Goal: Task Accomplishment & Management: Manage account settings

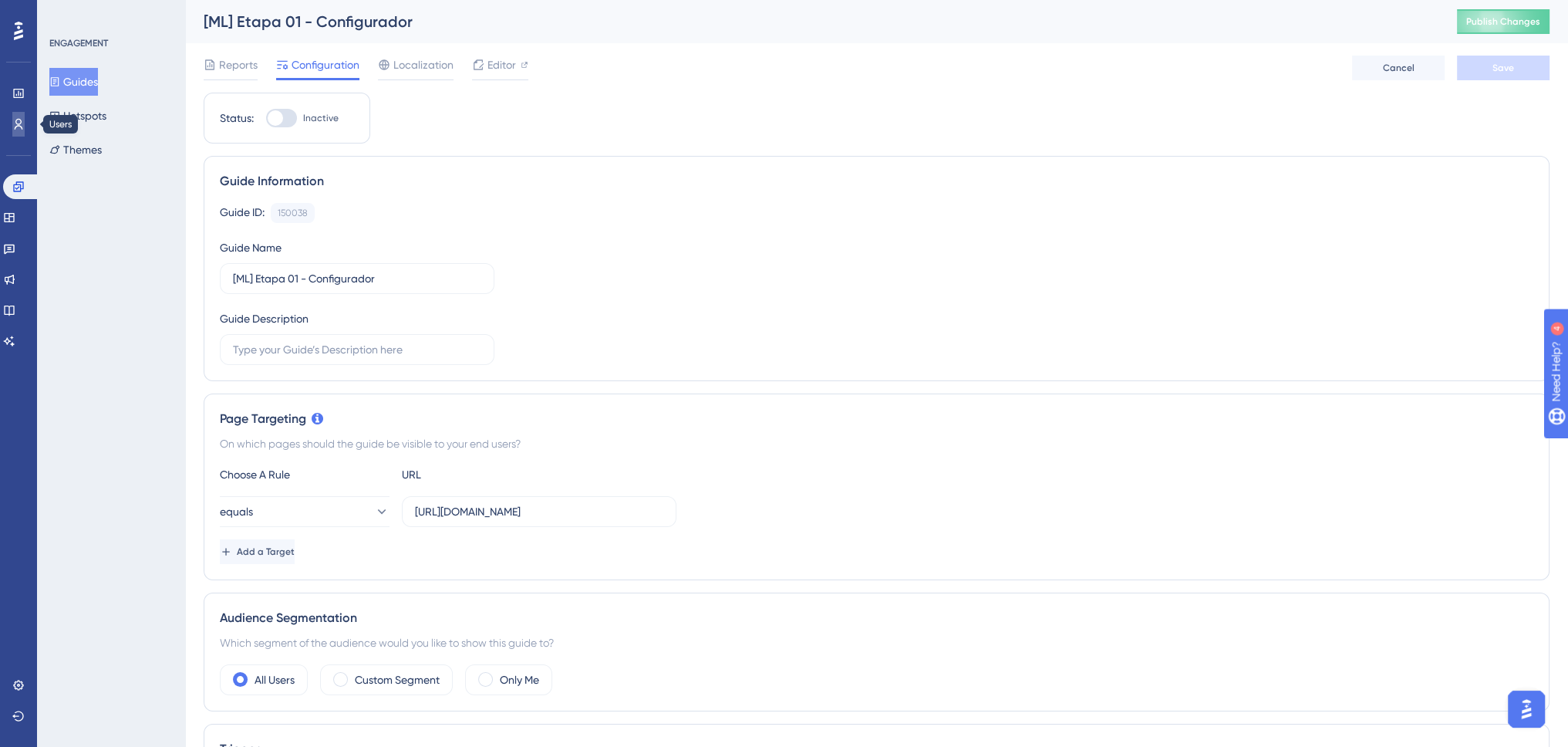
click at [21, 123] on icon at bounding box center [18, 124] width 12 height 12
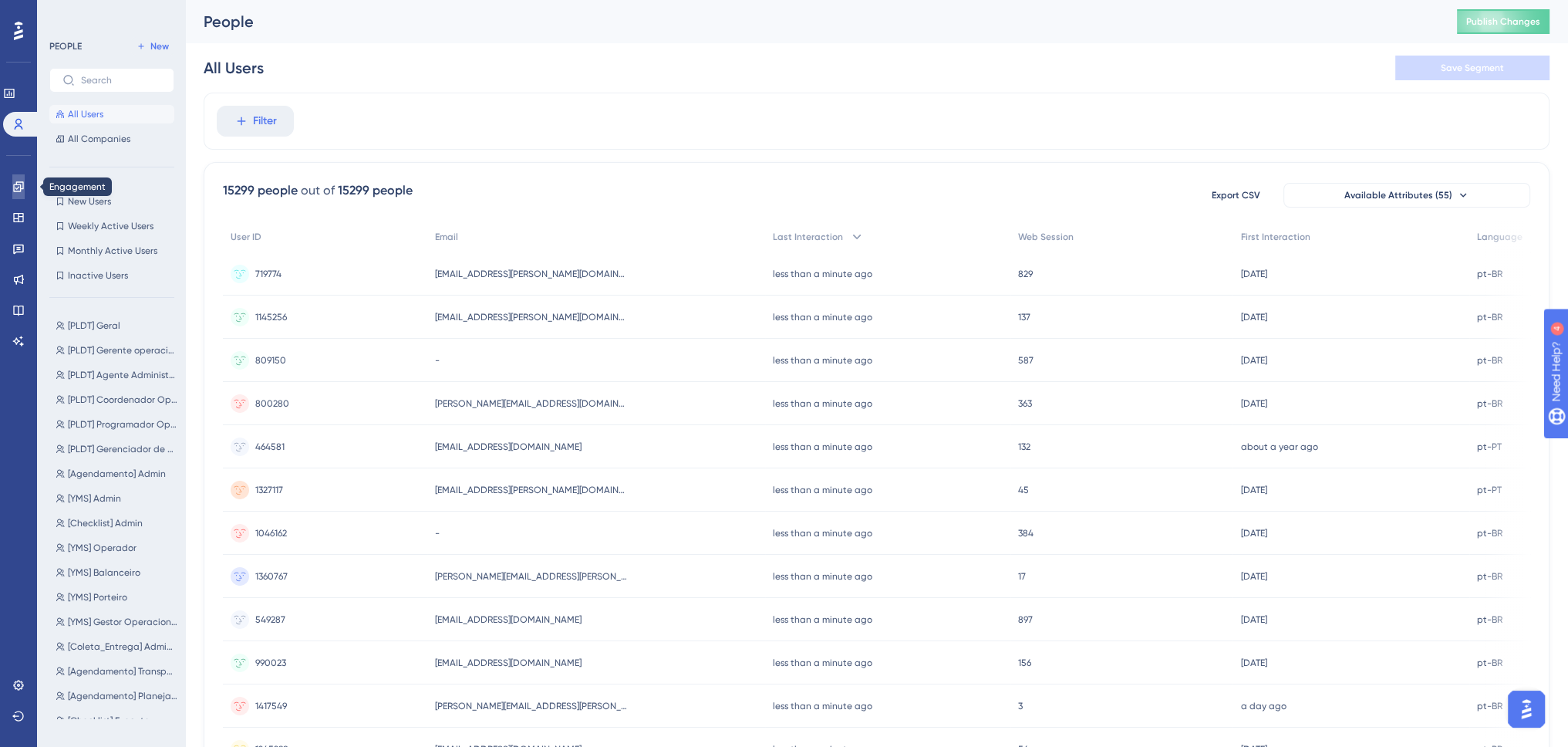
click at [19, 191] on icon at bounding box center [18, 187] width 12 height 12
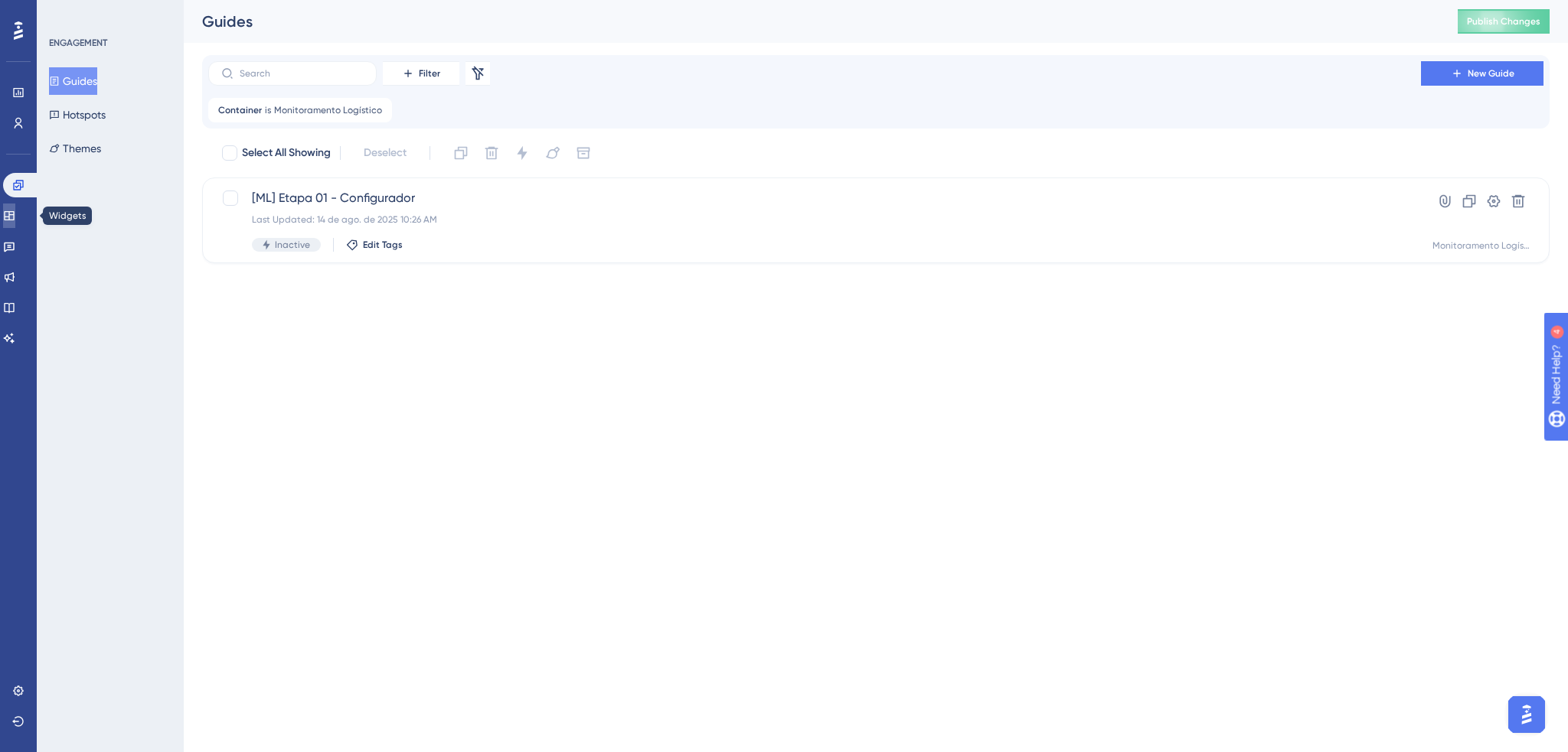
click at [13, 213] on icon at bounding box center [9, 215] width 10 height 9
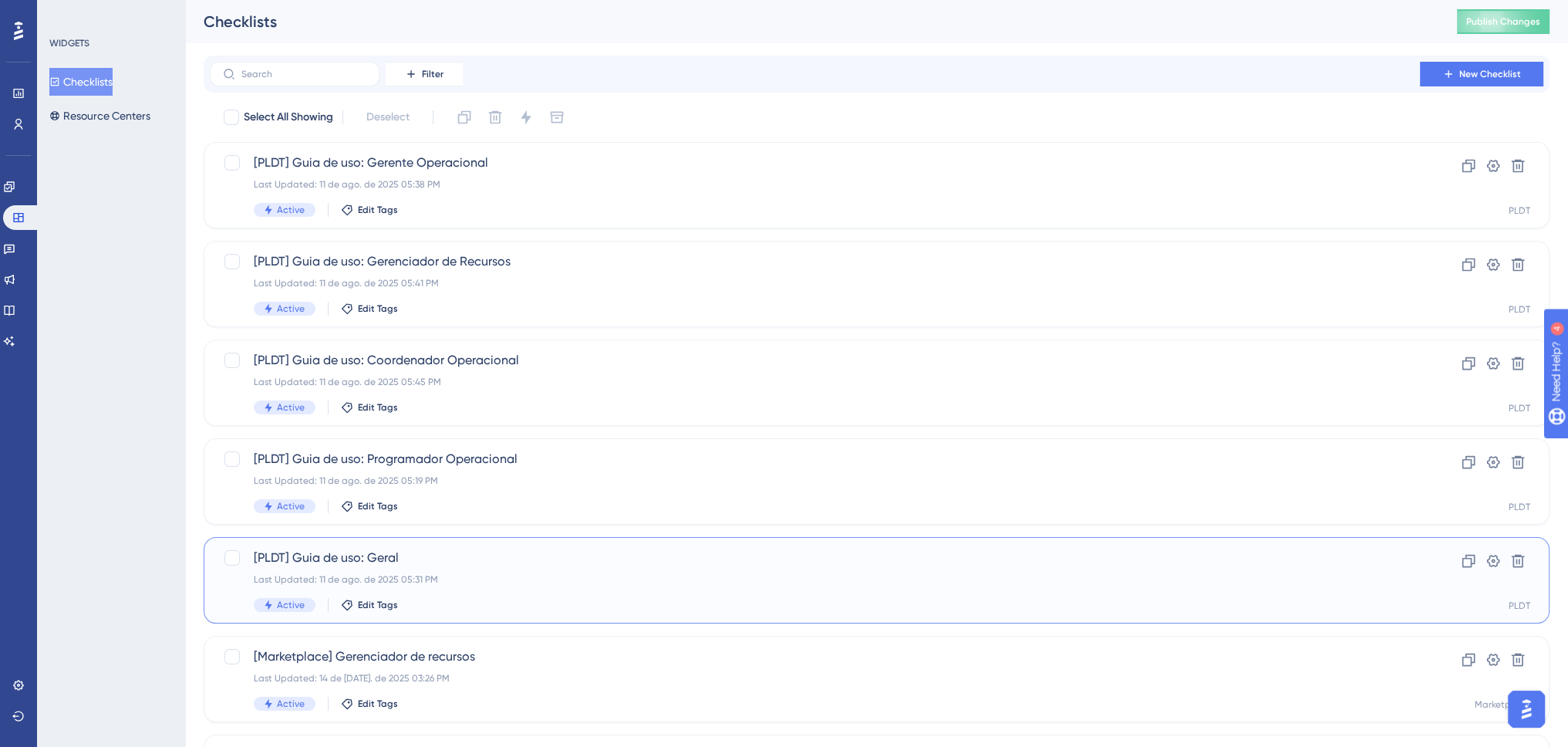
drag, startPoint x: 410, startPoint y: 558, endPoint x: 316, endPoint y: 555, distance: 93.4
click at [316, 555] on span "[PLDT] Guia de uso: Geral" at bounding box center [815, 557] width 1122 height 19
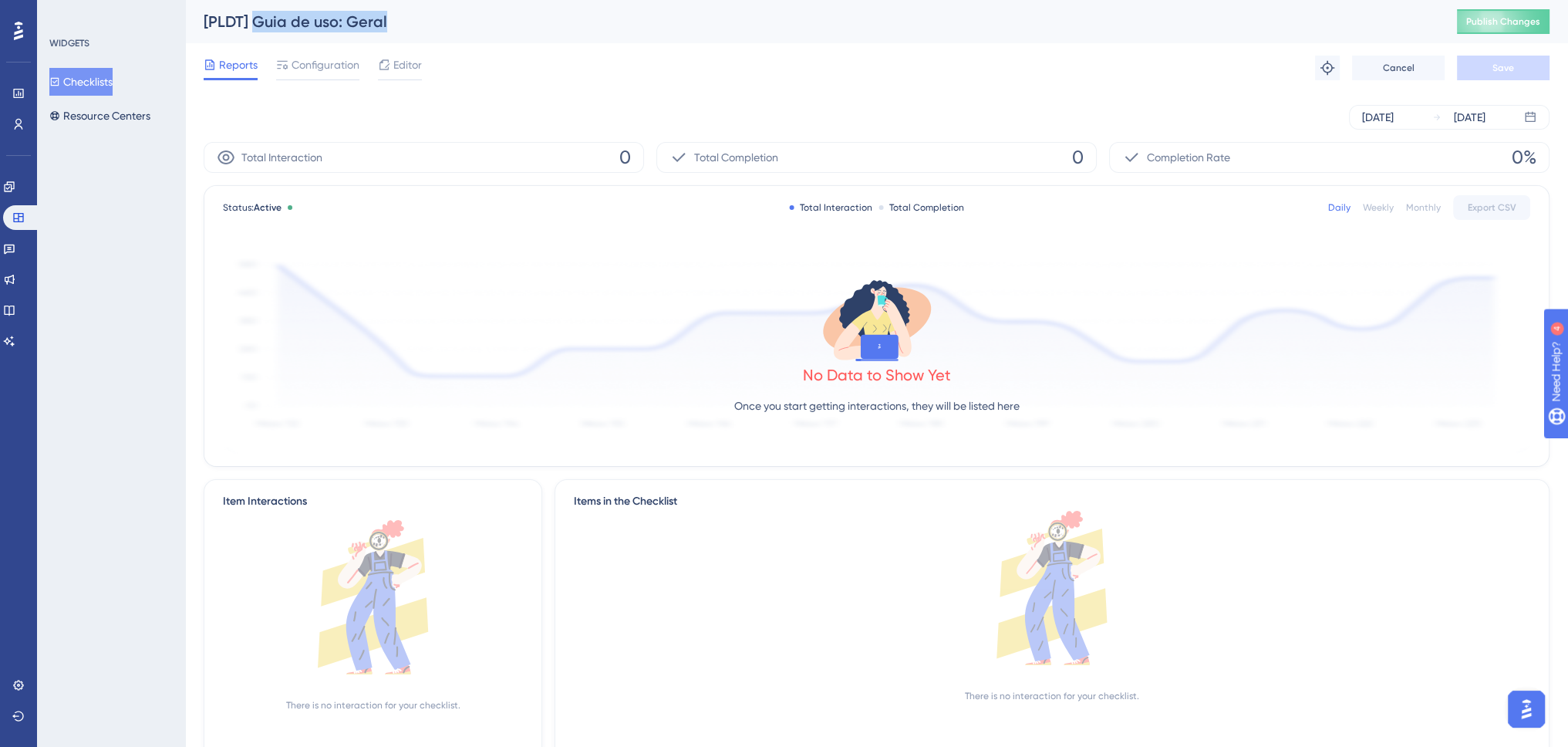
drag, startPoint x: 404, startPoint y: 21, endPoint x: 253, endPoint y: 27, distance: 151.3
click at [253, 27] on div "[PLDT] Guia de uso: Geral" at bounding box center [811, 22] width 1215 height 22
copy div "Guia de uso: Geral"
click at [109, 79] on button "Checklists" at bounding box center [80, 82] width 63 height 28
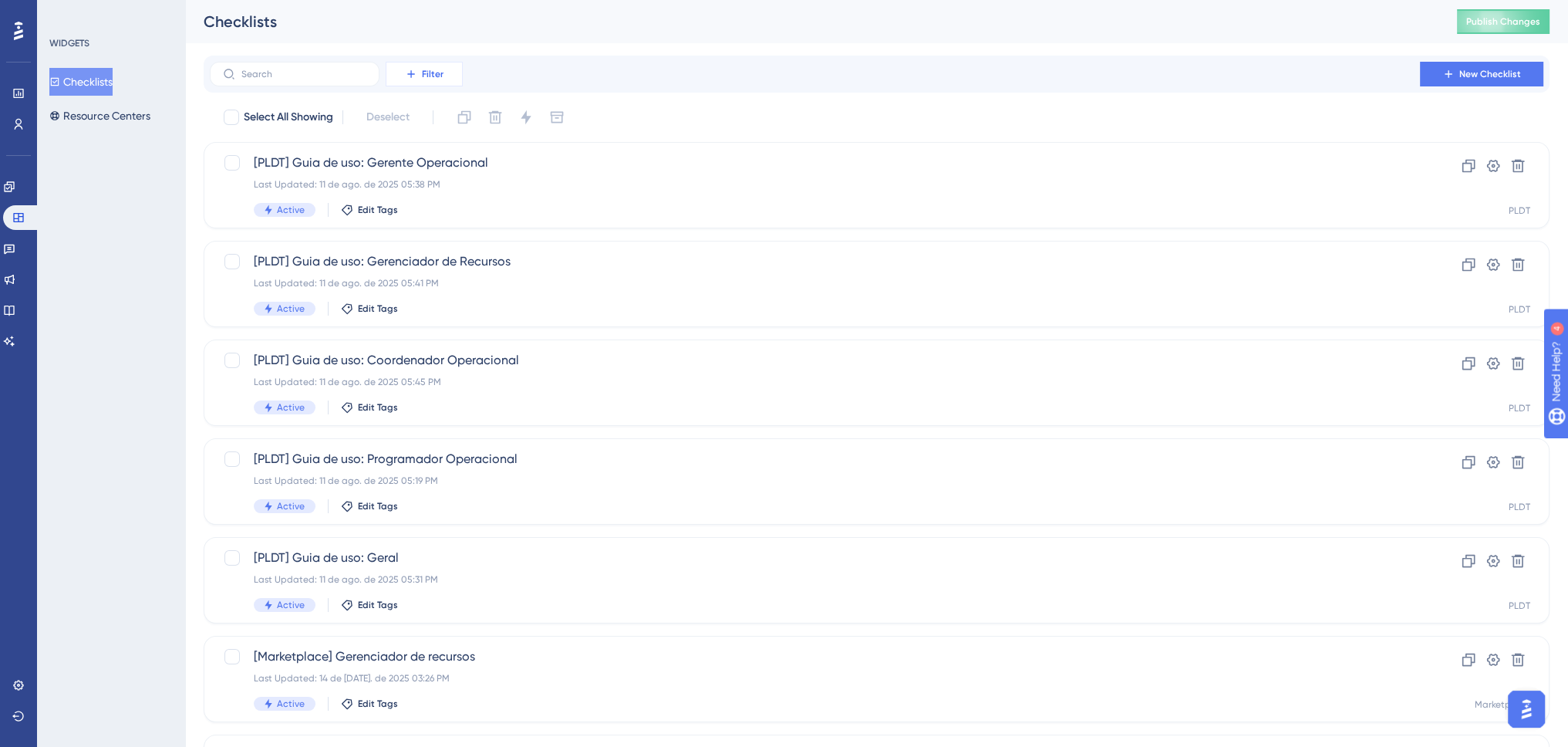
click at [432, 74] on span "Filter" at bounding box center [433, 74] width 22 height 12
click at [1476, 71] on span "New Checklist" at bounding box center [1490, 74] width 62 height 12
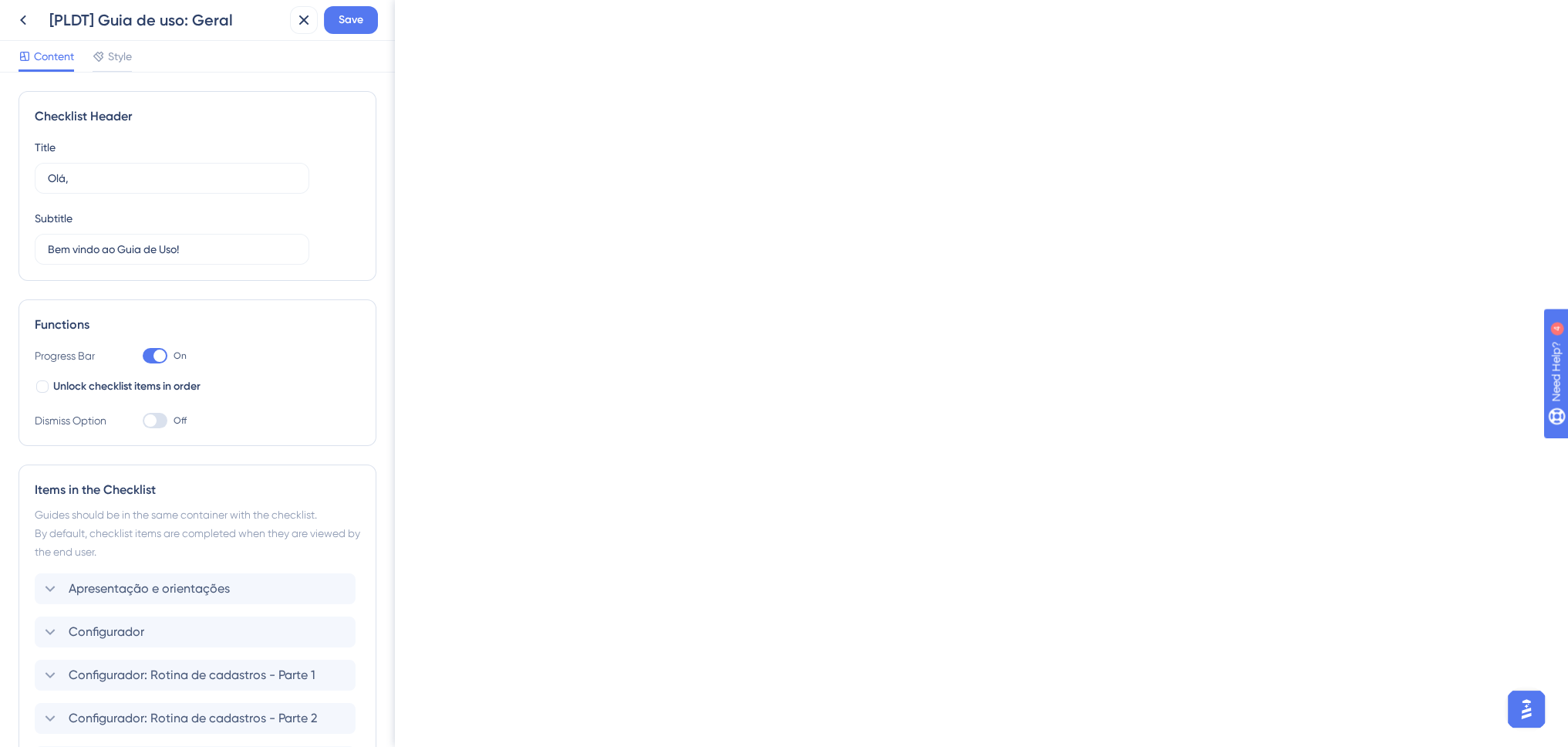
type input "Onboarding Checklist"
type input "Getting started"
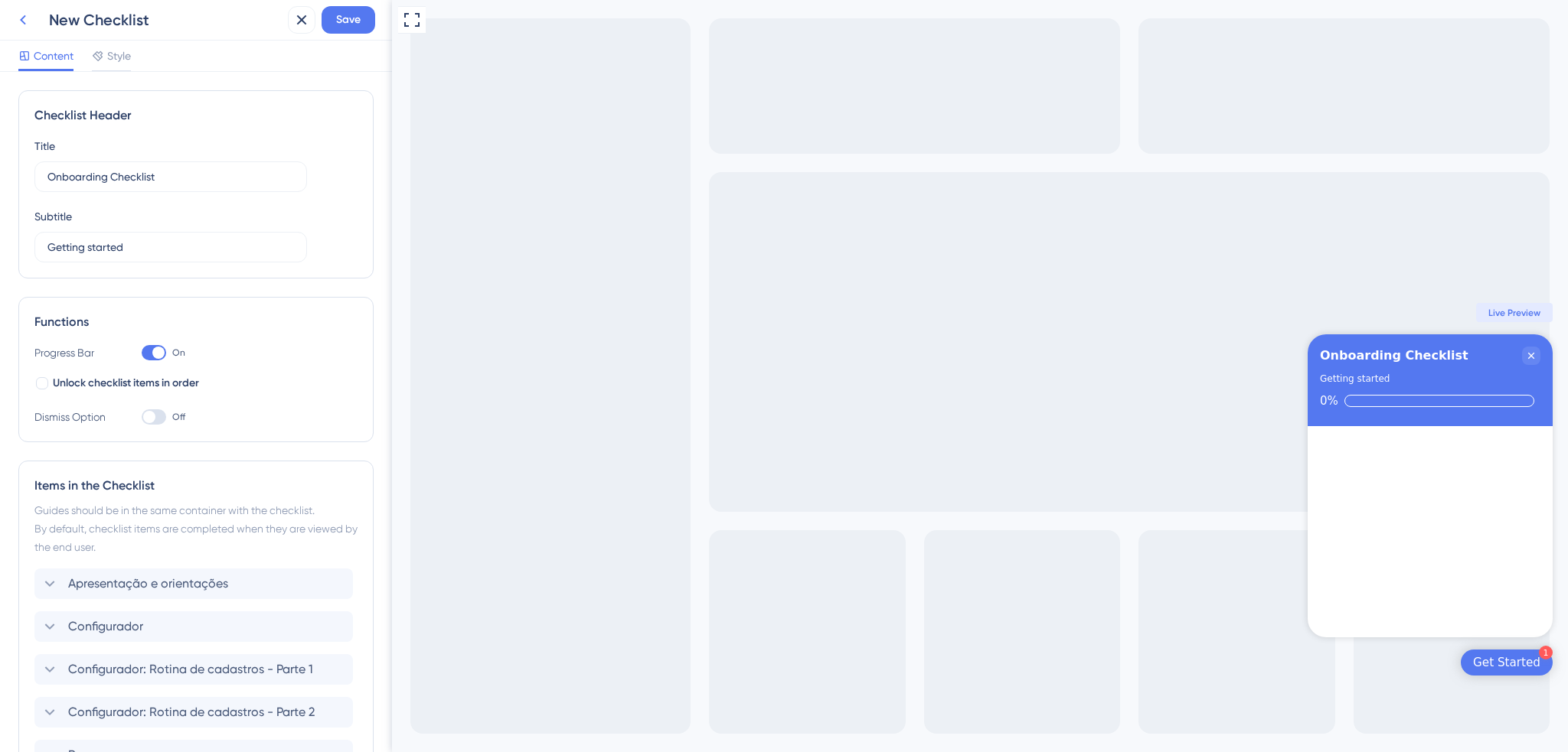
click at [25, 19] on icon at bounding box center [23, 20] width 19 height 19
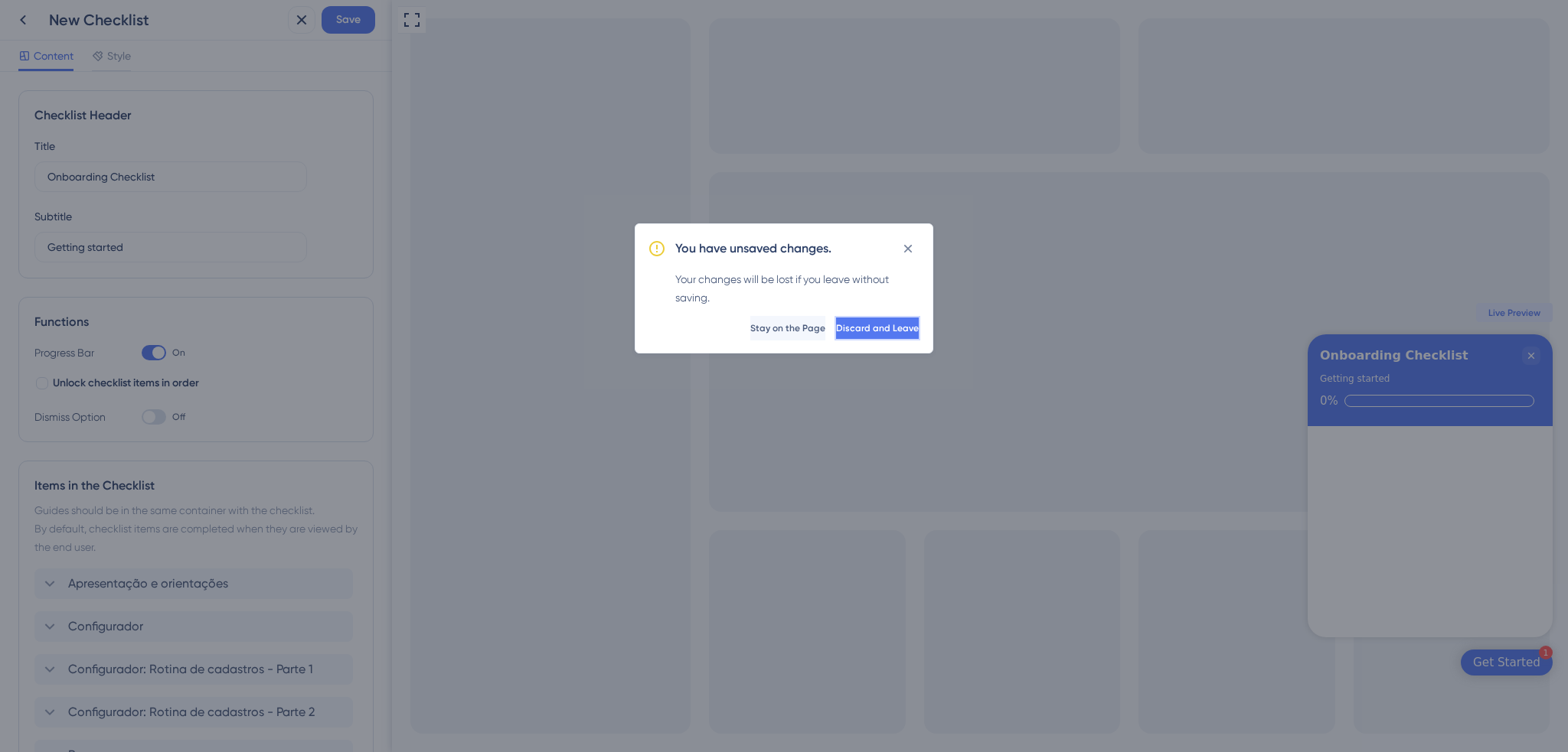
click at [885, 330] on span "Discard and Leave" at bounding box center [876, 328] width 82 height 12
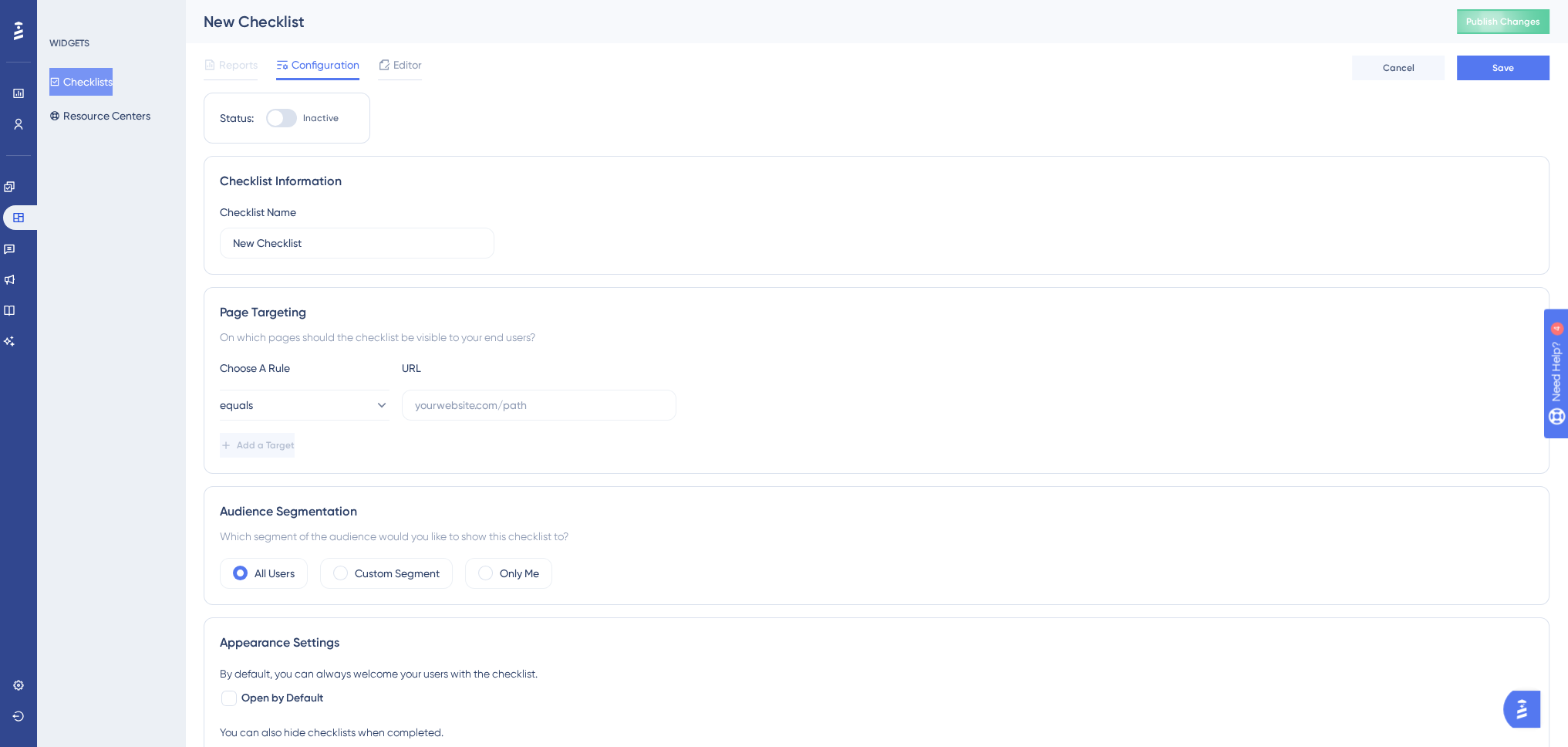
click at [104, 83] on button "Checklists" at bounding box center [80, 82] width 63 height 28
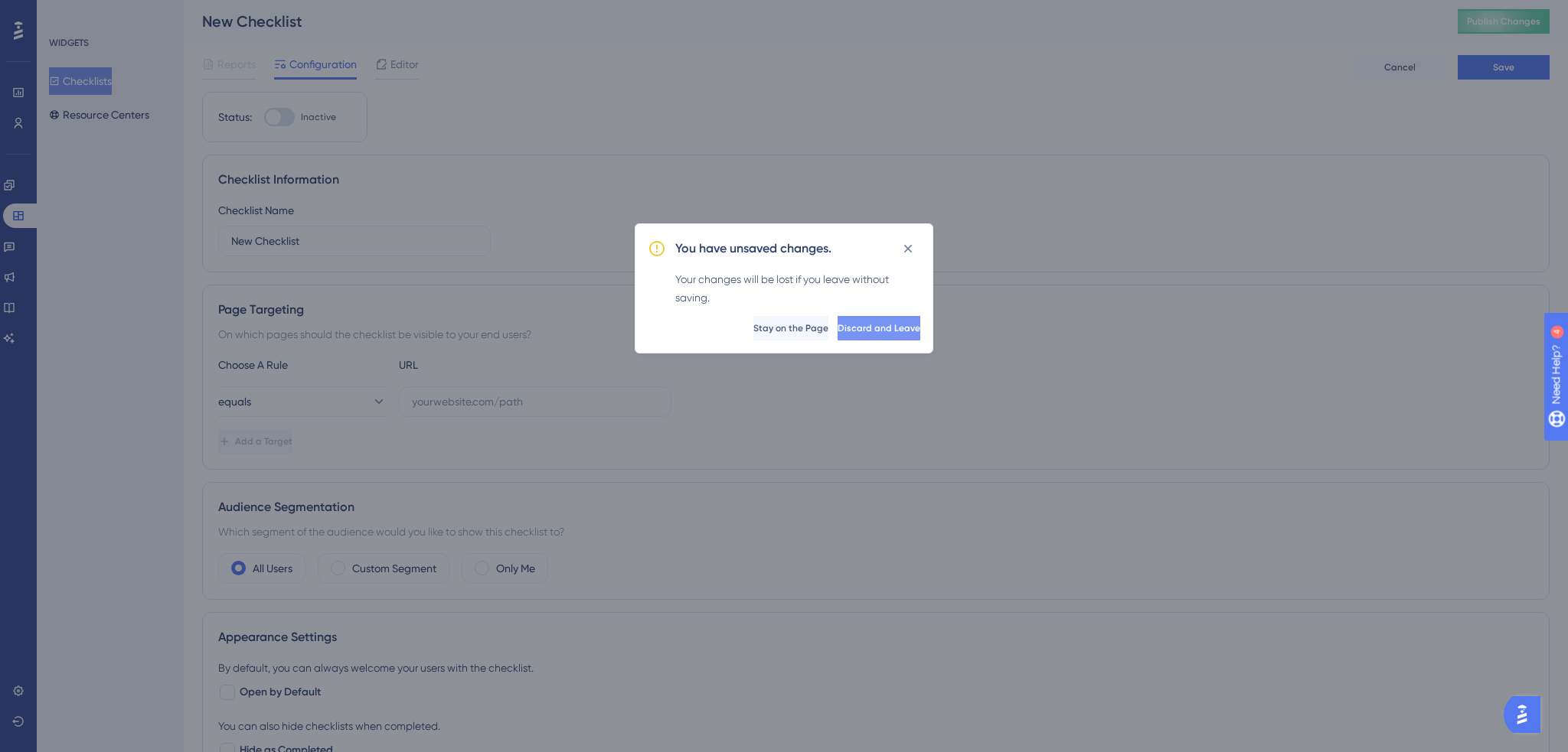
click at [843, 328] on span "Discard and Leave" at bounding box center [878, 328] width 82 height 12
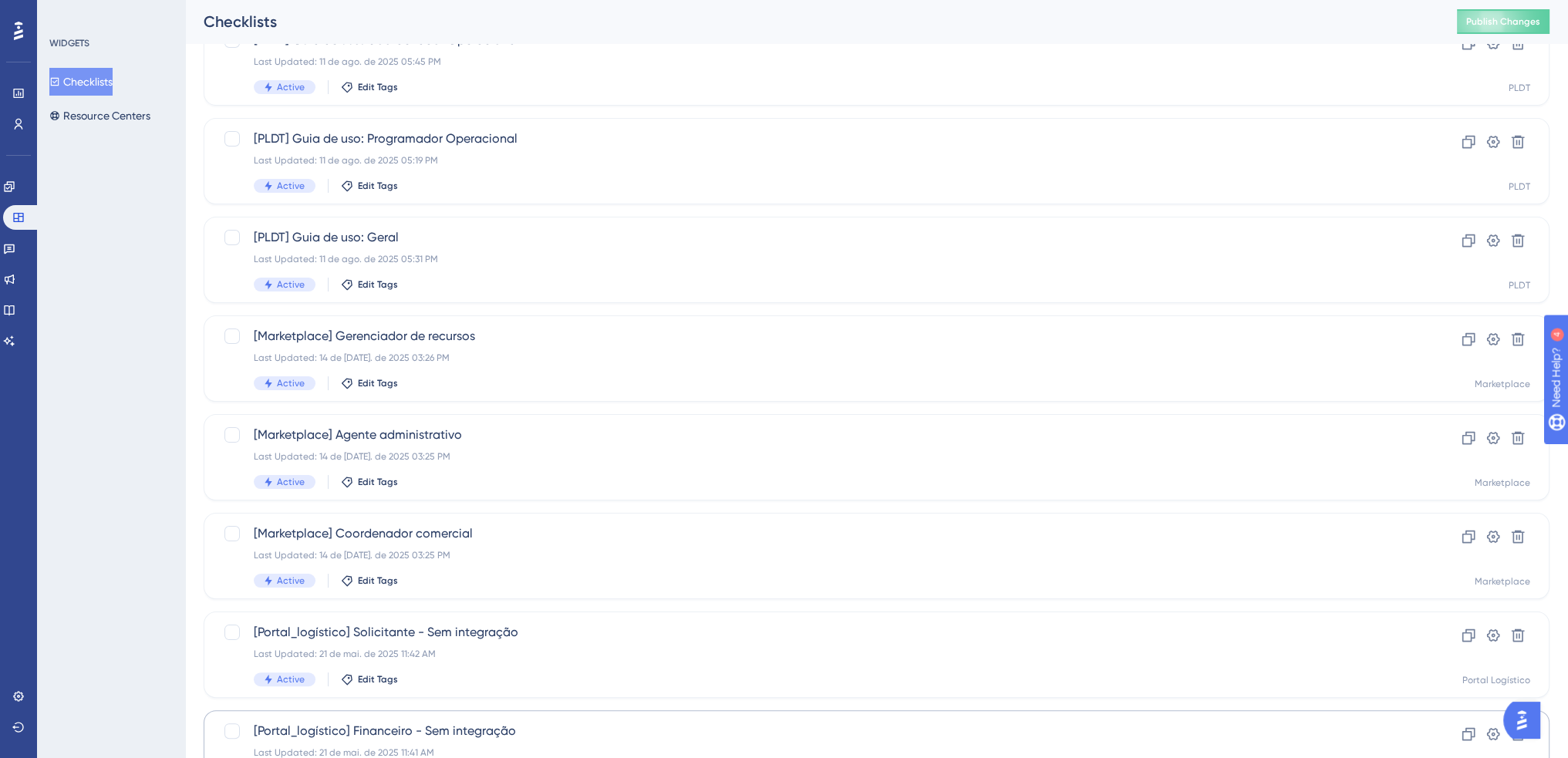
scroll to position [438, 0]
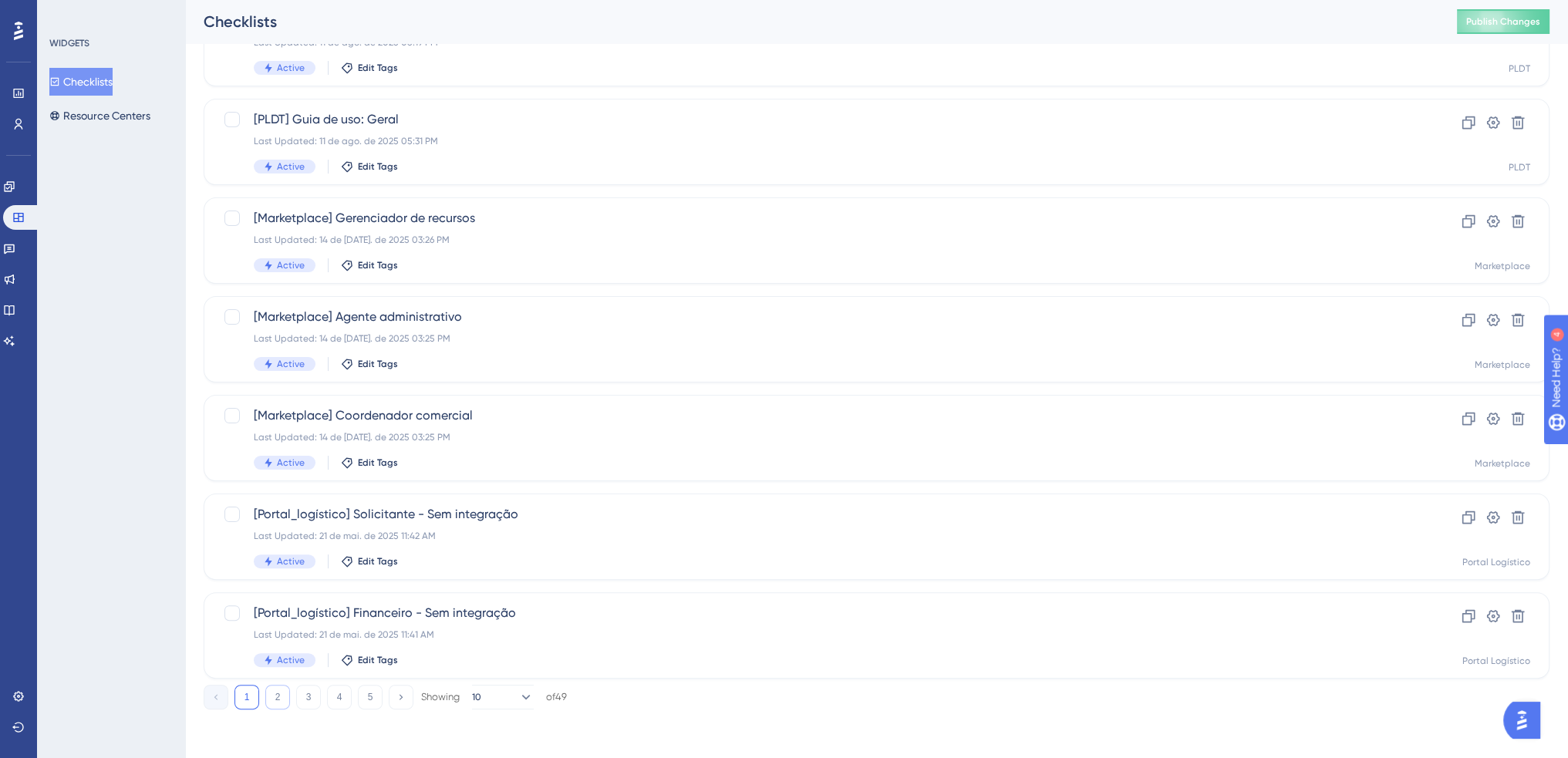
click at [272, 702] on button "2" at bounding box center [277, 697] width 25 height 25
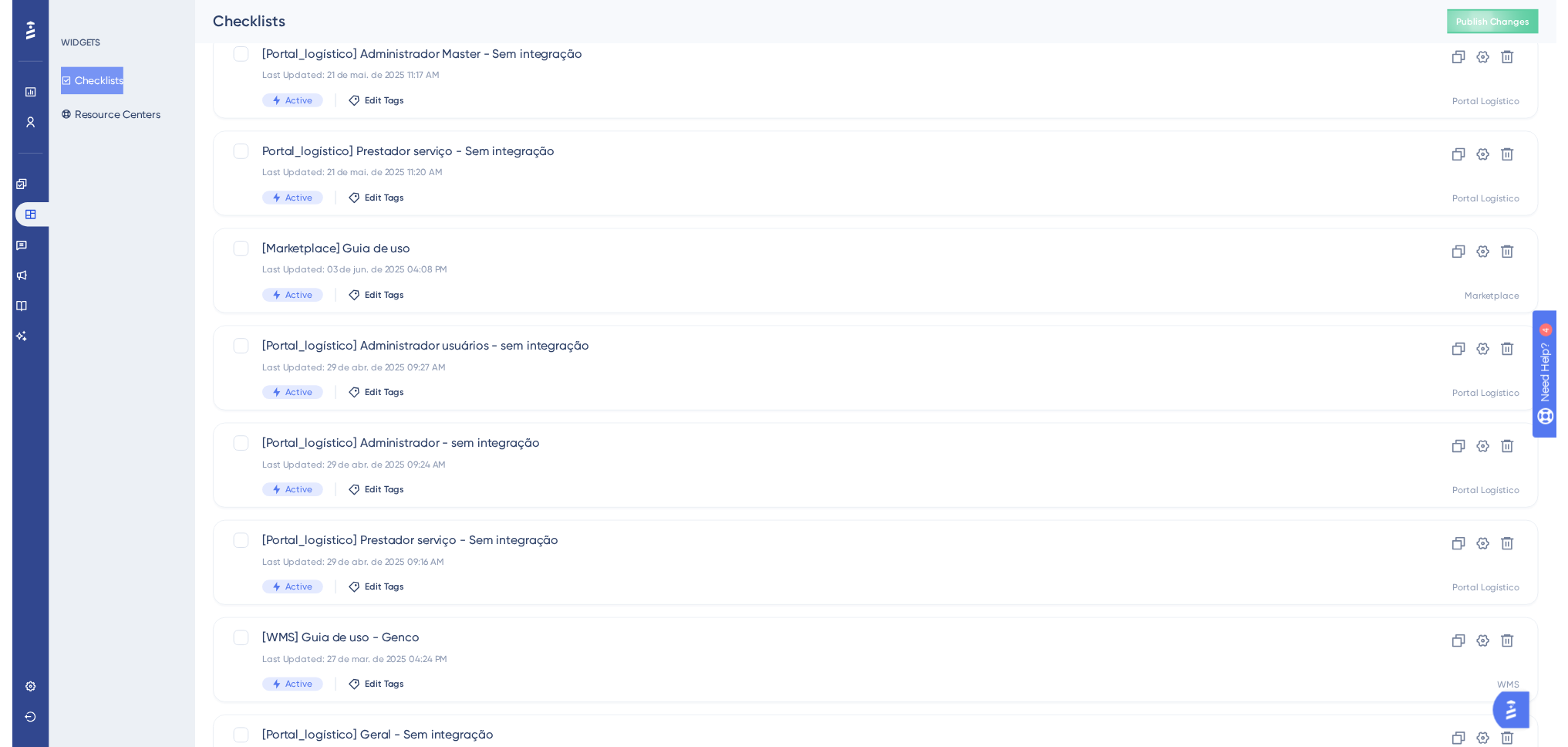
scroll to position [0, 0]
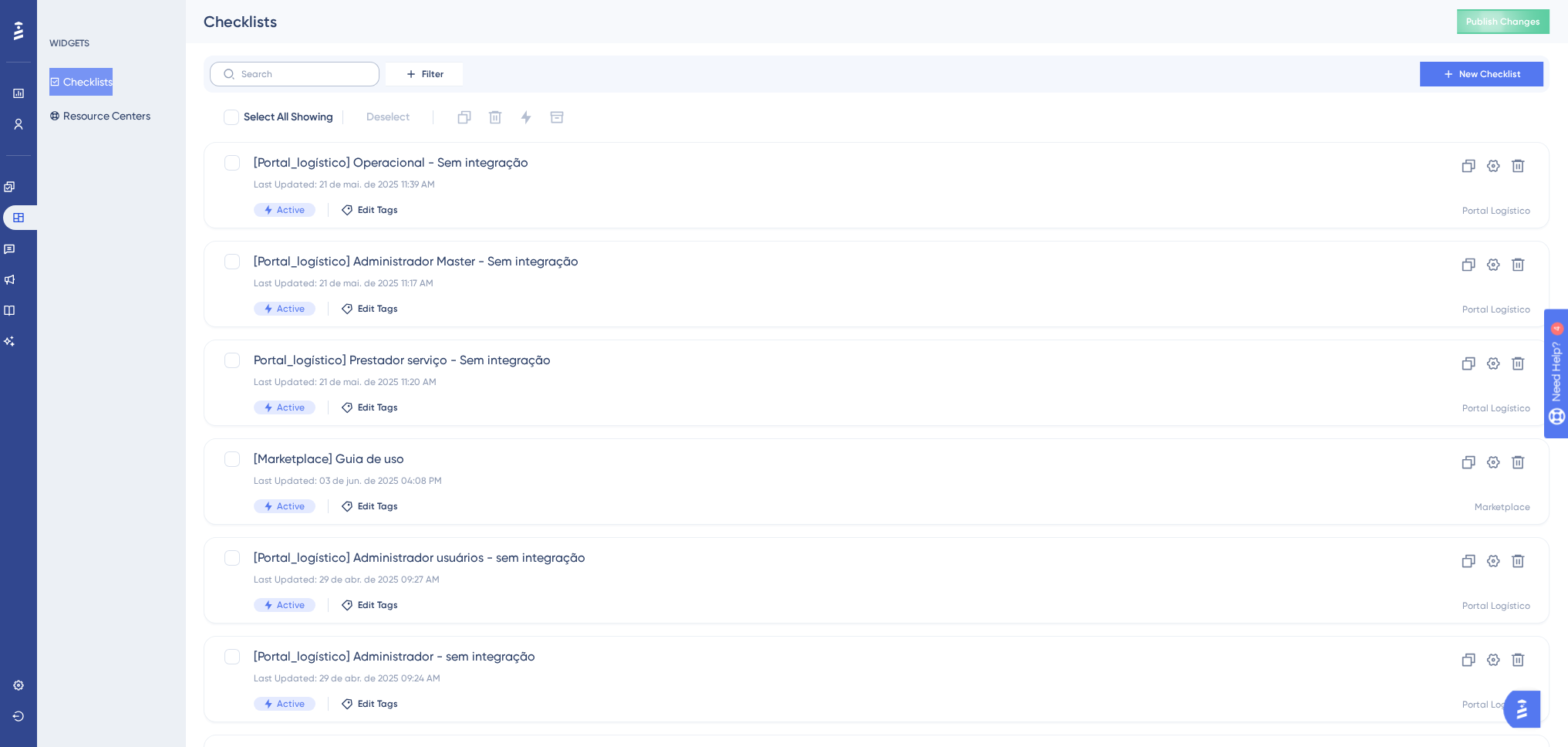
click at [304, 62] on label at bounding box center [295, 74] width 170 height 25
click at [304, 69] on input "text" at bounding box center [303, 74] width 125 height 11
type input "mo"
checkbox input "true"
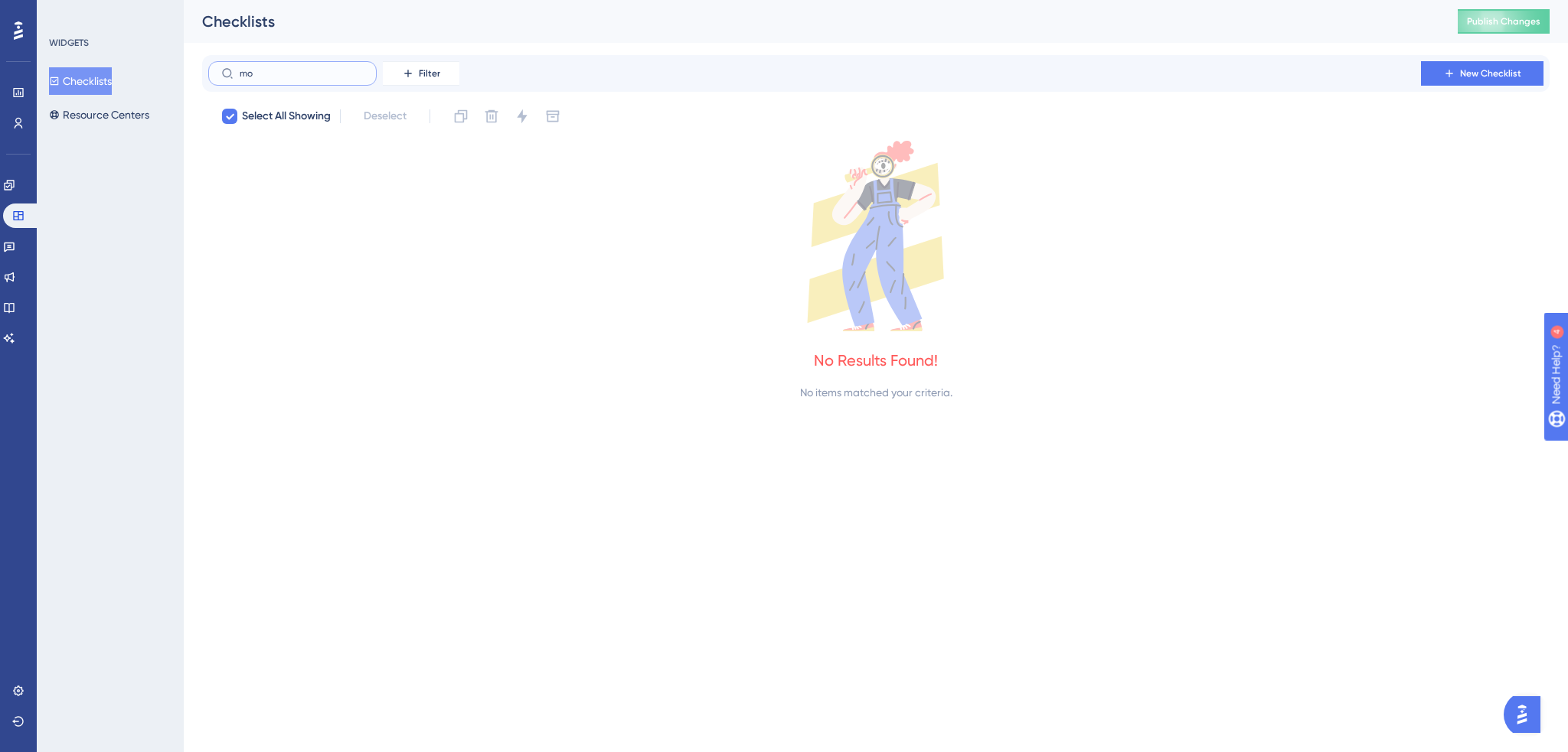
type input "m"
checkbox input "false"
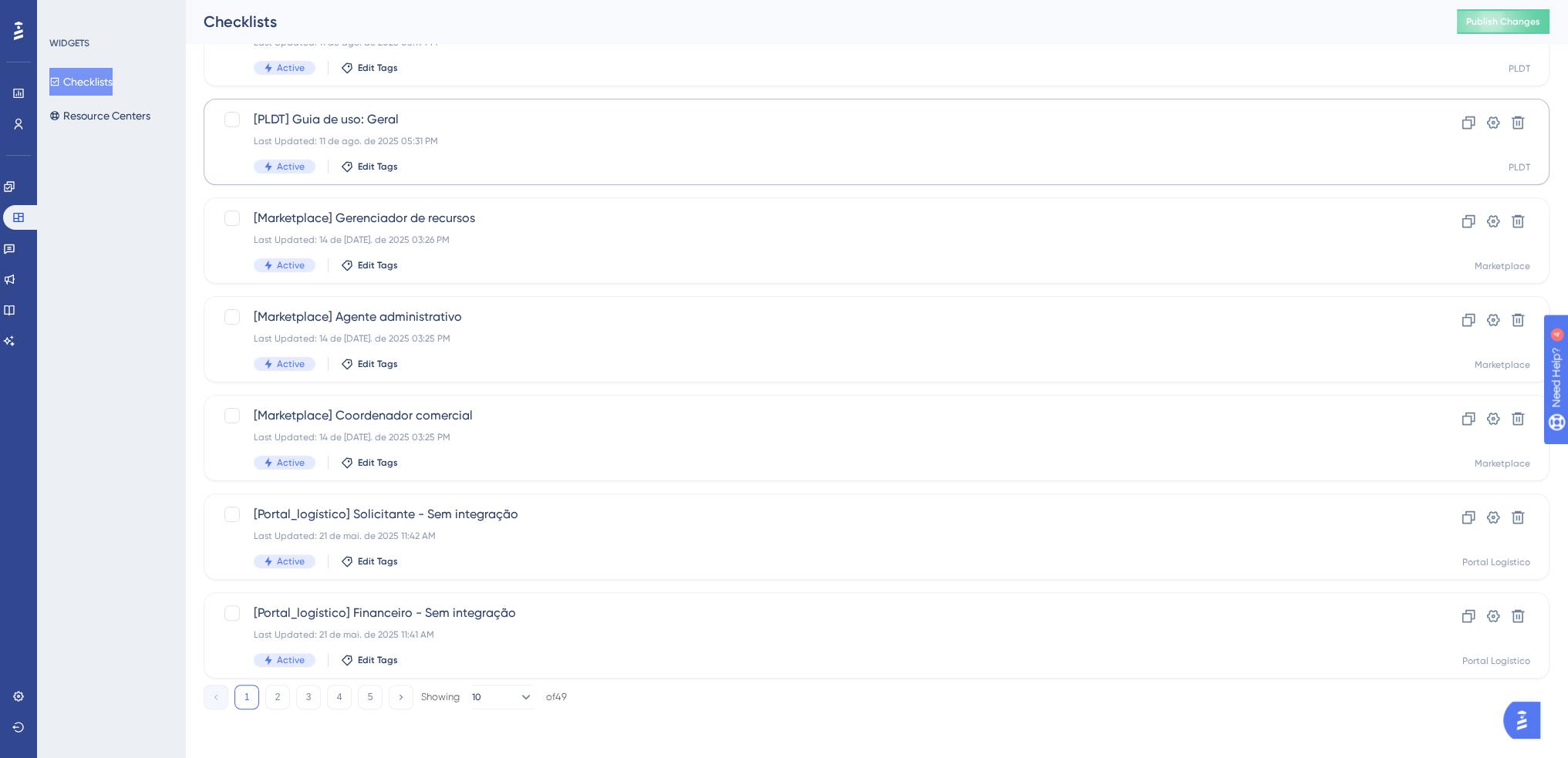
scroll to position [438, 0]
click at [346, 702] on button "4" at bounding box center [339, 697] width 25 height 25
click at [309, 693] on button "3" at bounding box center [308, 697] width 25 height 25
click at [275, 701] on button "2" at bounding box center [277, 697] width 25 height 25
click at [358, 697] on button "5" at bounding box center [370, 697] width 25 height 25
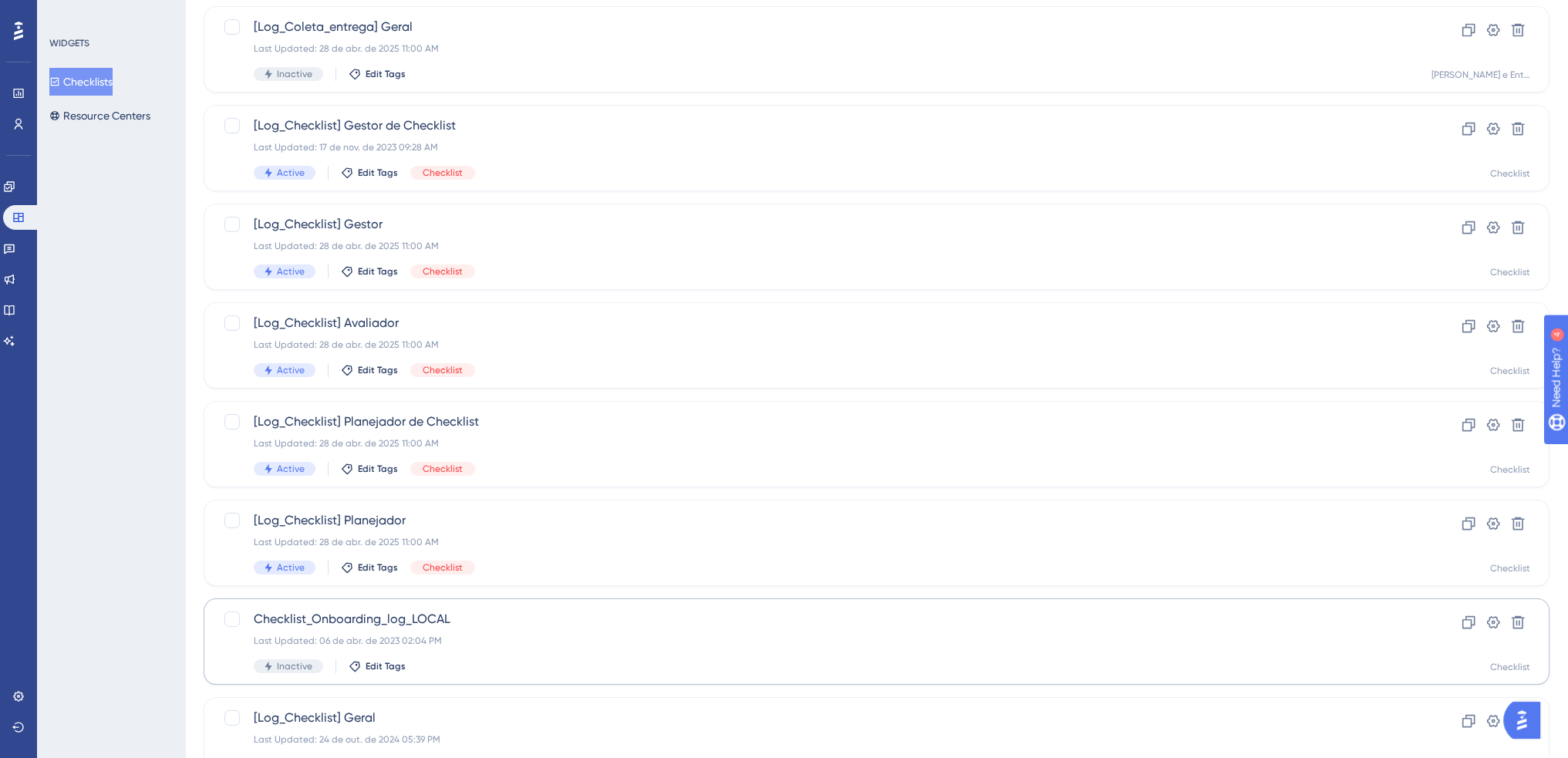
scroll to position [339, 0]
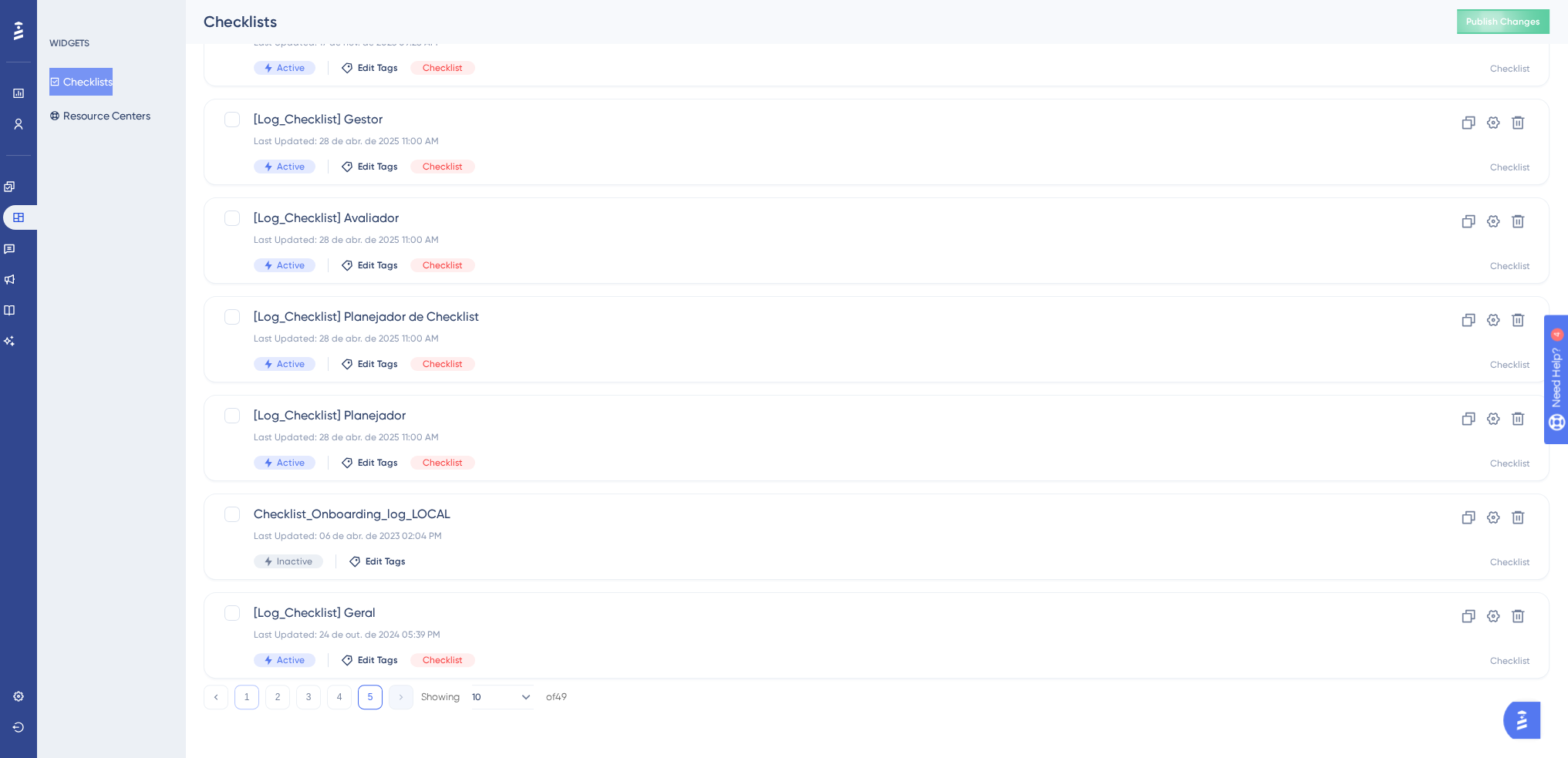
click at [251, 704] on button "1" at bounding box center [247, 697] width 25 height 25
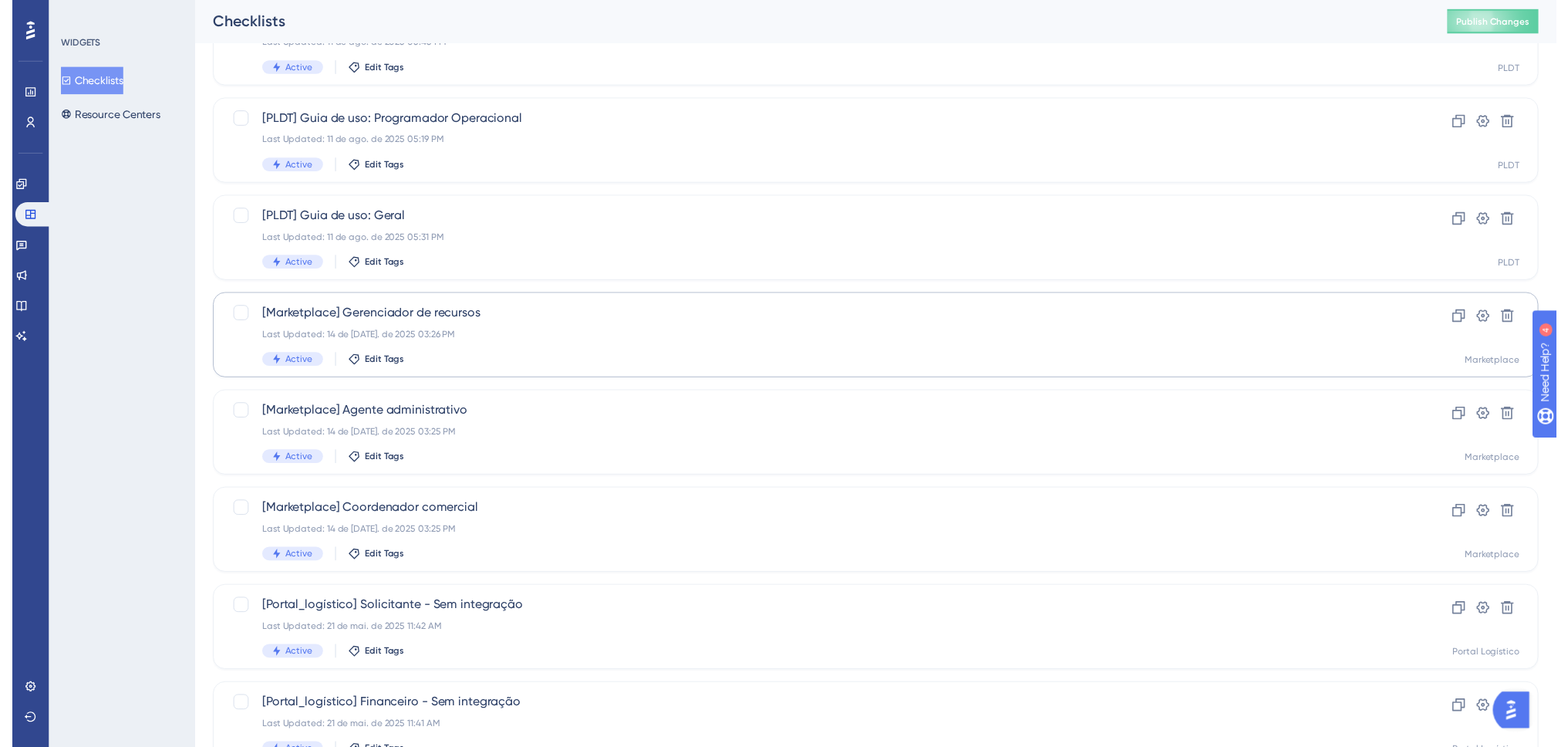
scroll to position [0, 0]
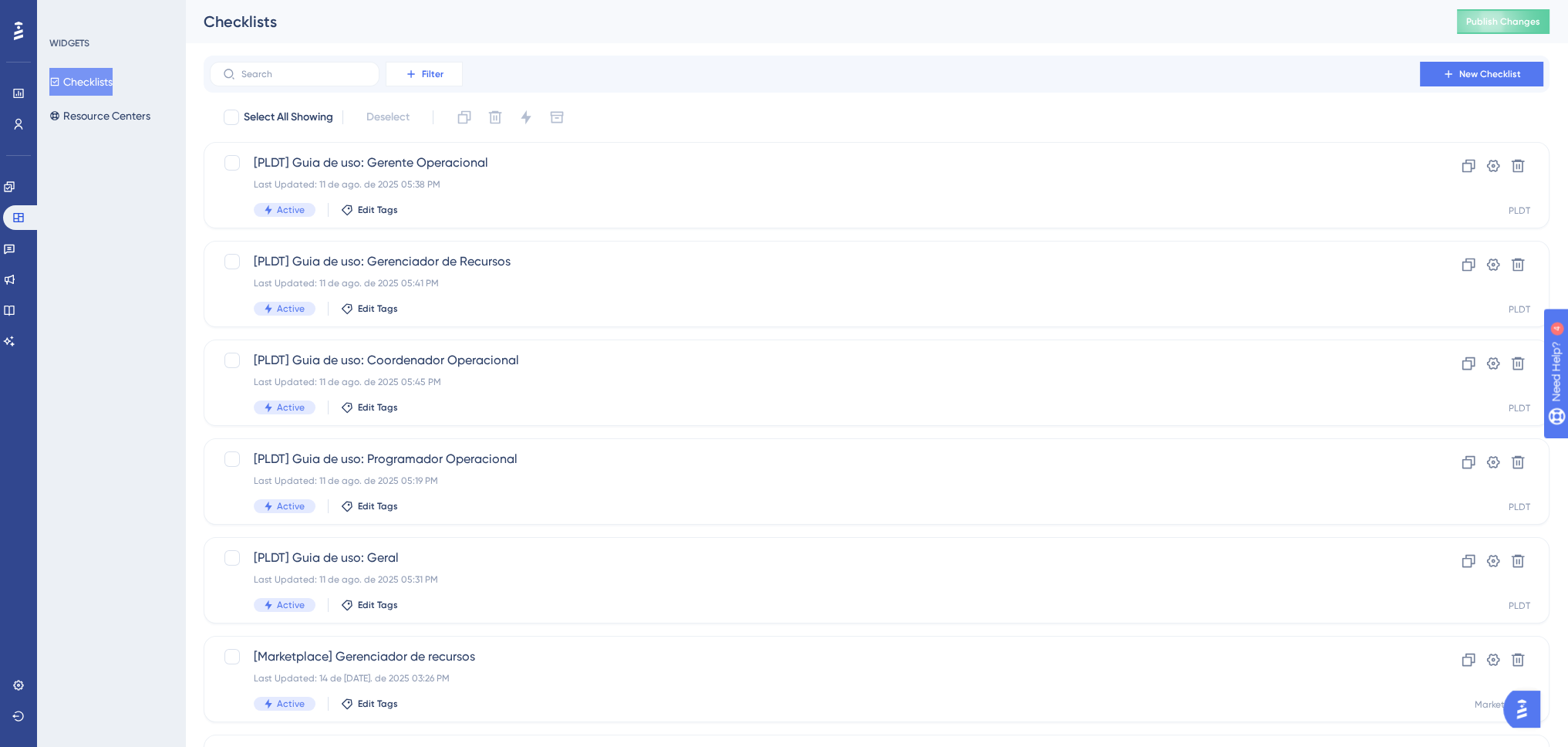
click at [433, 72] on span "Filter" at bounding box center [433, 74] width 22 height 12
click at [450, 183] on span "Containers" at bounding box center [423, 179] width 54 height 19
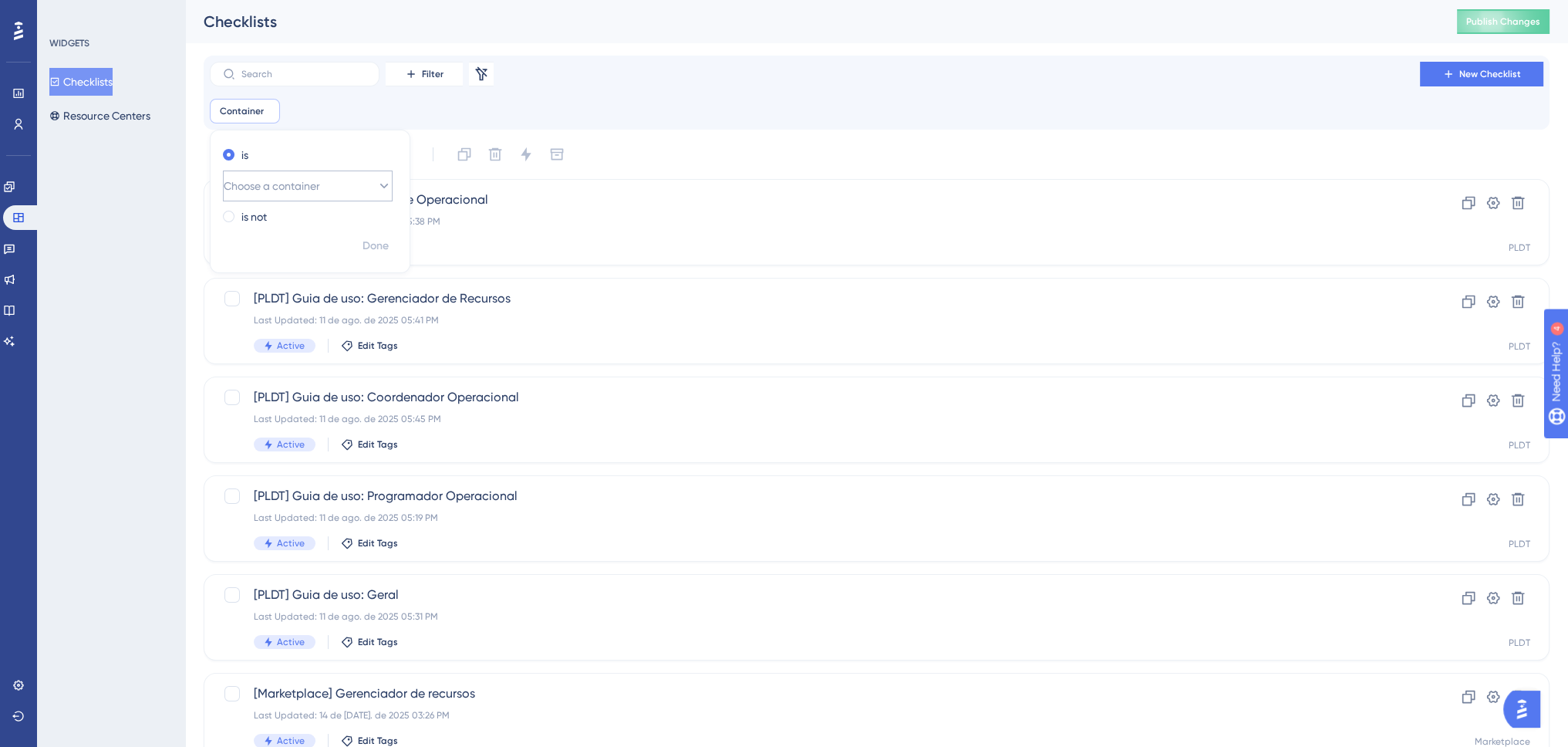
click at [352, 177] on button "Choose a container" at bounding box center [308, 185] width 170 height 31
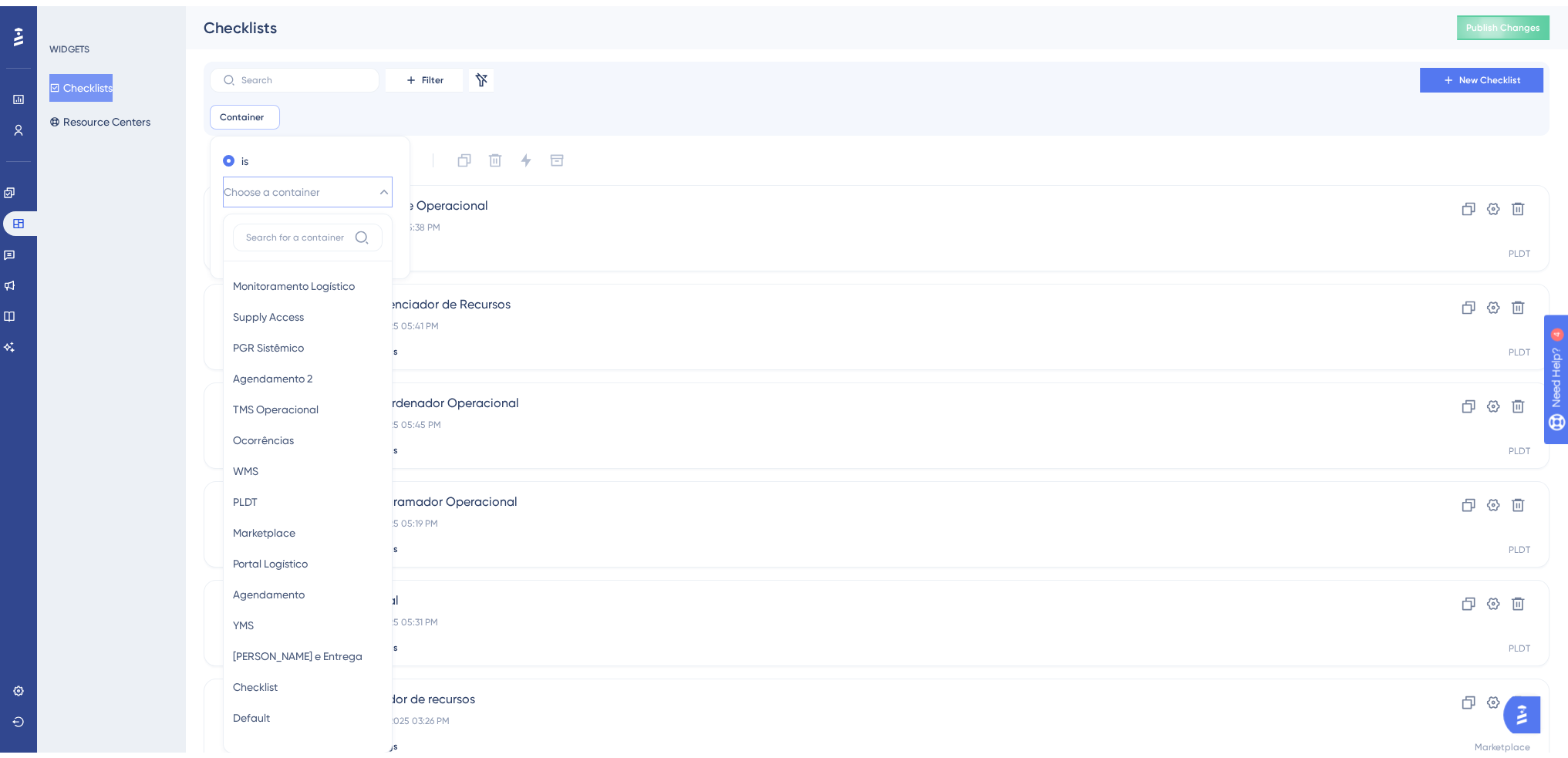
scroll to position [100, 0]
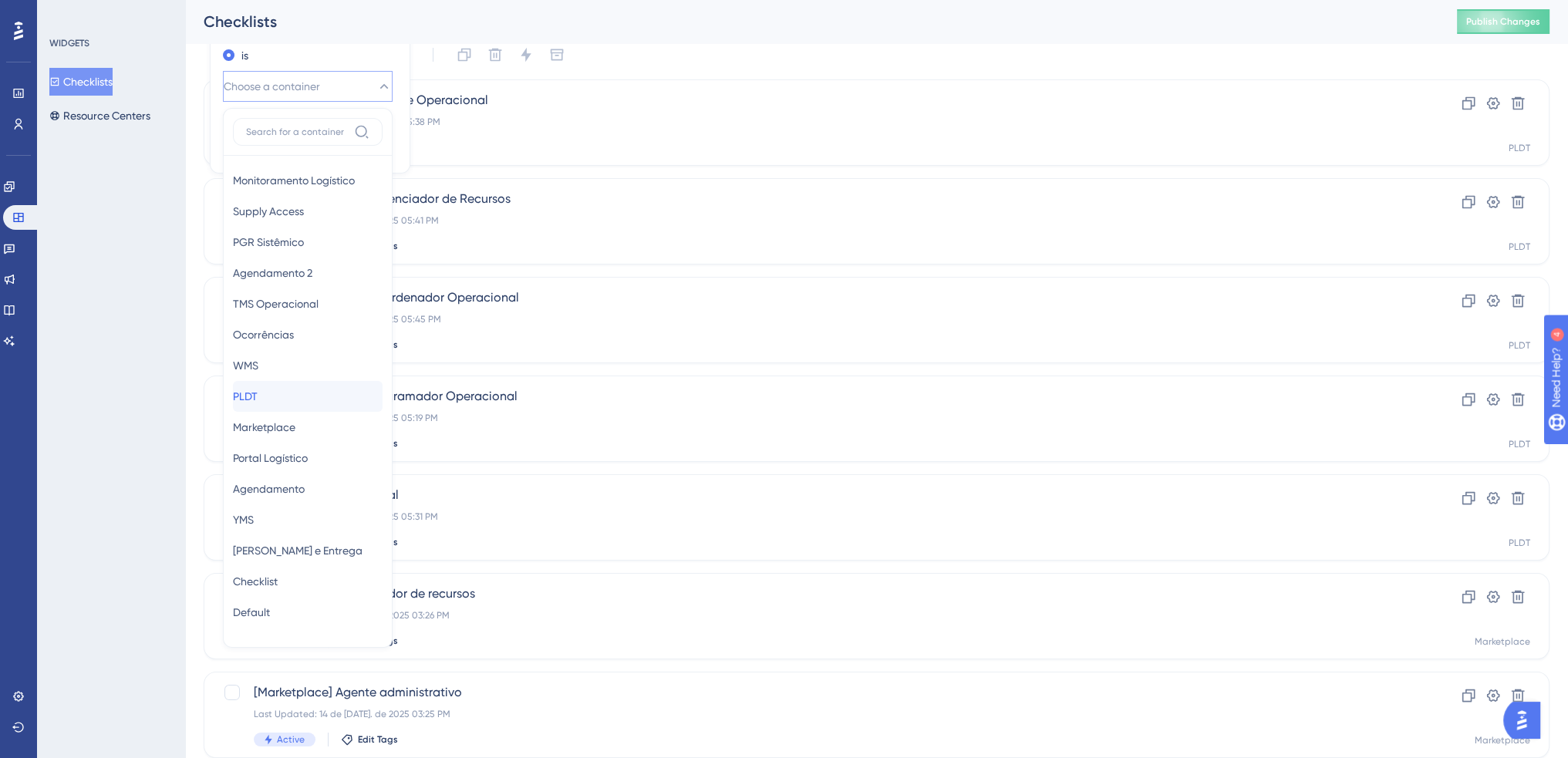
click at [290, 400] on div "PLDT PLDT" at bounding box center [308, 396] width 150 height 31
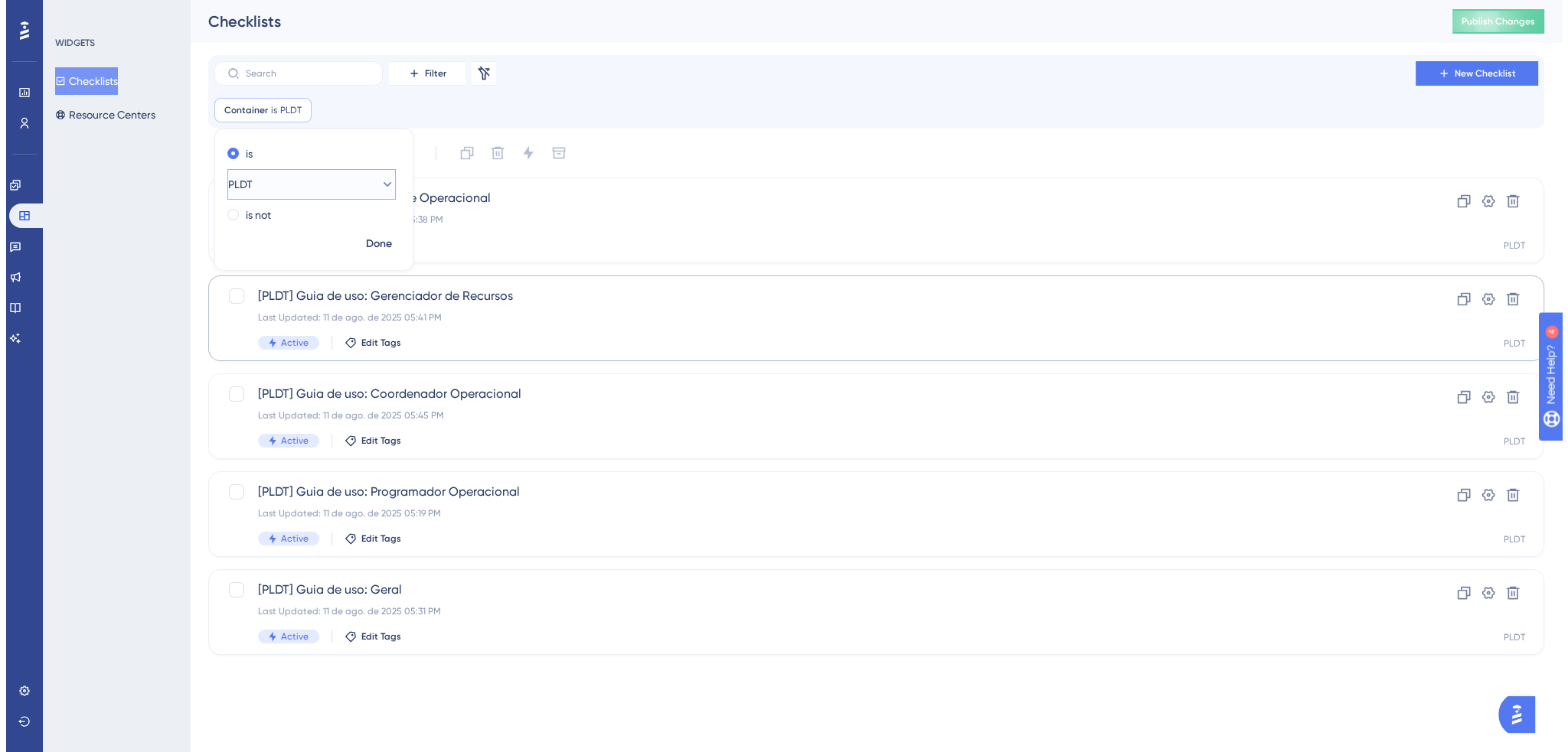
scroll to position [0, 0]
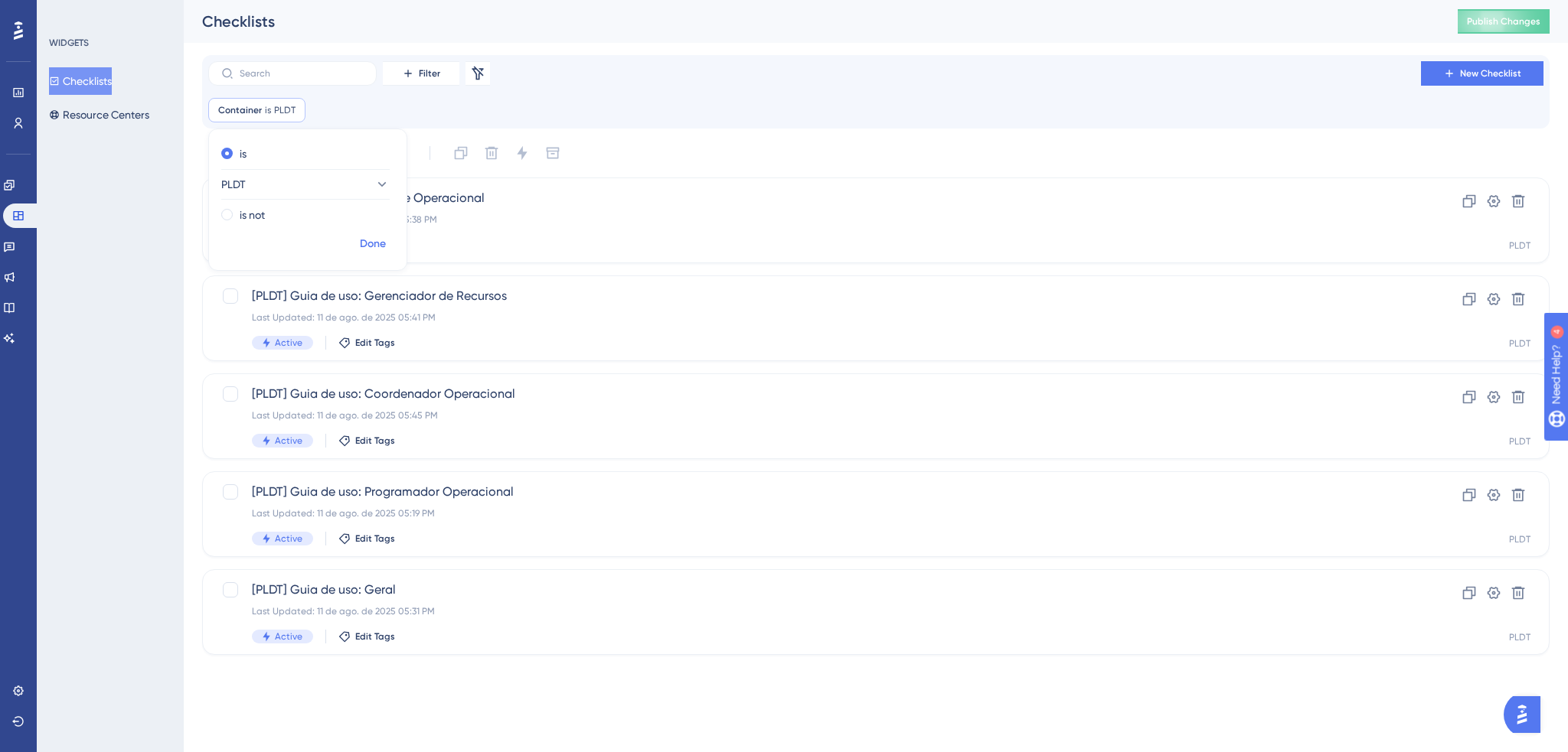
click at [364, 242] on span "Done" at bounding box center [373, 244] width 26 height 19
click at [294, 110] on icon at bounding box center [294, 109] width 9 height 9
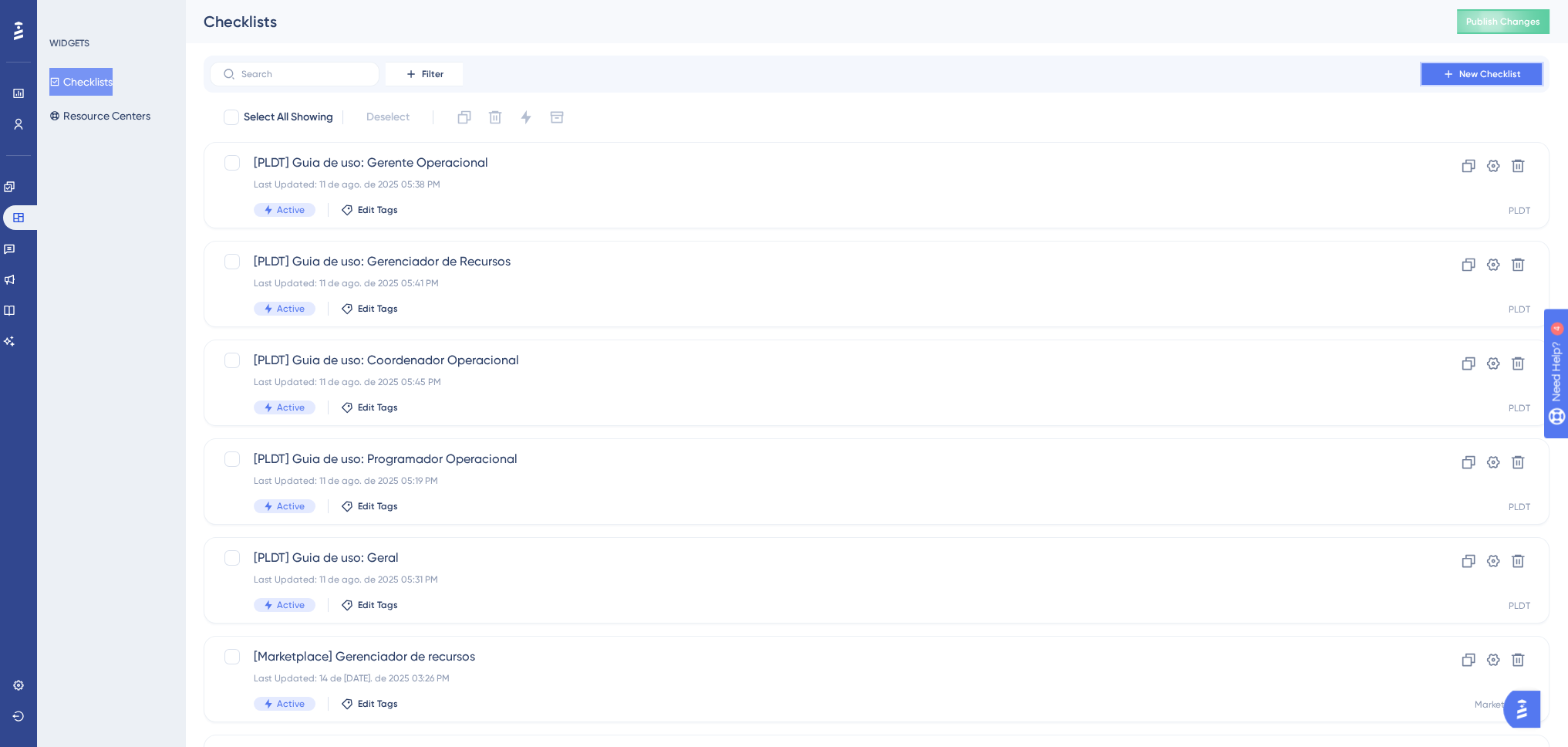
click at [1448, 75] on icon at bounding box center [1448, 74] width 12 height 12
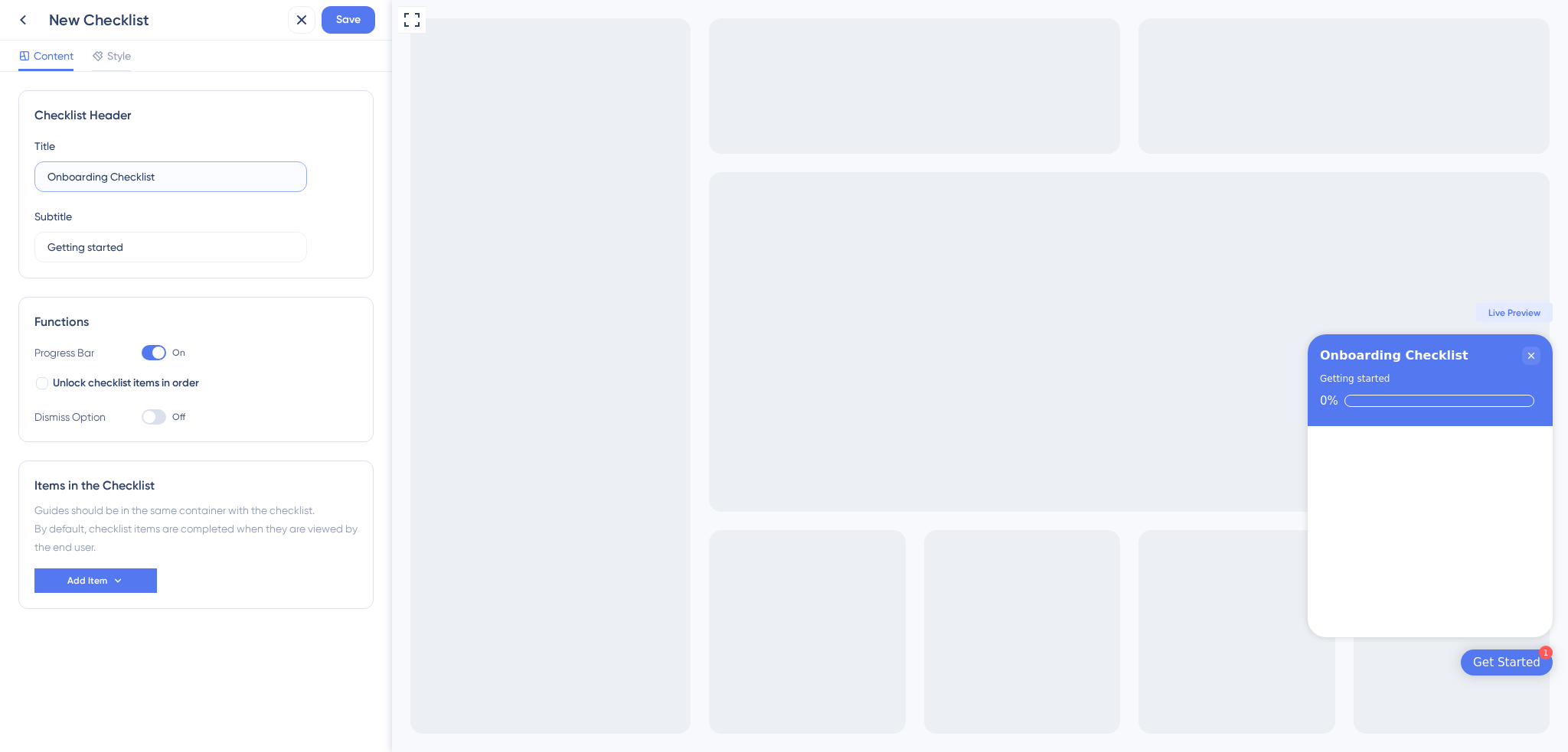
drag, startPoint x: 78, startPoint y: 171, endPoint x: 25, endPoint y: 171, distance: 53.0
click at [25, 171] on div "Checklist Header Title Onboarding Checklist Subtitle Getting started" at bounding box center [196, 185] width 355 height 188
paste input "lá,"
type input "Olá,"
drag, startPoint x: 141, startPoint y: 246, endPoint x: 3, endPoint y: 239, distance: 138.2
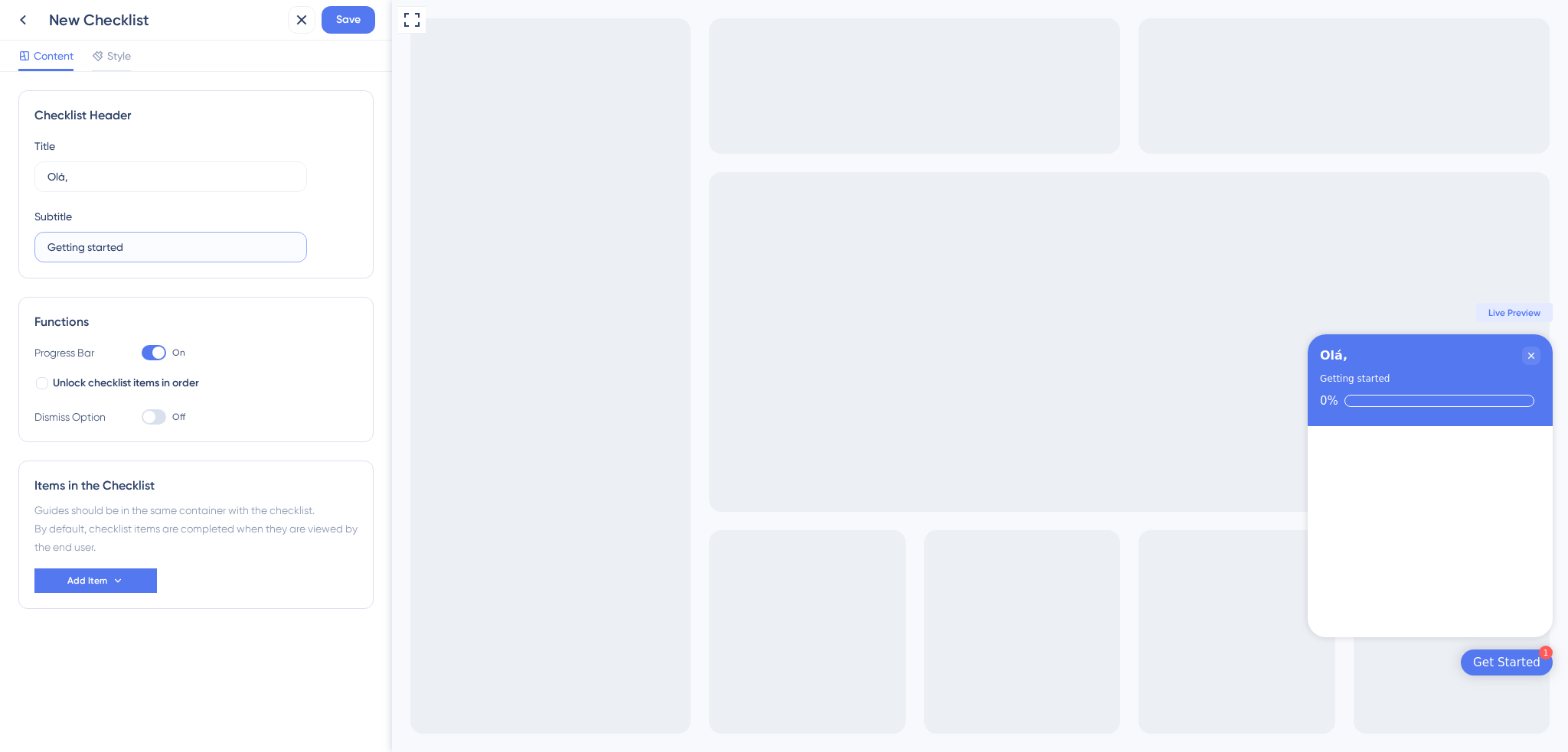
click at [13, 239] on div "Checklist Header Title Olá, Subtitle Getting started Functions Progress Bar On …" at bounding box center [196, 413] width 392 height 681
paste input "Bem vindo ao Guia de Uso!"
type input "Bem vindo ao Guia de Uso!"
click at [349, 21] on span "Save" at bounding box center [348, 20] width 25 height 19
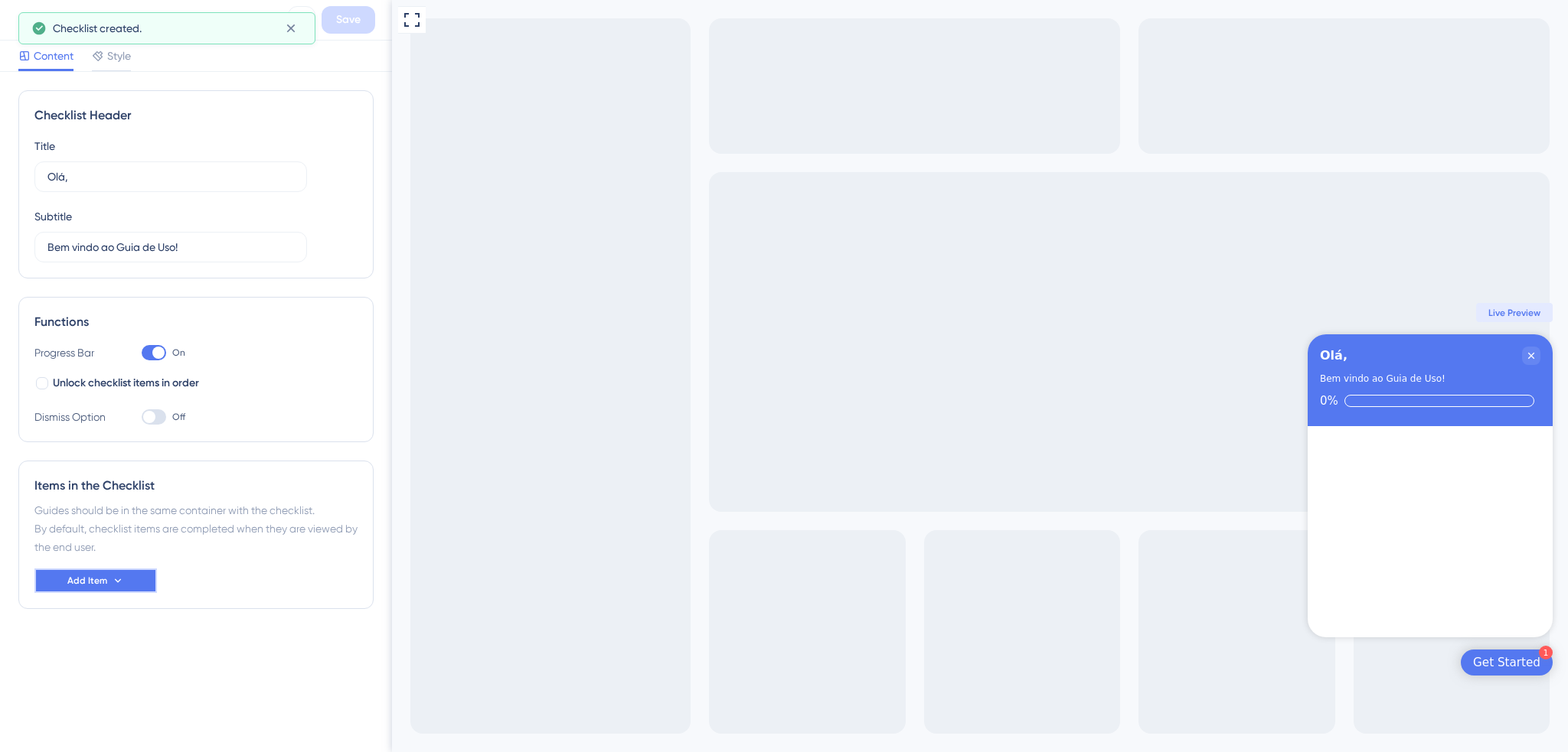
click at [129, 577] on button "Add Item" at bounding box center [95, 580] width 122 height 25
click at [111, 618] on div "Guide Guide" at bounding box center [95, 624] width 102 height 31
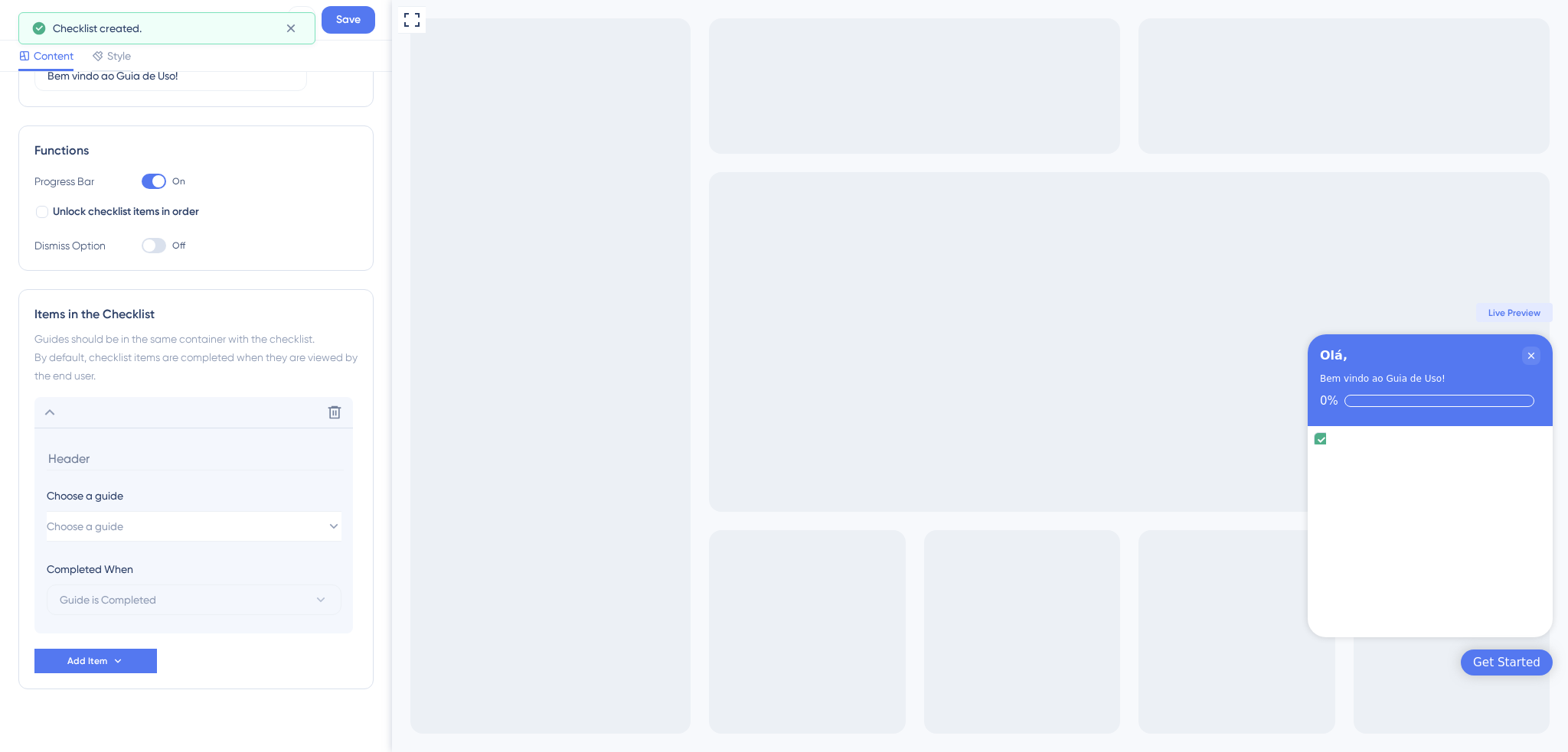
scroll to position [187, 0]
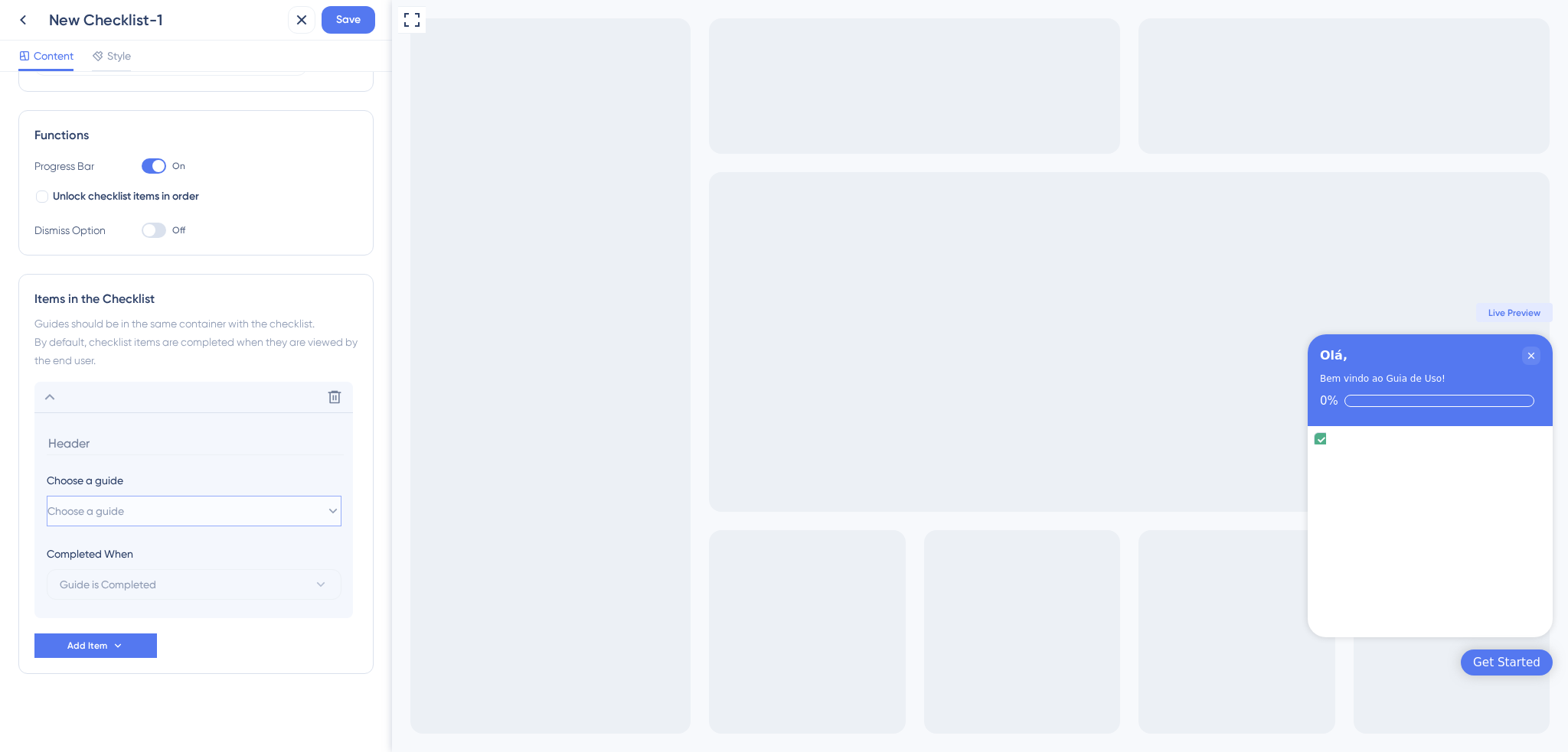
click at [169, 511] on button "Choose a guide" at bounding box center [194, 511] width 295 height 31
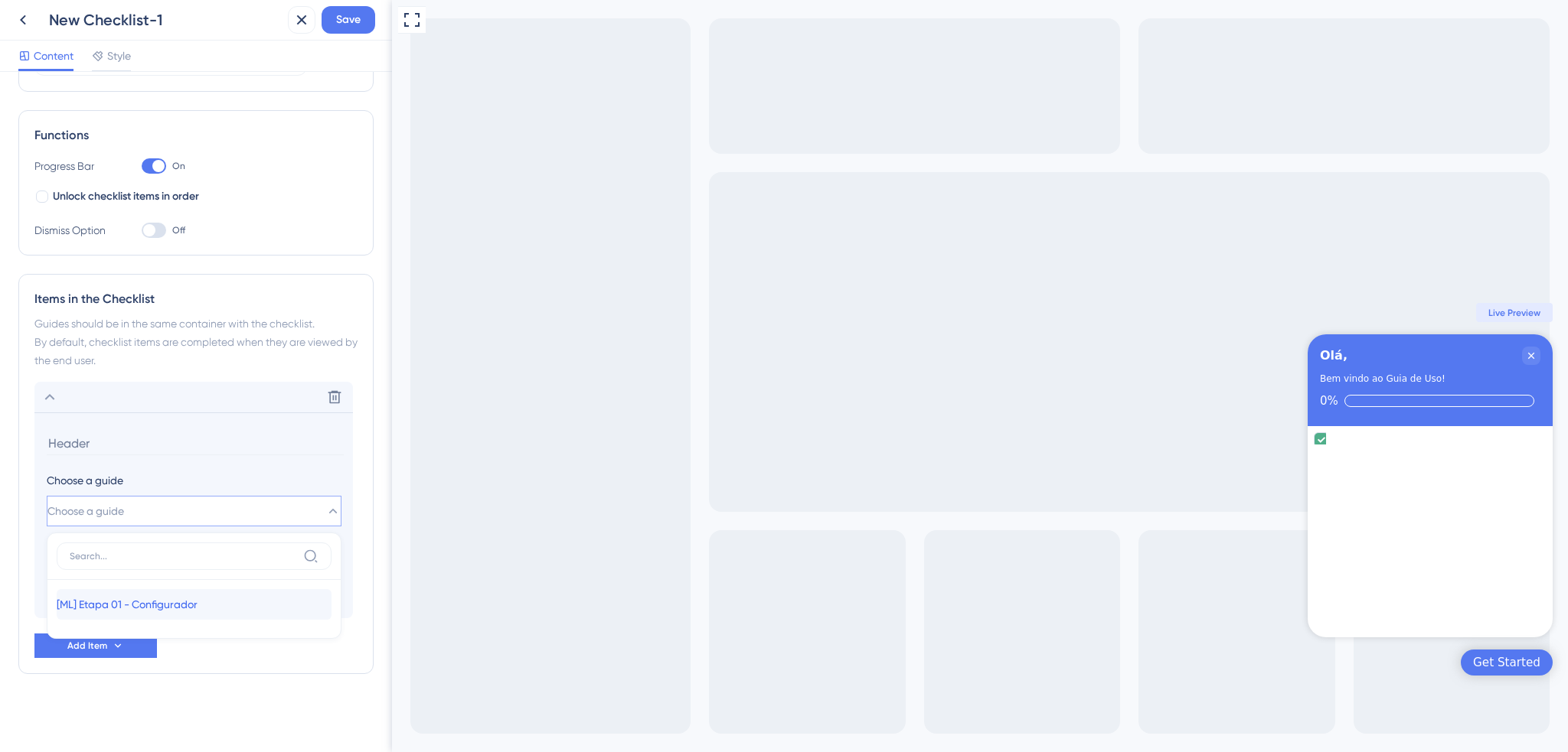
click at [177, 613] on div "[ML] Etapa 01 - Configurador [ML] Etapa 01 - Configurador" at bounding box center [194, 604] width 275 height 31
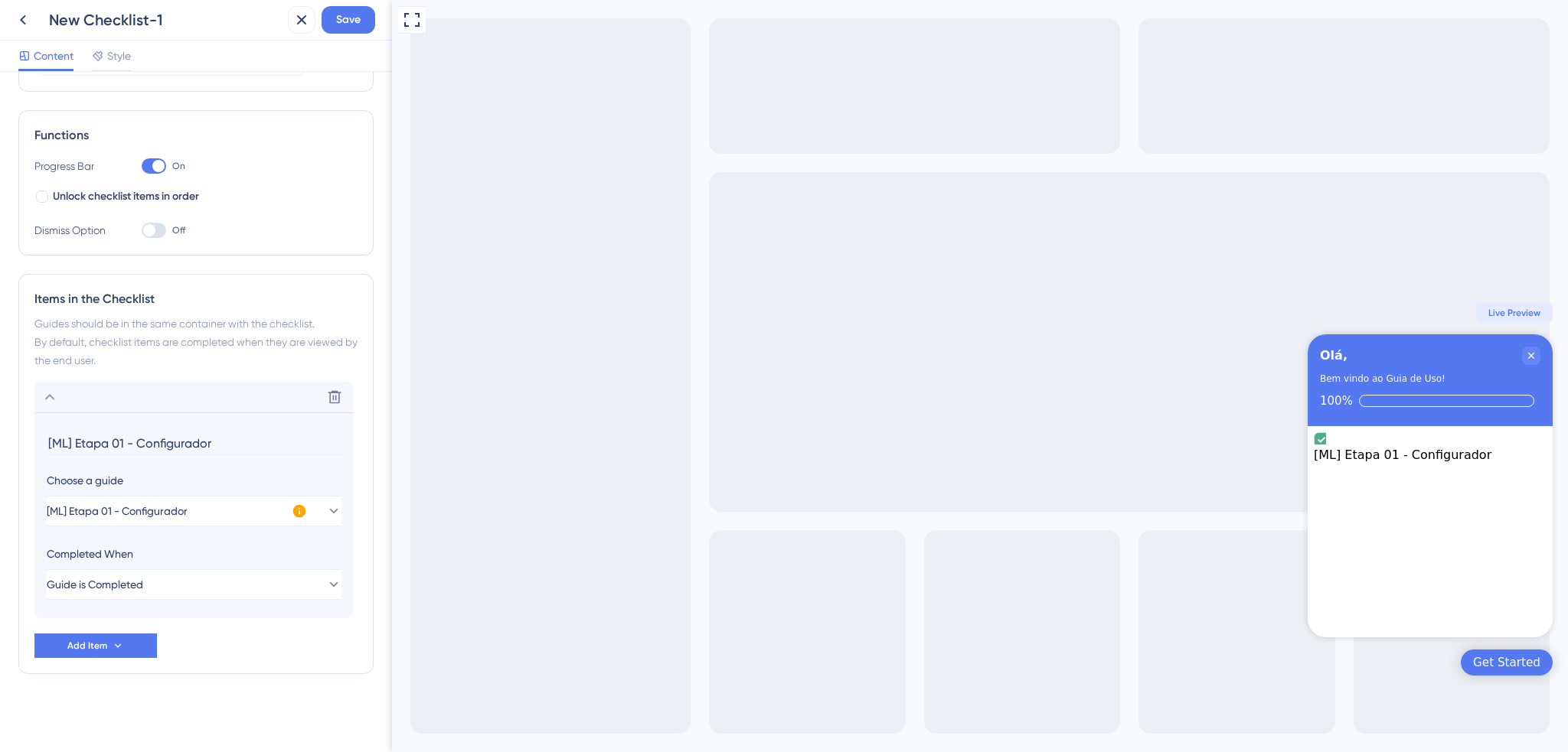
drag, startPoint x: 135, startPoint y: 443, endPoint x: 43, endPoint y: 433, distance: 92.5
click at [42, 436] on section "[ML] Etapa 01 - Configurador Choose a guide [ML] Etapa 01 - Configurador Comple…" at bounding box center [194, 516] width 319 height 206
type input "Configurador"
click at [349, 31] on button "Save" at bounding box center [348, 20] width 54 height 28
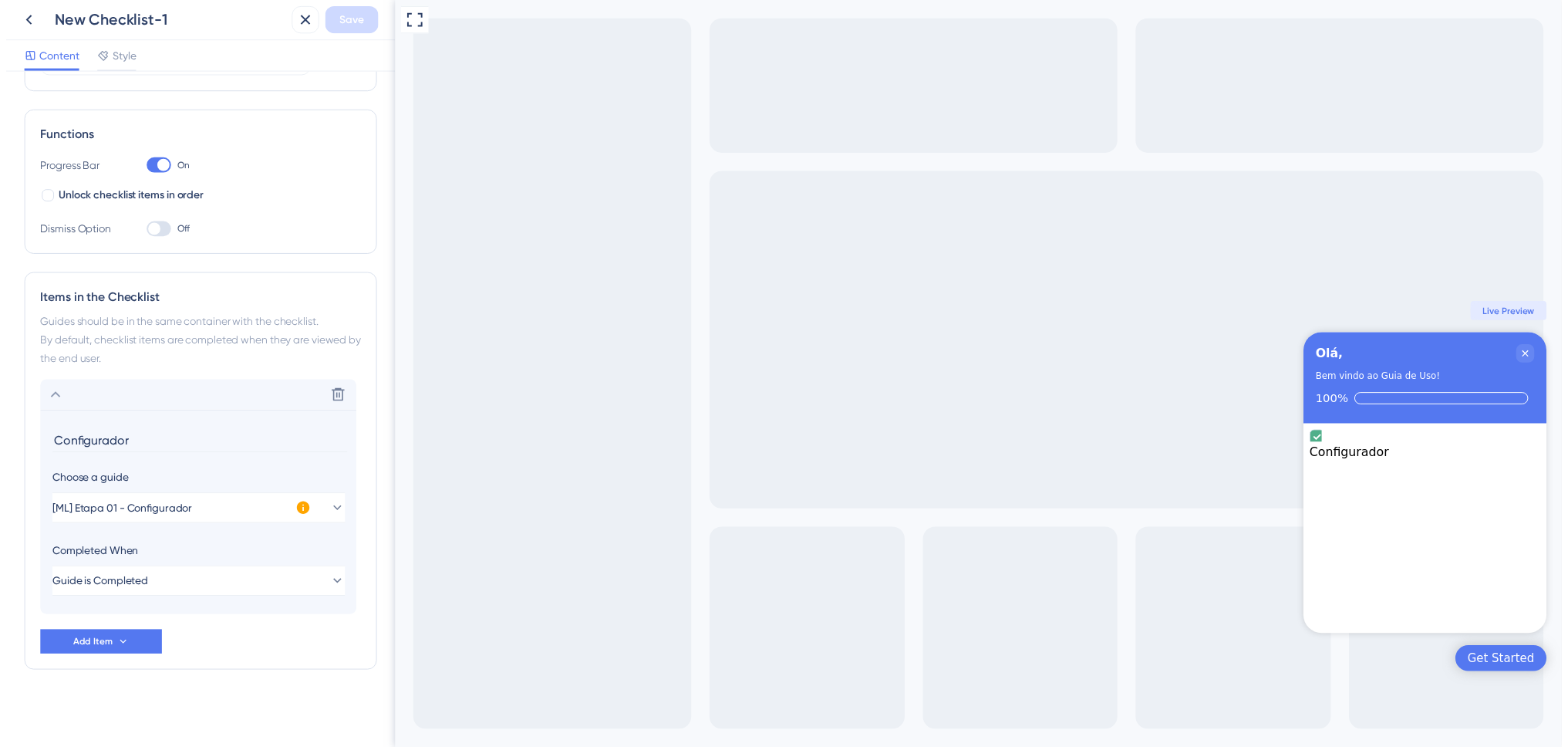
scroll to position [0, 0]
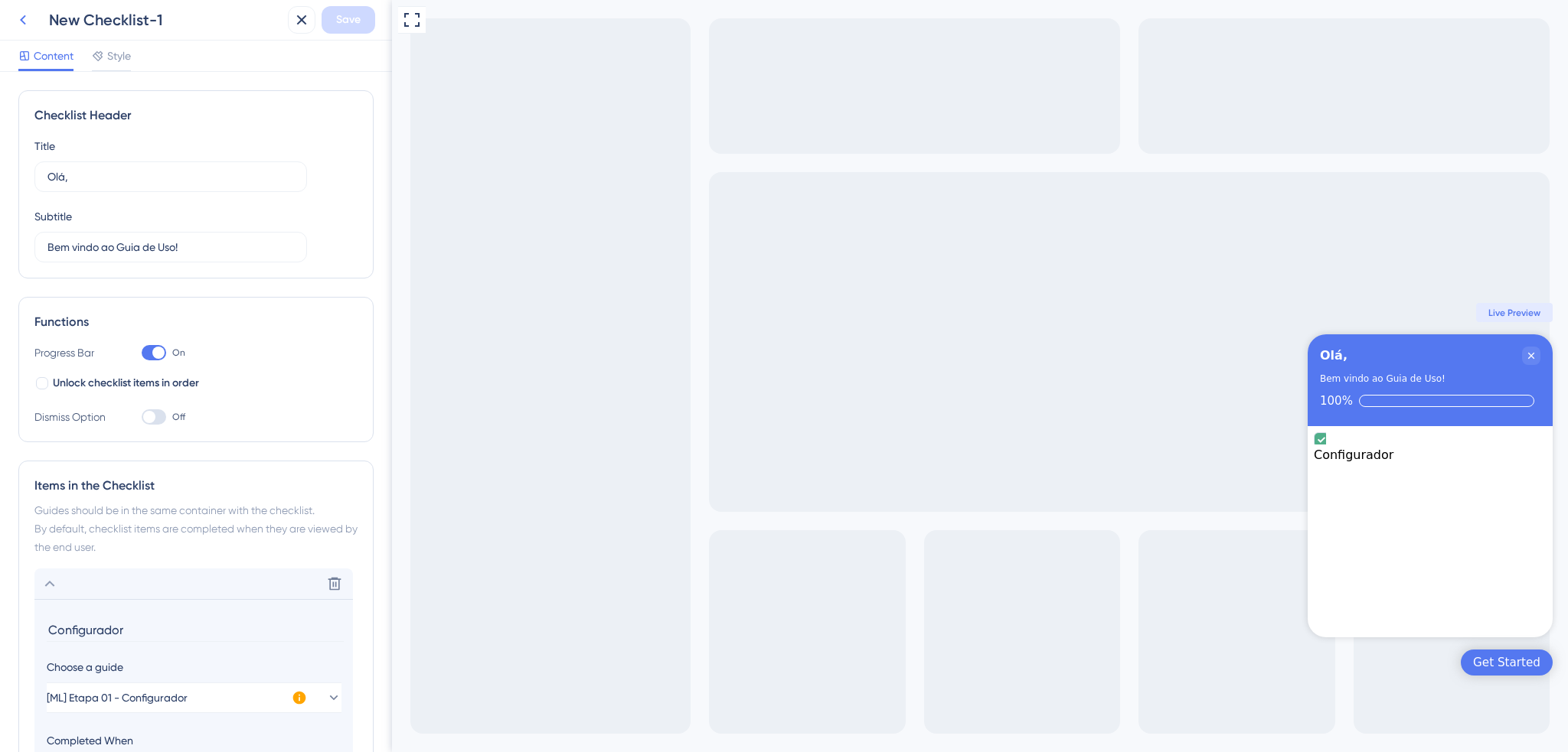
click at [22, 22] on icon at bounding box center [23, 20] width 6 height 10
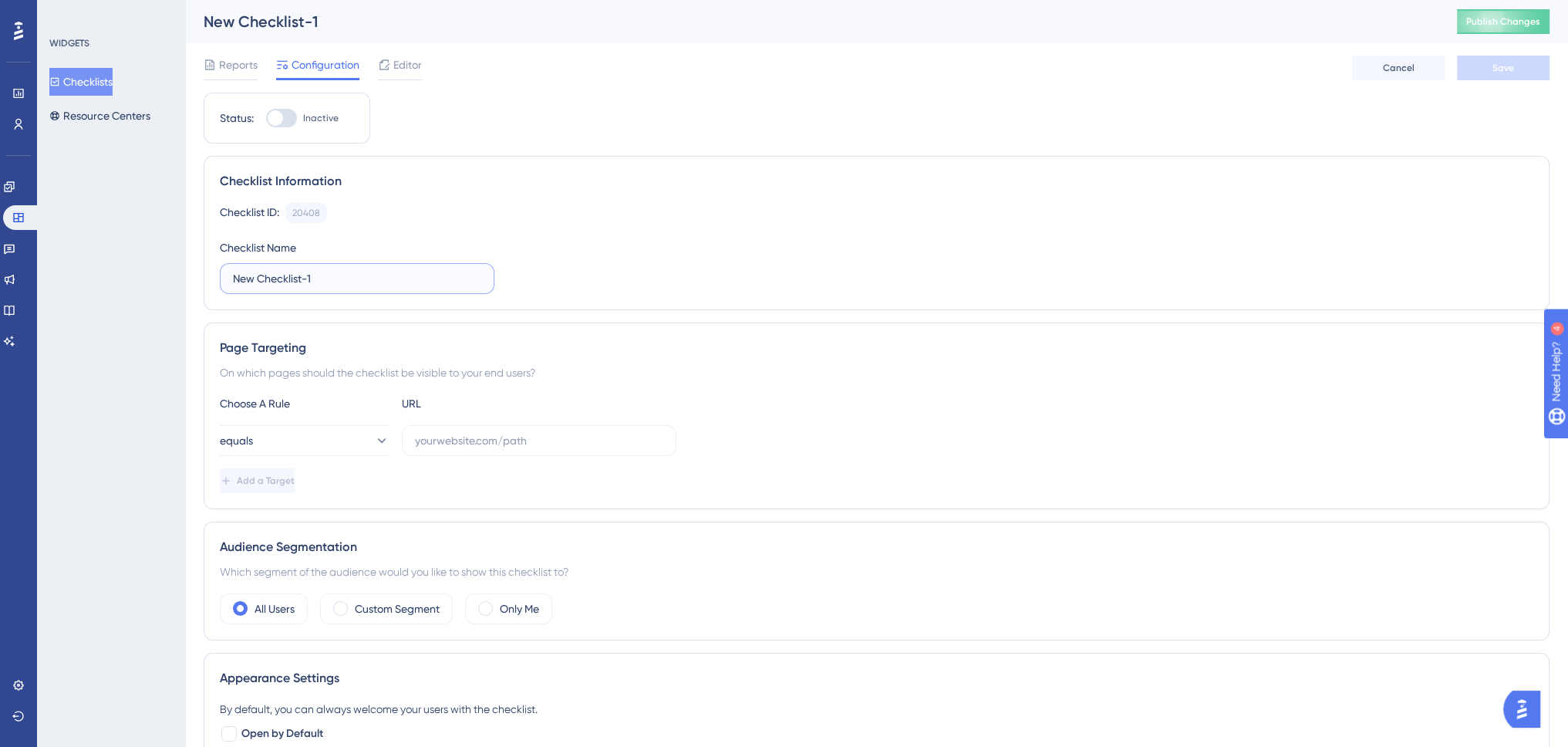
drag, startPoint x: 429, startPoint y: 282, endPoint x: 137, endPoint y: 286, distance: 291.6
click at [185, 286] on div "Performance Users Engagement Widgets Feedback Product Updates Knowledge Base AI…" at bounding box center [876, 653] width 1383 height 1307
paste input "[PLDT] Guia de uso: Gerente Operacional"
drag, startPoint x: 287, startPoint y: 282, endPoint x: 257, endPoint y: 285, distance: 30.3
click at [257, 285] on input "[ML] [PLDT] Guia de uso: Gerente Operacional" at bounding box center [357, 278] width 248 height 17
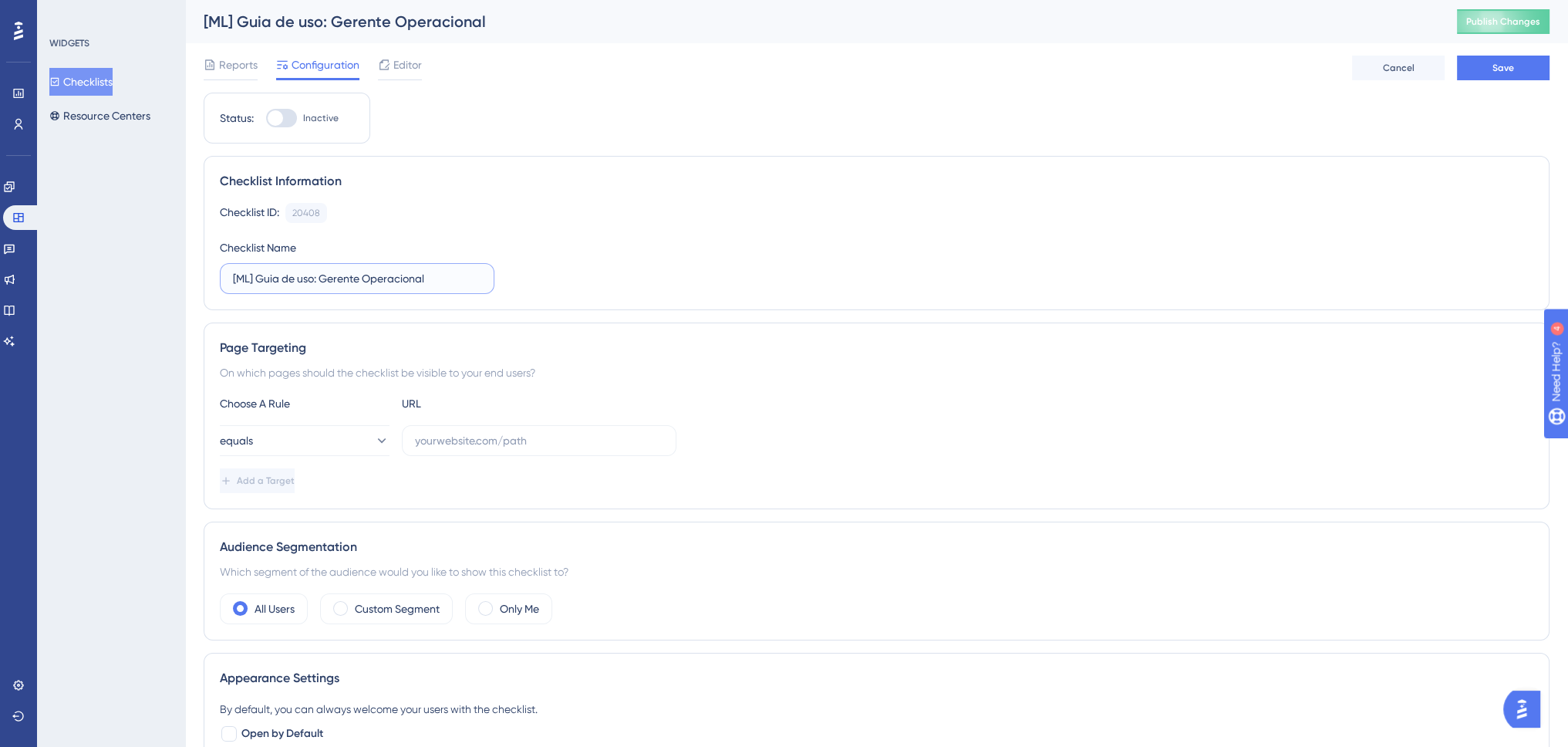
drag, startPoint x: 438, startPoint y: 279, endPoint x: 318, endPoint y: 292, distance: 121.0
click at [318, 292] on label "[ML] Guia de uso: Gerente Operacional" at bounding box center [357, 278] width 275 height 31
type input "[ML] Guia de uso"
click at [1503, 70] on span "Save" at bounding box center [1504, 68] width 22 height 12
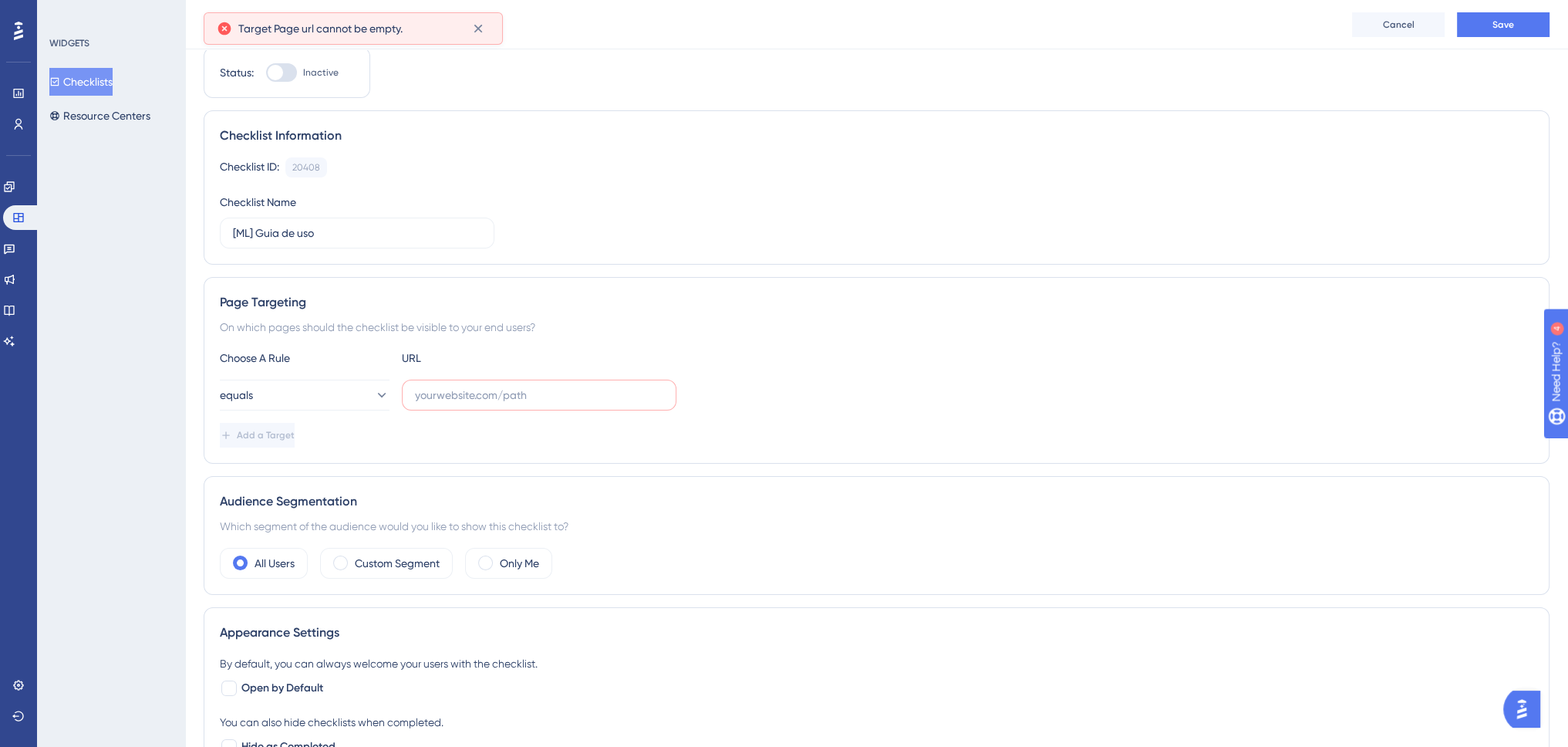
scroll to position [66, 0]
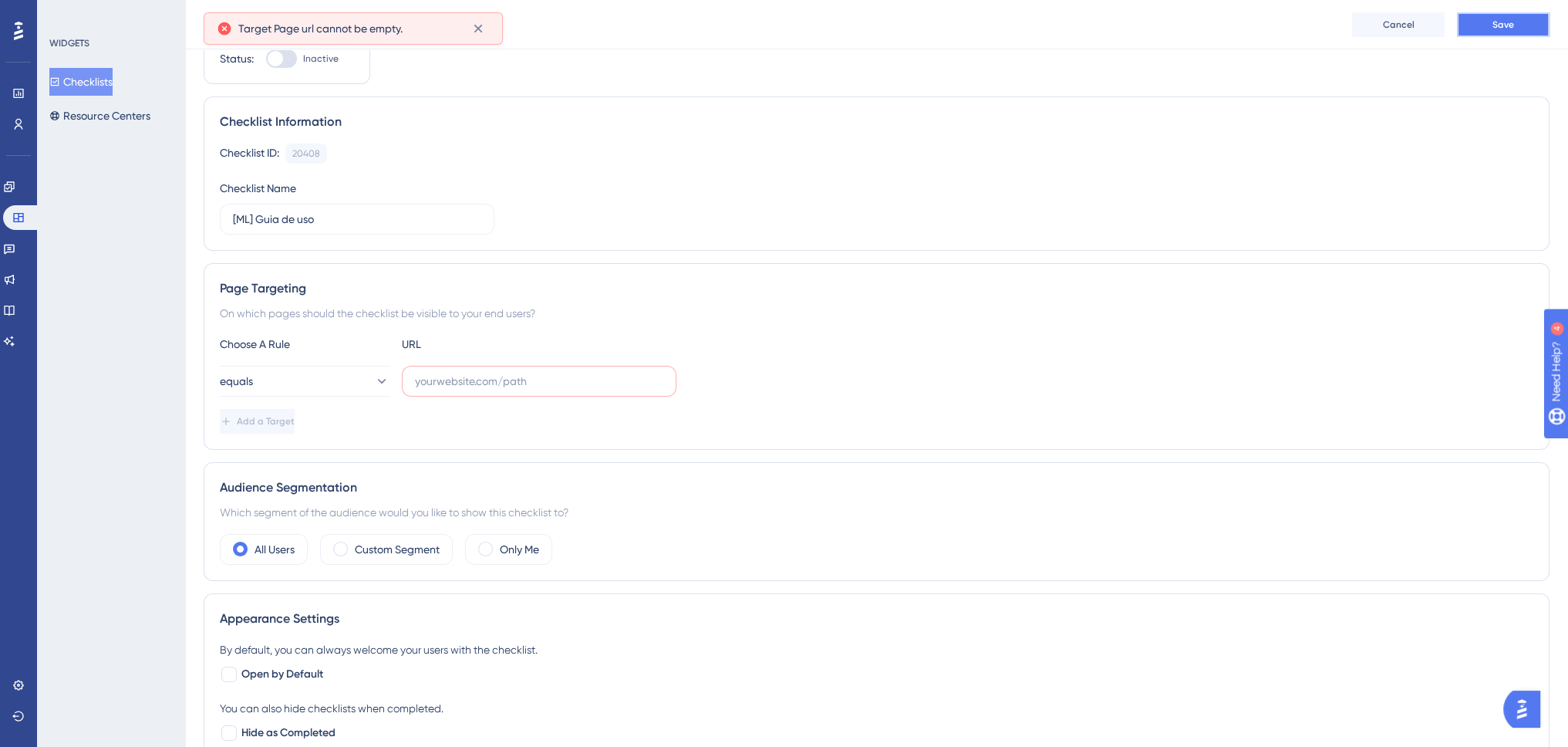
click at [1498, 24] on span "Save" at bounding box center [1504, 25] width 22 height 12
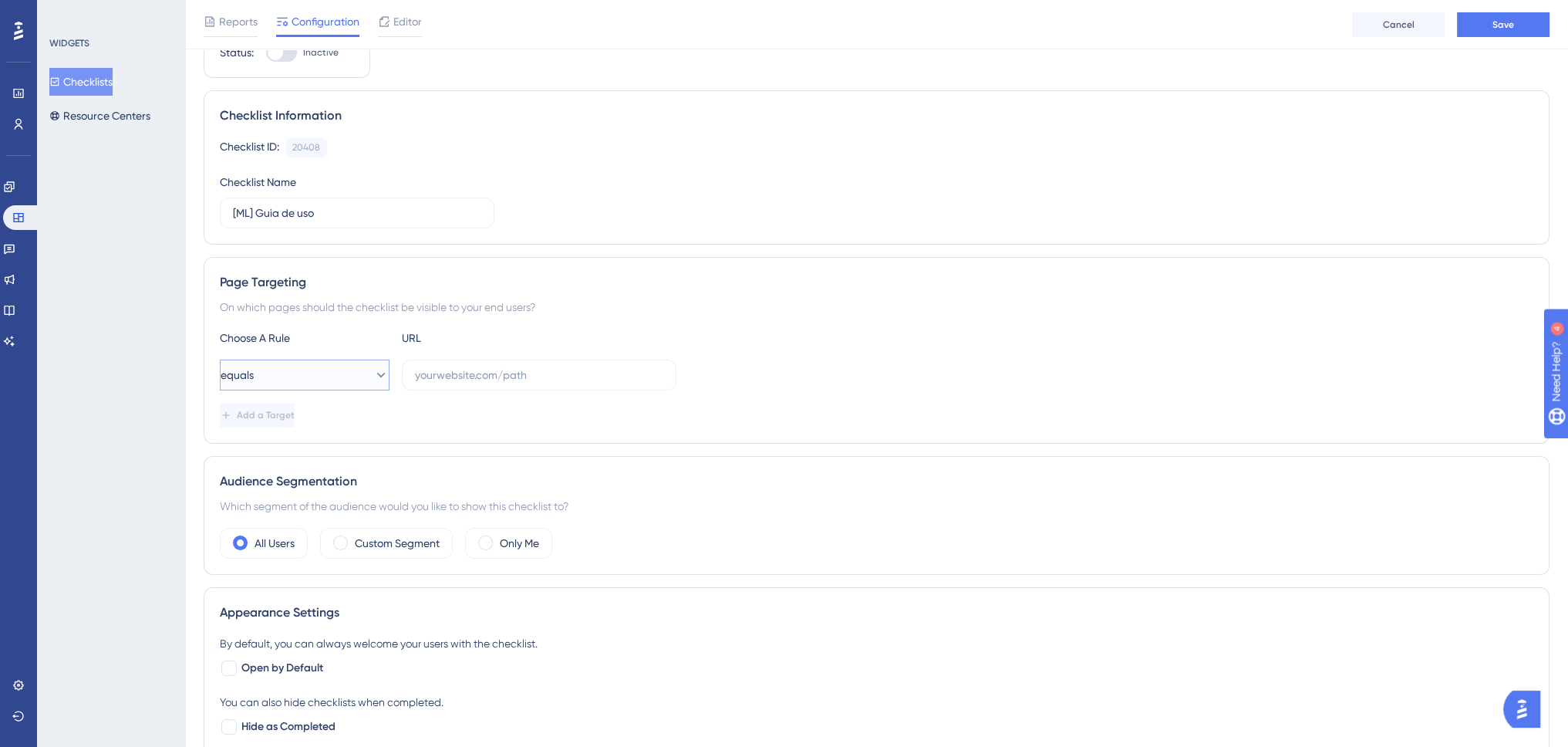
click at [315, 368] on button "equals" at bounding box center [305, 374] width 170 height 31
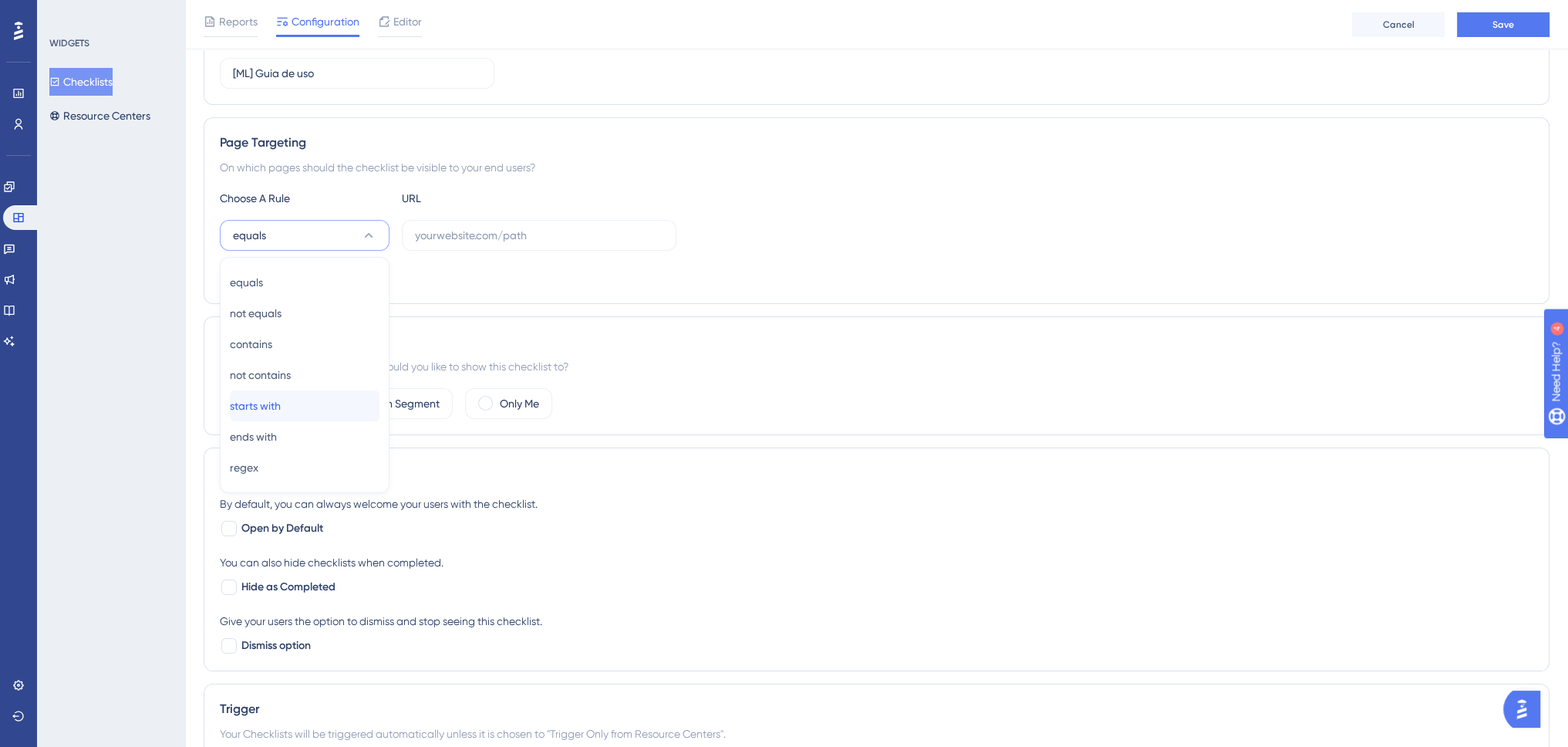
click at [281, 403] on span "starts with" at bounding box center [255, 405] width 51 height 19
click at [451, 227] on input "text" at bounding box center [539, 235] width 248 height 17
paste input "[URL][DOMAIN_NAME]"
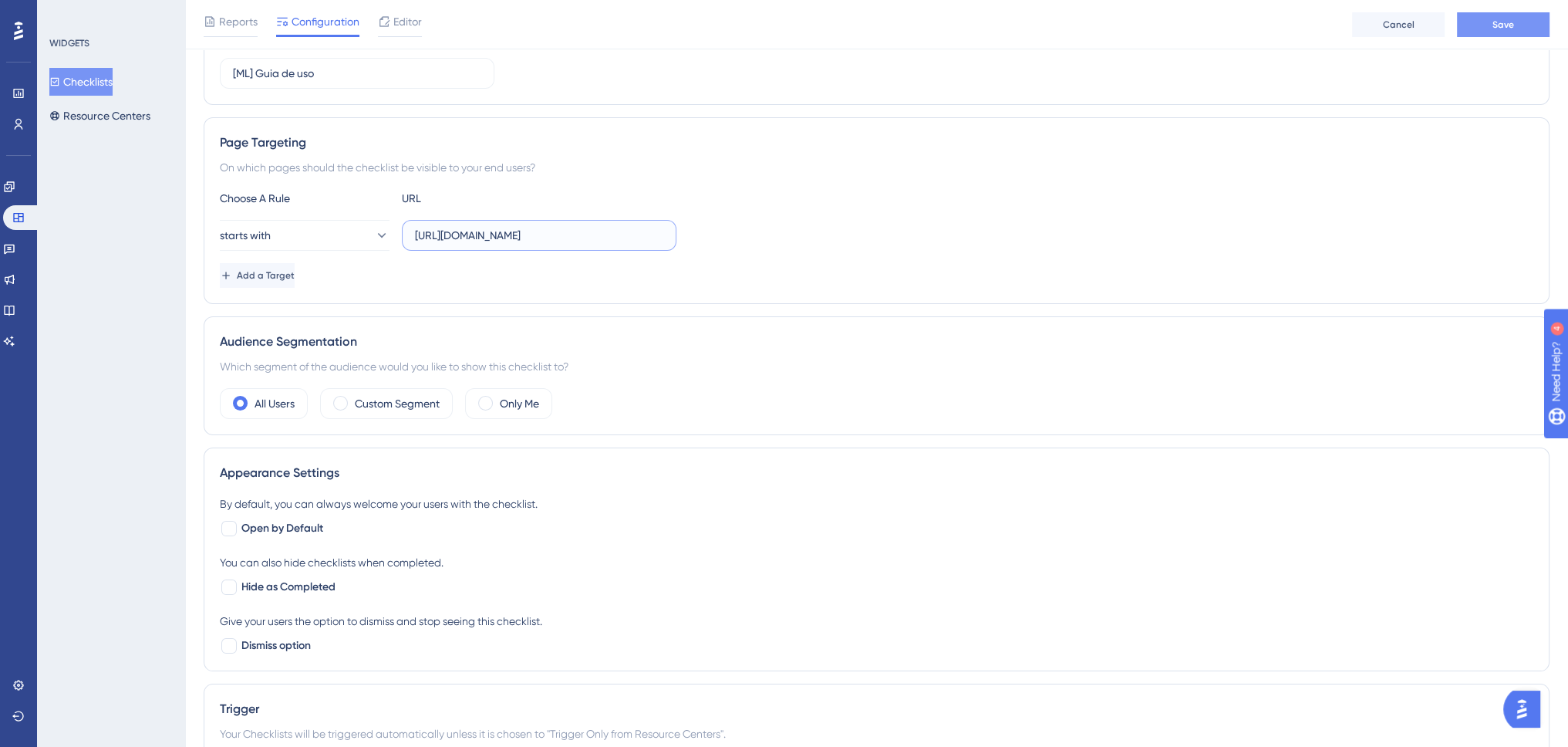
type input "[URL][DOMAIN_NAME]"
click at [1498, 27] on span "Save" at bounding box center [1504, 25] width 22 height 12
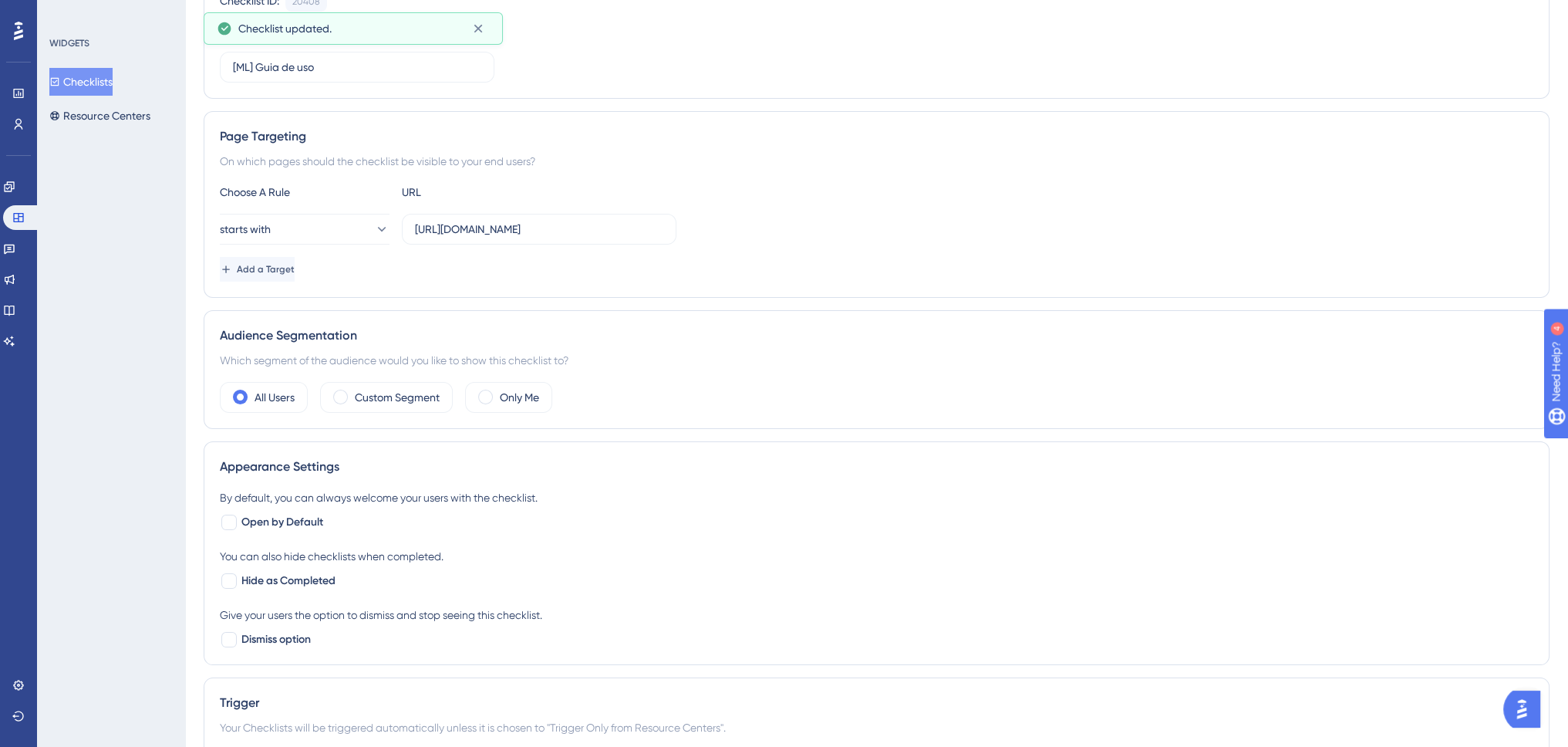
scroll to position [0, 0]
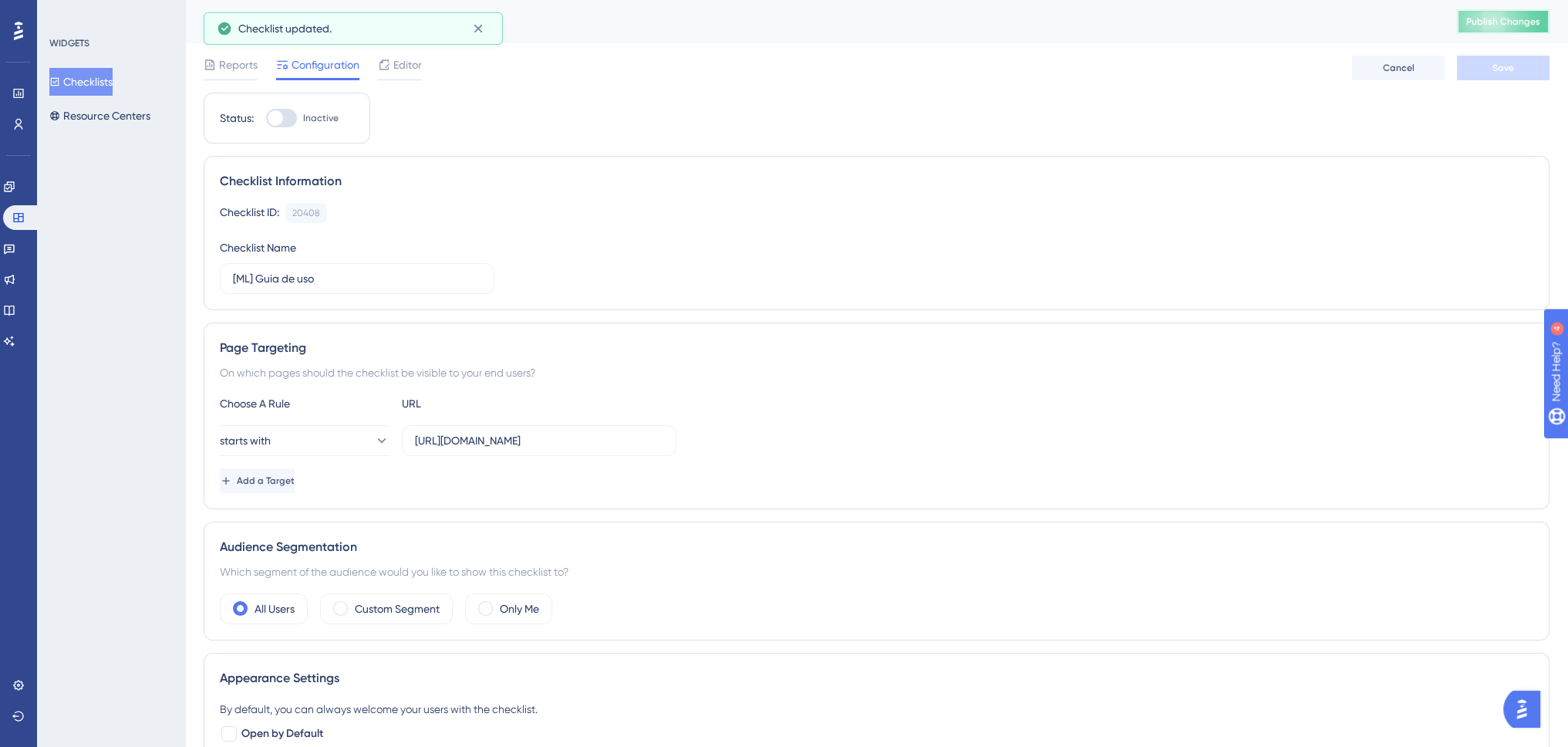
click at [1493, 25] on span "Publish Changes" at bounding box center [1503, 21] width 74 height 12
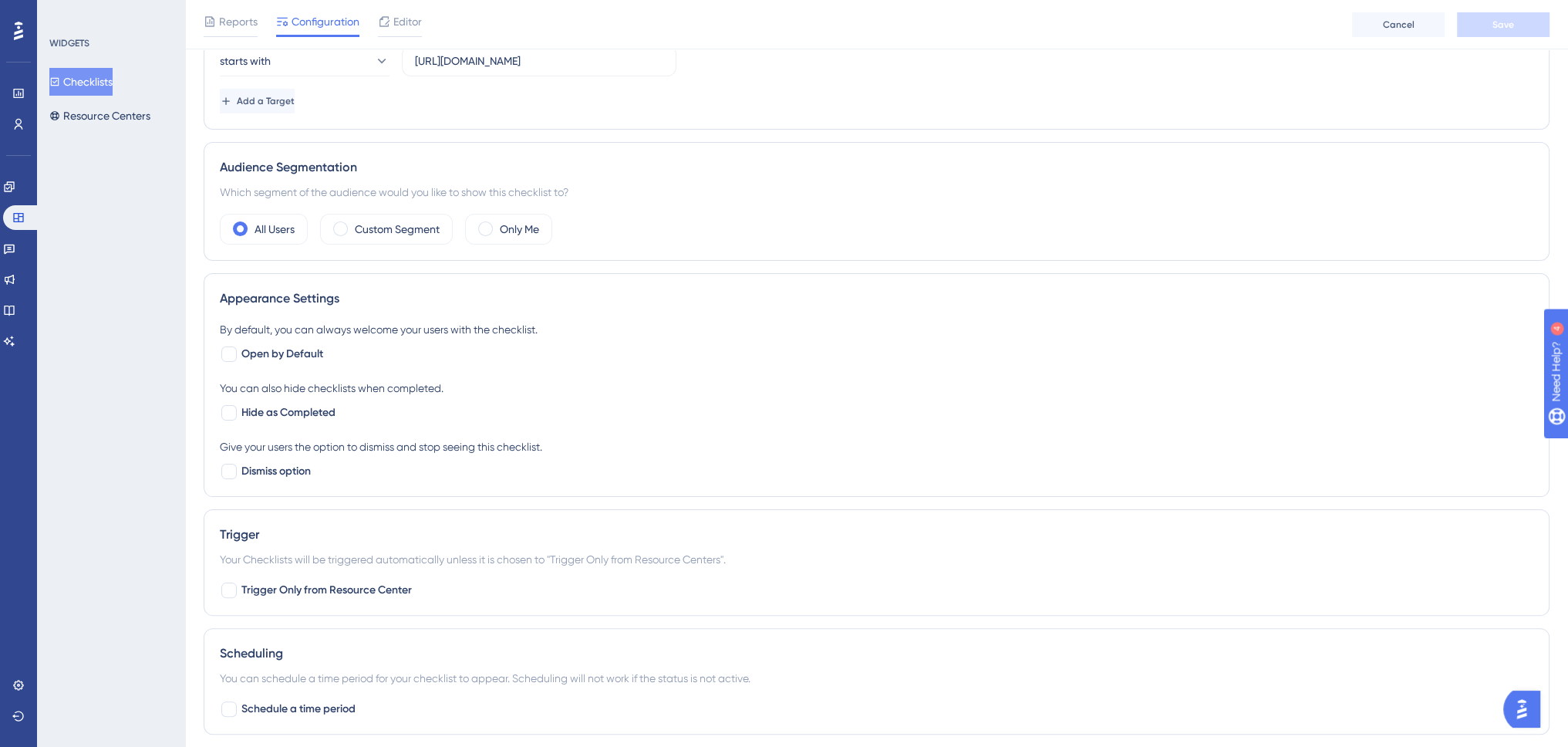
scroll to position [588, 0]
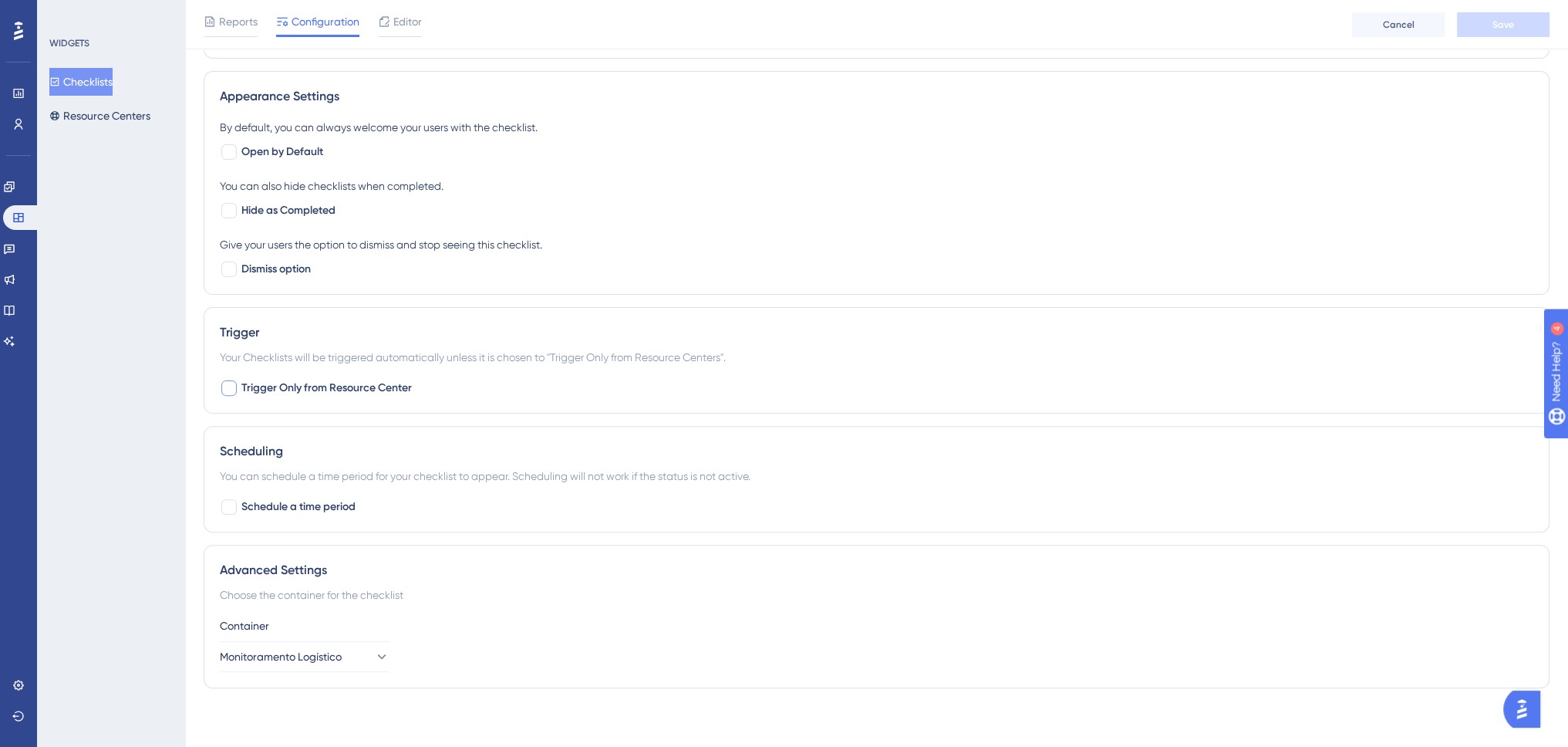
click at [377, 391] on span "Trigger Only from Resource Center" at bounding box center [326, 388] width 170 height 19
checkbox input "true"
click at [1528, 37] on div "Reports Configuration Editor Cancel Save" at bounding box center [876, 24] width 1383 height 49
click at [1521, 24] on button "Save" at bounding box center [1503, 24] width 93 height 25
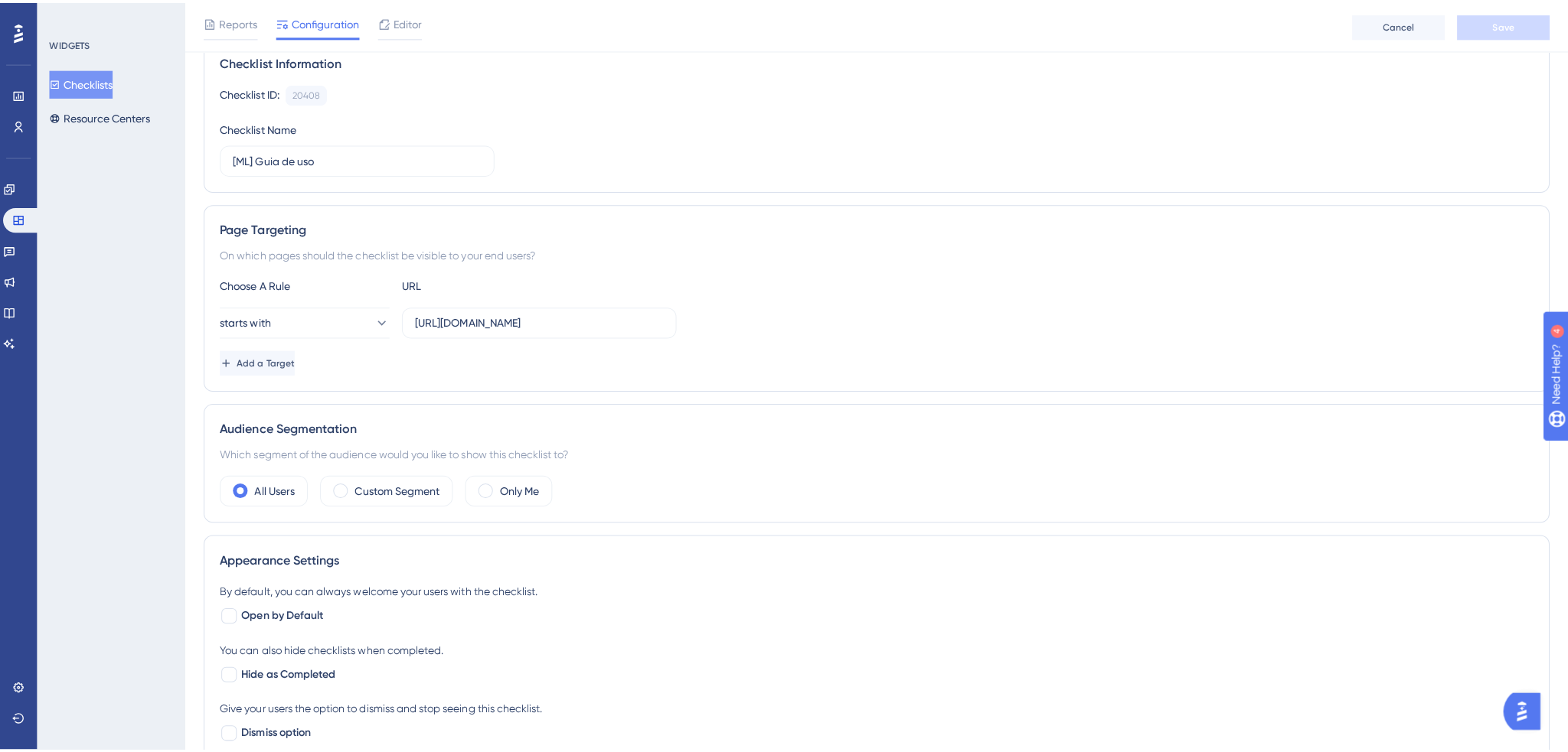
scroll to position [0, 0]
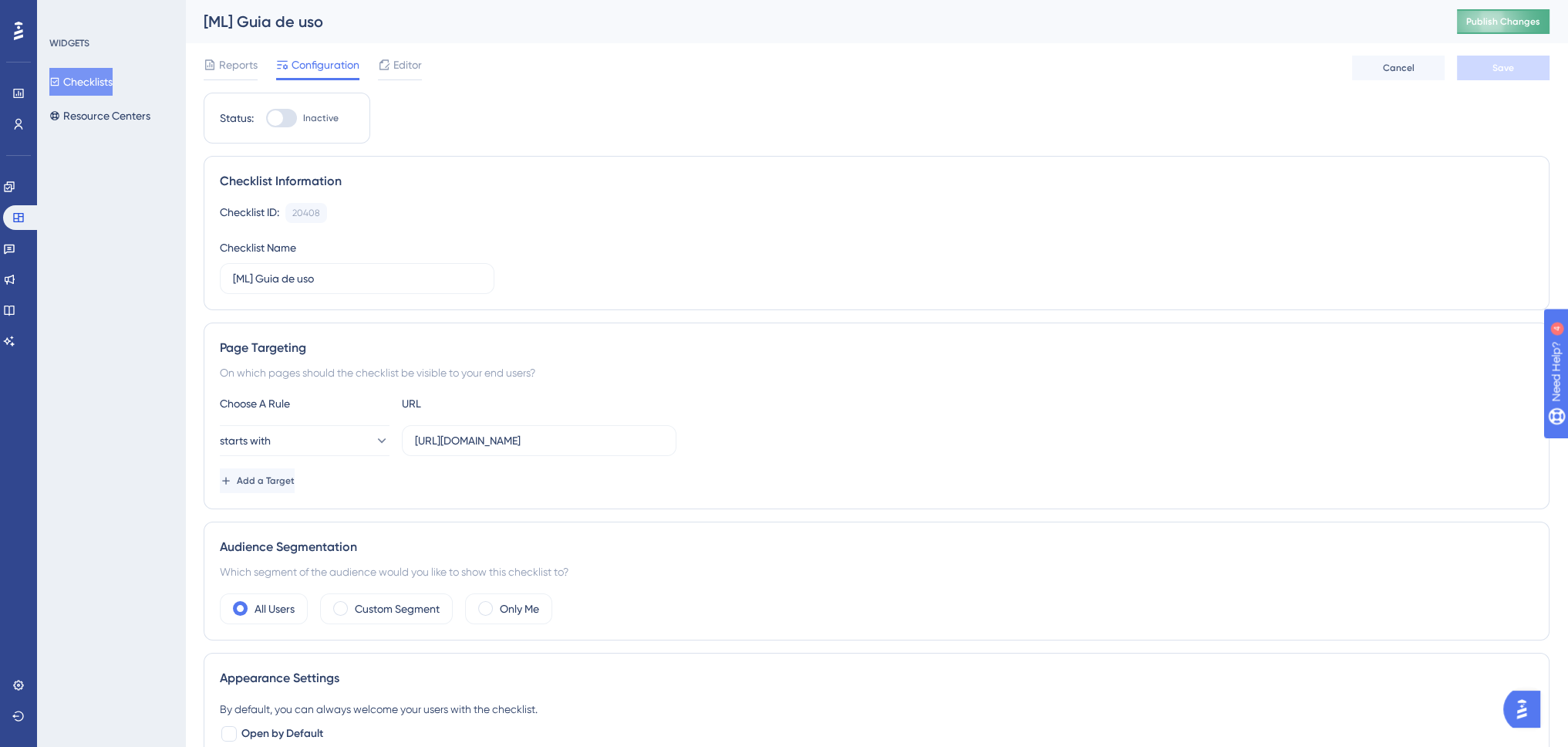
click at [1480, 24] on span "Publish Changes" at bounding box center [1503, 21] width 74 height 12
click at [305, 117] on span "Inactive" at bounding box center [320, 118] width 35 height 12
click at [266, 118] on input "Inactive" at bounding box center [265, 118] width 1 height 1
checkbox input "true"
click at [1521, 62] on button "Save" at bounding box center [1503, 68] width 93 height 25
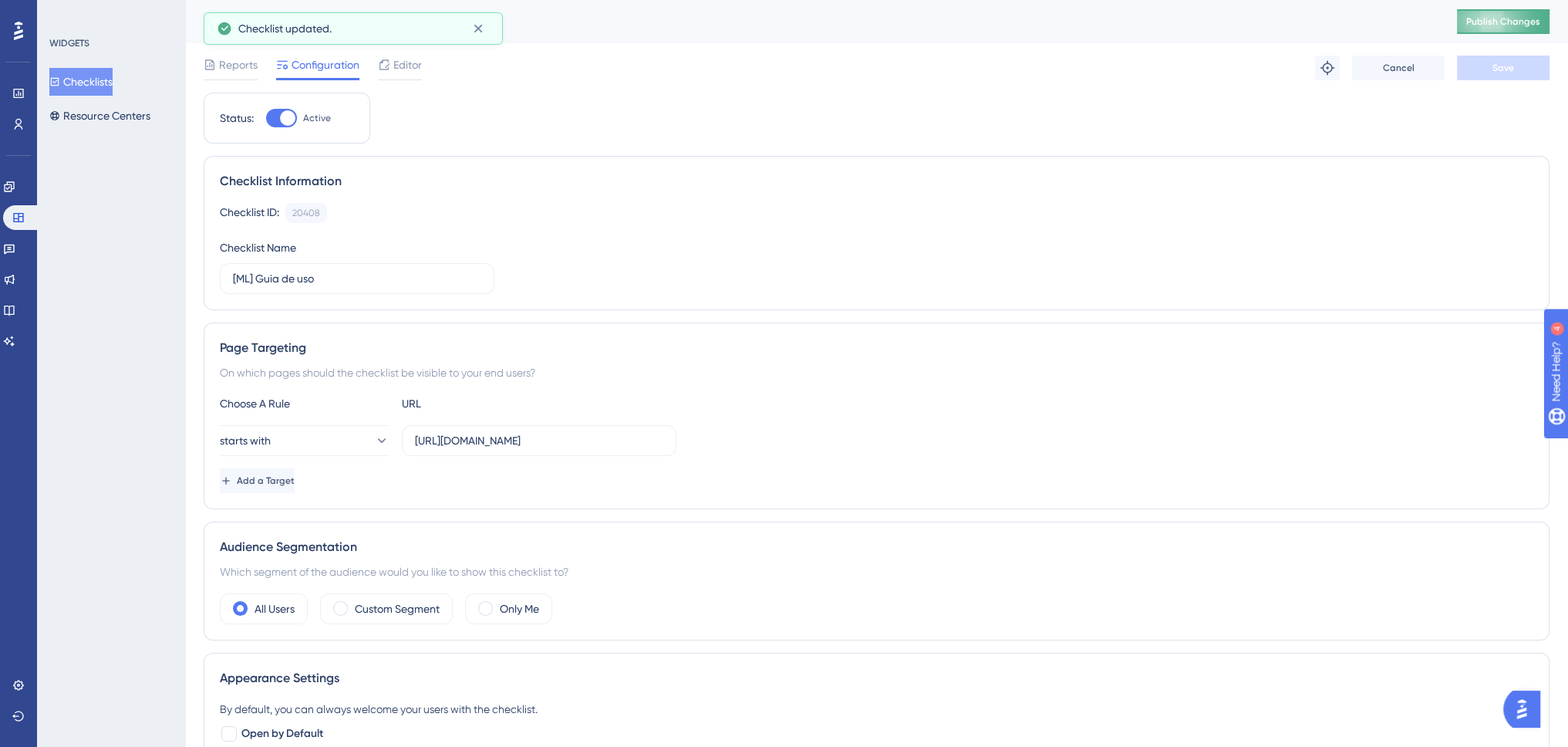
click at [1521, 33] on button "Publish Changes" at bounding box center [1503, 21] width 93 height 25
click at [150, 106] on button "Resource Centers" at bounding box center [99, 116] width 101 height 28
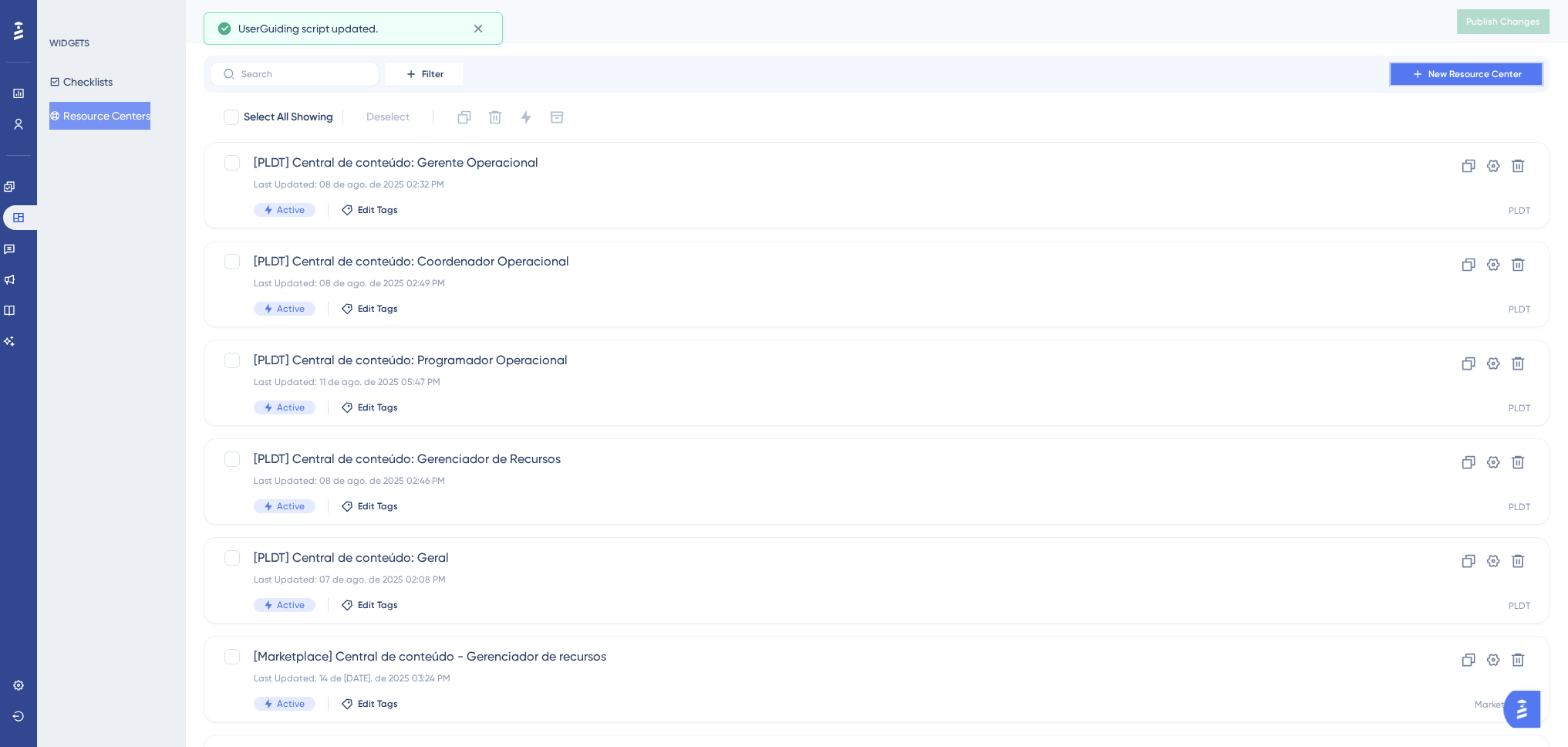
click at [1421, 78] on icon at bounding box center [1418, 74] width 12 height 12
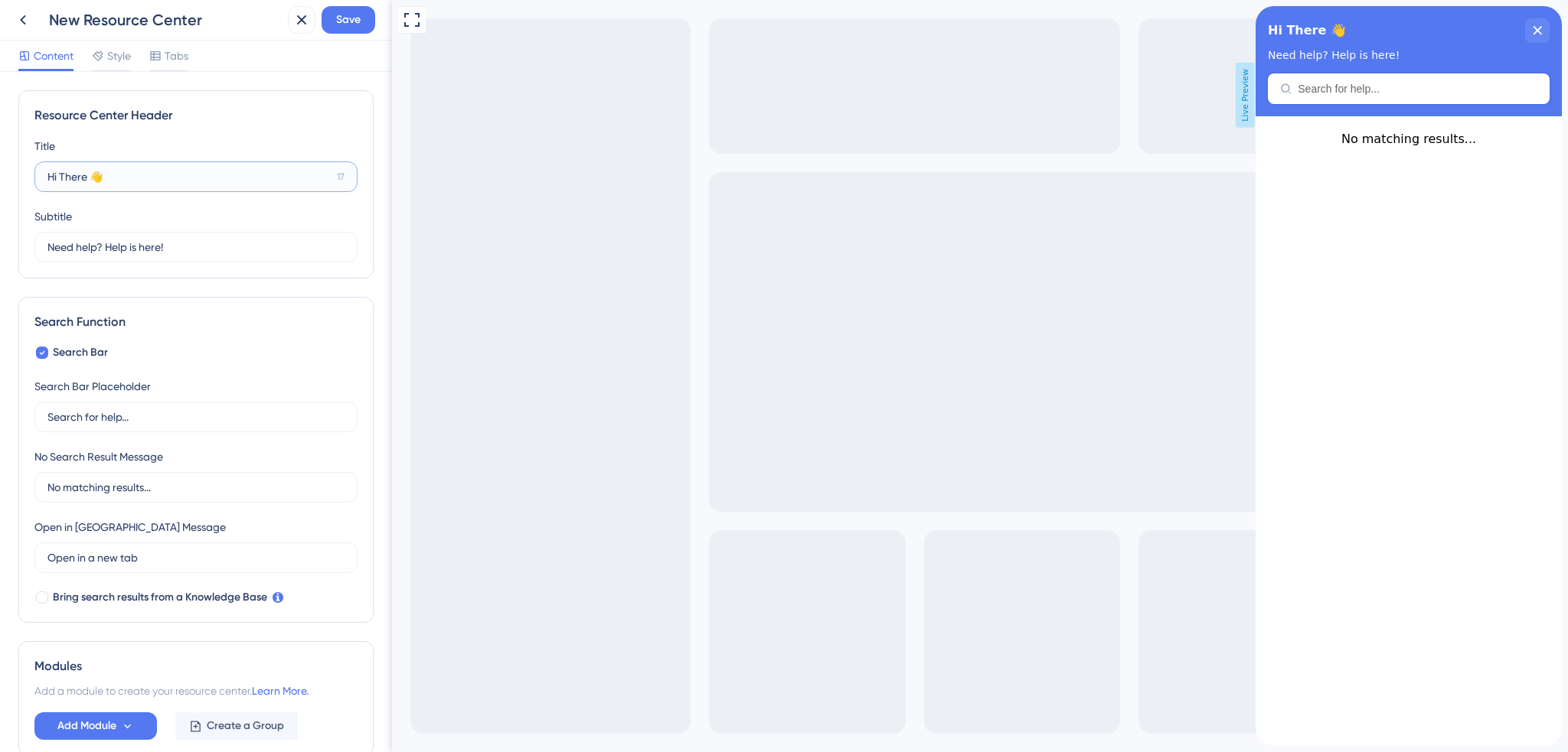
drag, startPoint x: 153, startPoint y: 176, endPoint x: -27, endPoint y: 174, distance: 180.0
click at [0, 0] on html "New Resource Center Save Content Style Tabs Resource Center Header Title Hi The…" at bounding box center [784, 0] width 1568 height 0
paste input "Central de Conteúdo"
type input "Central de Conteúdo"
drag, startPoint x: 183, startPoint y: 239, endPoint x: -42, endPoint y: 252, distance: 225.4
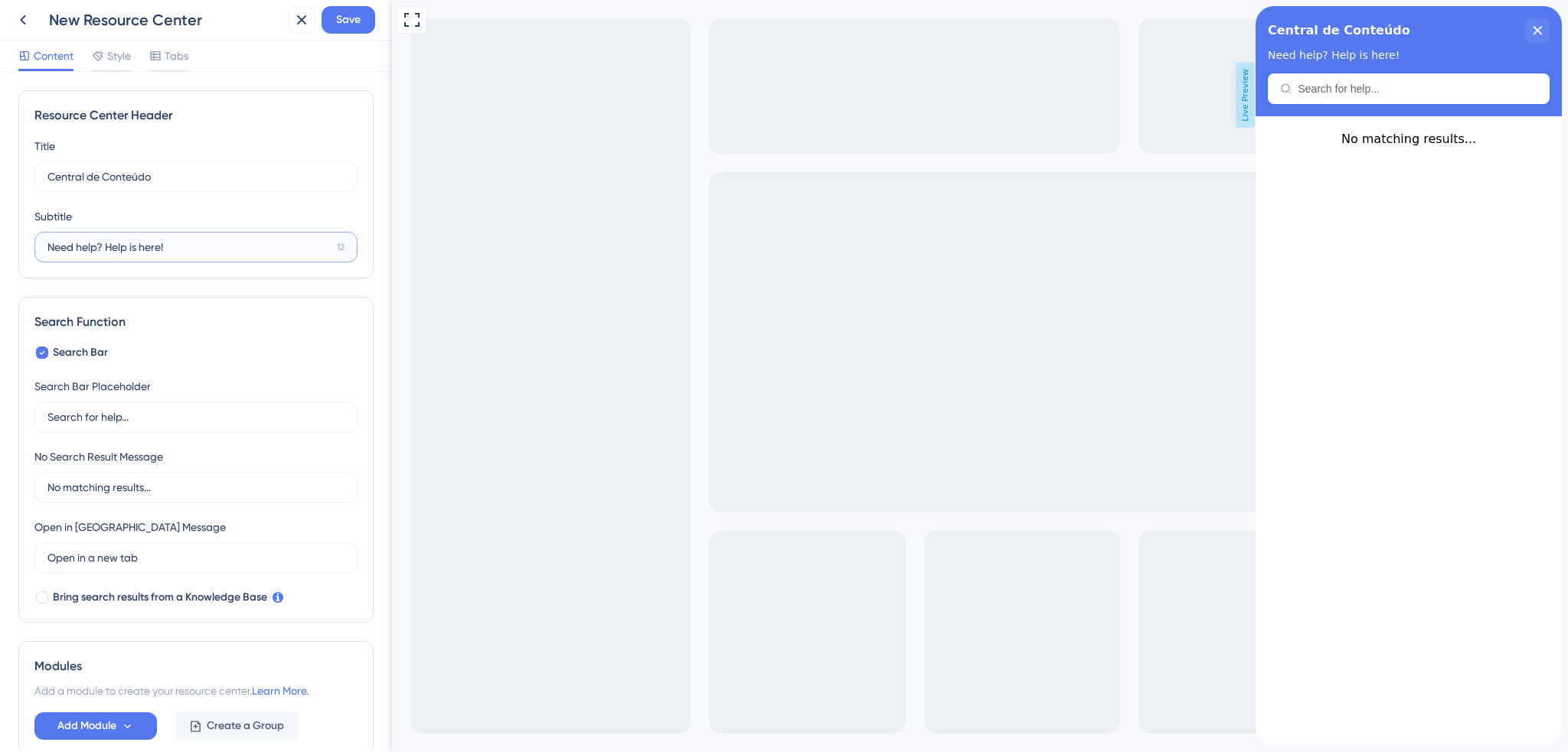
click at [0, 0] on html "New Resource Center Save Content Style Tabs Resource Center Header Title Centra…" at bounding box center [784, 0] width 1568 height 0
paste input "Artigos, vídeos e guias explicativos"
type input "Artigos, vídeos e guias explicativos"
drag, startPoint x: 149, startPoint y: 426, endPoint x: 10, endPoint y: 425, distance: 139.0
click at [10, 425] on div "Resource Center Header Title Central de Conteúdo 9 Central de Conteúdo Subtitle…" at bounding box center [196, 413] width 392 height 681
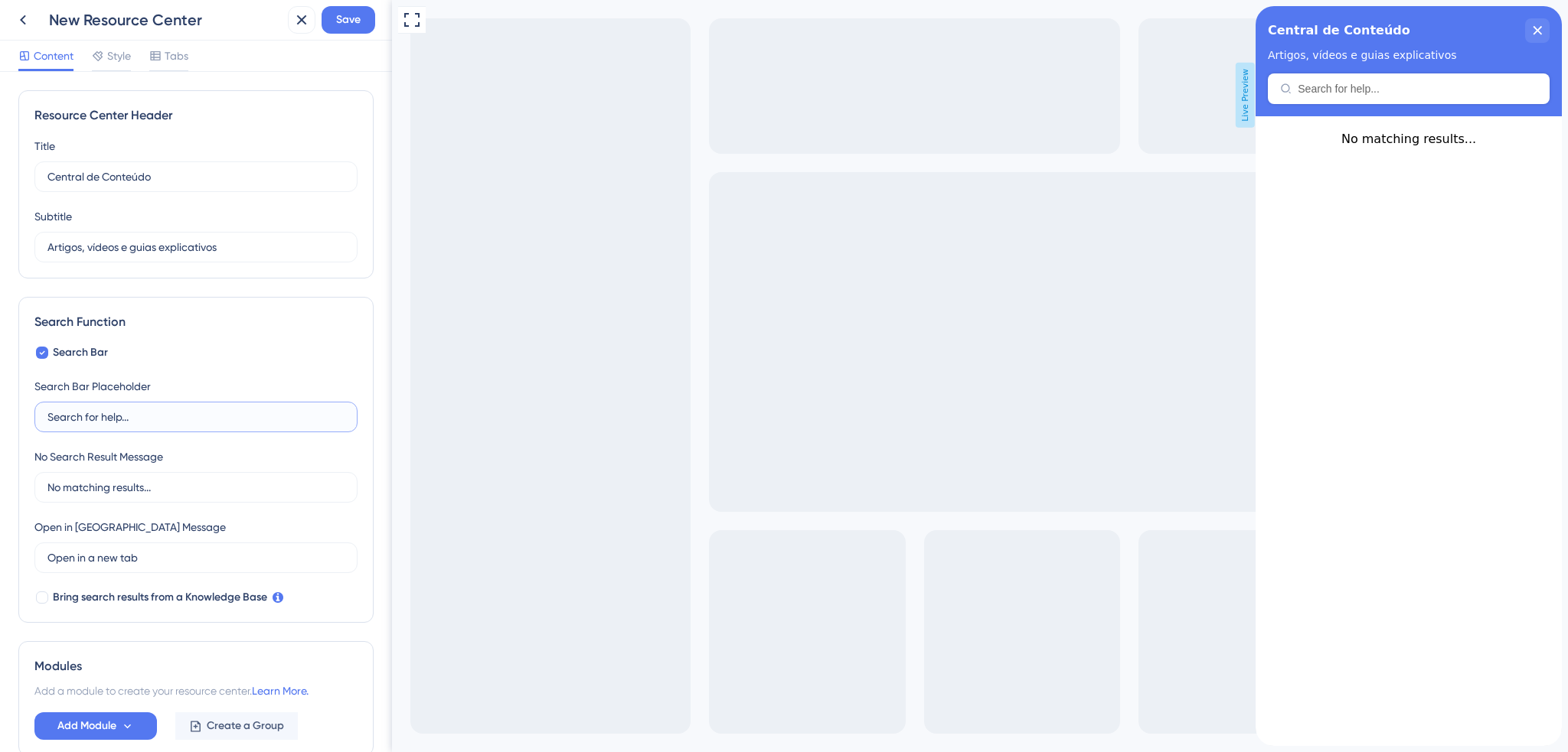
drag, startPoint x: 150, startPoint y: 416, endPoint x: 15, endPoint y: 422, distance: 135.1
click at [15, 422] on div "Resource Center Header Title Central de Conteúdo 9 Central de Conteúdo Subtitle…" at bounding box center [196, 413] width 392 height 681
paste input "Pesquisar"
type input "Pesquisar"
drag, startPoint x: 156, startPoint y: 489, endPoint x: -1, endPoint y: 480, distance: 157.3
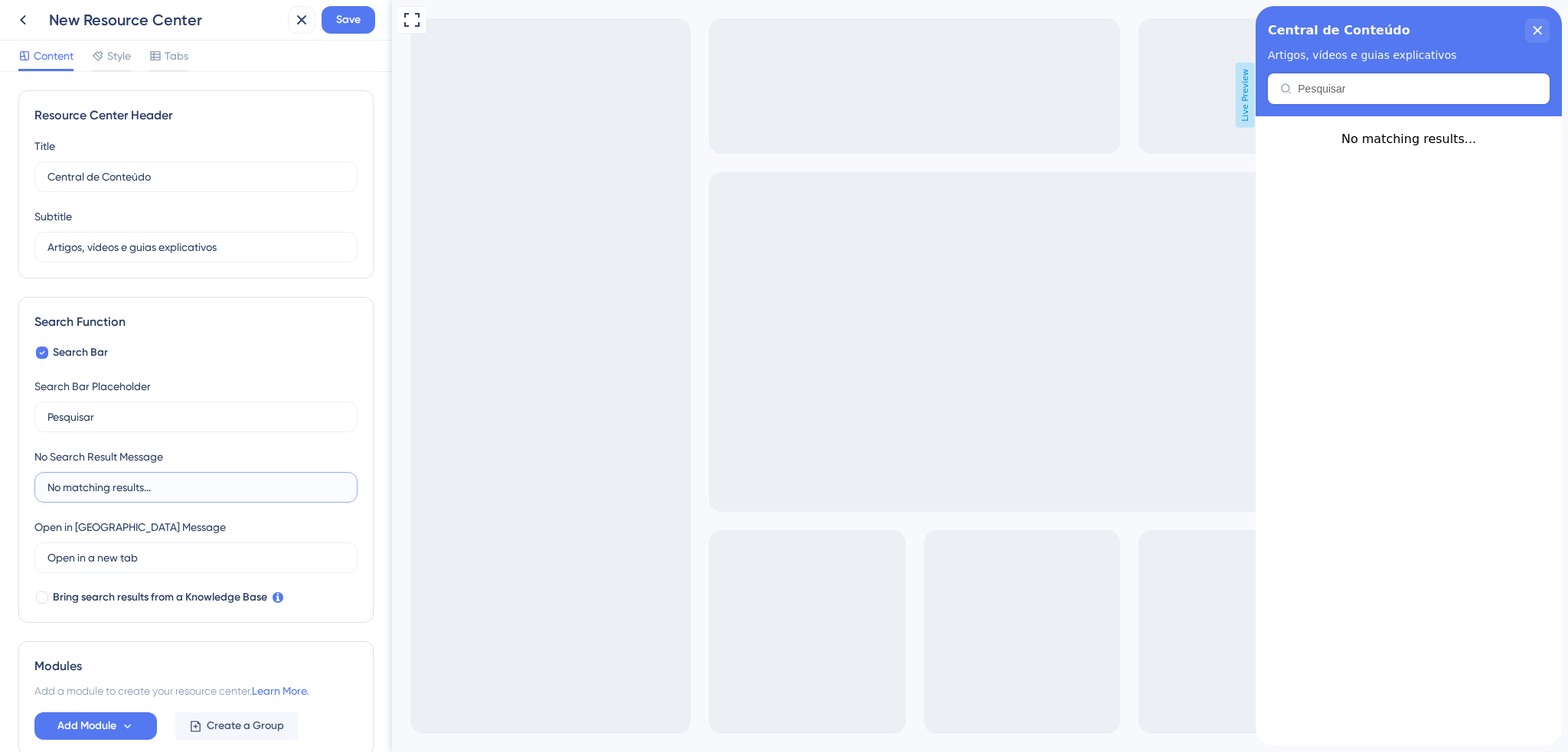
click at [0, 0] on html "New Resource Center Save Content Style Tabs Resource Center Header Title Centra…" at bounding box center [784, 0] width 1568 height 0
paste input "Pesquisa não encontrada. Tente novamente"
type input "Pesquisa não encontrada. Tente novamente."
drag, startPoint x: 156, startPoint y: 560, endPoint x: -3, endPoint y: 538, distance: 160.5
click at [0, 0] on html "New Resource Center Save Content Style Tabs Resource Center Header Title Centra…" at bounding box center [784, 0] width 1568 height 0
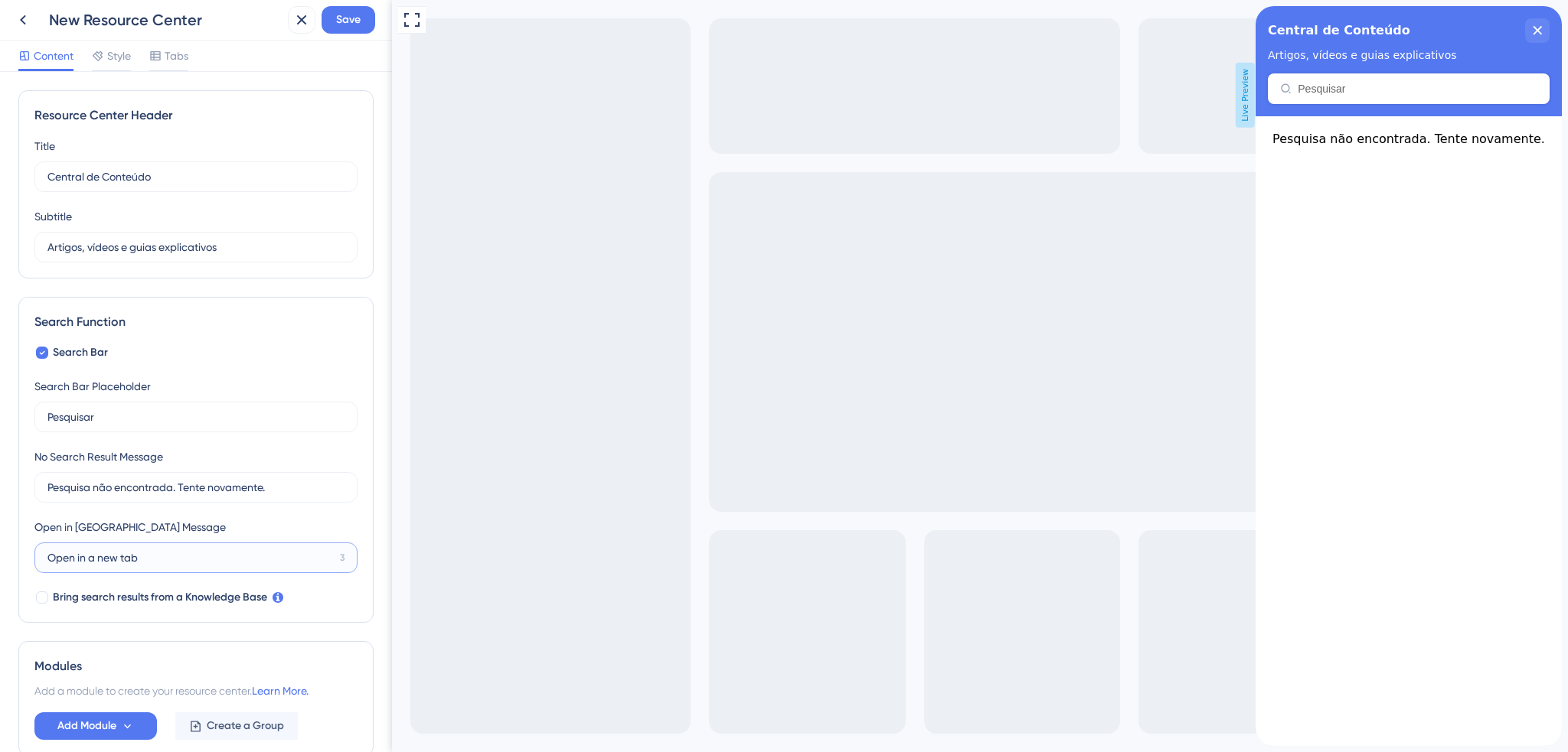
paste input "Abrir em [GEOGRAPHIC_DATA]."
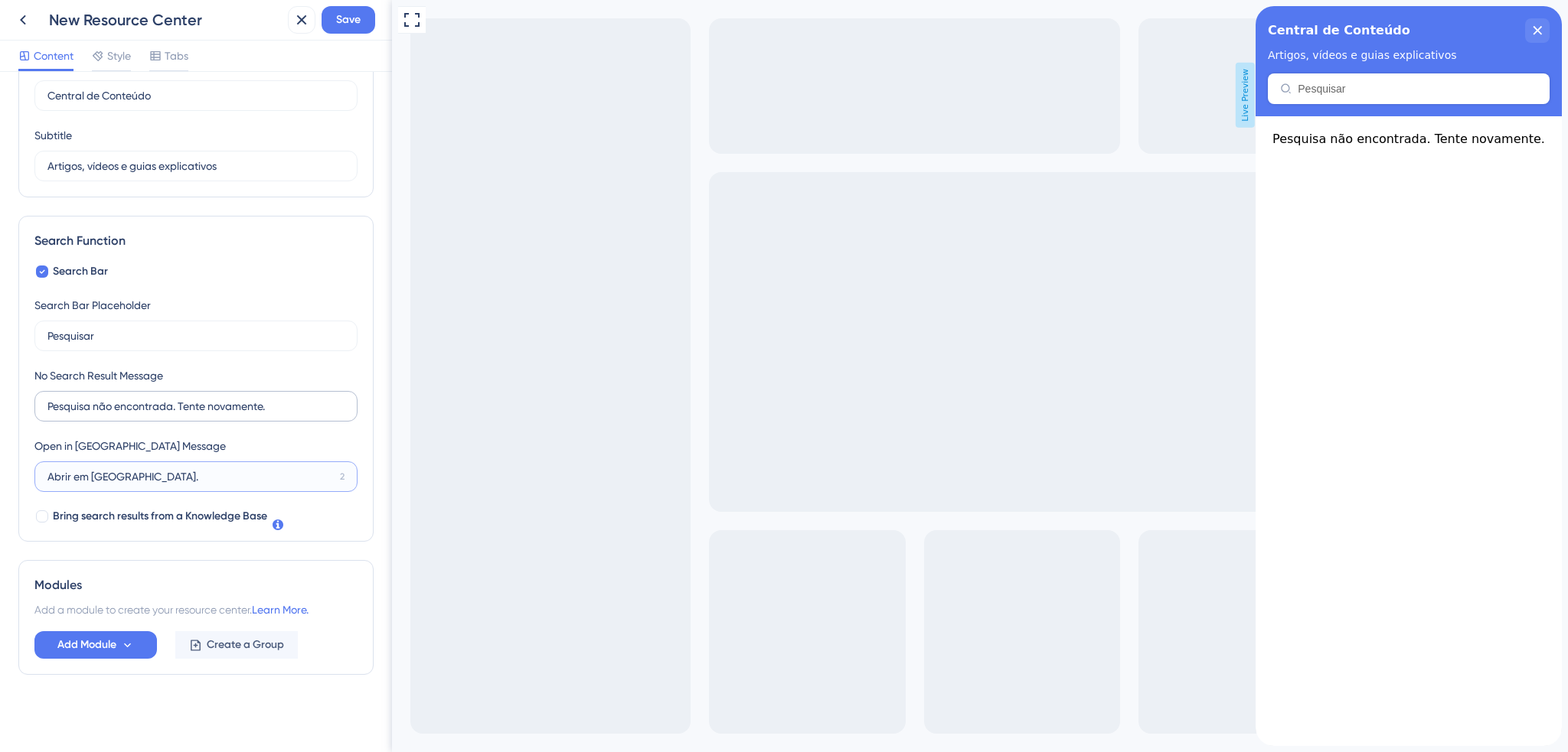
scroll to position [82, 0]
type input "Abrir em [GEOGRAPHIC_DATA]."
click at [89, 648] on span "Add Module" at bounding box center [86, 644] width 59 height 19
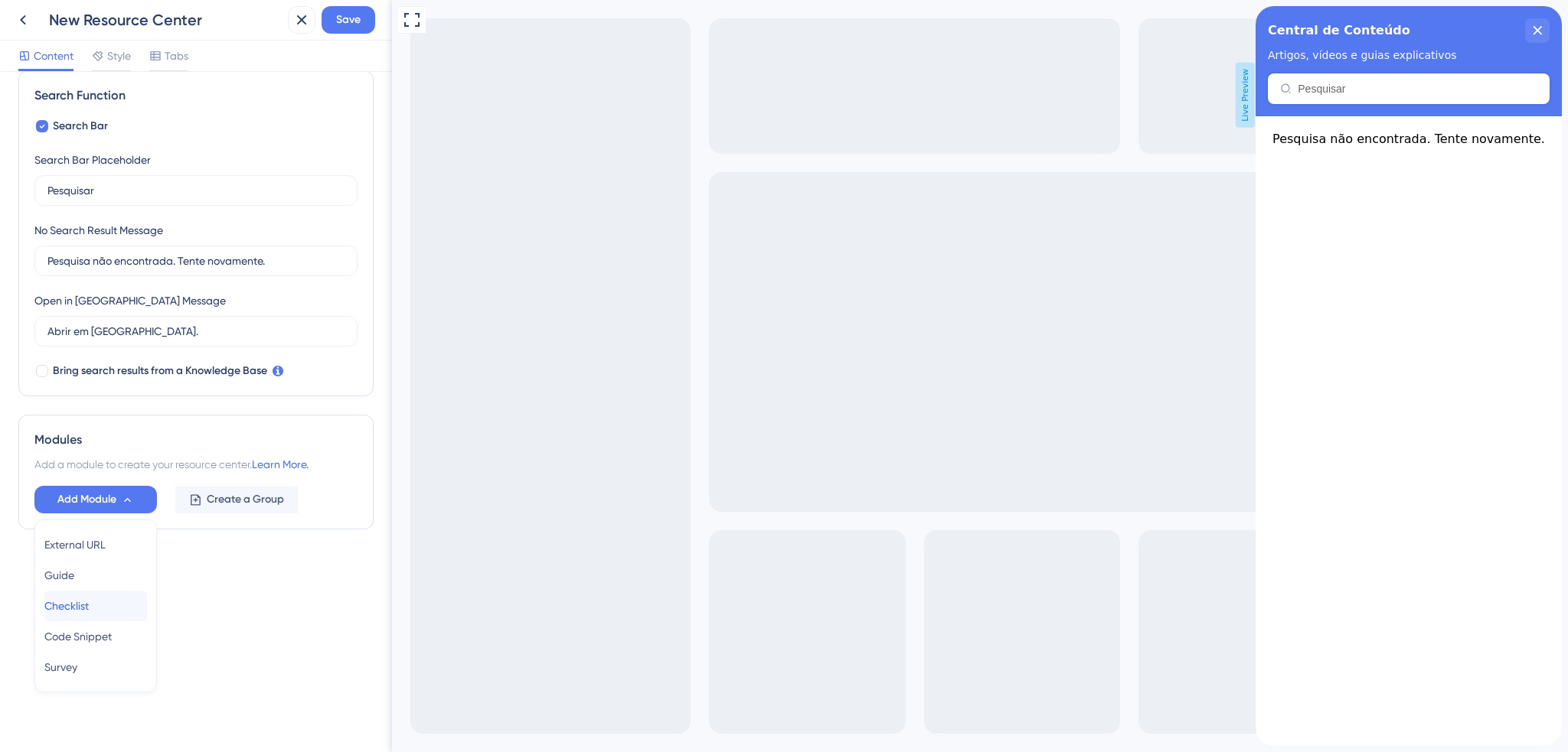
click at [104, 610] on div "Checklist Checklist" at bounding box center [95, 606] width 102 height 31
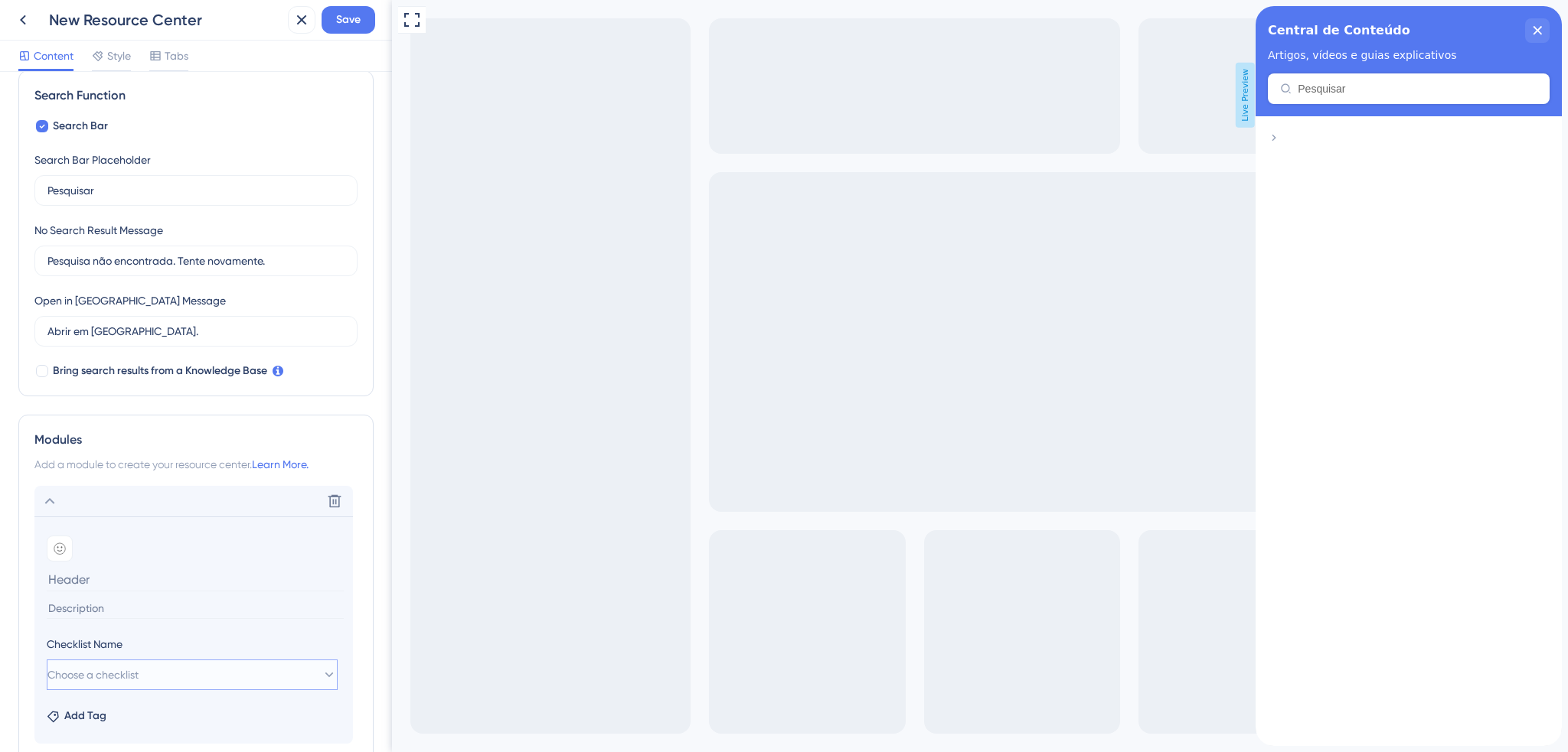
click at [135, 670] on span "Choose a checklist" at bounding box center [93, 675] width 91 height 19
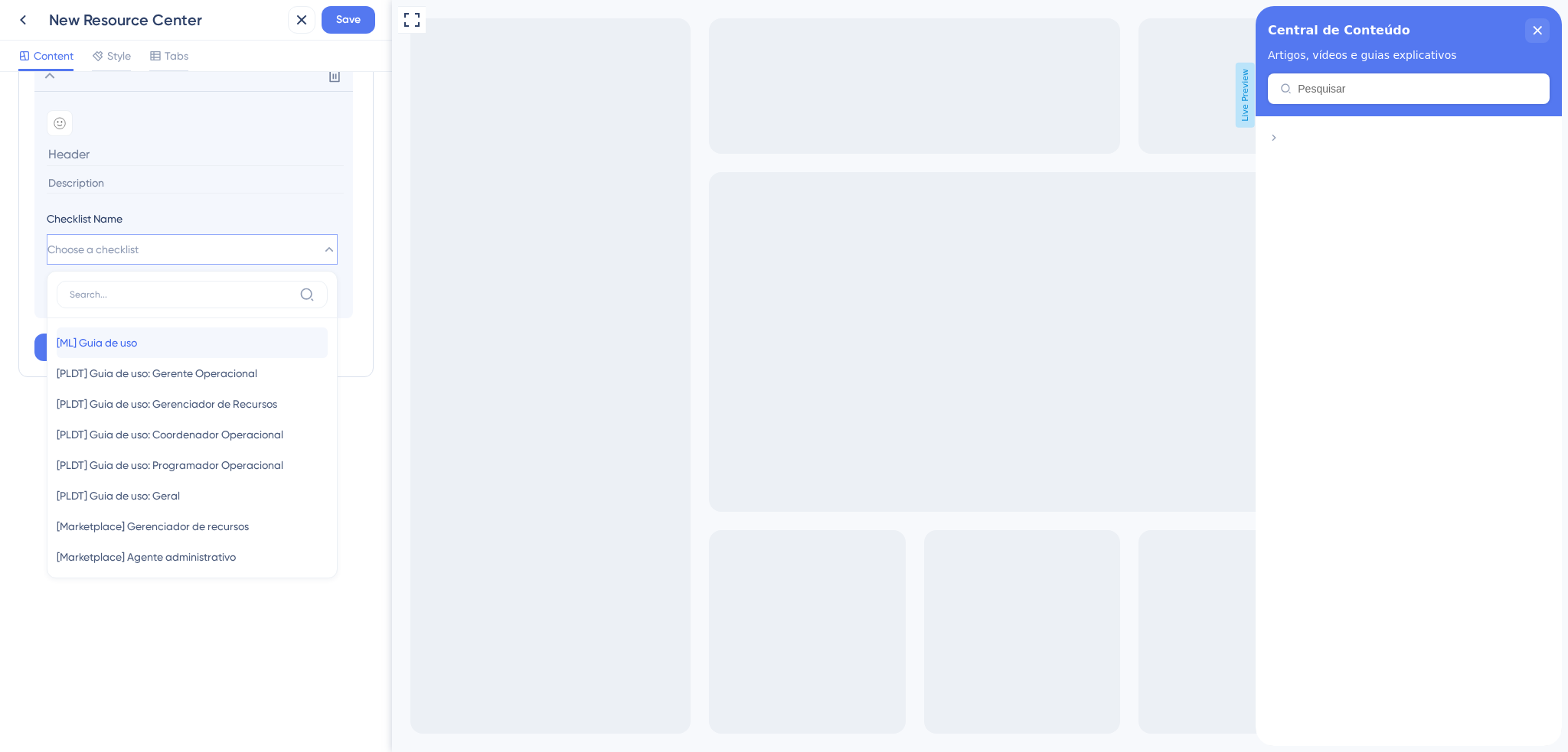
click at [199, 341] on div "[ML] Guia de uso [ML] Guia de uso" at bounding box center [192, 342] width 271 height 31
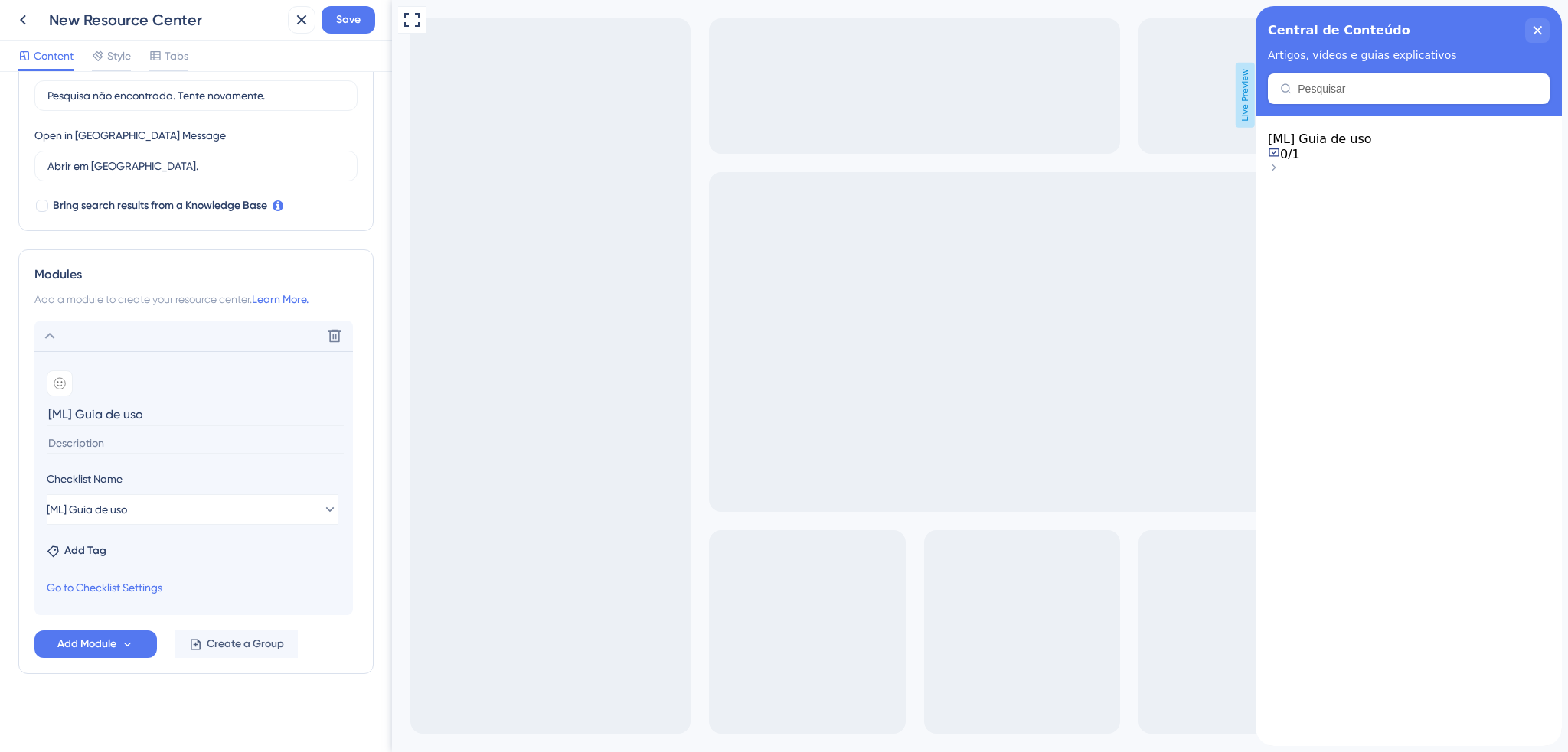
drag, startPoint x: 76, startPoint y: 415, endPoint x: 35, endPoint y: 411, distance: 41.2
click at [36, 412] on section "Add emoji [ML] Guia de uso Checklist Name [ML] Guia de uso Add Tag Go to Checkl…" at bounding box center [194, 483] width 319 height 264
type input "Guia de uso"
click at [360, 18] on button "Save" at bounding box center [348, 20] width 54 height 28
click at [59, 340] on icon at bounding box center [50, 335] width 19 height 19
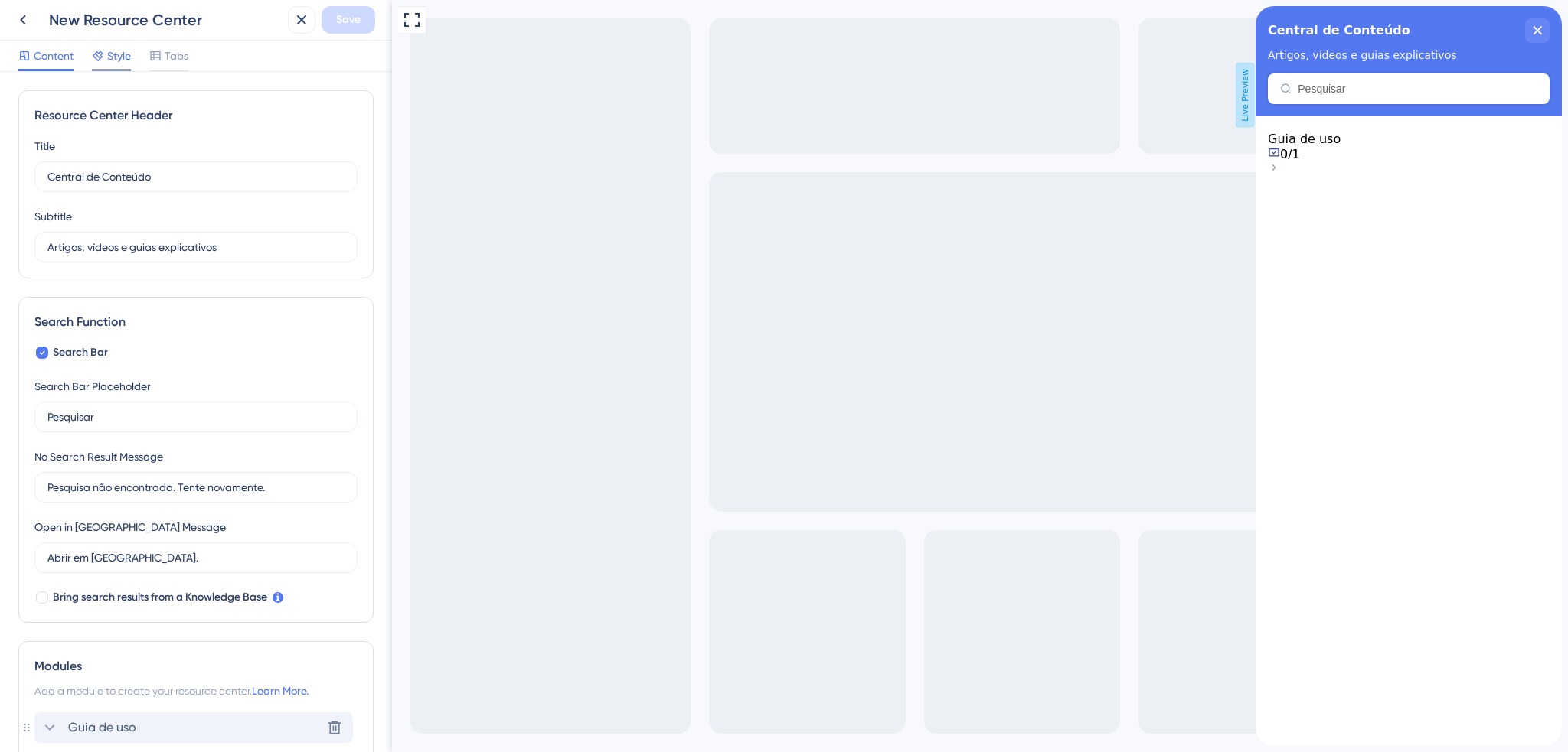
click at [124, 56] on span "Style" at bounding box center [119, 56] width 24 height 19
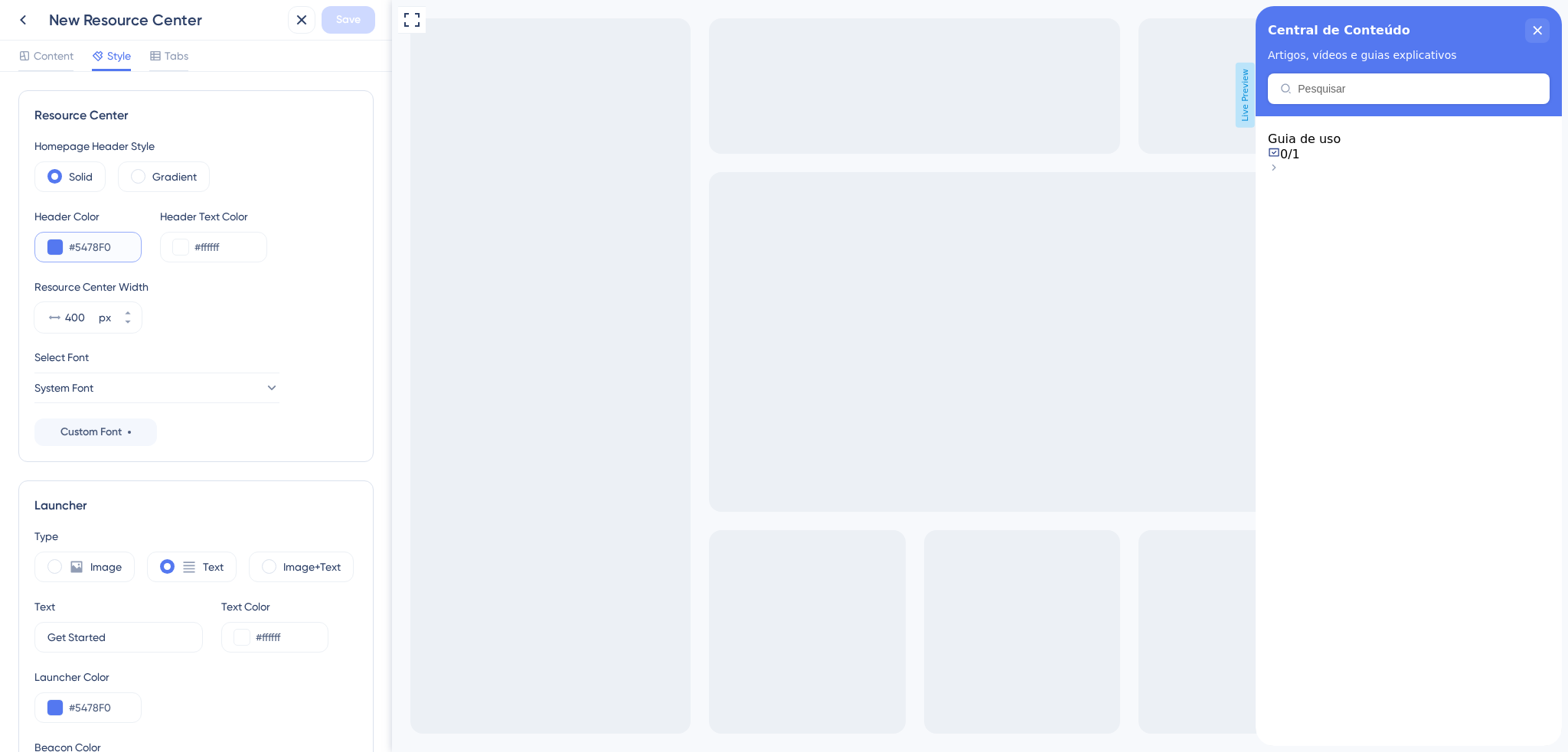
drag, startPoint x: 113, startPoint y: 247, endPoint x: 62, endPoint y: 249, distance: 51.0
click at [62, 249] on div "#5478F0" at bounding box center [88, 247] width 107 height 31
paste input "0C9AB"
click at [100, 245] on input "#0C9AB" at bounding box center [98, 247] width 60 height 19
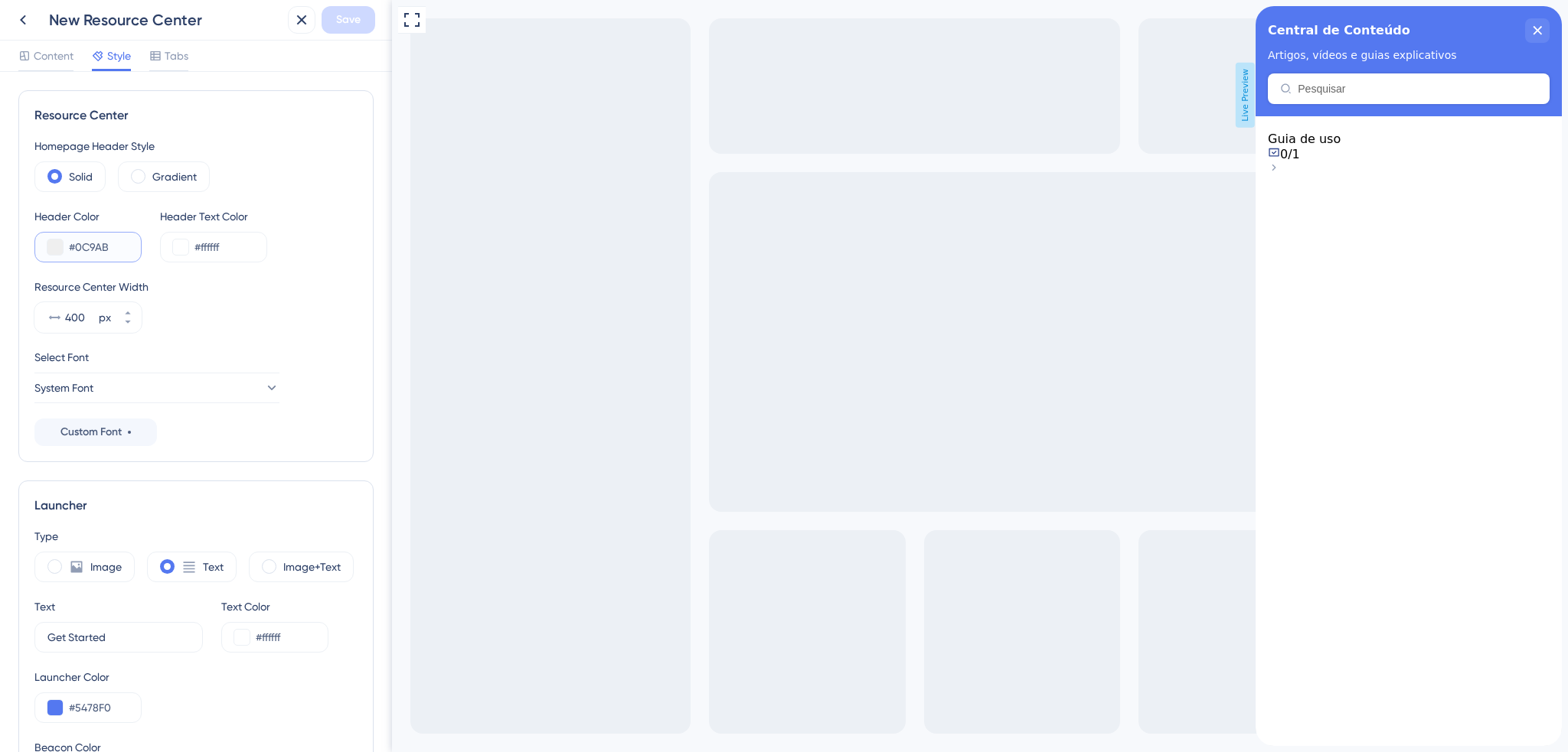
click at [100, 245] on input "#0C9AB" at bounding box center [98, 247] width 60 height 19
paste input "text"
click at [249, 310] on div "Resource Center Width 400 px" at bounding box center [196, 306] width 324 height 56
click at [102, 256] on div "#0C9AB" at bounding box center [88, 247] width 107 height 31
click at [58, 247] on button at bounding box center [55, 246] width 15 height 15
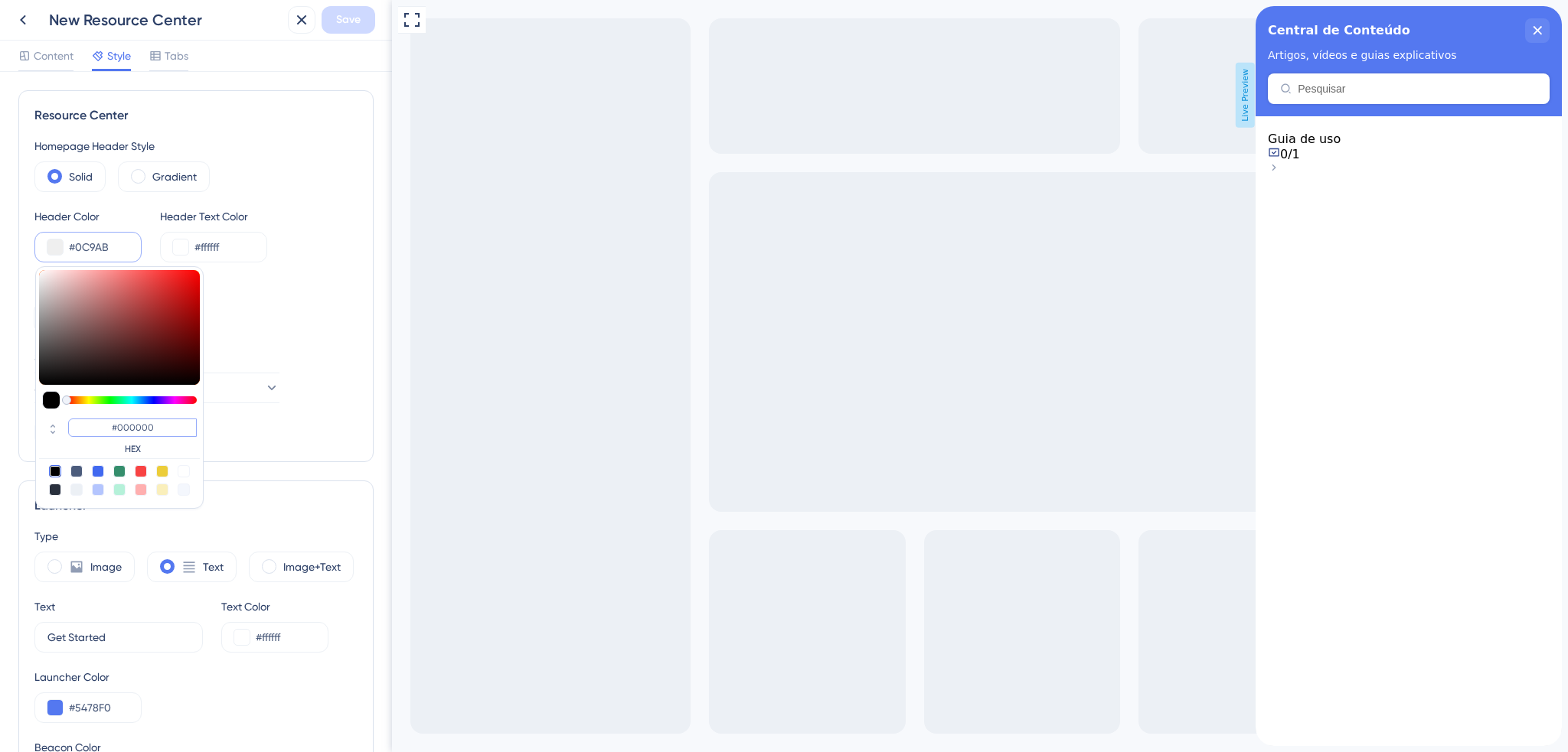
click at [126, 427] on input "#000000" at bounding box center [133, 428] width 129 height 19
paste input "C9ABE"
type input "#0c9abe"
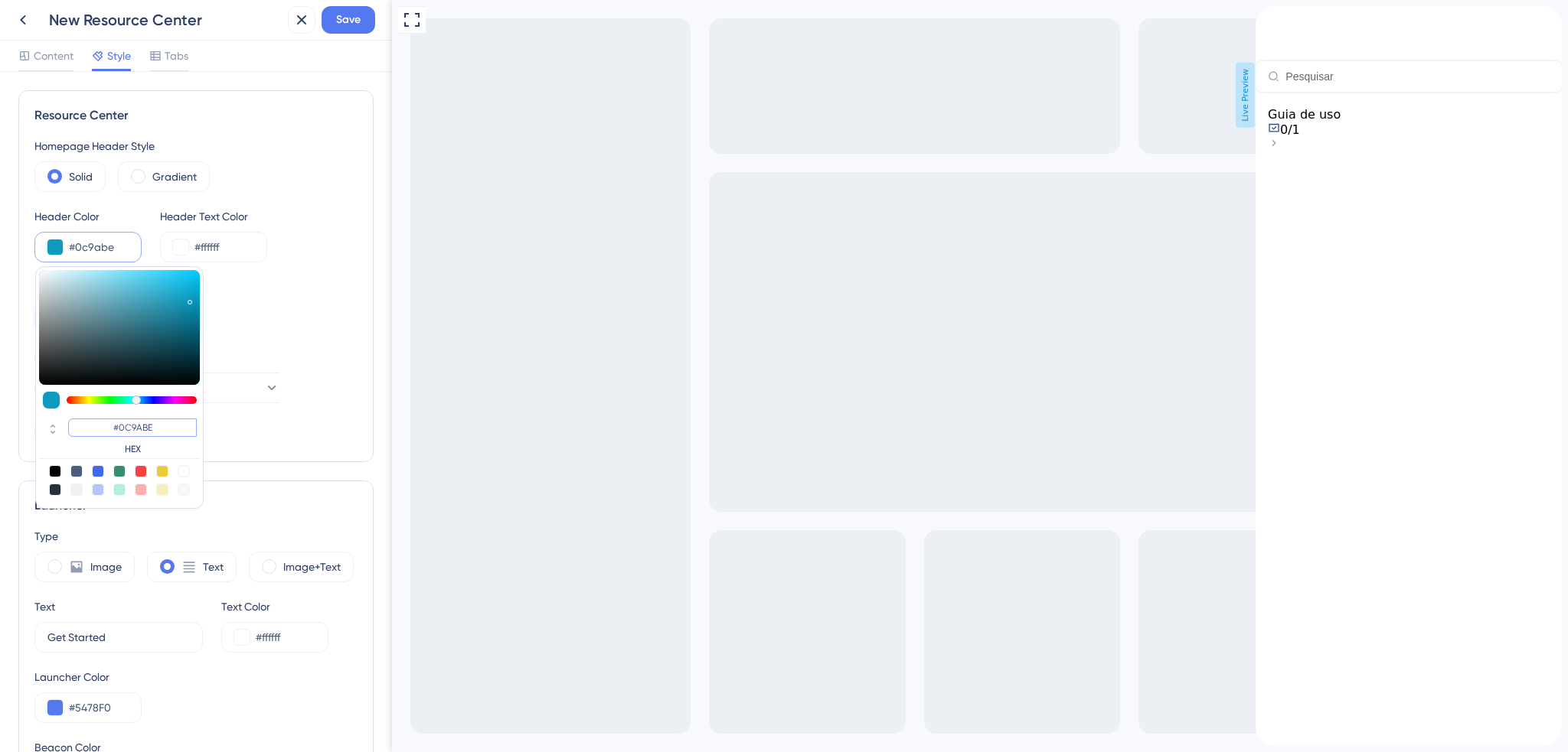
type input "#0C9ABE"
click at [343, 329] on div "Resource Center Width 400 px" at bounding box center [196, 306] width 324 height 56
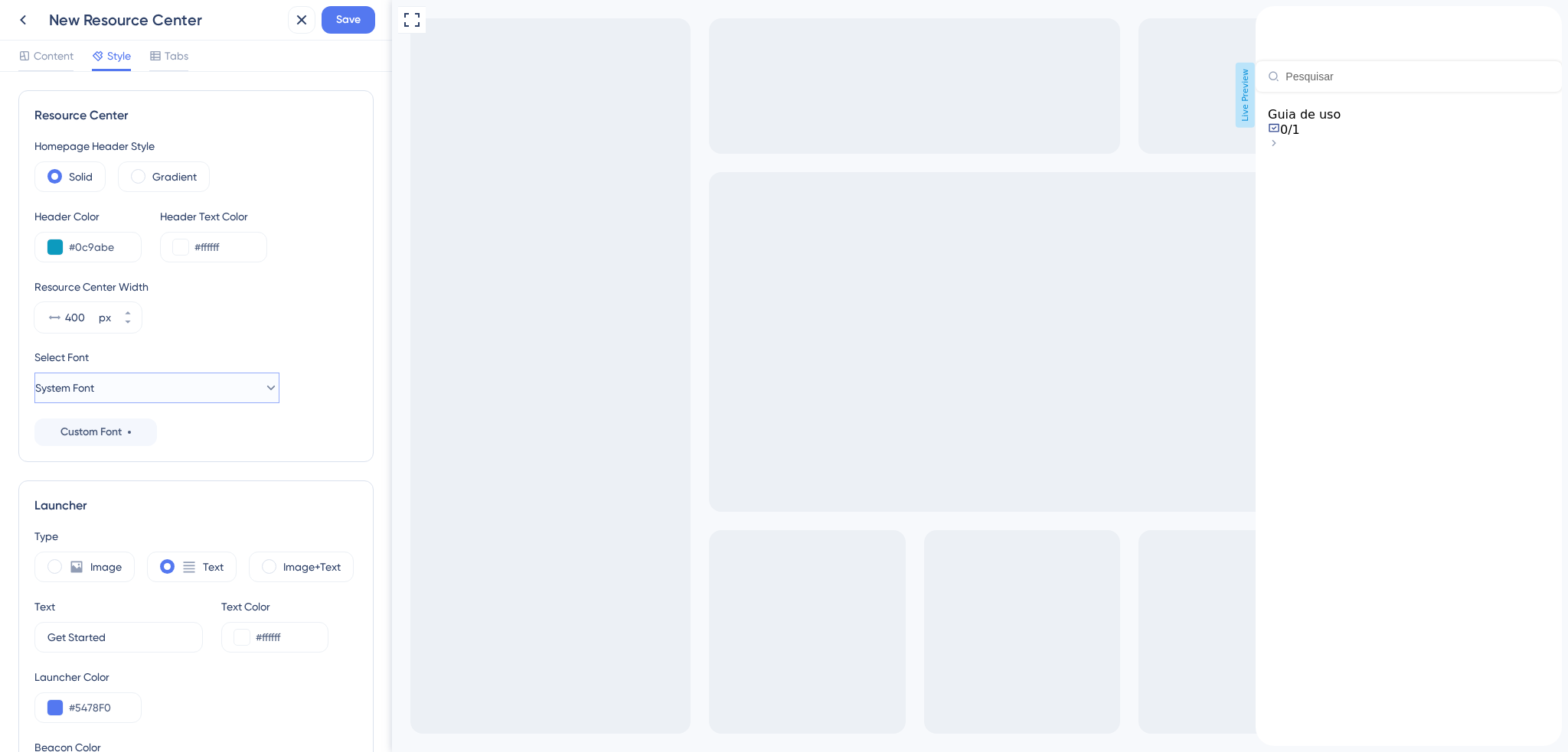
click at [240, 390] on button "System Font" at bounding box center [157, 388] width 245 height 31
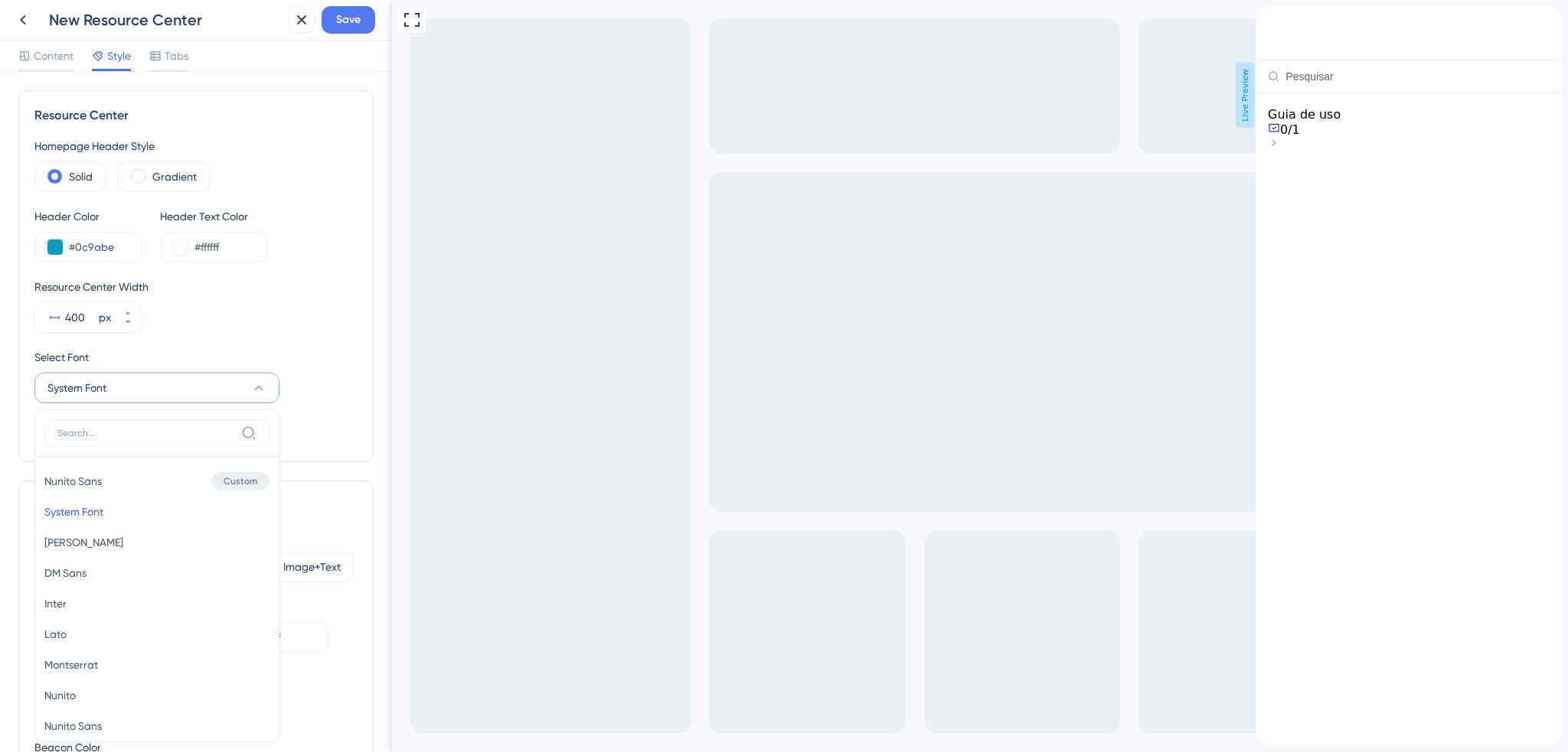
scroll to position [163, 0]
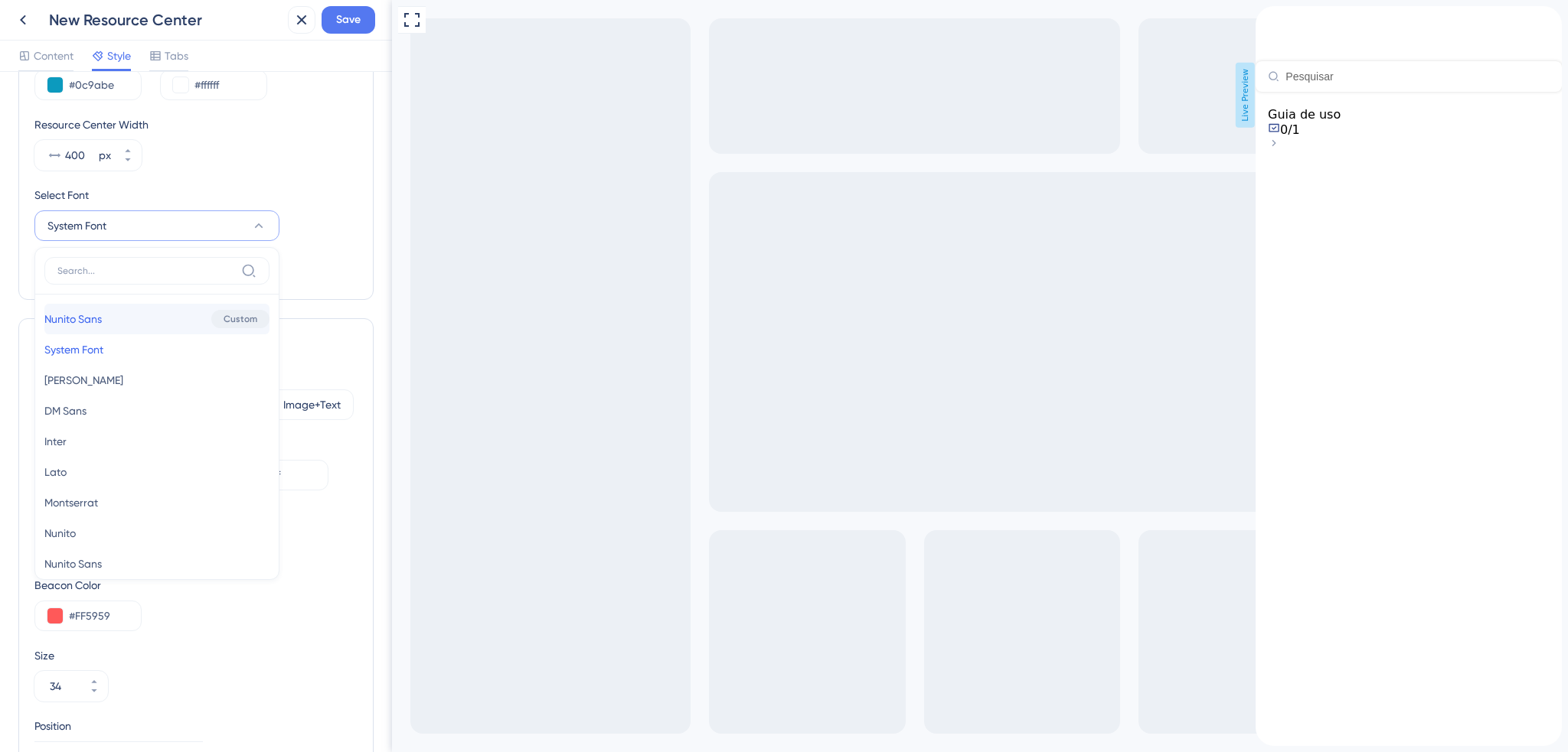
click at [172, 313] on button "Nunito Sans Nunito Sans Custom" at bounding box center [157, 318] width 225 height 31
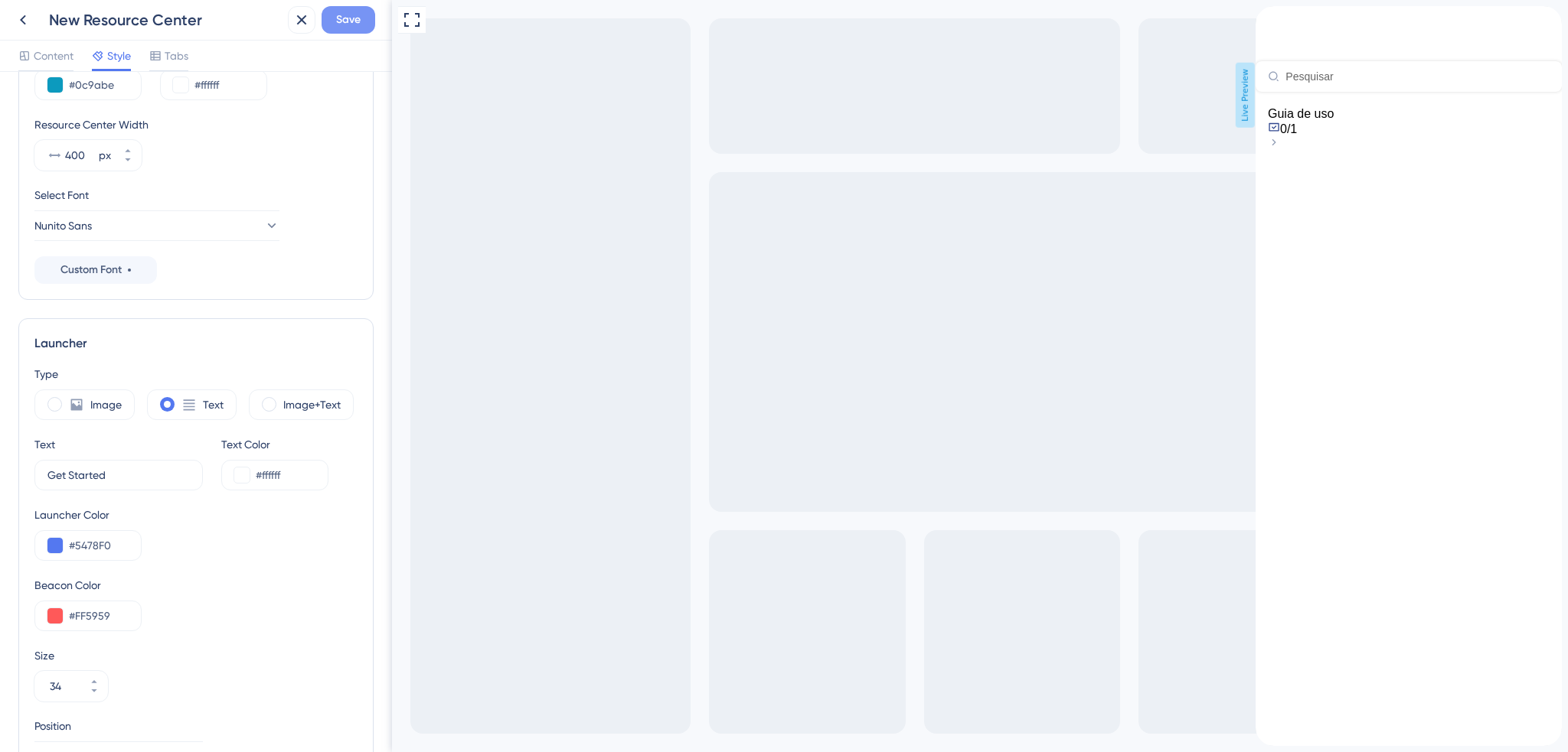
click at [339, 25] on span "Save" at bounding box center [348, 20] width 25 height 19
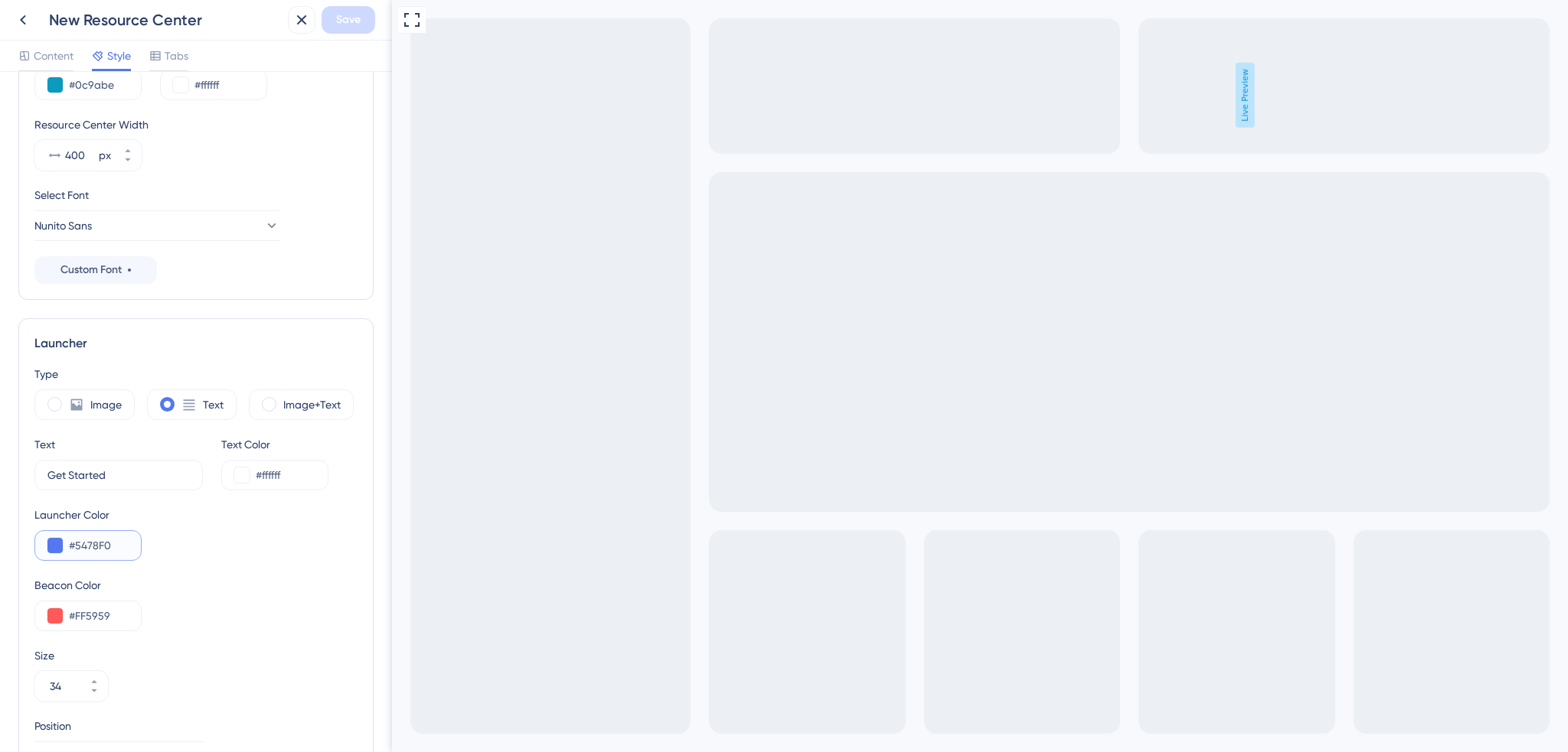
click at [103, 553] on input "#5478F0" at bounding box center [98, 546] width 60 height 19
paste input "0C9ABE"
type input "#0C9ABE"
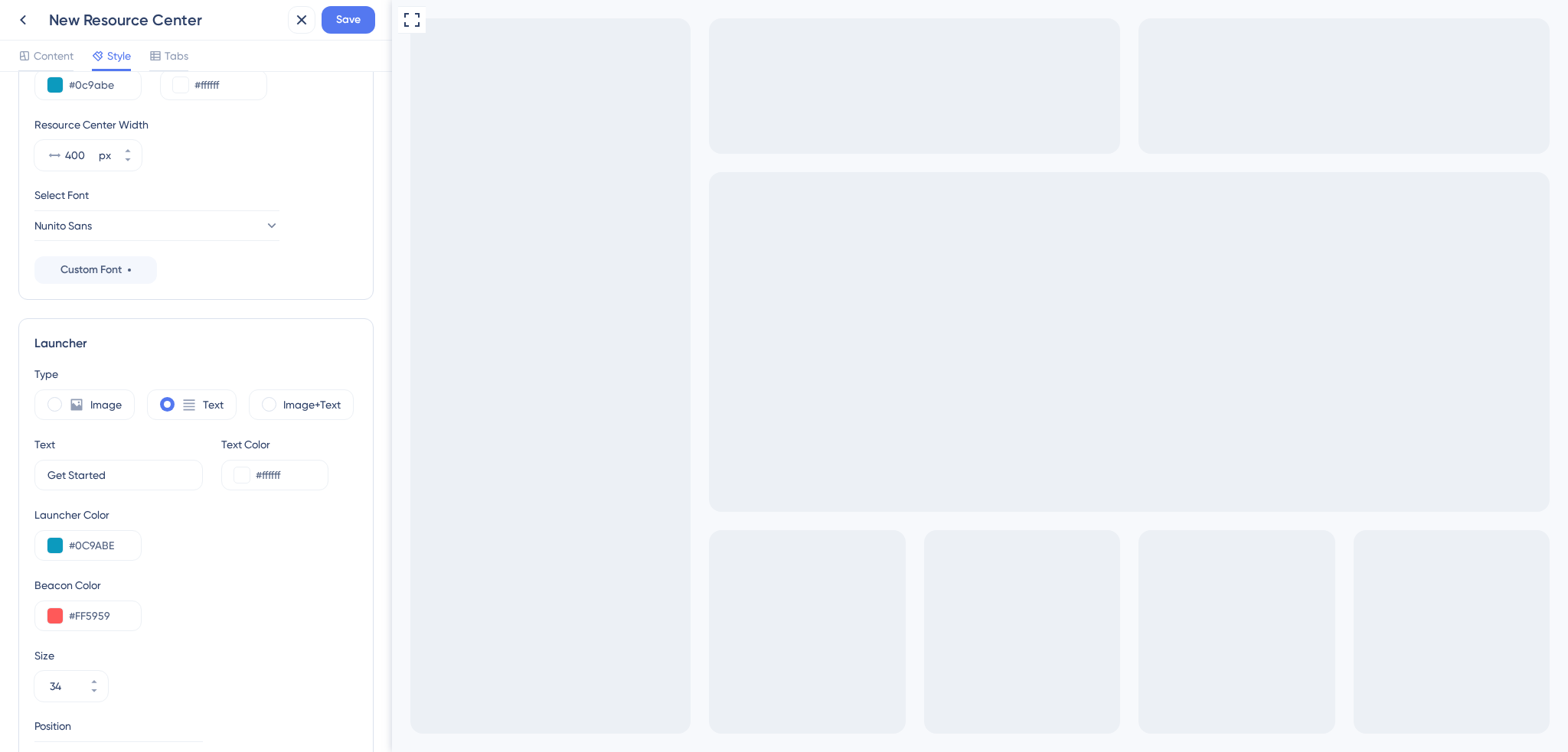
click at [196, 561] on div "Type Image Text Image+Text Text Get Started 9 Text Color #ffffff Launcher Color…" at bounding box center [196, 603] width 324 height 477
click at [65, 457] on div "Text Get Started 9" at bounding box center [119, 463] width 169 height 56
click at [85, 475] on input "Get Started" at bounding box center [113, 475] width 131 height 17
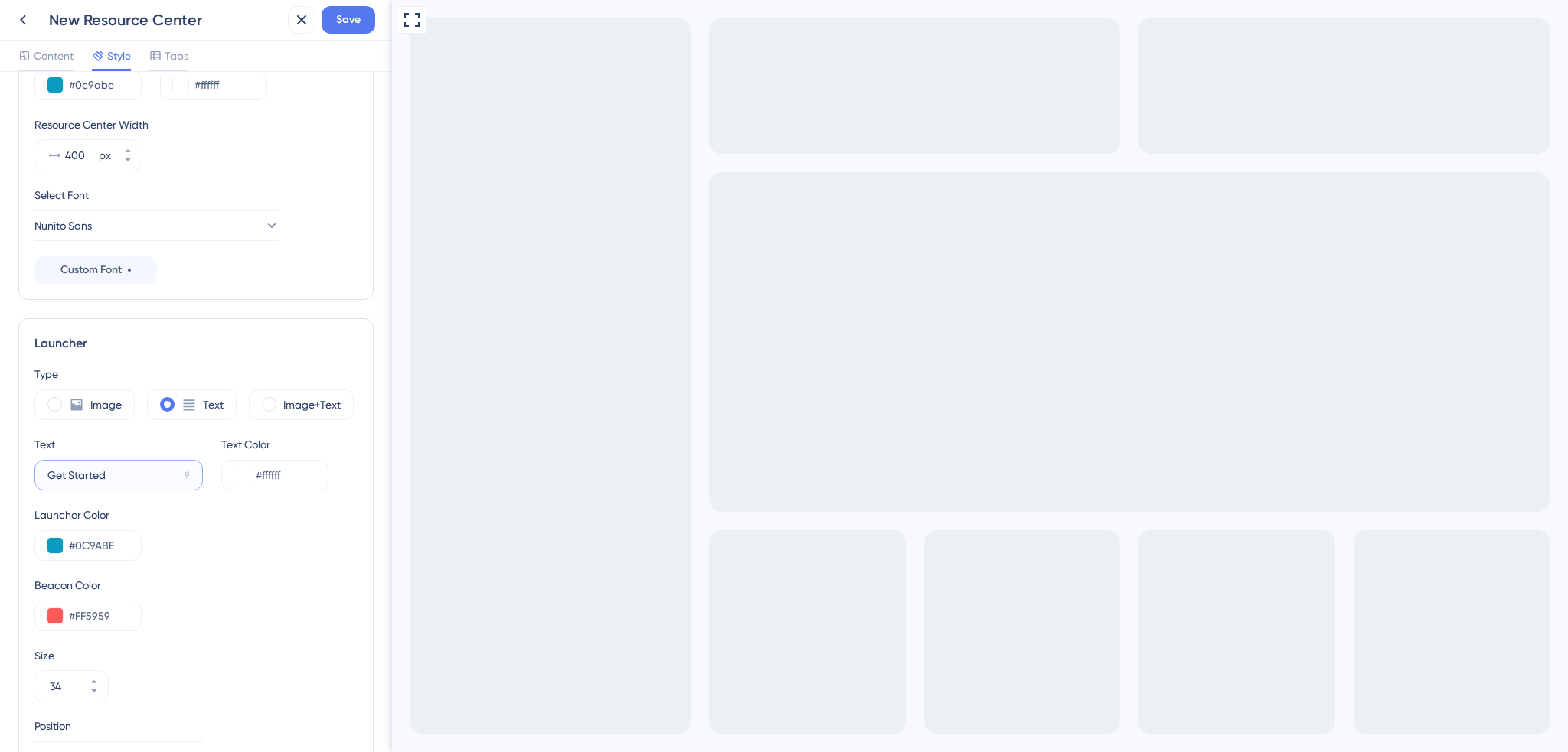
click at [85, 475] on input "Get Started" at bounding box center [113, 475] width 131 height 17
paste input "Central de conteúdo"
type input "Central de conteúdo"
click at [350, 18] on span "Save" at bounding box center [348, 20] width 25 height 19
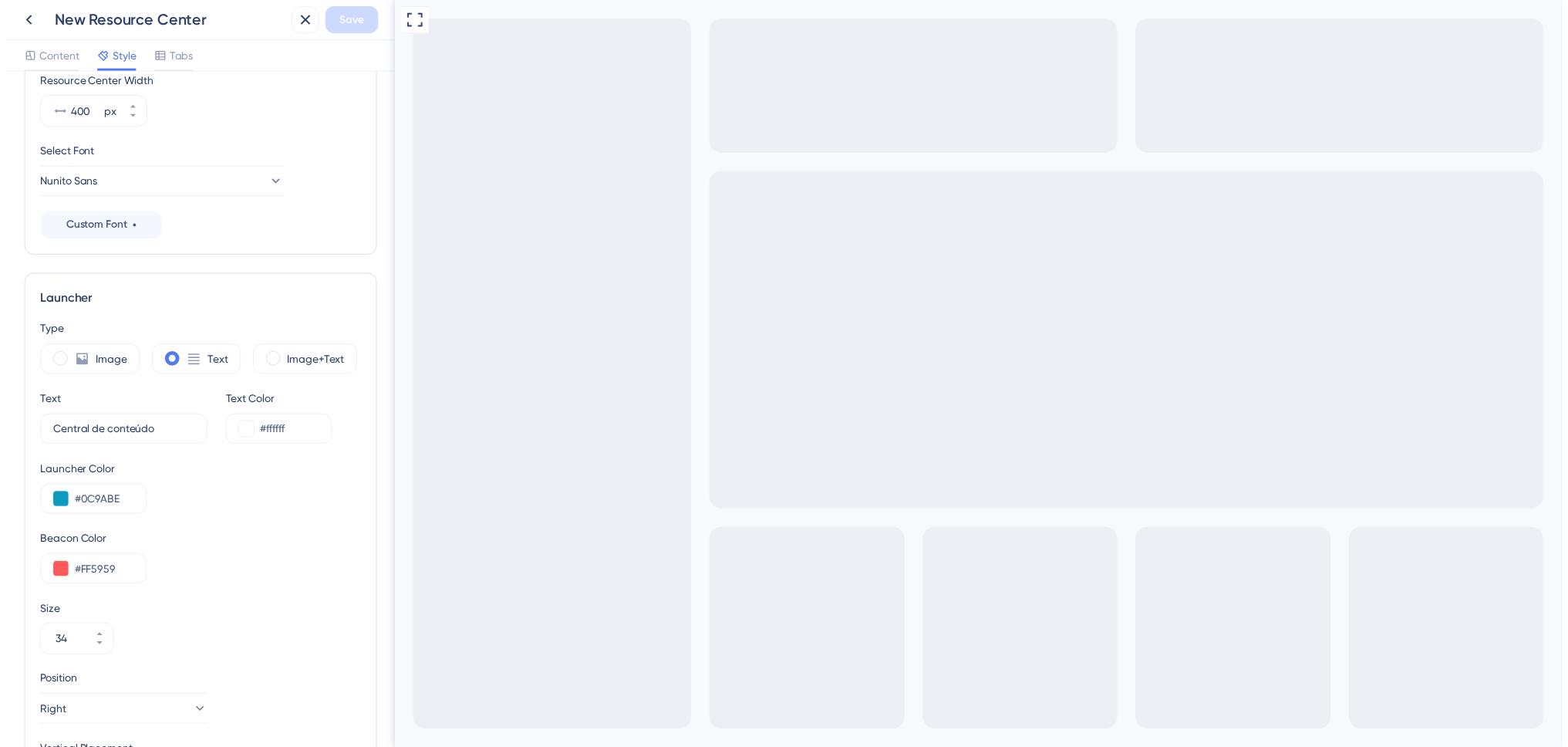
scroll to position [0, 0]
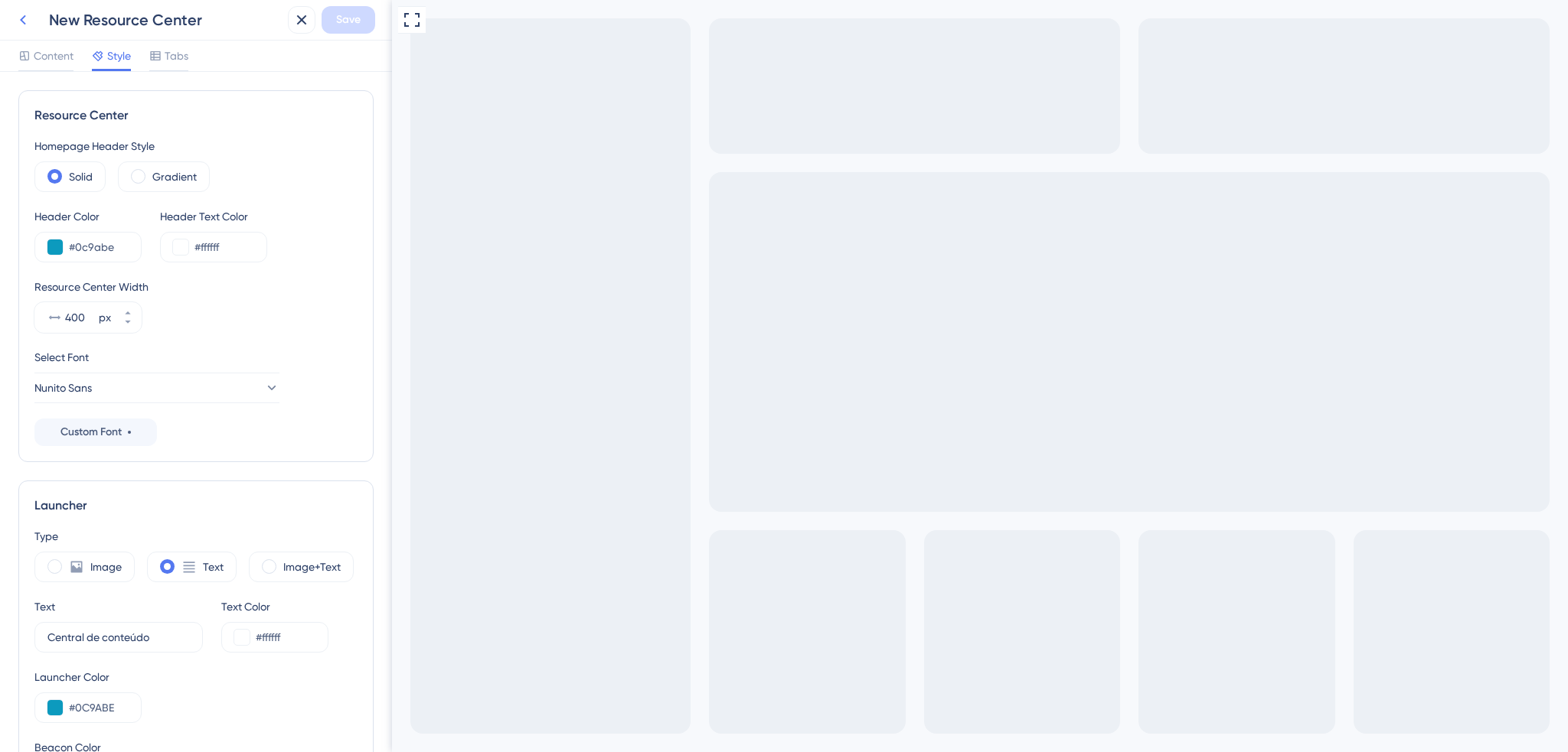
click at [25, 23] on icon at bounding box center [23, 20] width 6 height 10
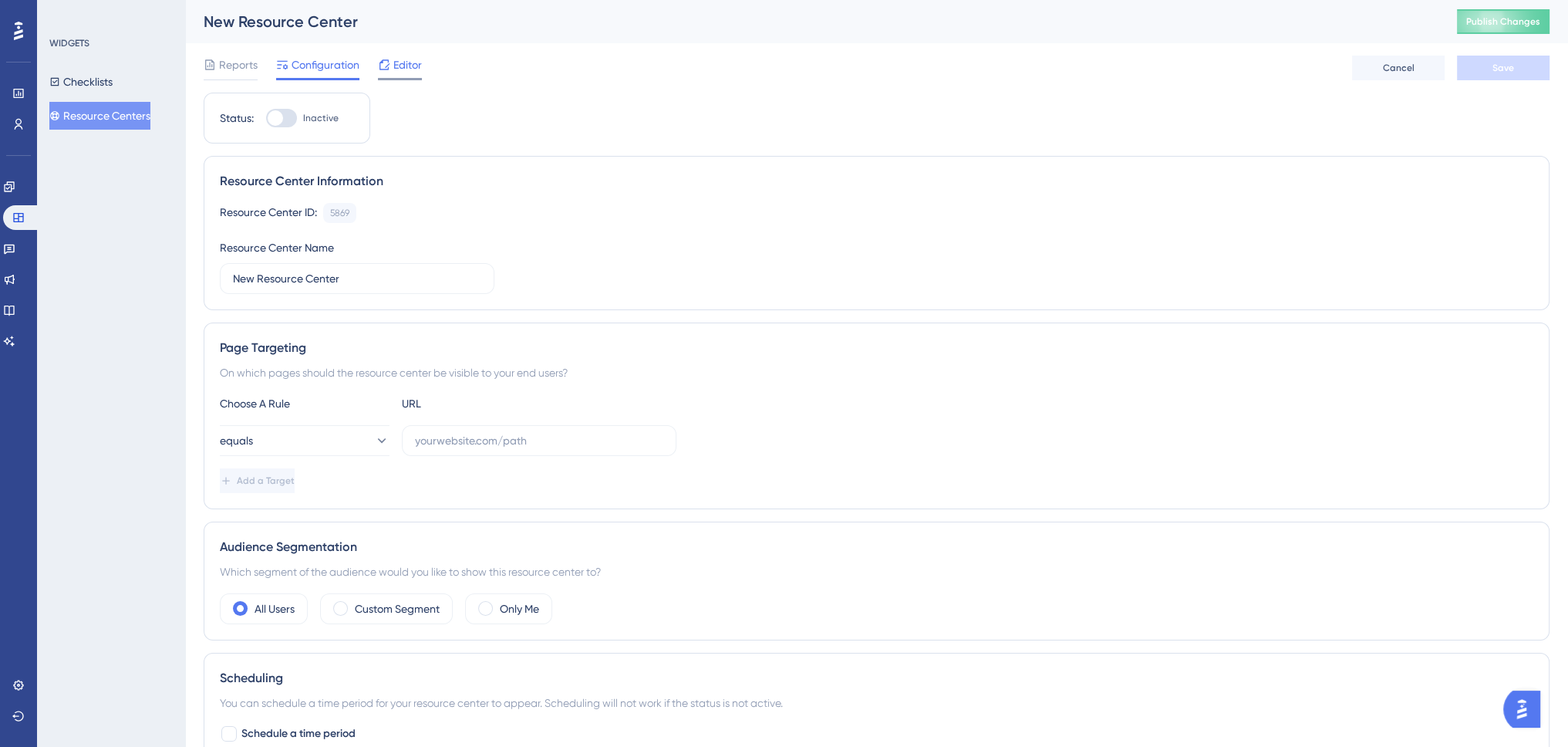
click at [379, 70] on icon at bounding box center [384, 65] width 12 height 12
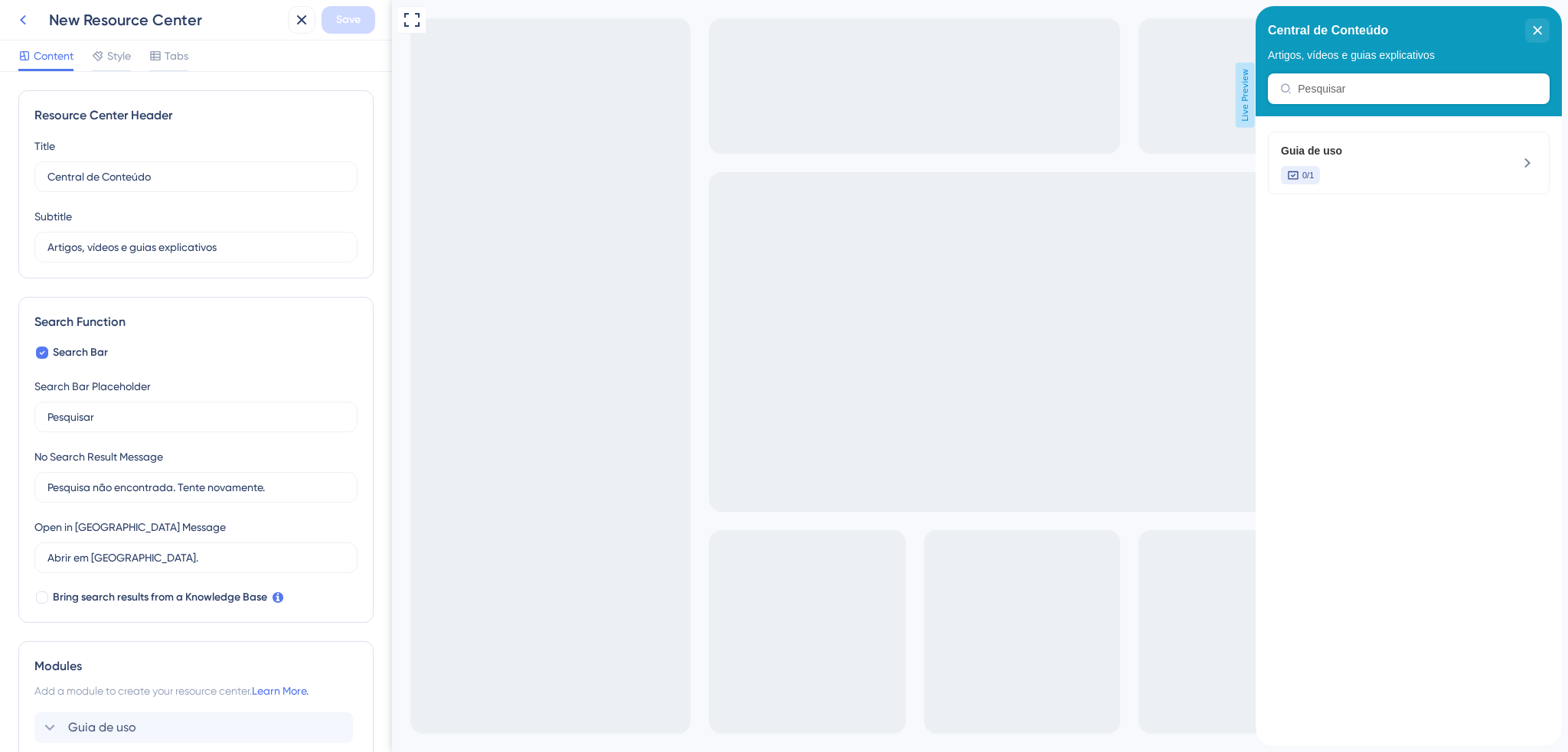
click at [16, 22] on icon at bounding box center [23, 20] width 19 height 19
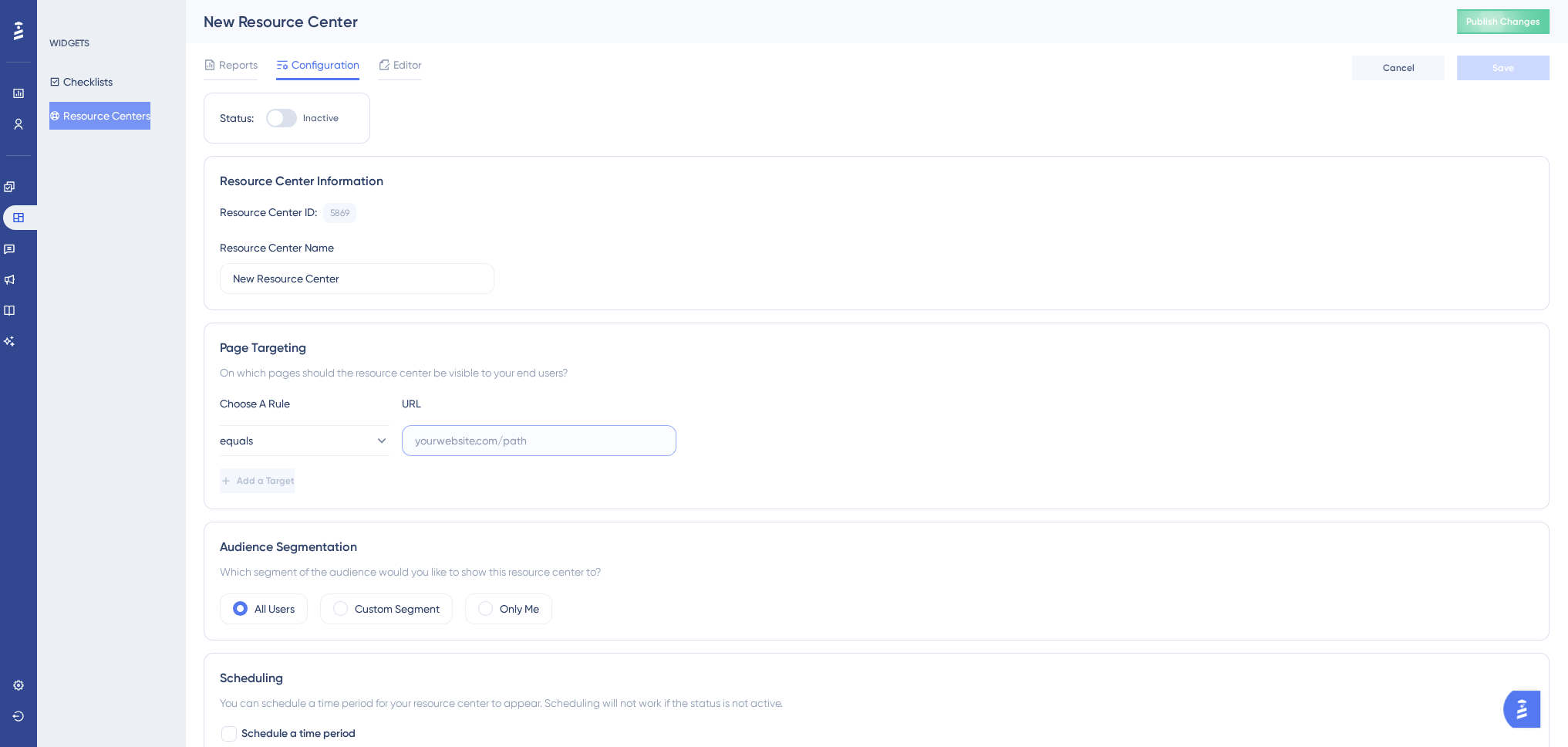
click at [423, 436] on input "text" at bounding box center [539, 440] width 248 height 17
click at [373, 443] on icon at bounding box center [380, 440] width 15 height 15
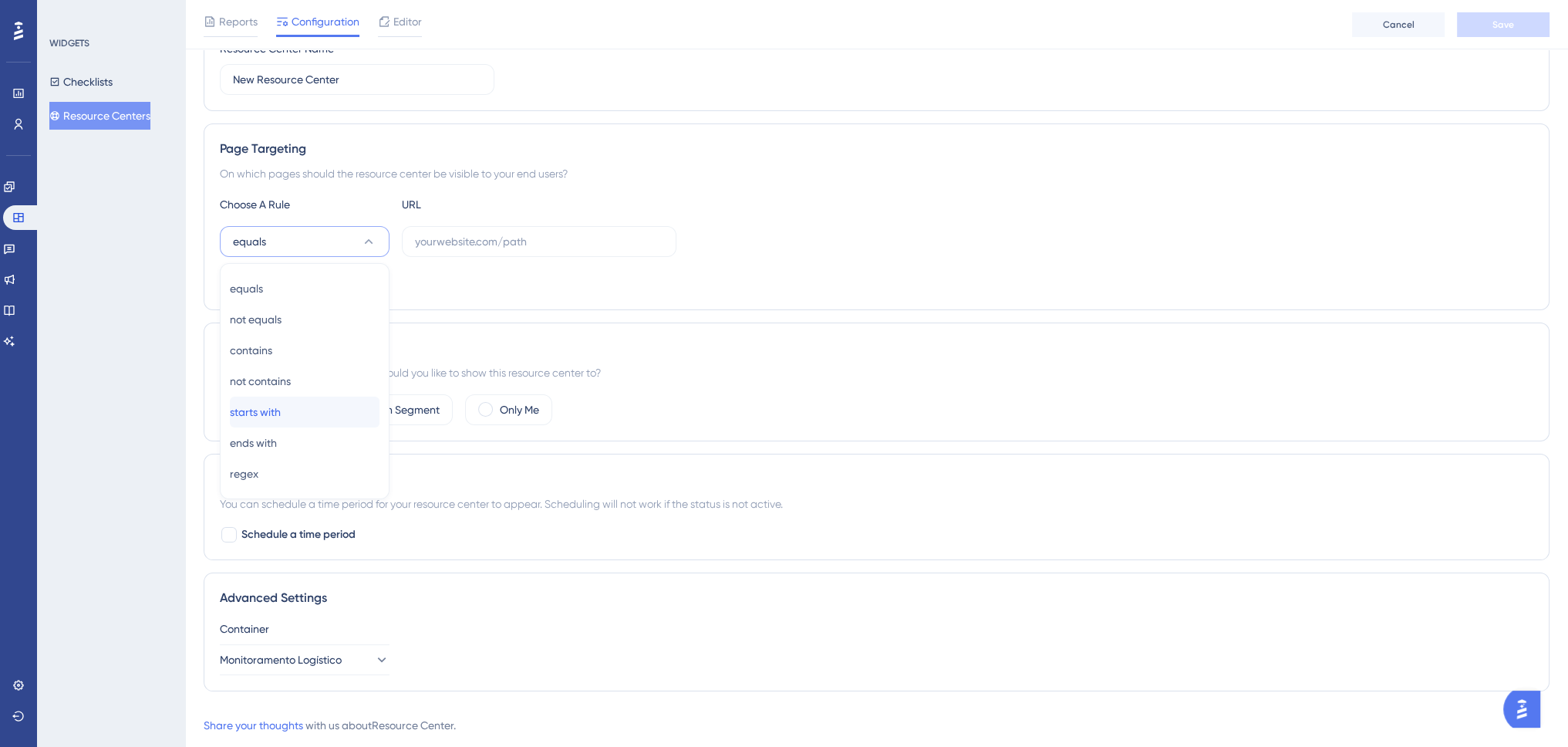
click at [294, 410] on div "starts with starts with" at bounding box center [305, 411] width 150 height 31
click at [460, 245] on input "text" at bounding box center [539, 241] width 248 height 17
paste input "[URL][DOMAIN_NAME]"
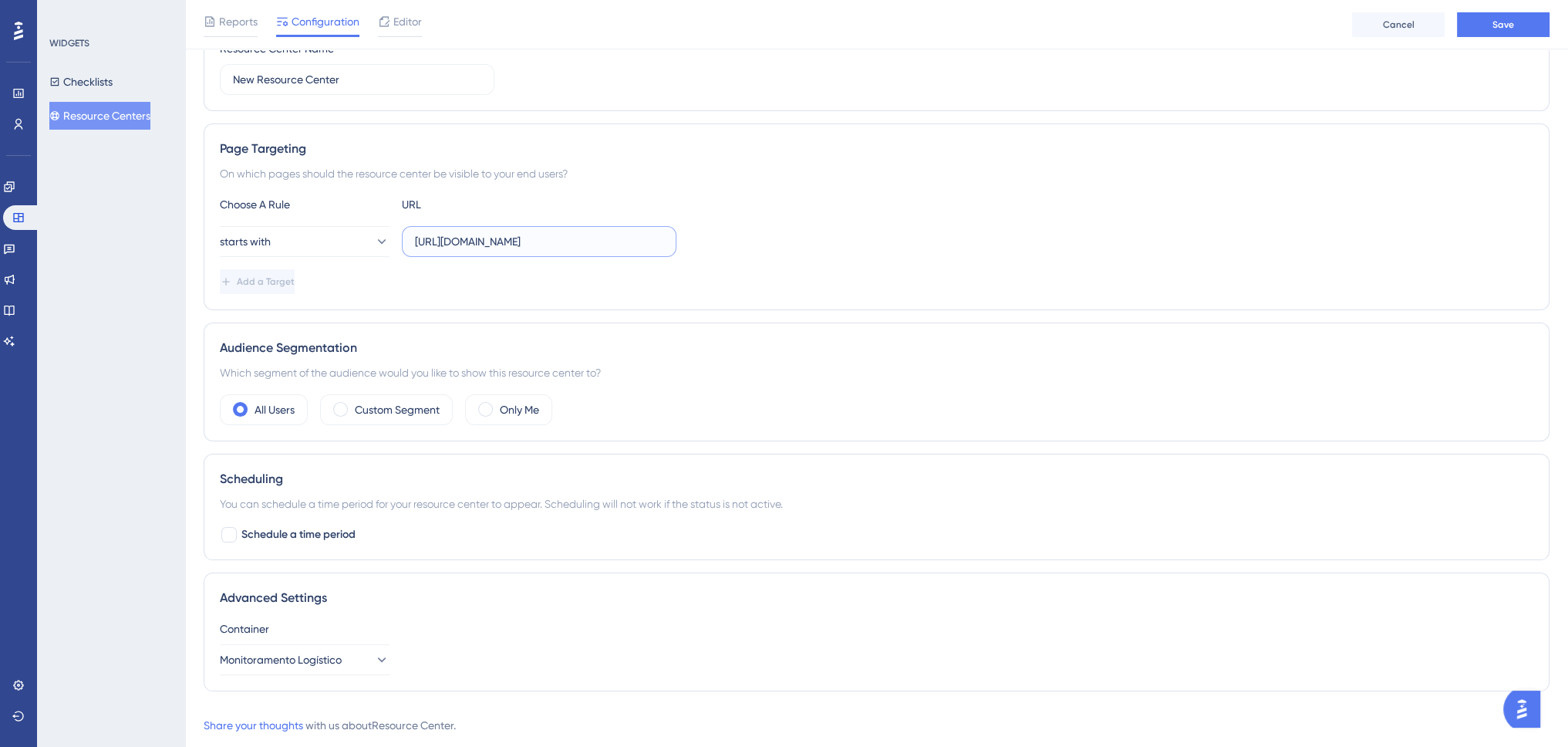
scroll to position [0, 85]
type input "[URL][DOMAIN_NAME]"
click at [1484, 25] on button "Save" at bounding box center [1503, 24] width 93 height 25
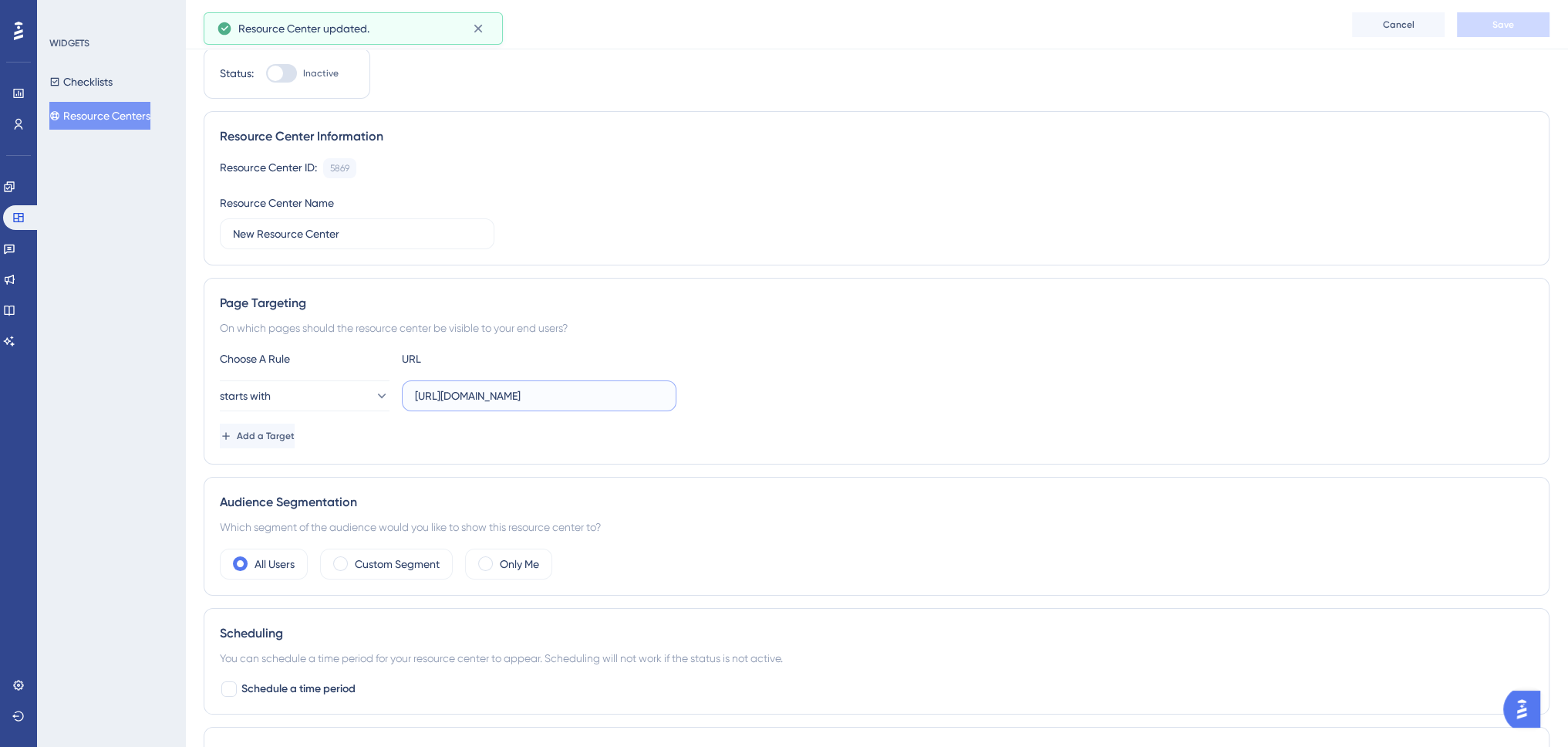
drag, startPoint x: 462, startPoint y: 390, endPoint x: 706, endPoint y: 381, distance: 243.9
click at [706, 381] on div "starts with [URL][DOMAIN_NAME]" at bounding box center [877, 395] width 1314 height 31
click at [636, 342] on div "Page Targeting On which pages should the resource center be visible to your end…" at bounding box center [877, 371] width 1346 height 187
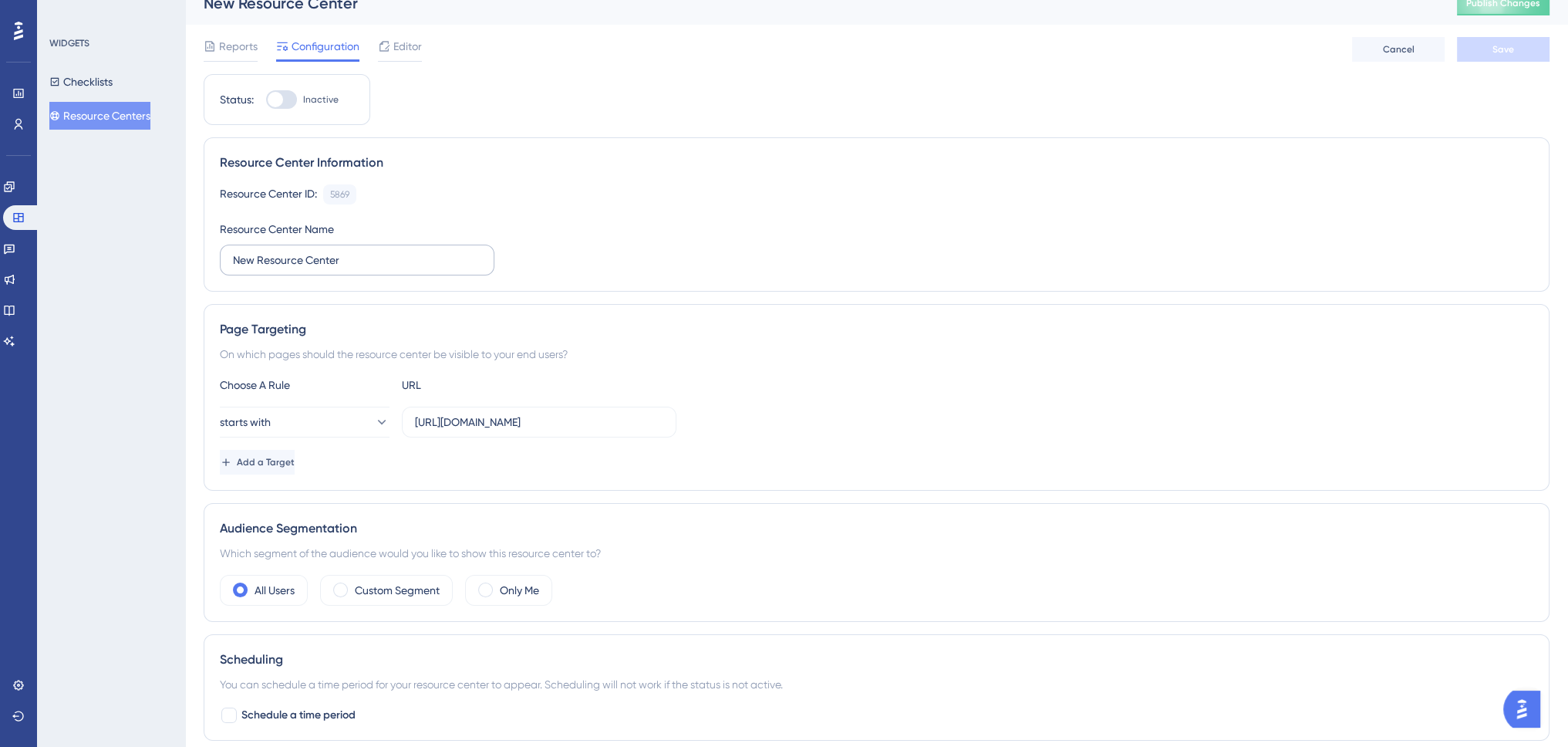
scroll to position [0, 0]
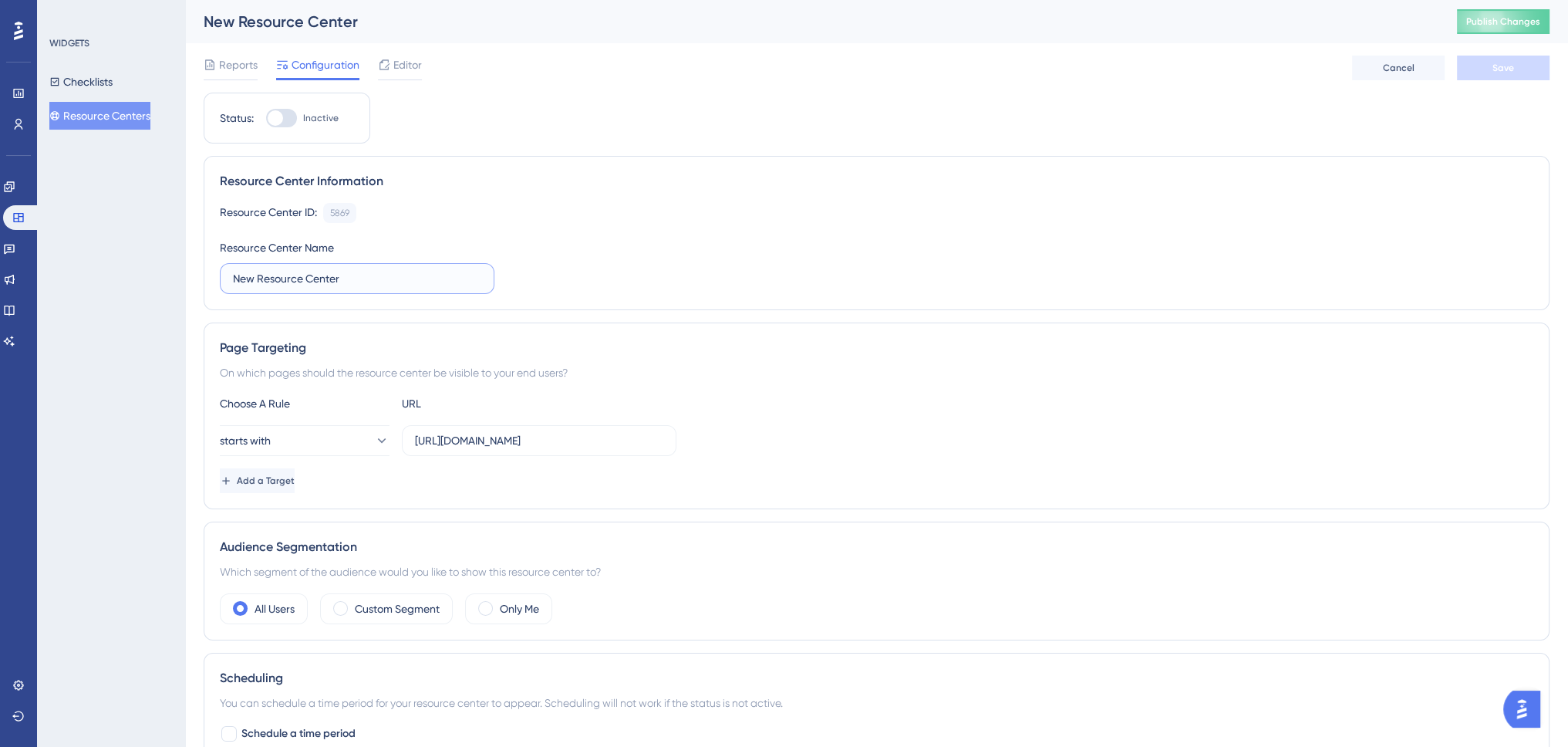
drag, startPoint x: 365, startPoint y: 282, endPoint x: 201, endPoint y: 280, distance: 164.3
click at [201, 280] on div "Performance Users Engagement Widgets Feedback Product Updates Knowledge Base AI…" at bounding box center [876, 479] width 1383 height 958
type input "[ML] Central de conteúdo"
click at [1504, 76] on button "Save" at bounding box center [1503, 68] width 93 height 25
click at [245, 73] on span "Reports" at bounding box center [238, 65] width 39 height 19
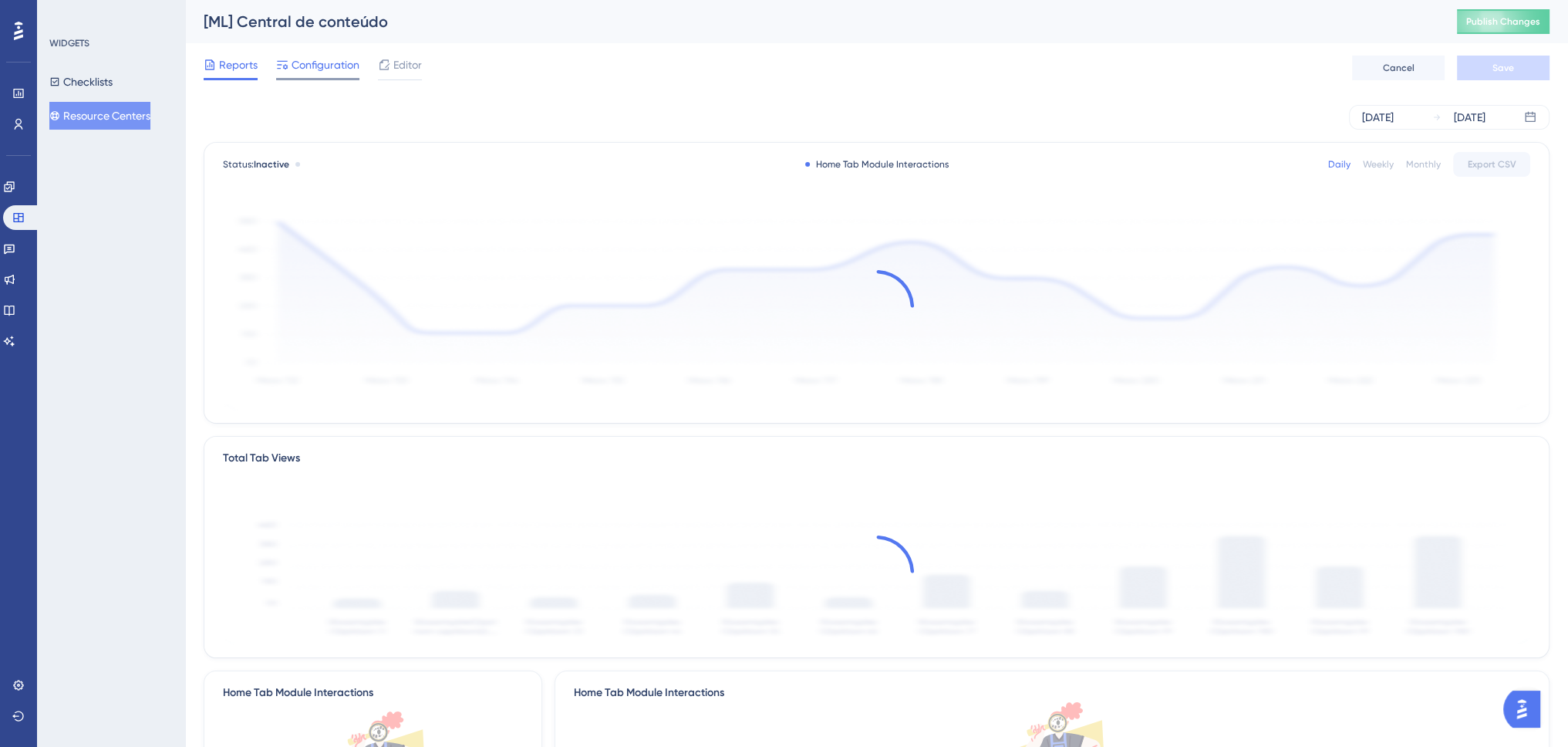
click at [306, 69] on span "Configuration" at bounding box center [326, 65] width 68 height 19
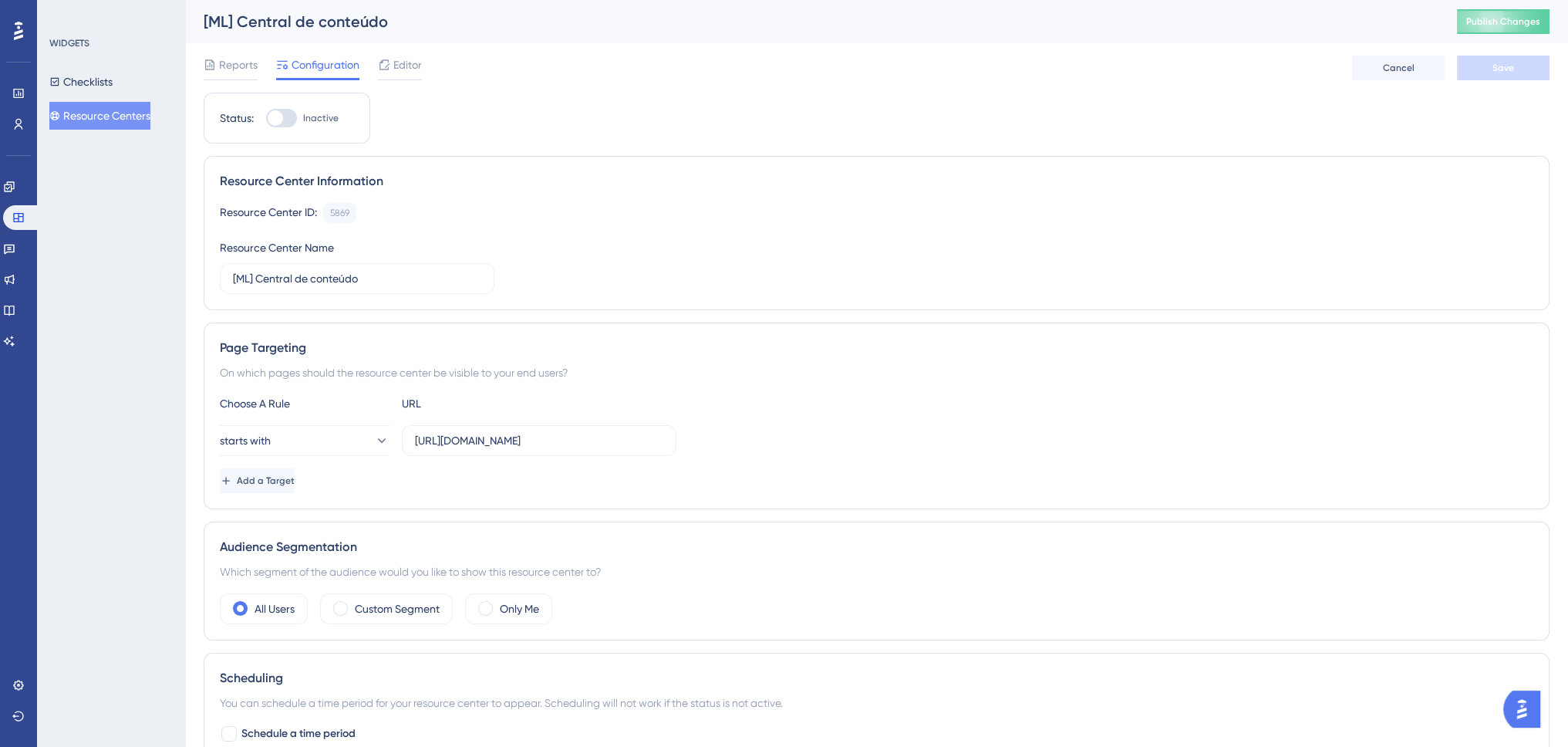
click at [277, 129] on div "Status: Inactive" at bounding box center [287, 118] width 167 height 51
click at [282, 124] on div at bounding box center [281, 118] width 31 height 19
click at [266, 119] on input "Inactive" at bounding box center [265, 118] width 1 height 1
checkbox input "true"
click at [1491, 65] on button "Save" at bounding box center [1503, 68] width 93 height 25
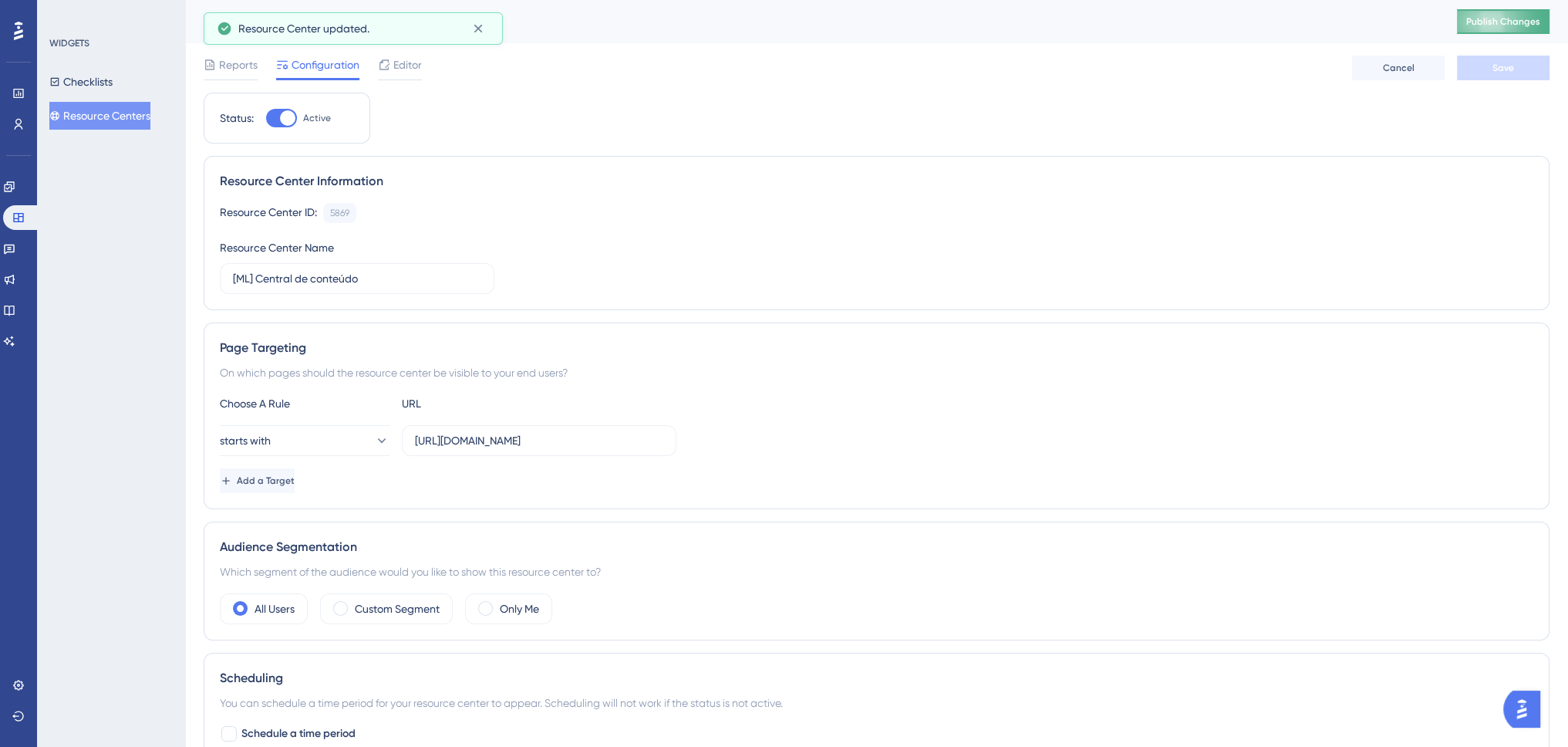
click at [1511, 22] on span "Publish Changes" at bounding box center [1503, 21] width 74 height 12
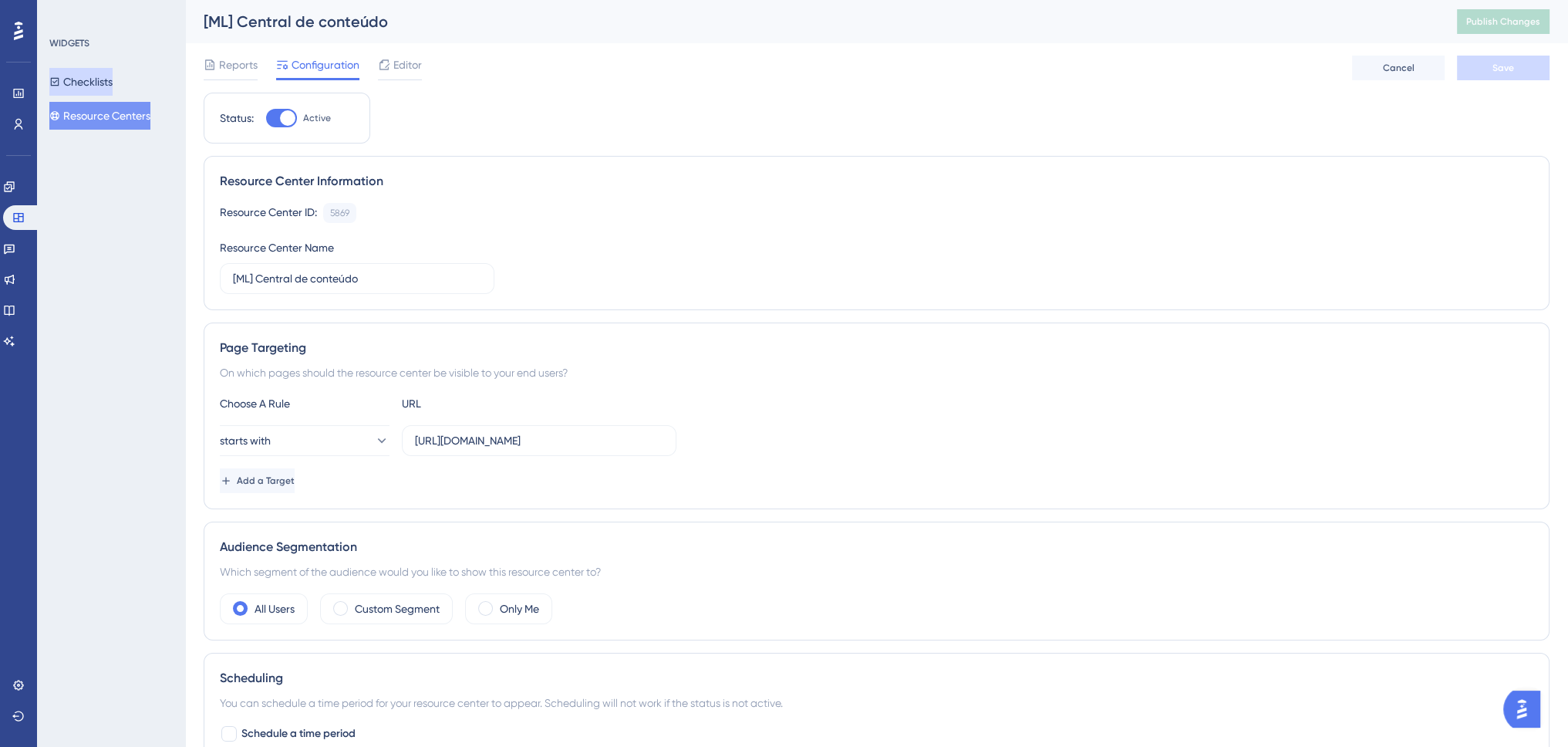
click at [108, 73] on button "Checklists" at bounding box center [80, 82] width 63 height 28
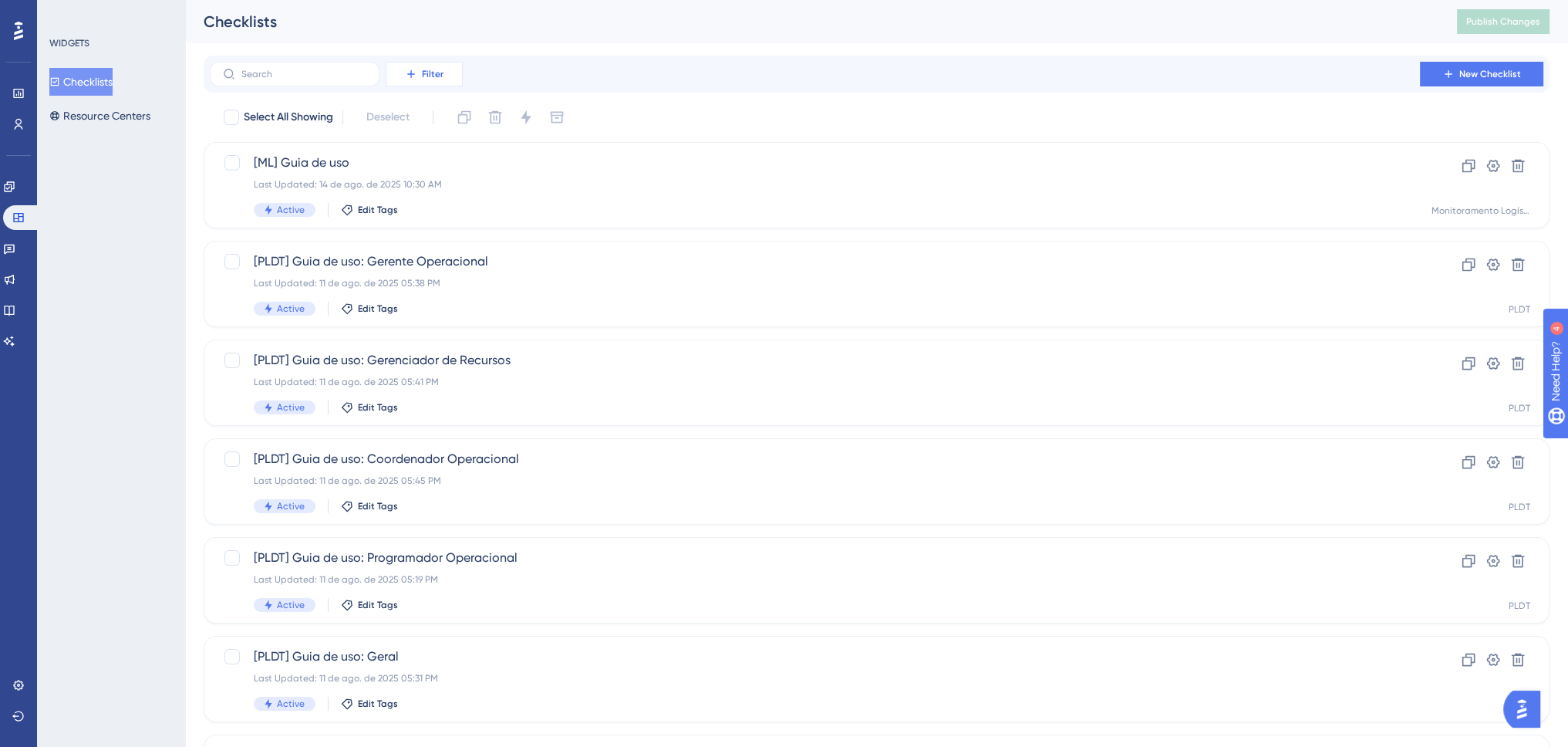
click at [437, 69] on span "Filter" at bounding box center [433, 74] width 22 height 12
click at [444, 183] on span "Containers" at bounding box center [423, 179] width 54 height 19
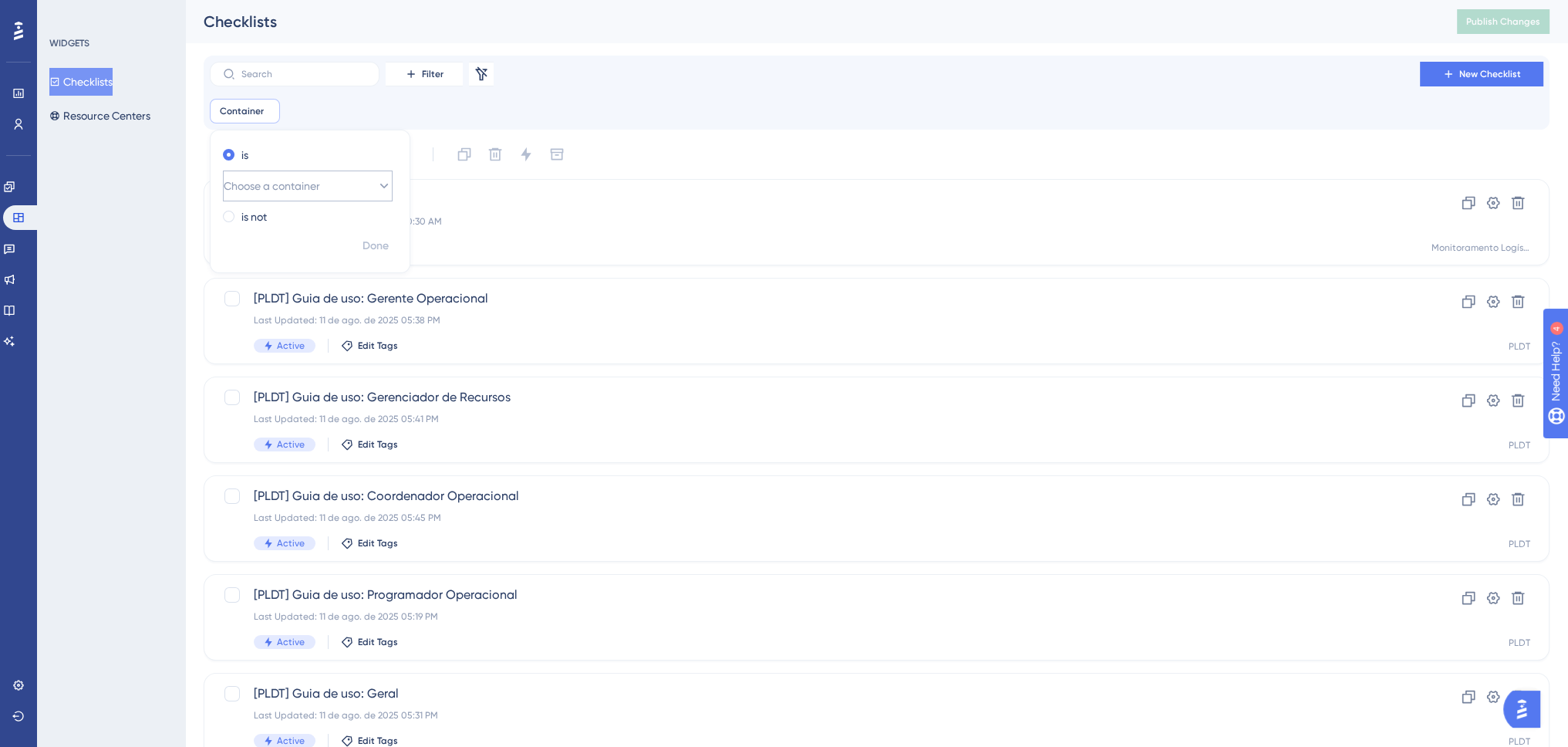
click at [353, 187] on button "Choose a container" at bounding box center [308, 185] width 170 height 31
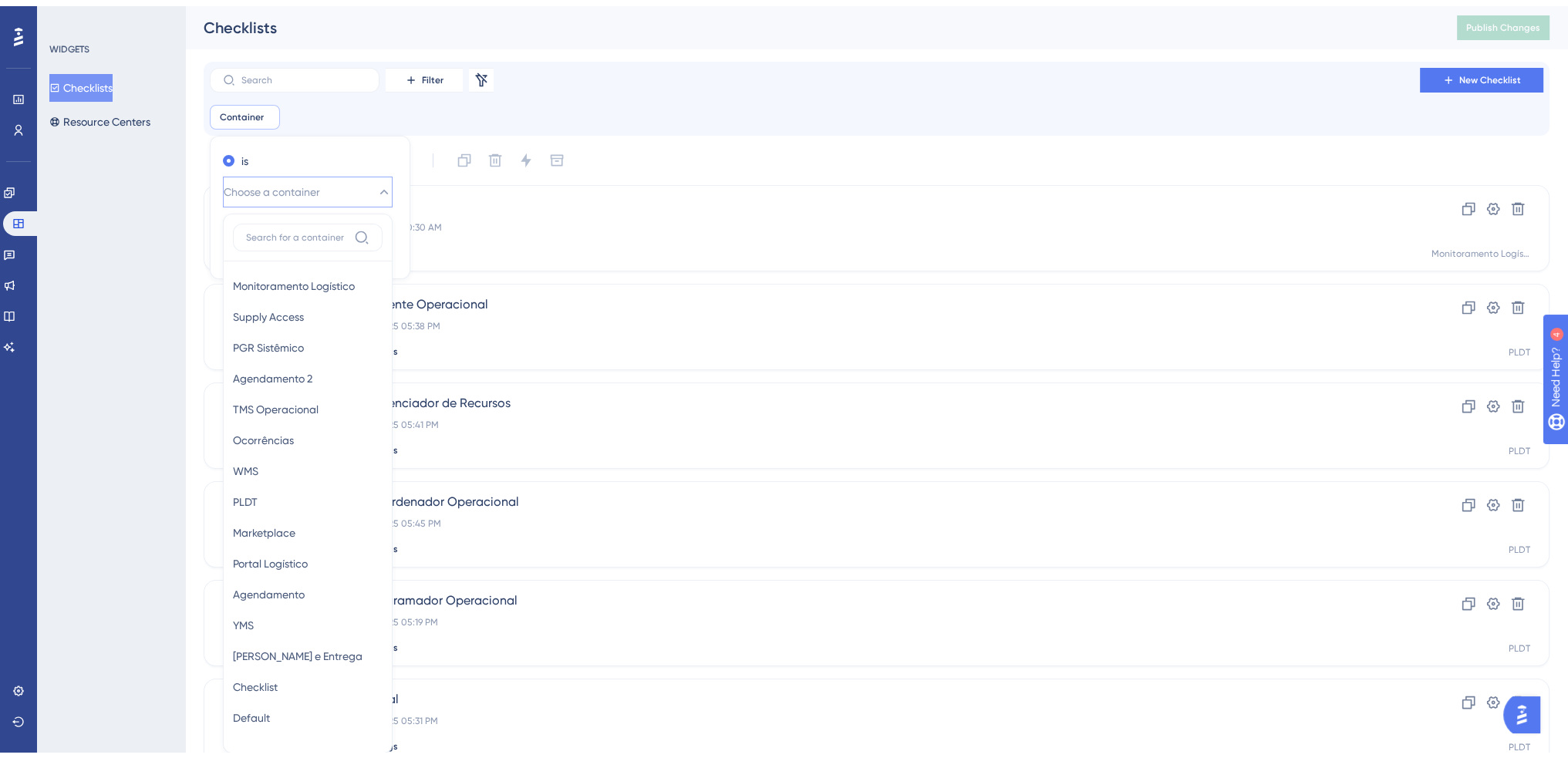
scroll to position [104, 0]
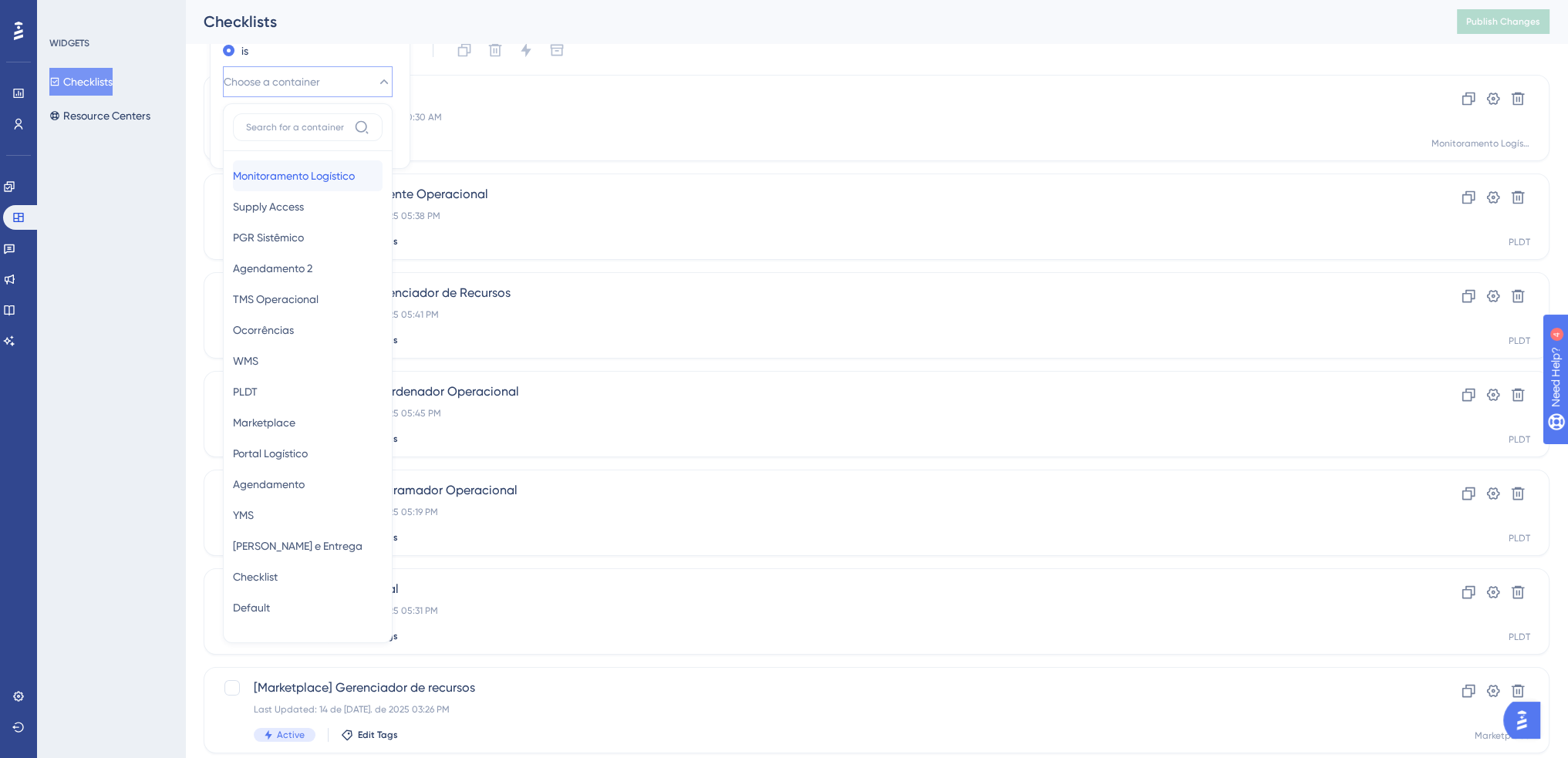
click at [323, 178] on span "Monitoramento Logístico" at bounding box center [294, 176] width 122 height 19
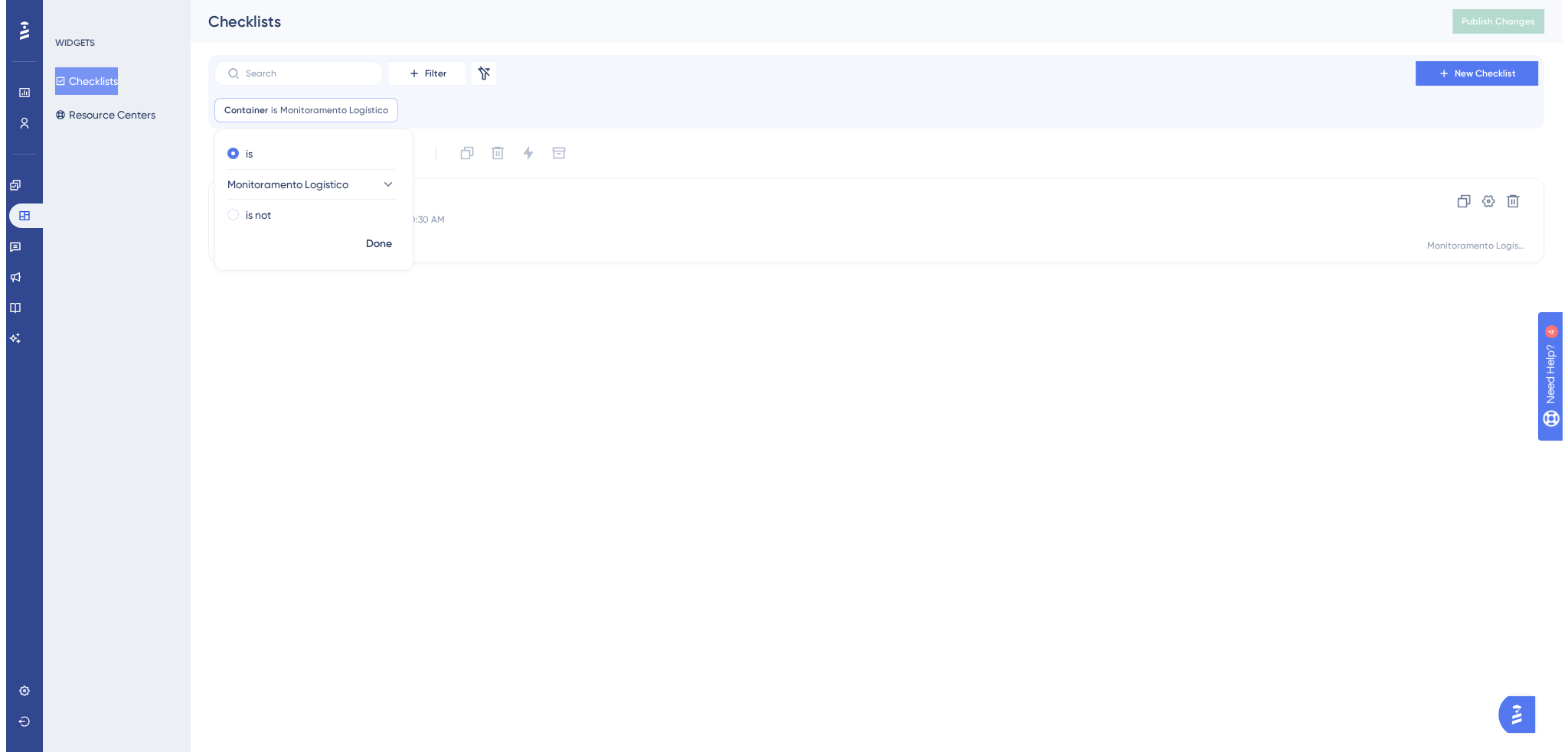
scroll to position [0, 0]
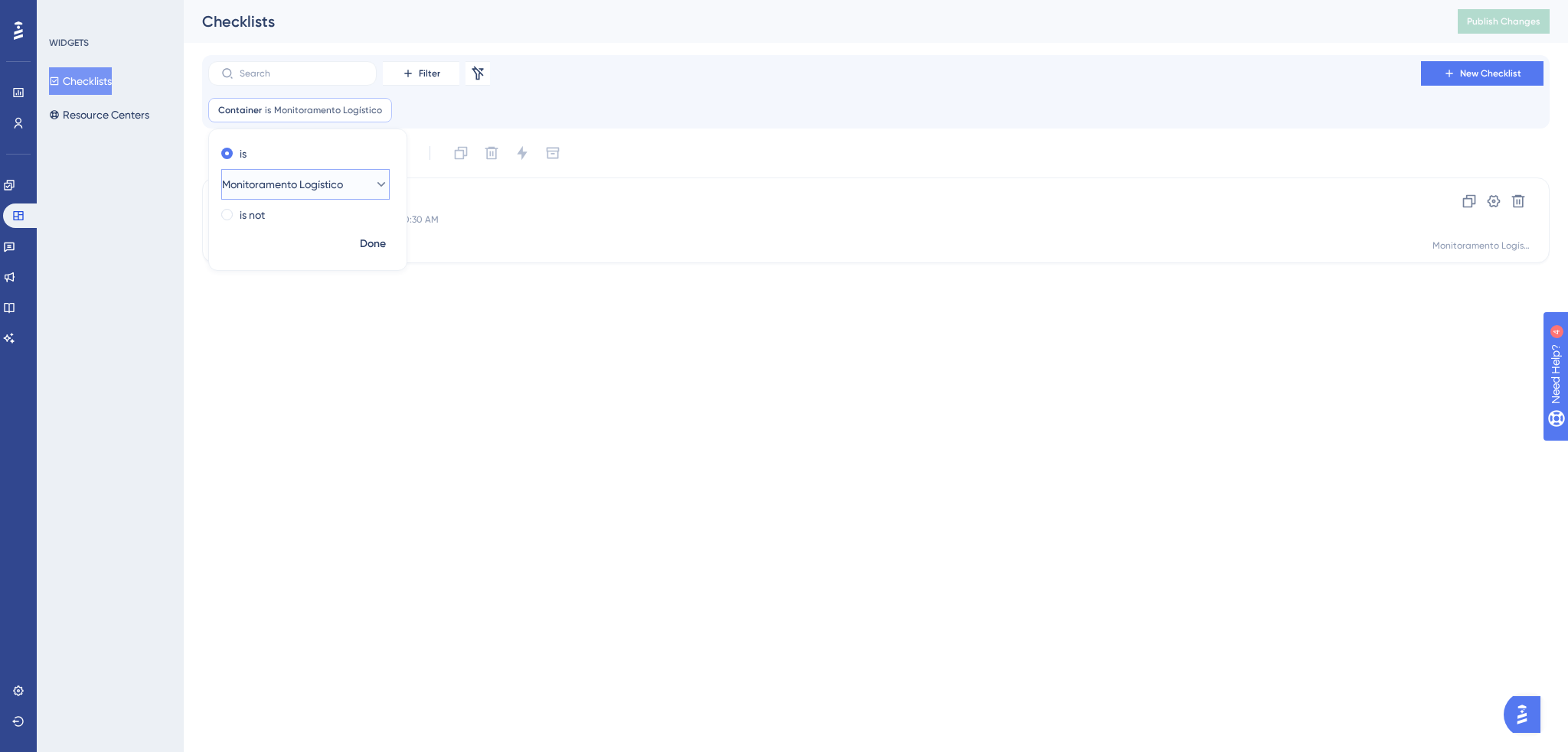
click at [373, 135] on div "is Monitoramento Logístico is not Done" at bounding box center [308, 199] width 199 height 142
click at [377, 249] on span "Done" at bounding box center [373, 244] width 26 height 19
click at [21, 214] on icon at bounding box center [18, 215] width 10 height 9
click at [369, 188] on div "[ML] Guia de uso Last Updated: 14 de ago. de 2025 10:30 AM Active Edit Tags Clo…" at bounding box center [876, 220] width 1348 height 85
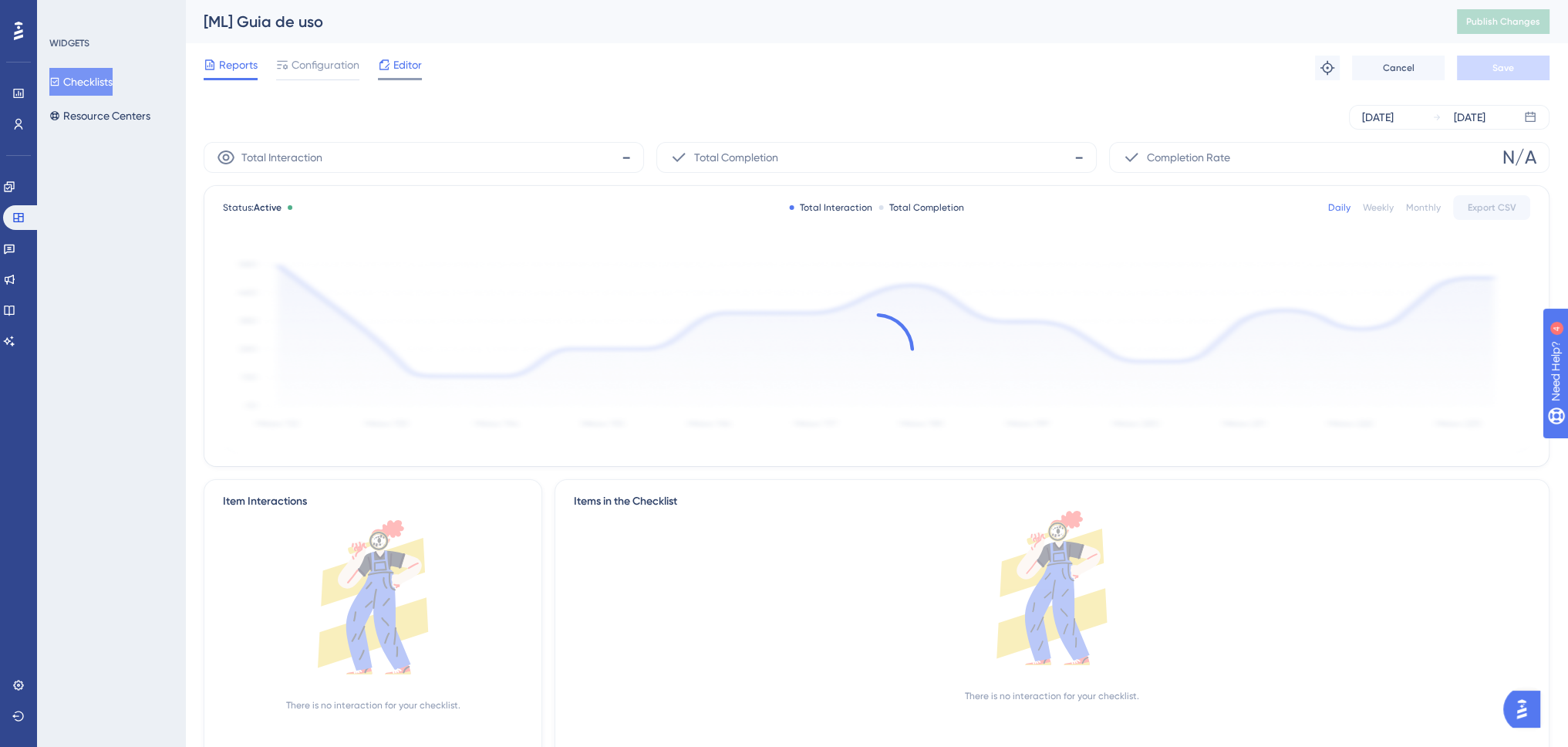
click at [397, 64] on span "Editor" at bounding box center [407, 65] width 29 height 19
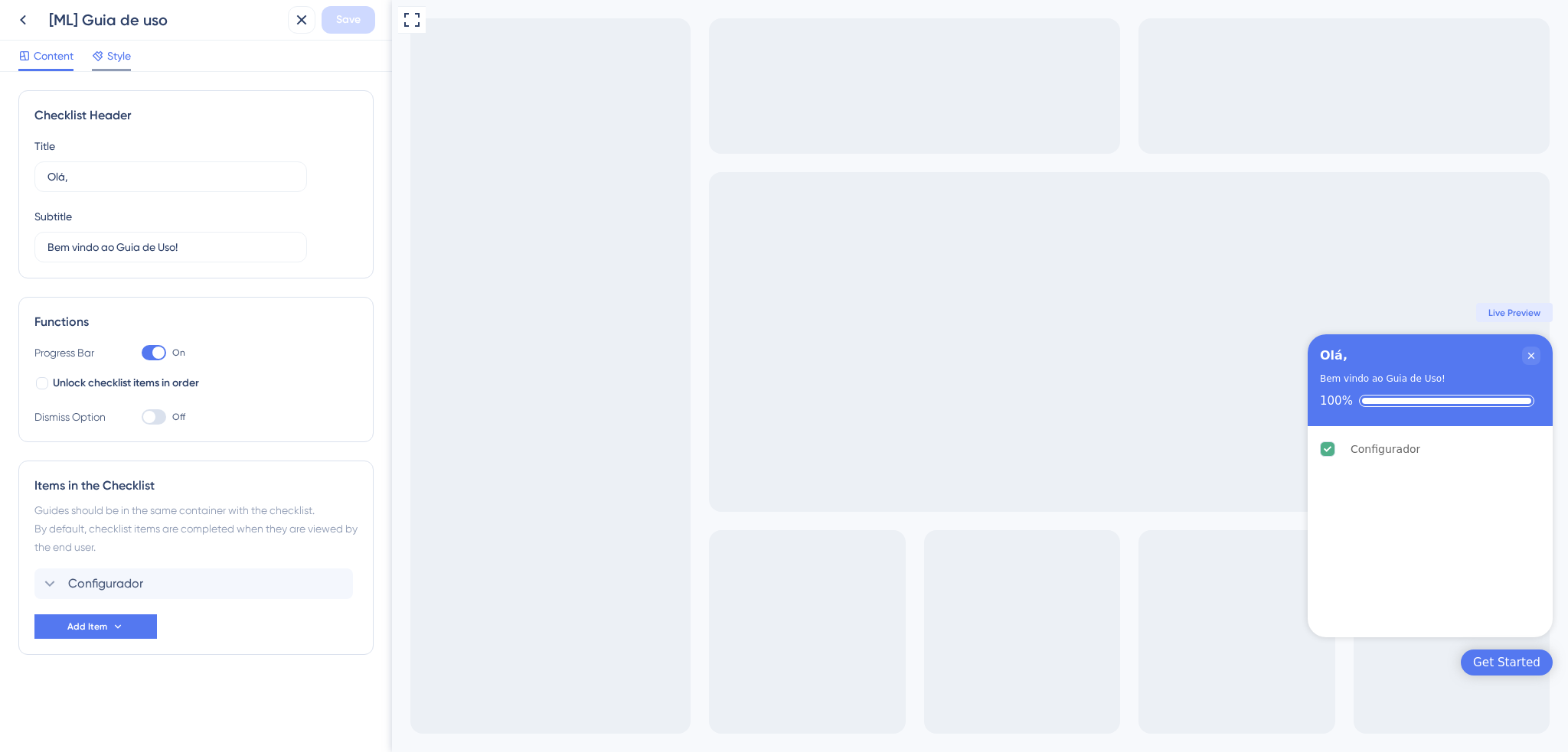
click at [116, 58] on span "Style" at bounding box center [119, 56] width 24 height 19
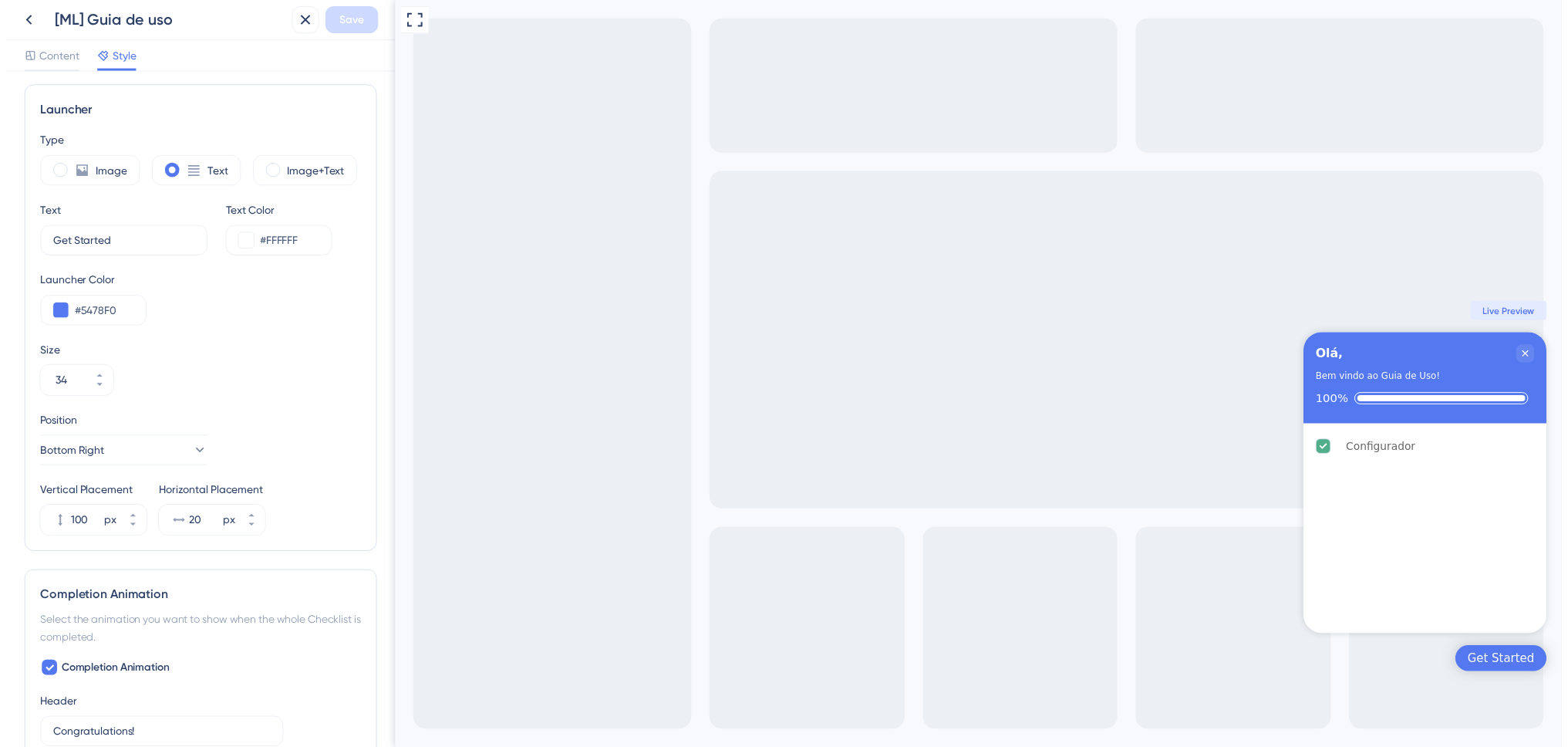
scroll to position [634, 0]
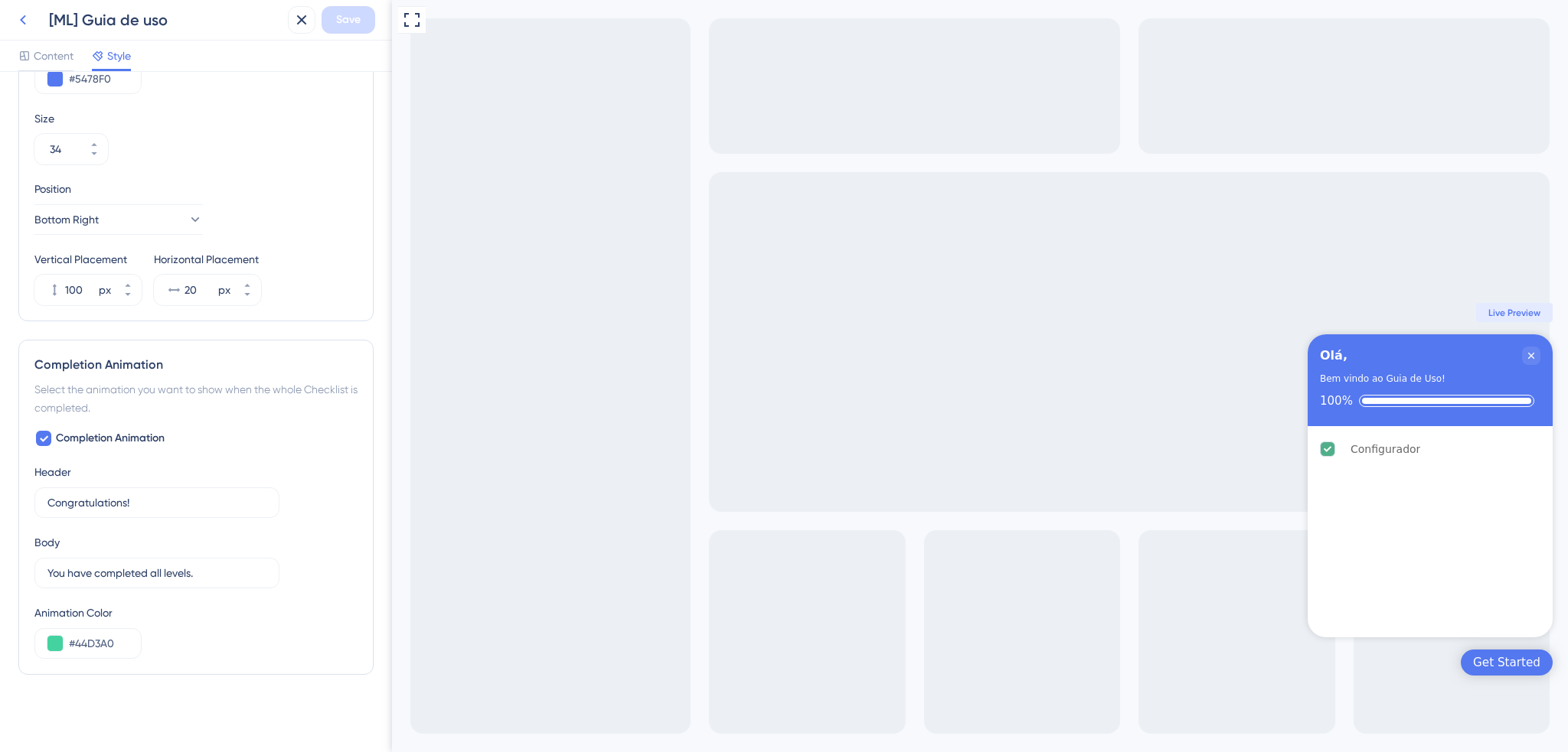
click at [32, 24] on button at bounding box center [23, 20] width 28 height 28
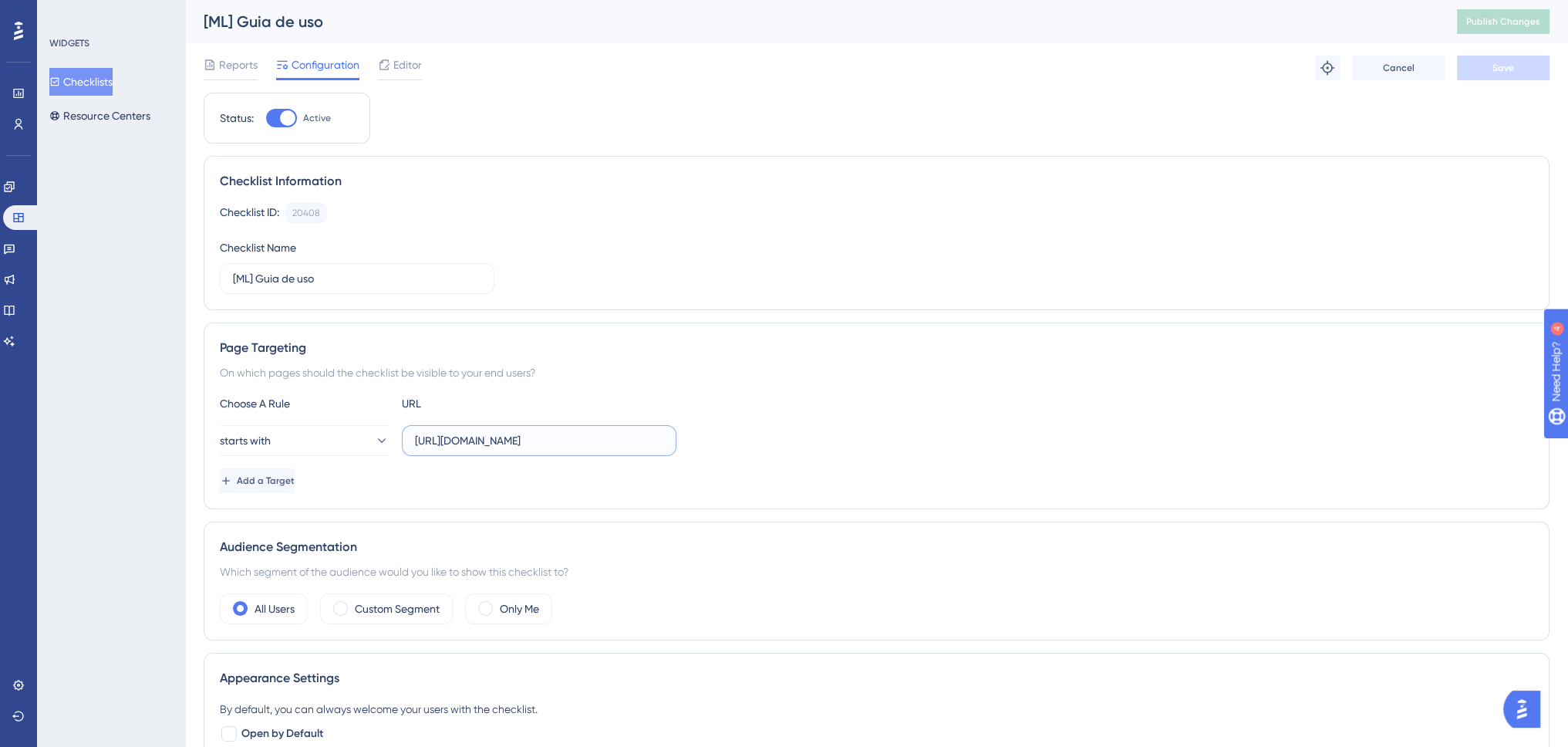
scroll to position [0, 149]
drag, startPoint x: 490, startPoint y: 432, endPoint x: 682, endPoint y: 438, distance: 192.2
click at [682, 438] on div "starts with [URL][DOMAIN_NAME]" at bounding box center [877, 440] width 1314 height 31
click at [610, 440] on input "[URL][DOMAIN_NAME]" at bounding box center [539, 440] width 248 height 17
drag, startPoint x: 601, startPoint y: 440, endPoint x: 729, endPoint y: 450, distance: 128.4
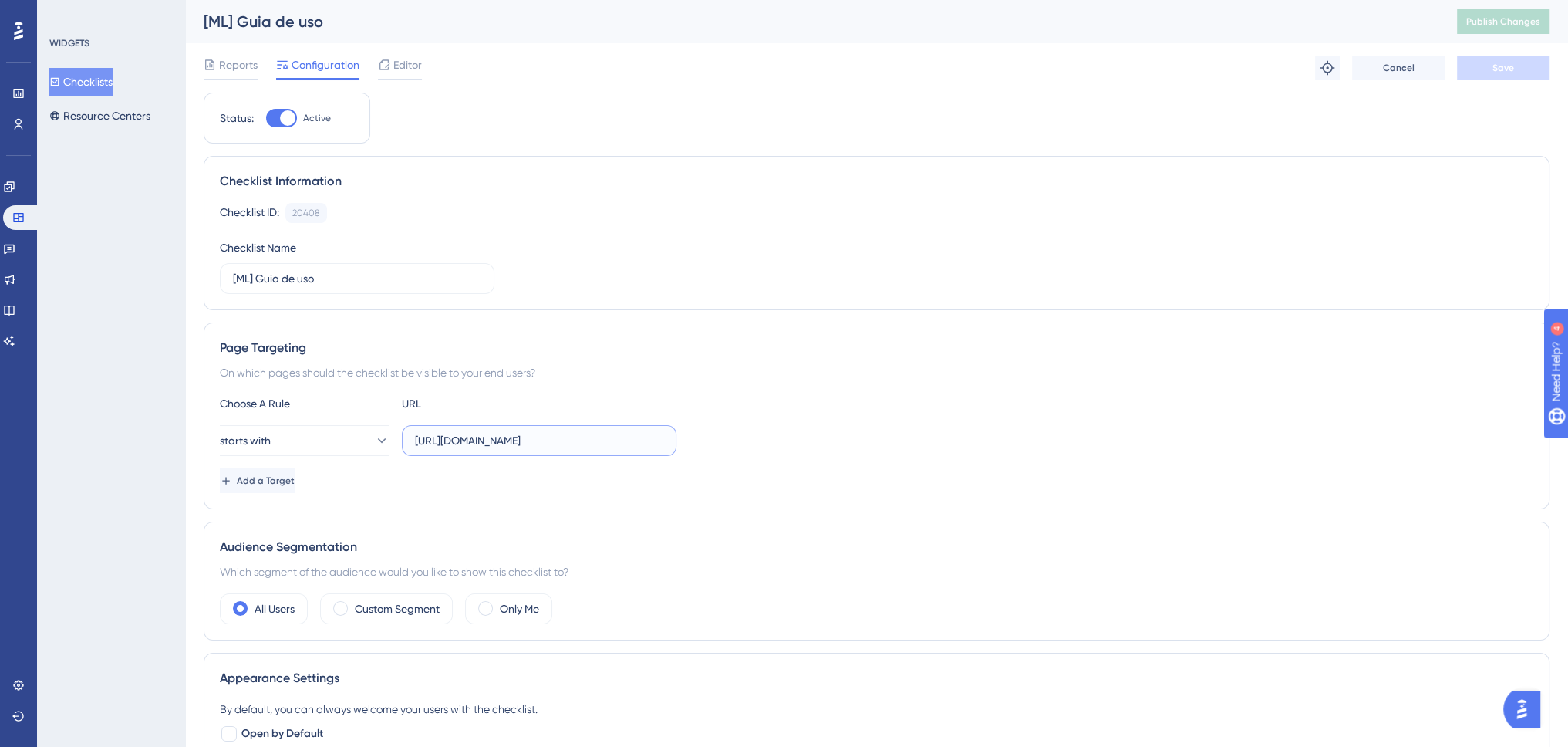
click at [706, 450] on div "starts with [URL][DOMAIN_NAME]" at bounding box center [877, 440] width 1314 height 31
type input "[URL][DOMAIN_NAME]"
click at [1505, 69] on span "Save" at bounding box center [1504, 68] width 22 height 12
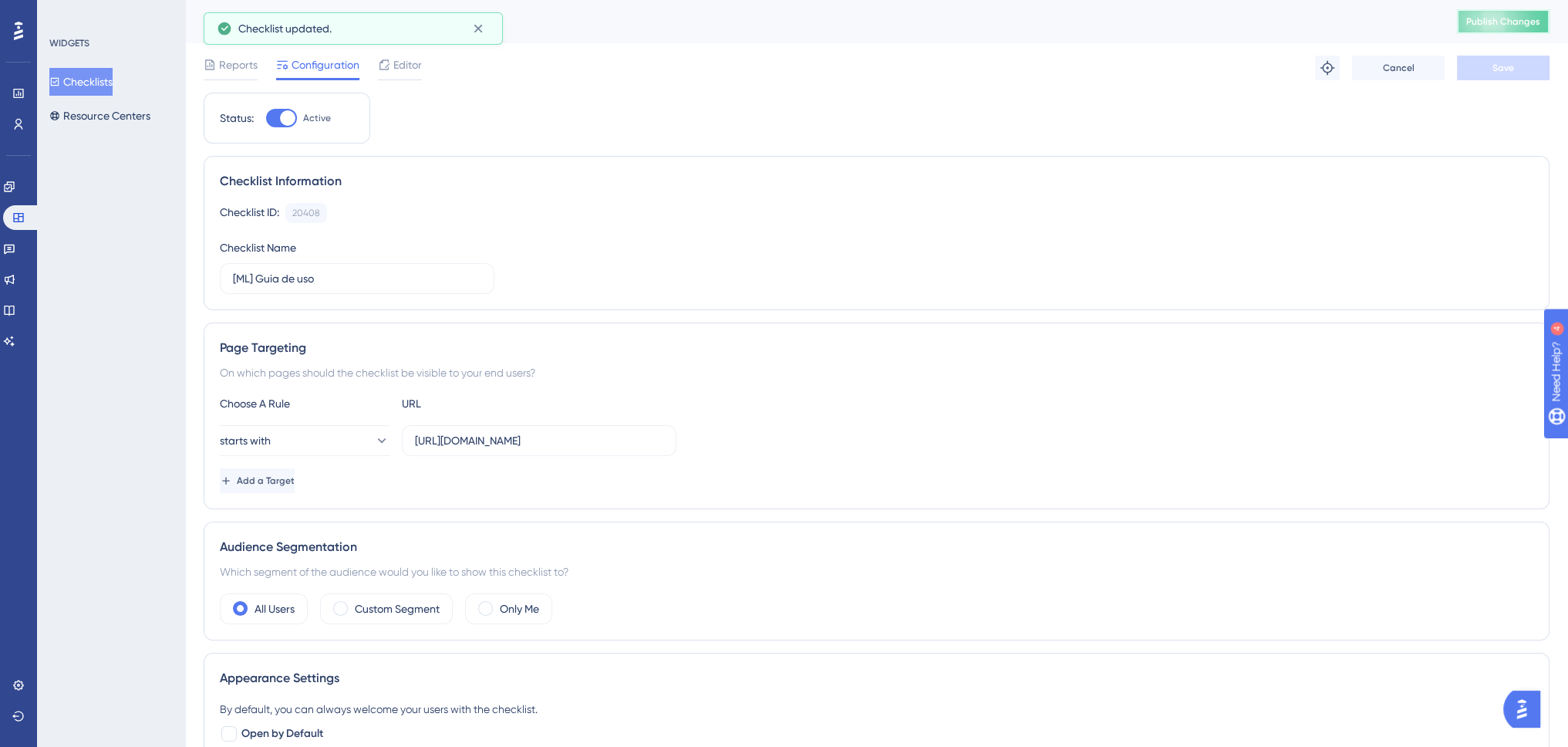
click at [1524, 24] on button "Publish Changes" at bounding box center [1503, 21] width 93 height 25
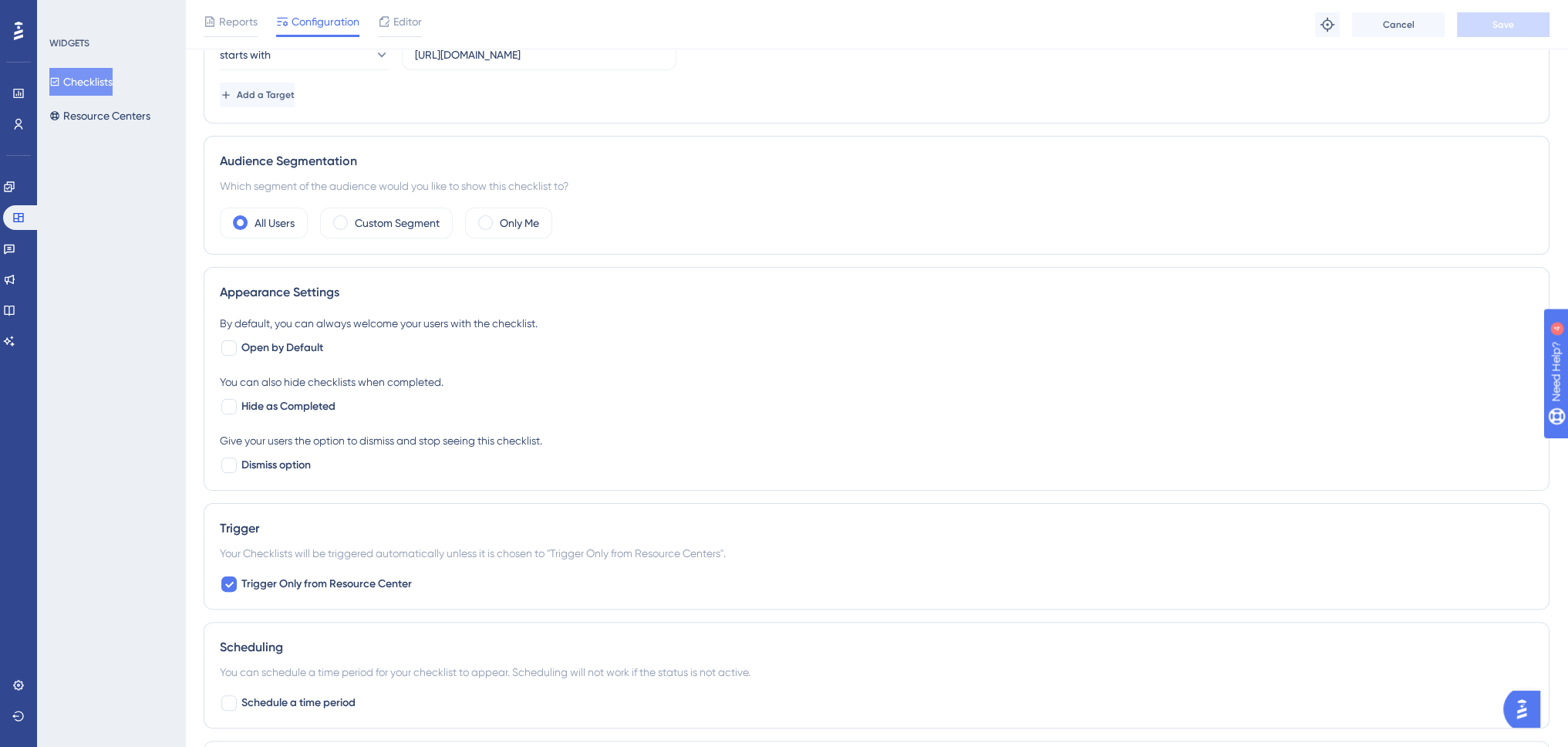
scroll to position [48, 0]
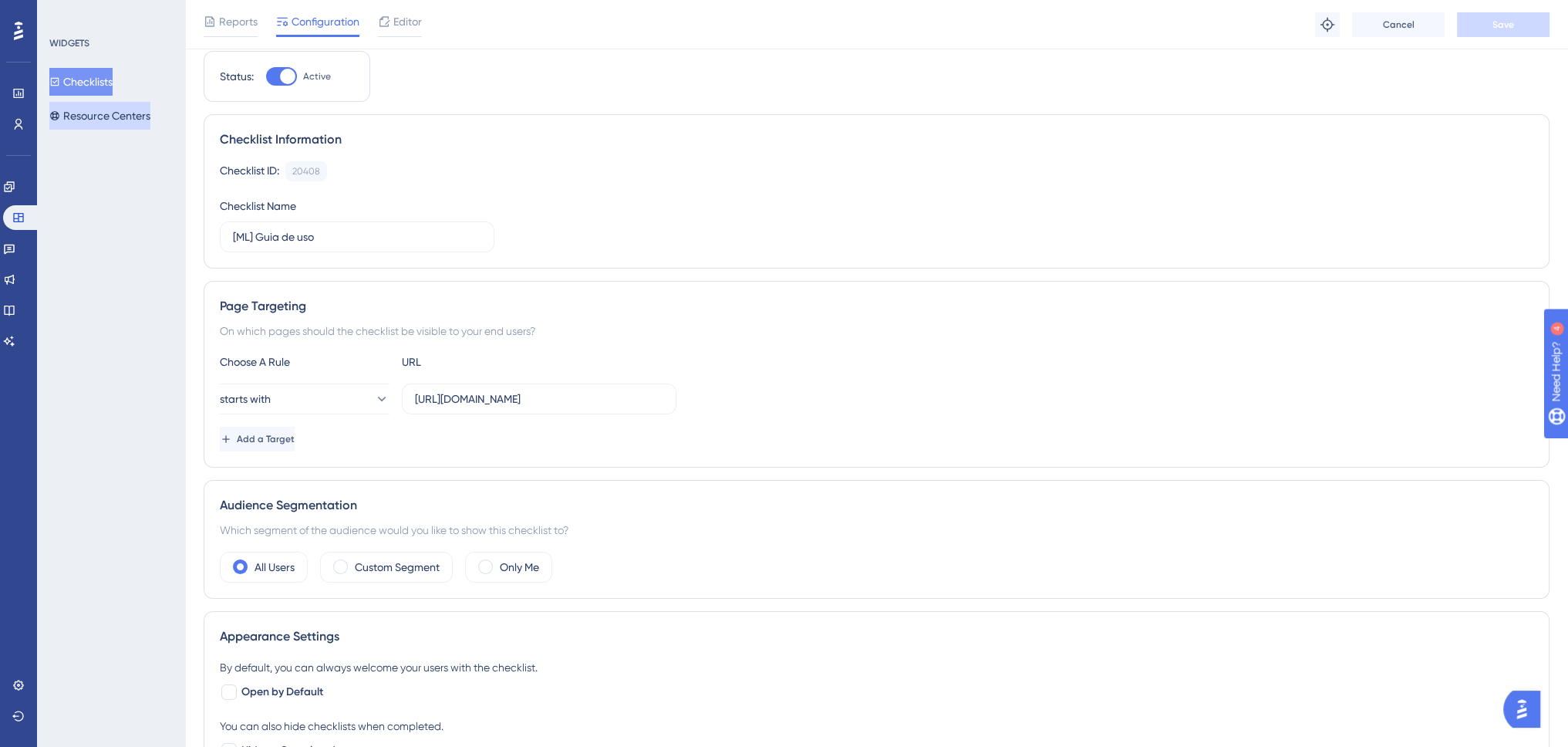
click at [130, 111] on button "Resource Centers" at bounding box center [99, 116] width 101 height 28
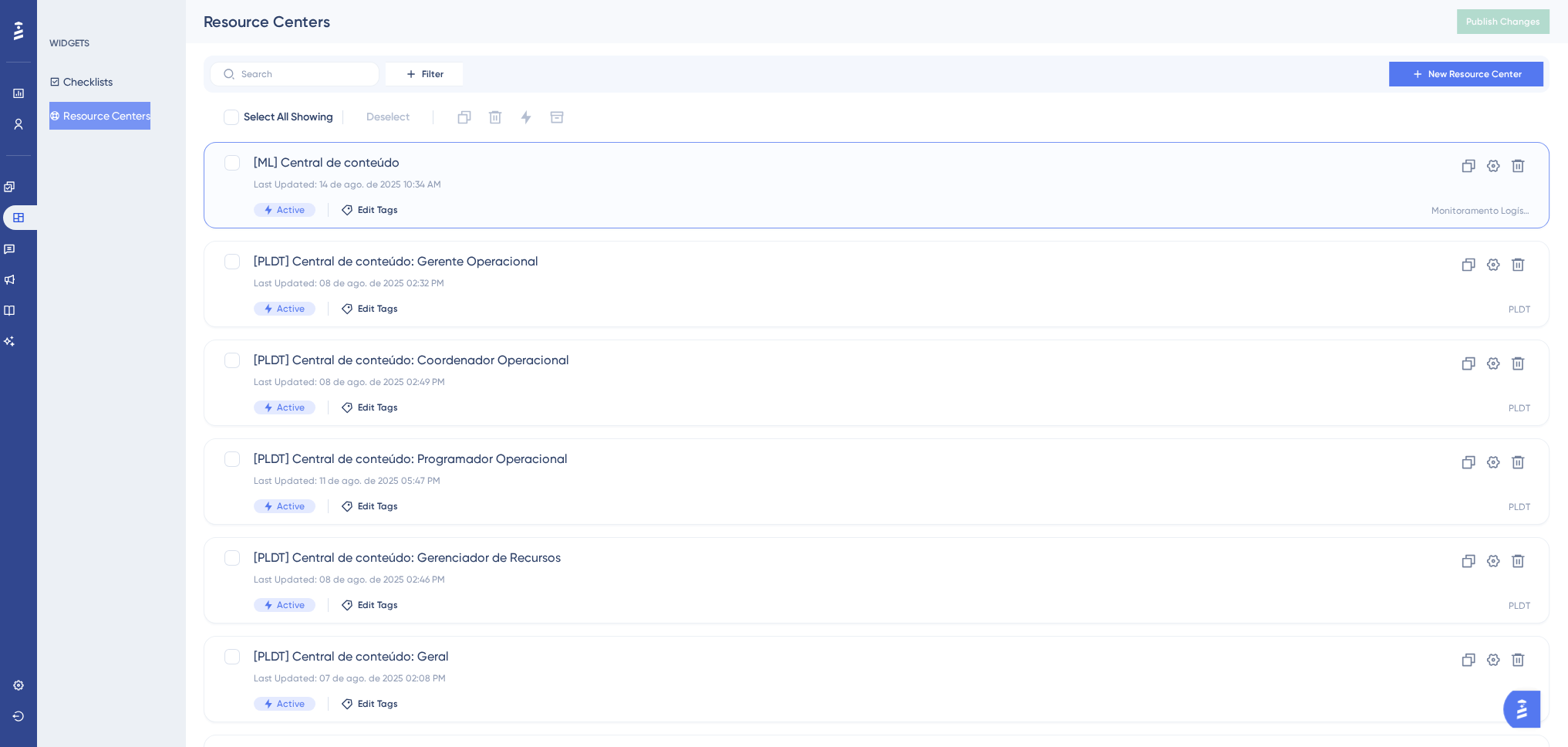
click at [534, 197] on div "[ML] Central de conteúdo Last Updated: 14 de ago. de 2025 10:34 AM Active Edit …" at bounding box center [815, 185] width 1122 height 63
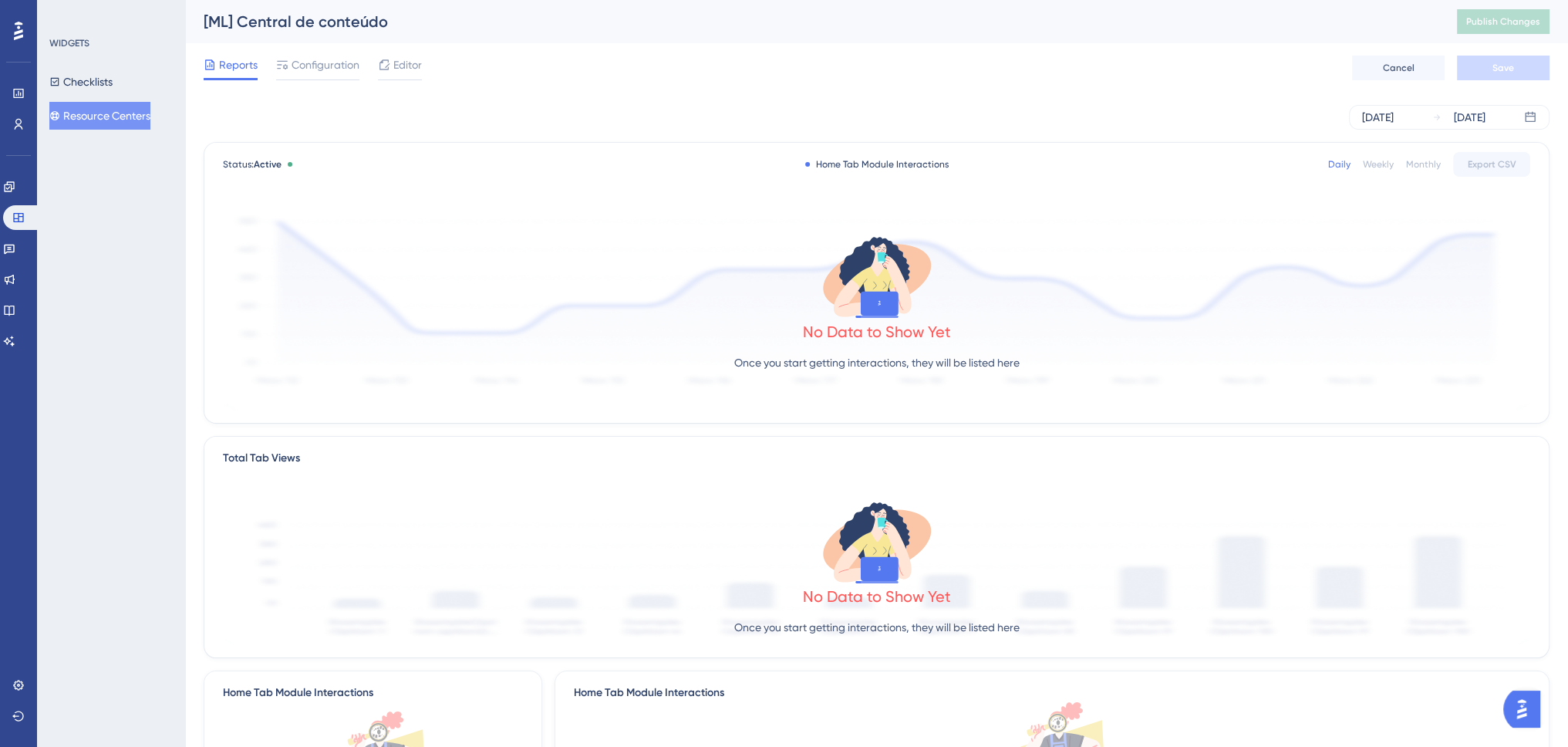
click at [322, 49] on div "Reports Configuration Editor Cancel Save" at bounding box center [877, 67] width 1346 height 49
click at [322, 62] on span "Configuration" at bounding box center [326, 65] width 68 height 19
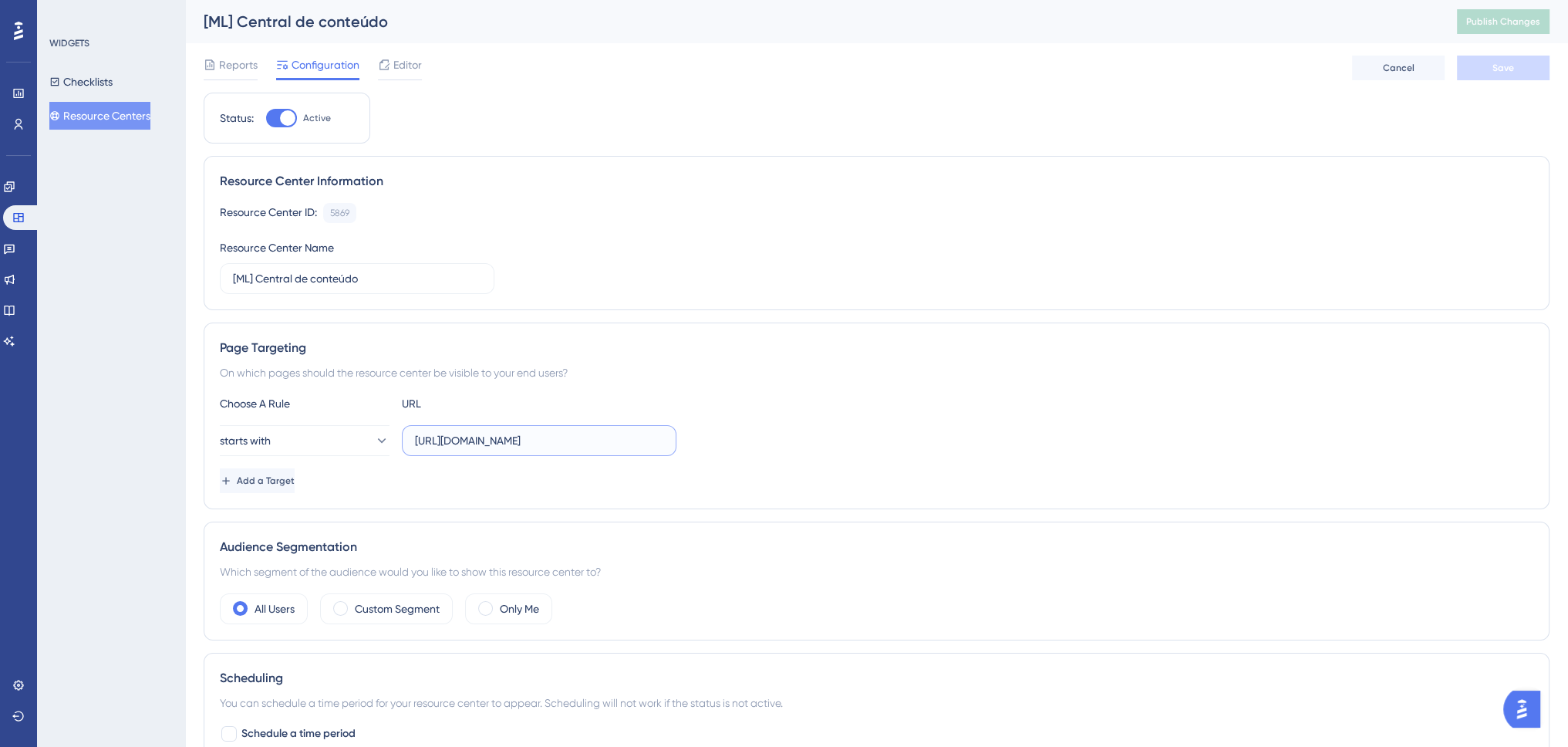
scroll to position [0, 85]
drag, startPoint x: 524, startPoint y: 437, endPoint x: 720, endPoint y: 444, distance: 196.0
click at [719, 444] on div "starts with [URL][DOMAIN_NAME]" at bounding box center [877, 440] width 1314 height 31
click at [361, 428] on button "starts with" at bounding box center [305, 440] width 170 height 31
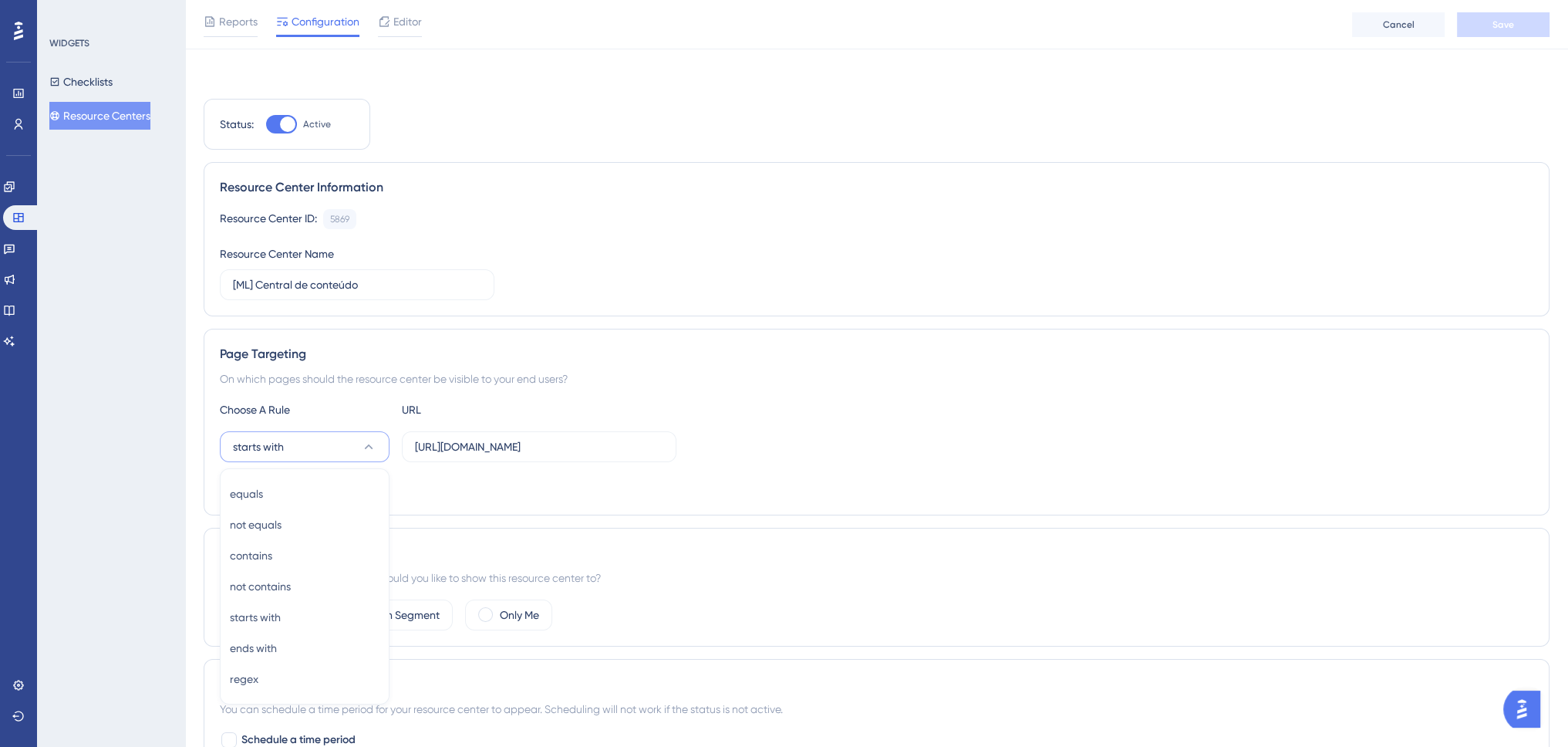
scroll to position [205, 0]
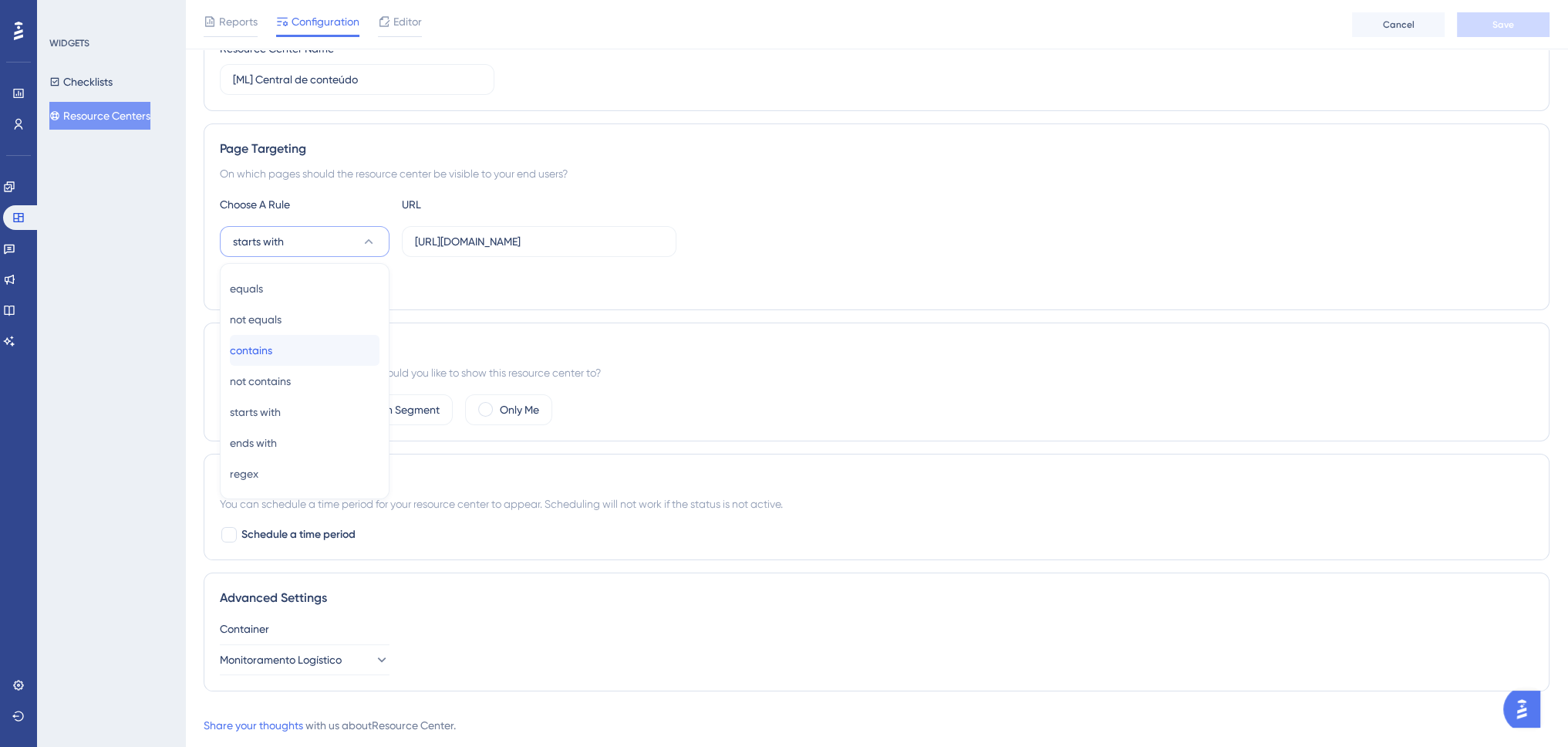
click at [345, 353] on div "contains contains" at bounding box center [305, 350] width 150 height 31
drag, startPoint x: 486, startPoint y: 240, endPoint x: 361, endPoint y: 250, distance: 125.4
click at [385, 250] on div "contains [URL][DOMAIN_NAME]" at bounding box center [448, 241] width 457 height 31
type input ".[DOMAIN_NAME][URL]"
click at [1472, 26] on button "Save" at bounding box center [1503, 24] width 93 height 25
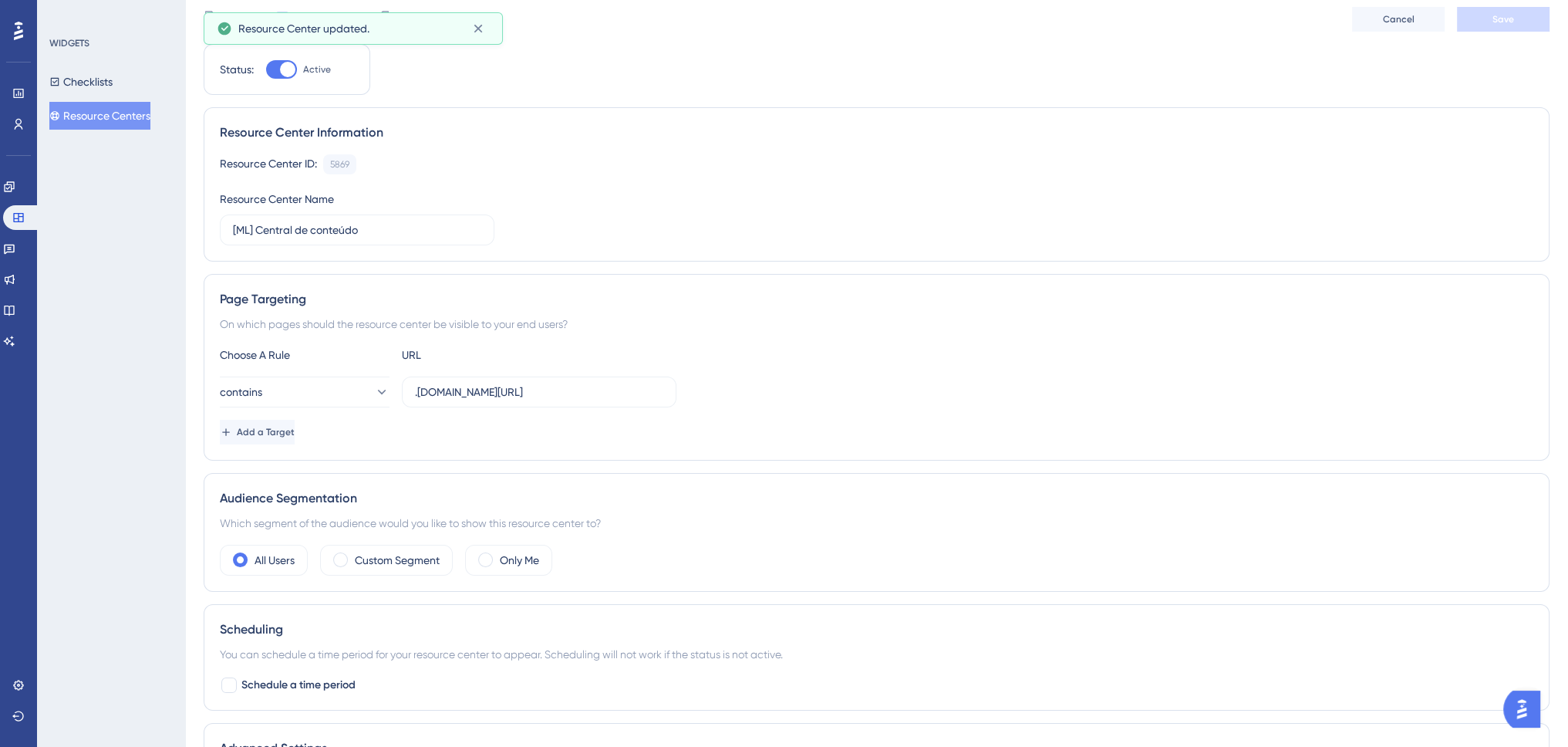
scroll to position [0, 0]
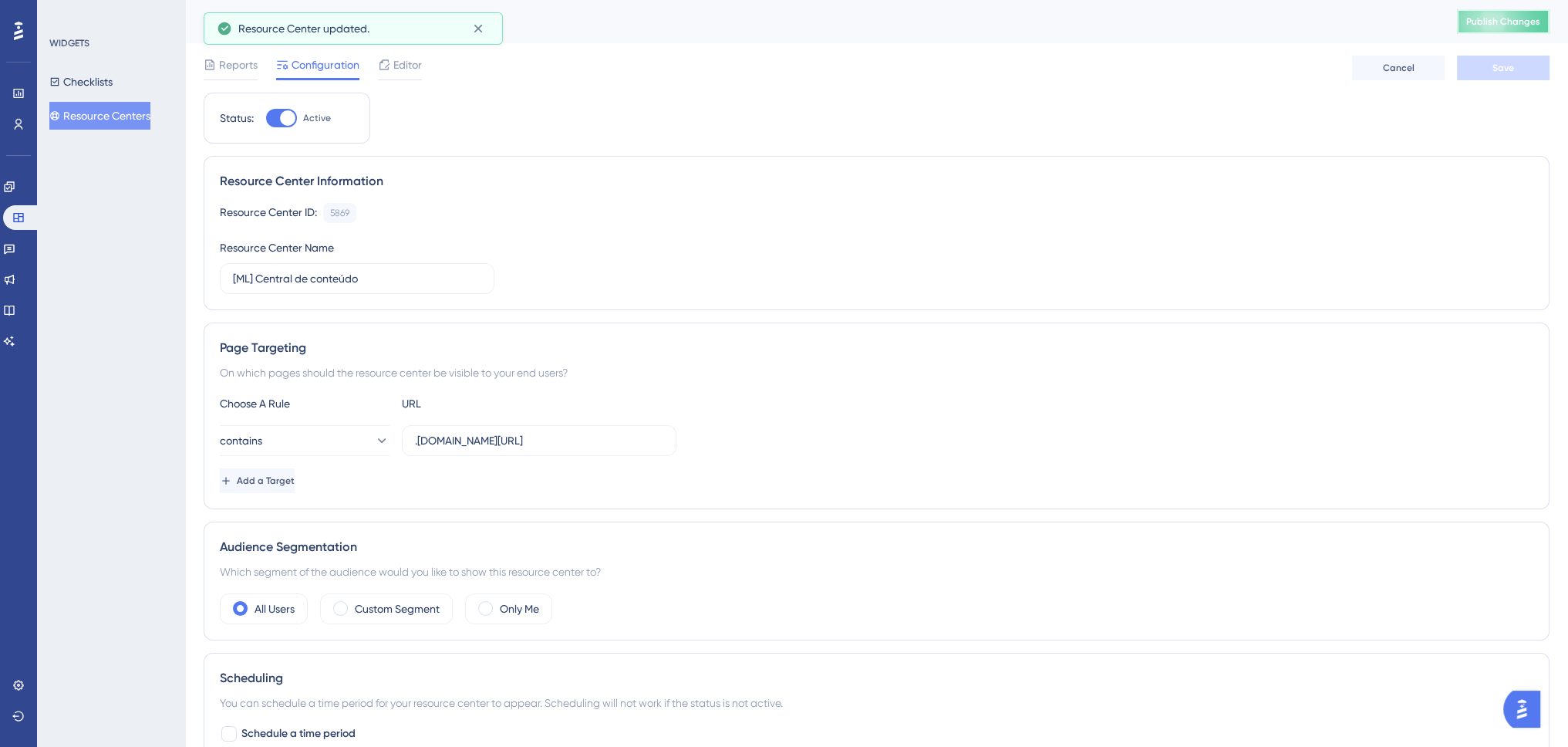
click at [1520, 15] on span "Publish Changes" at bounding box center [1503, 21] width 74 height 12
click at [91, 88] on button "Checklists" at bounding box center [80, 82] width 63 height 28
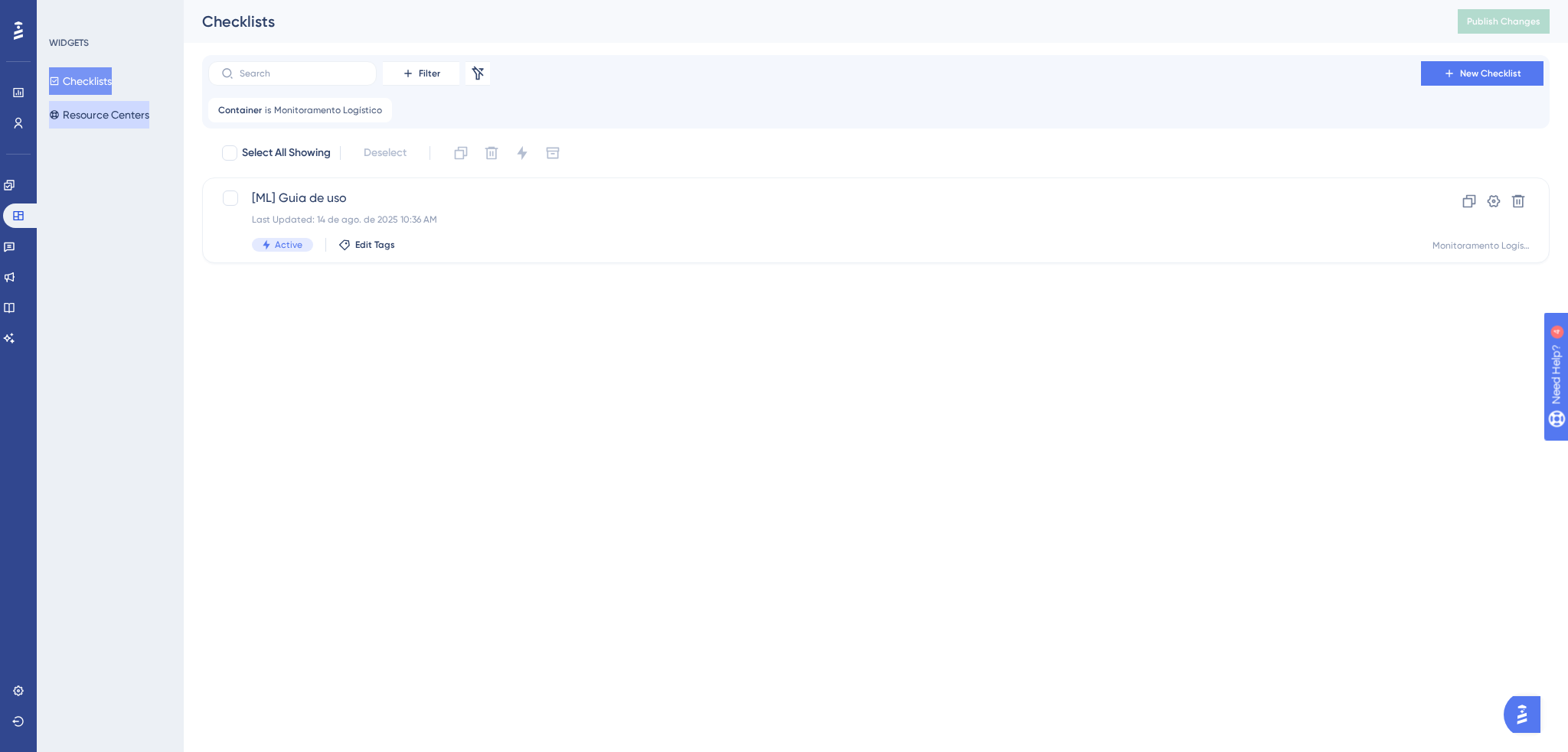
click at [91, 111] on button "Resource Centers" at bounding box center [98, 115] width 100 height 28
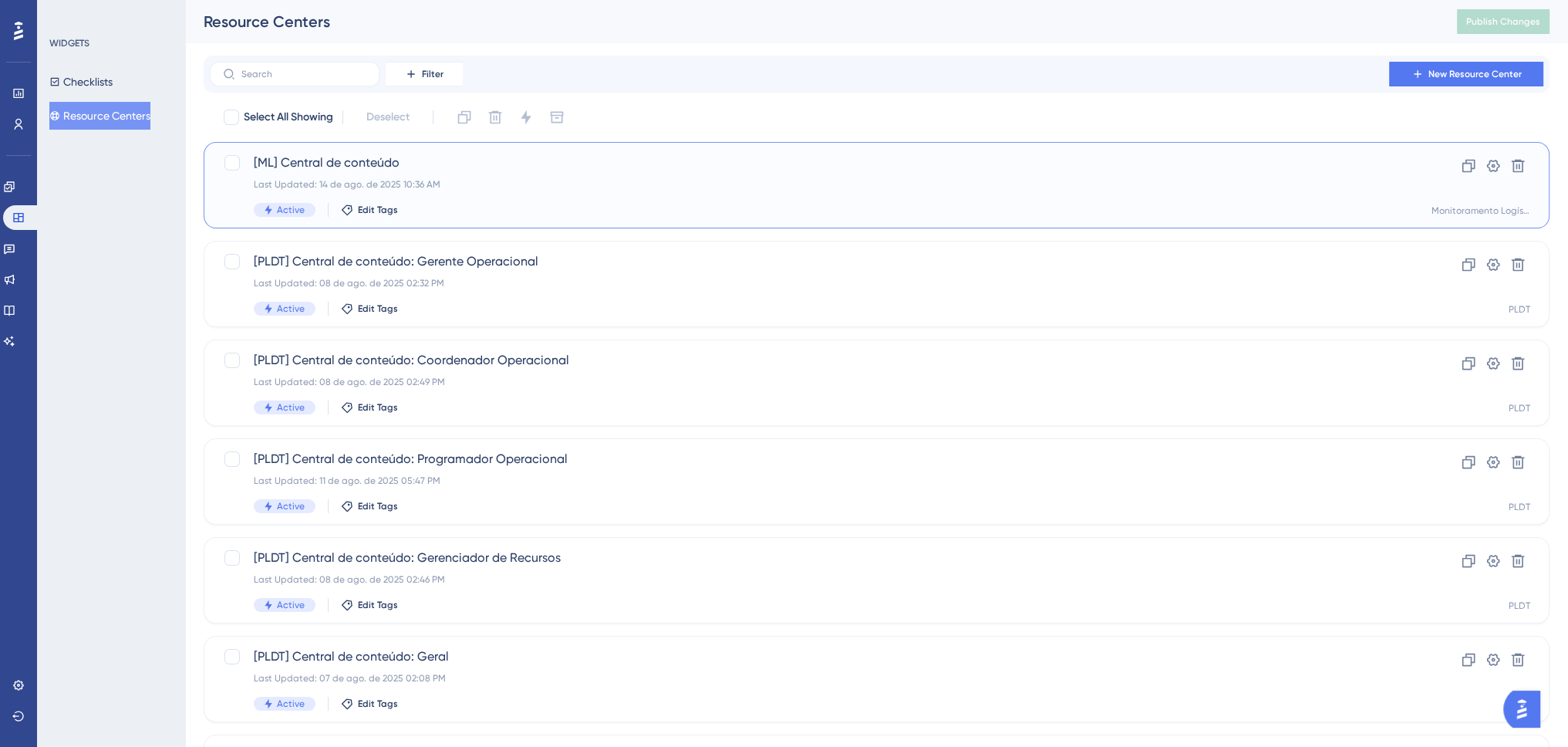
click at [359, 184] on div "Last Updated: 14 de ago. de 2025 10:36 AM" at bounding box center [815, 184] width 1122 height 12
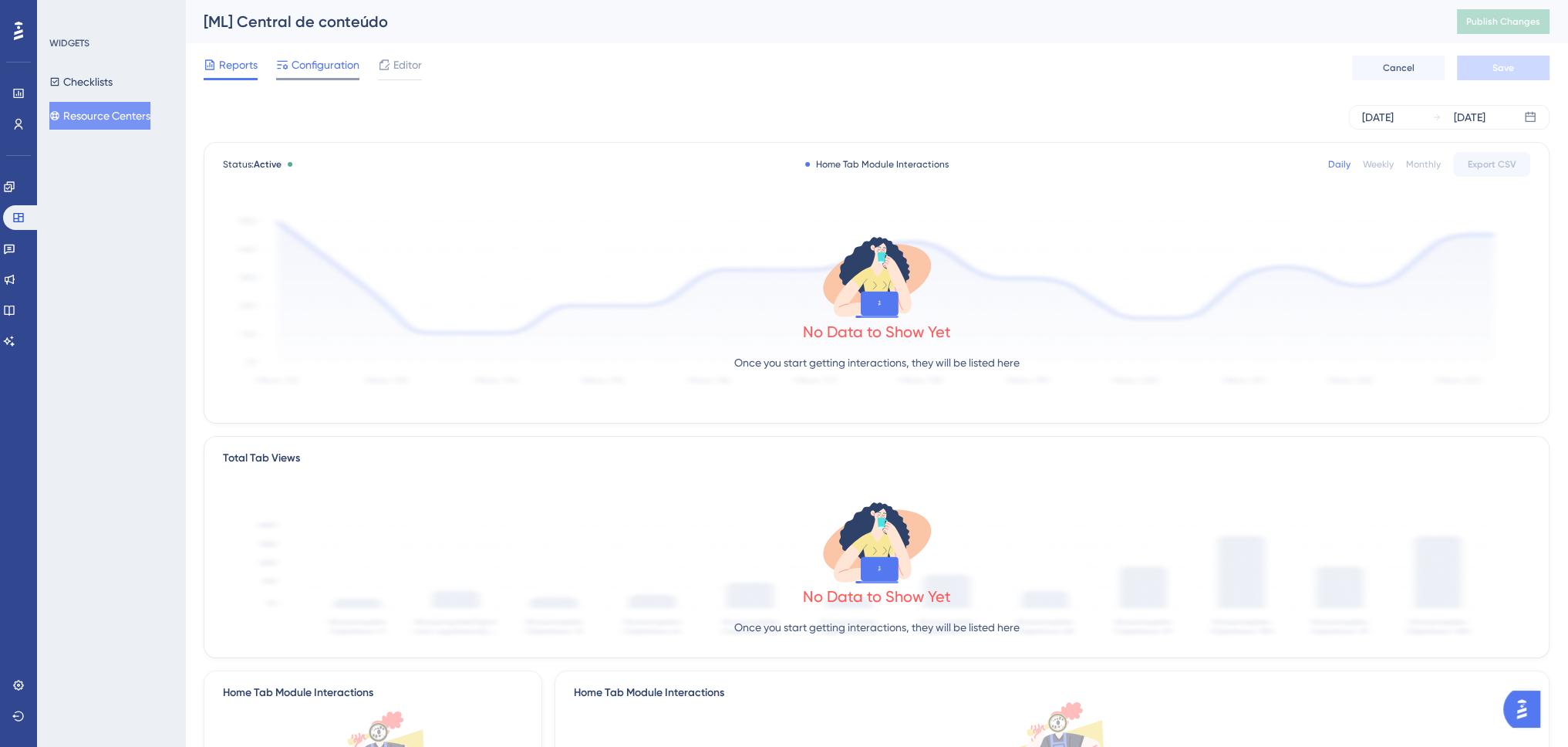
click at [306, 56] on span "Configuration" at bounding box center [326, 65] width 68 height 19
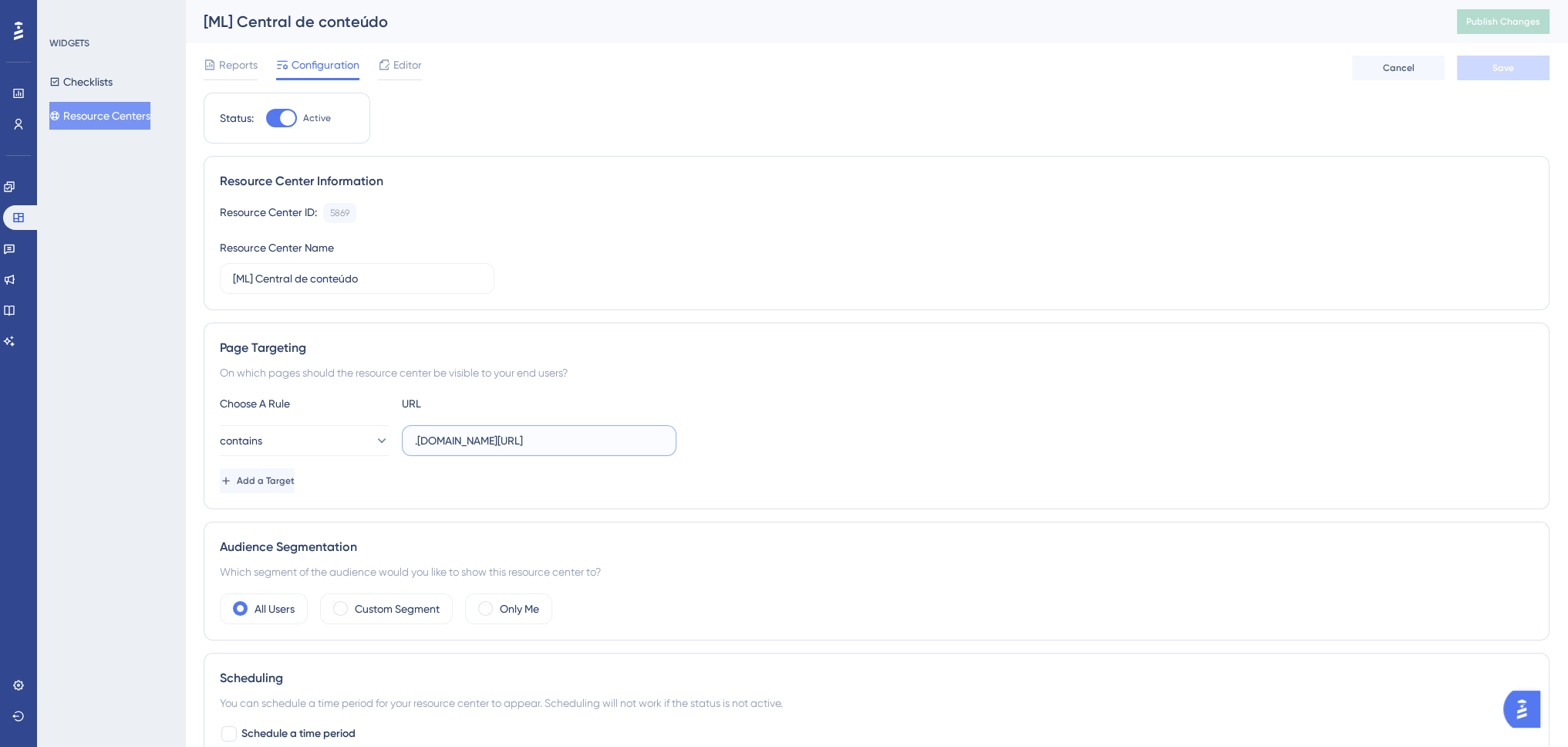
drag, startPoint x: 460, startPoint y: 437, endPoint x: 620, endPoint y: 439, distance: 160.5
click at [710, 432] on div "contains .[DOMAIN_NAME][URL]" at bounding box center [877, 440] width 1314 height 31
click at [751, 437] on div "contains .[DOMAIN_NAME][URL]" at bounding box center [877, 440] width 1314 height 31
click at [133, 73] on div "Checklists Resource Centers" at bounding box center [111, 99] width 125 height 62
click at [89, 83] on button "Checklists" at bounding box center [80, 82] width 63 height 28
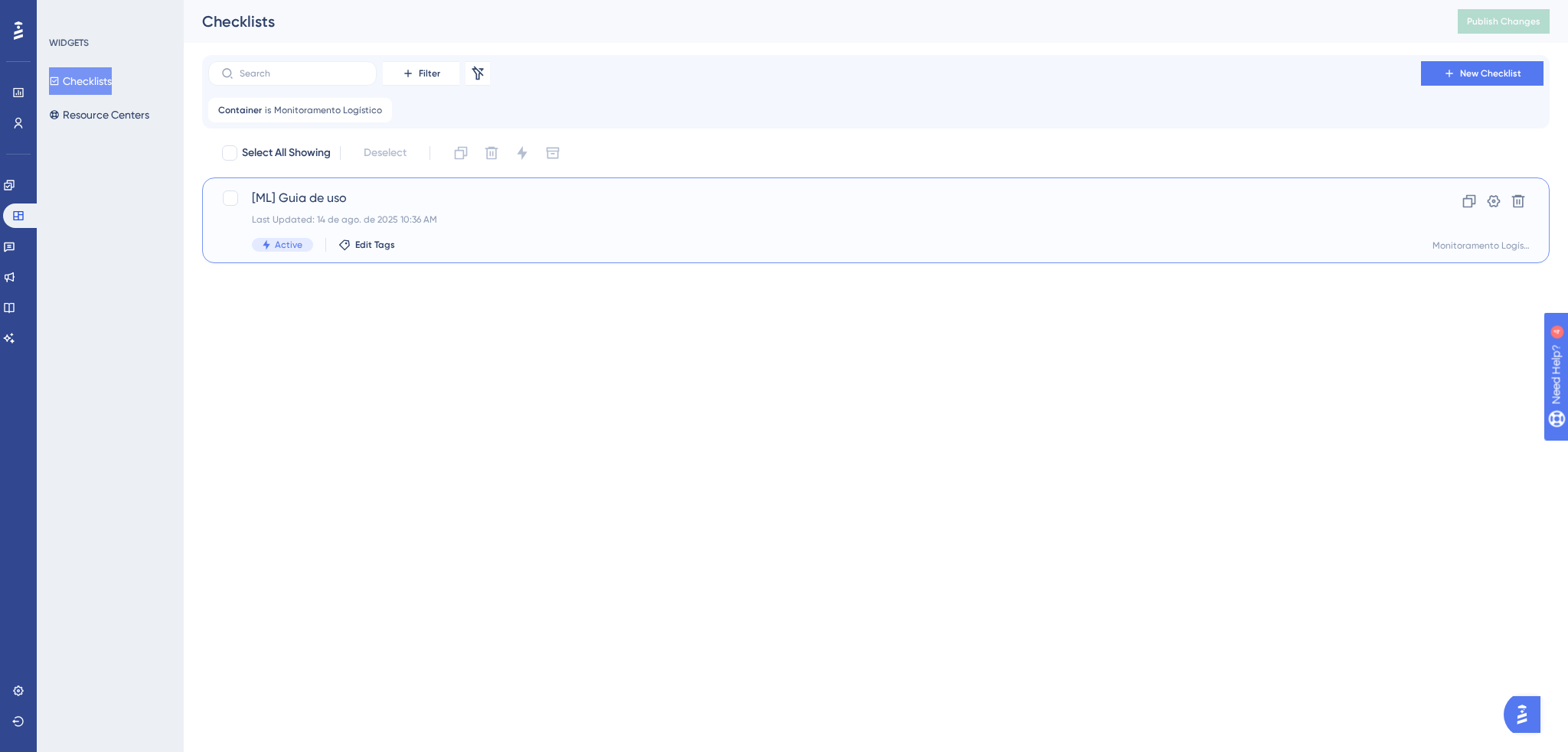
click at [357, 206] on span "[ML] Guia de uso" at bounding box center [815, 198] width 1125 height 19
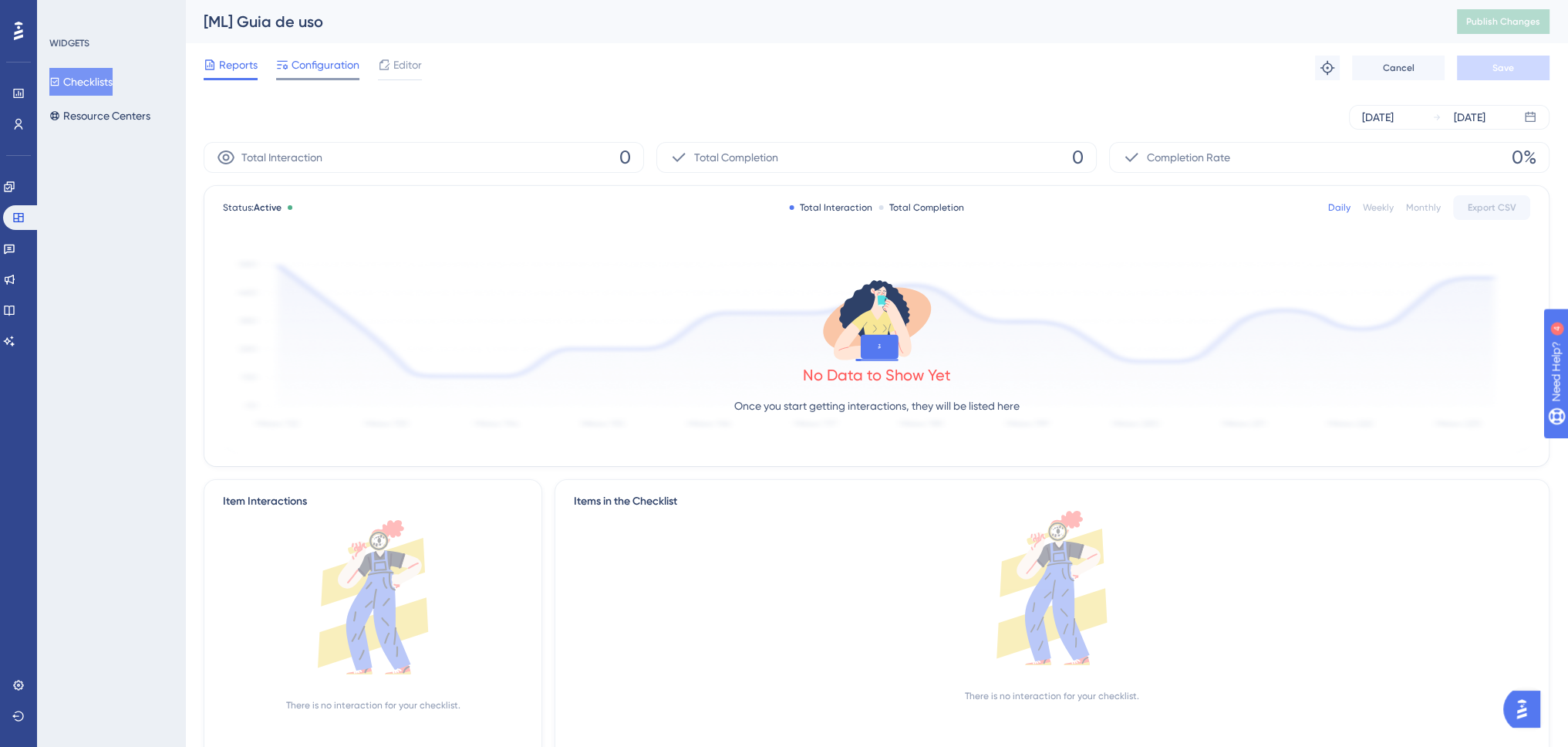
click at [315, 76] on div "Configuration" at bounding box center [317, 68] width 83 height 25
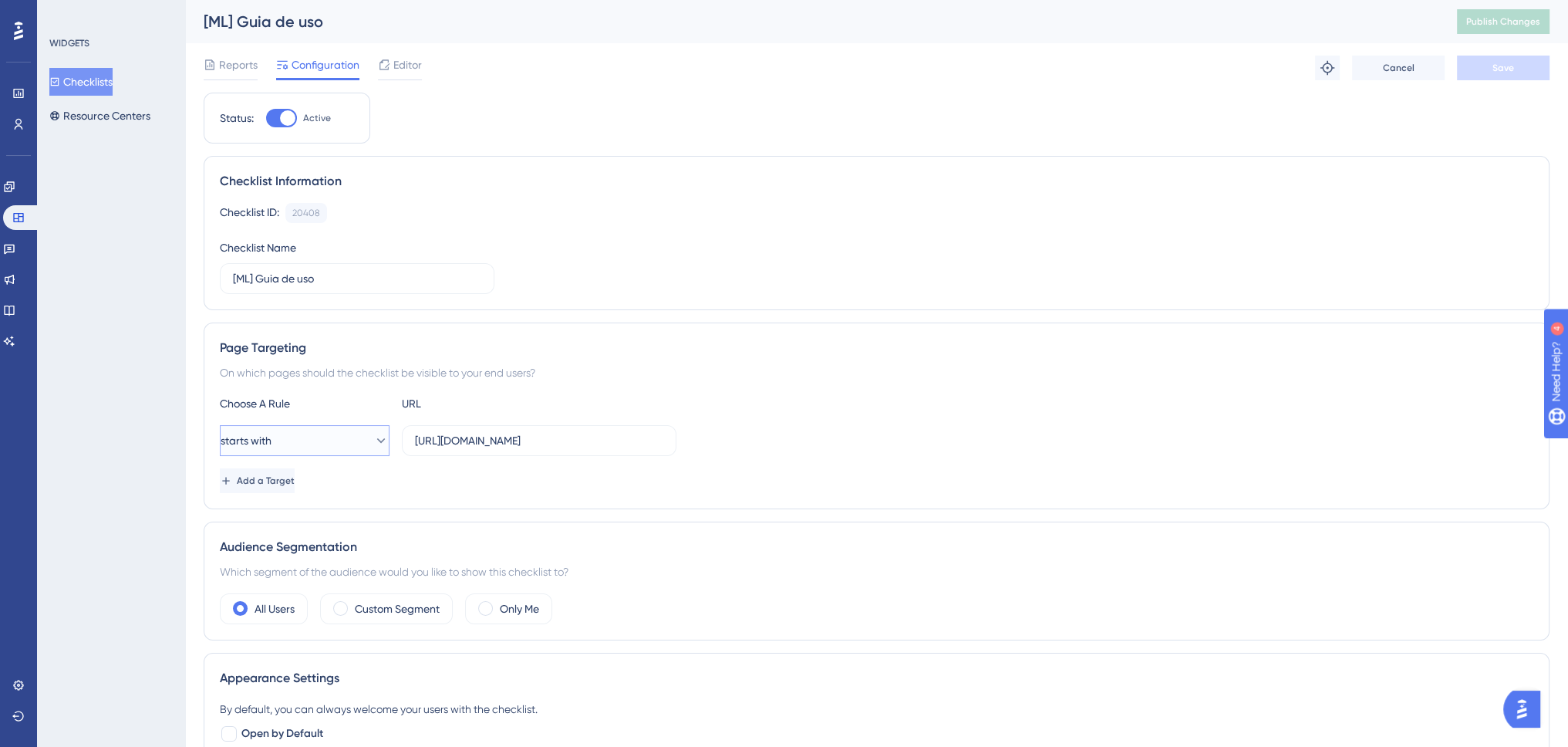
click at [373, 434] on icon at bounding box center [380, 440] width 15 height 15
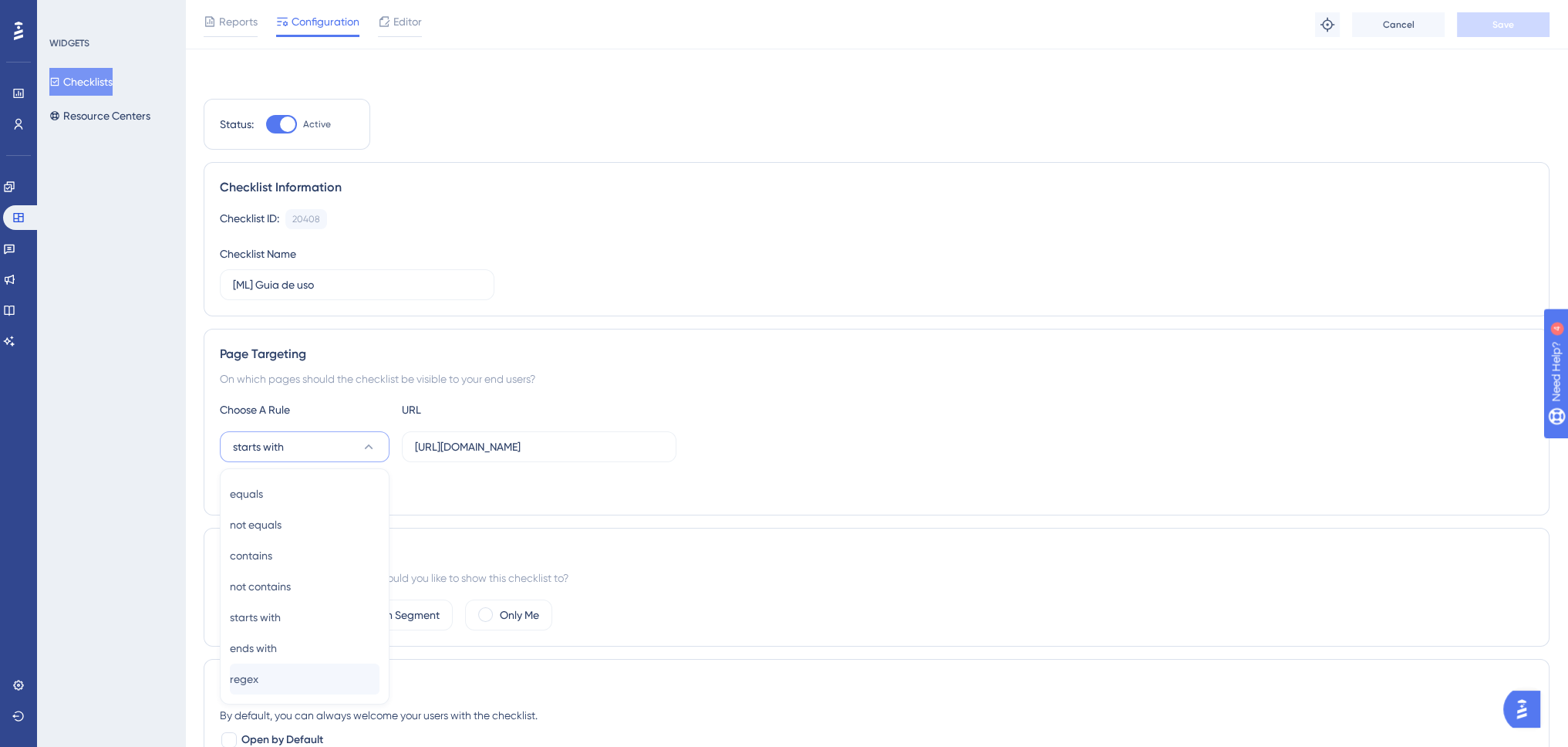
scroll to position [205, 0]
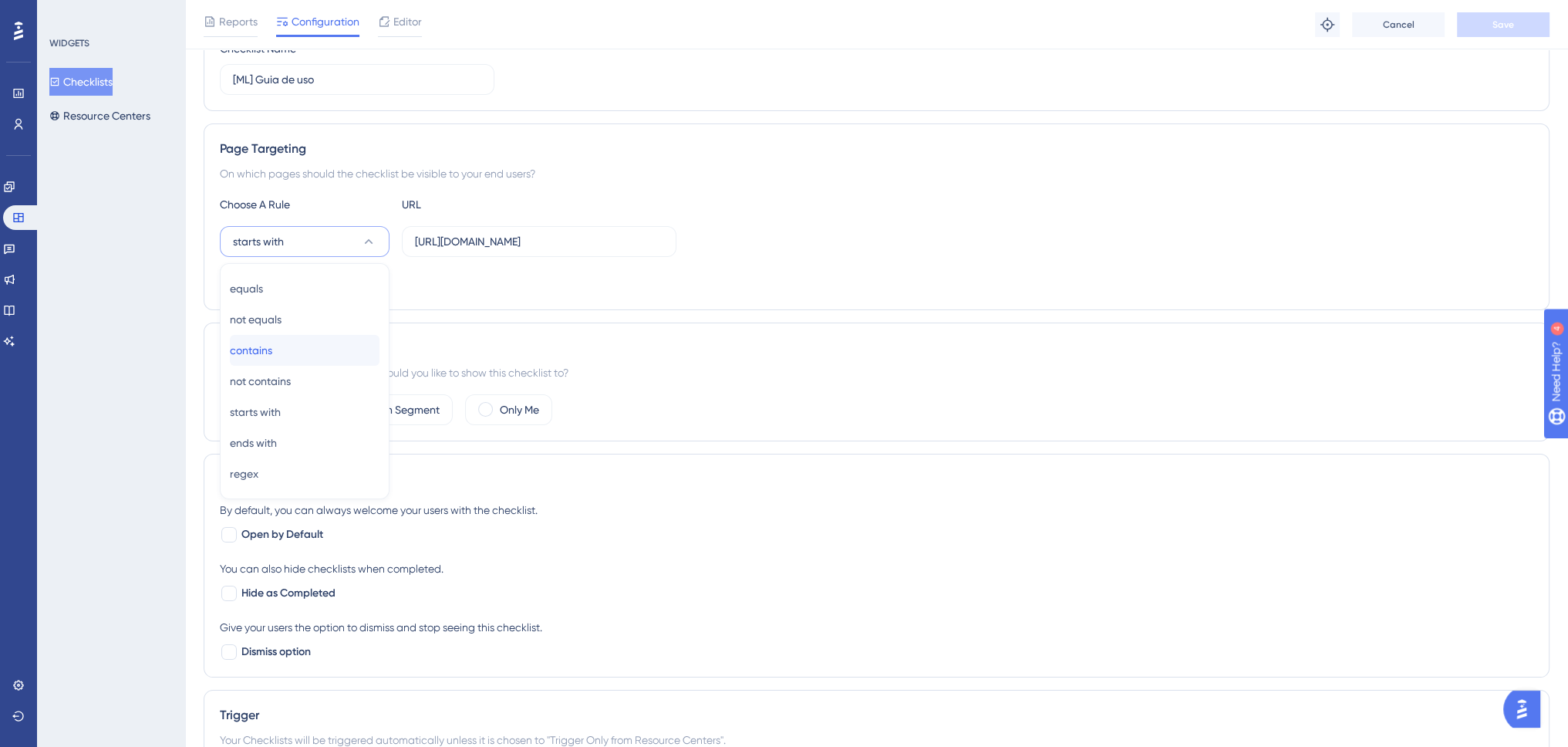
click at [302, 347] on div "contains contains" at bounding box center [305, 350] width 150 height 31
drag, startPoint x: 485, startPoint y: 240, endPoint x: 371, endPoint y: 252, distance: 114.8
click at [400, 246] on div "contains [URL][DOMAIN_NAME]" at bounding box center [448, 241] width 457 height 31
type input ".[DOMAIN_NAME][URL]"
click at [1493, 17] on button "Save" at bounding box center [1503, 24] width 93 height 25
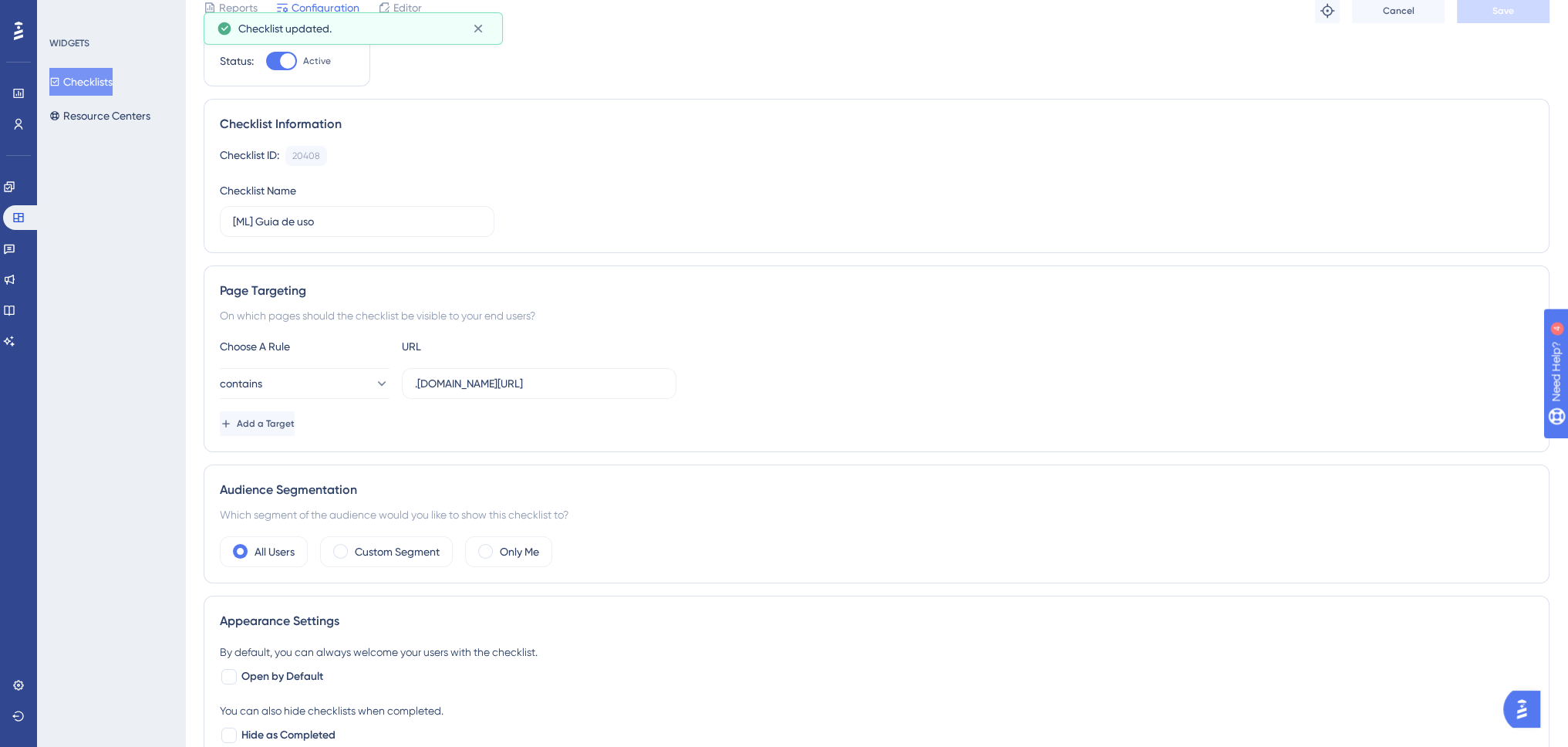
scroll to position [0, 0]
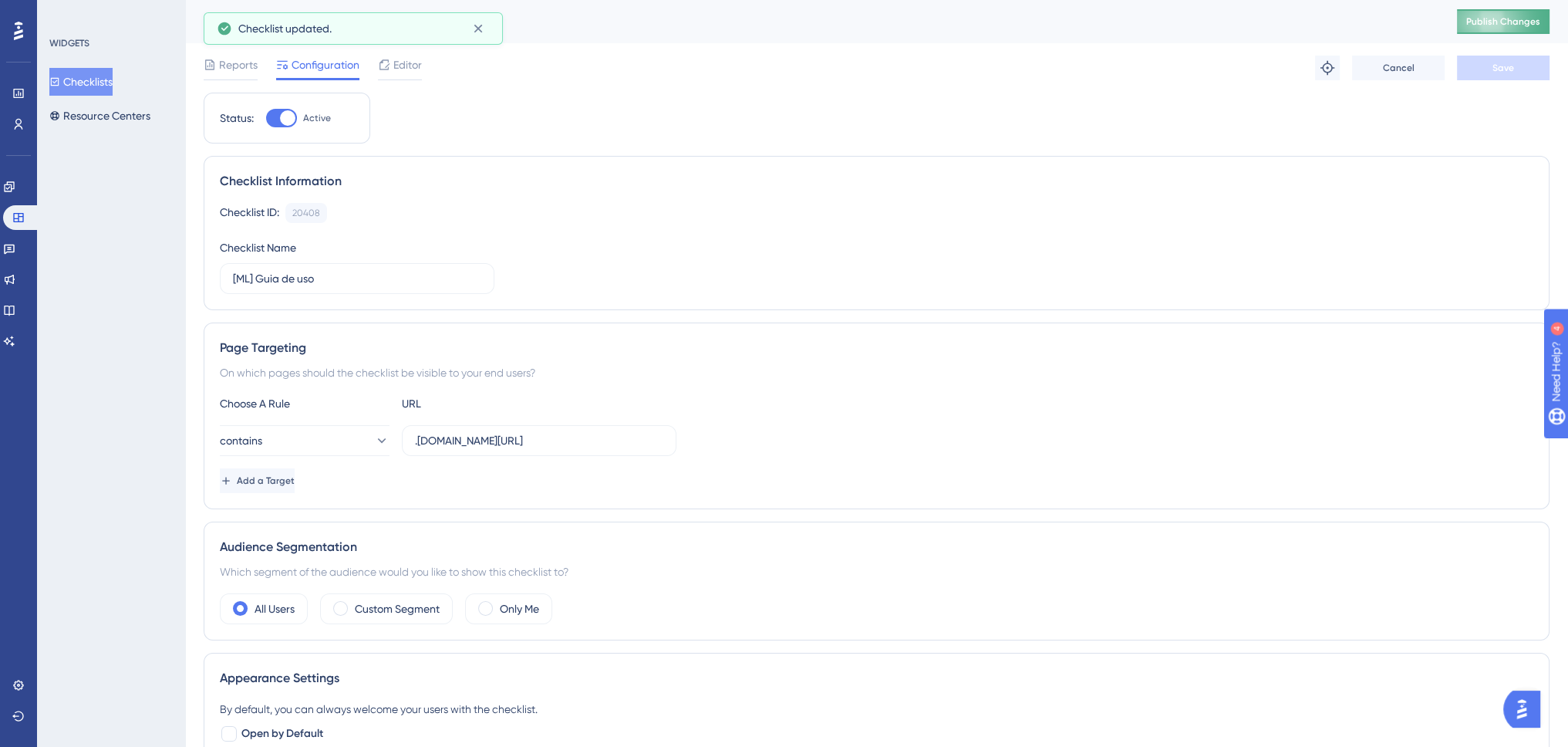
click at [1507, 21] on span "Publish Changes" at bounding box center [1503, 21] width 74 height 12
click at [113, 80] on button "Checklists" at bounding box center [80, 82] width 63 height 28
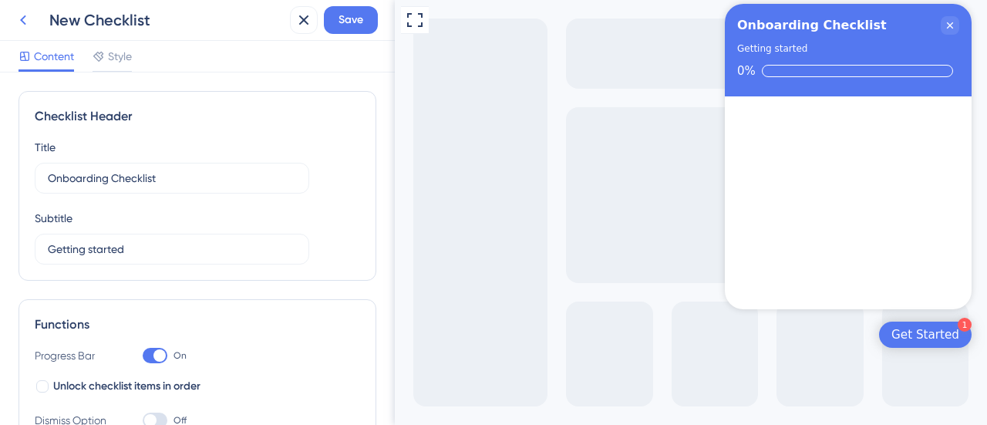
click at [26, 25] on icon at bounding box center [23, 20] width 19 height 19
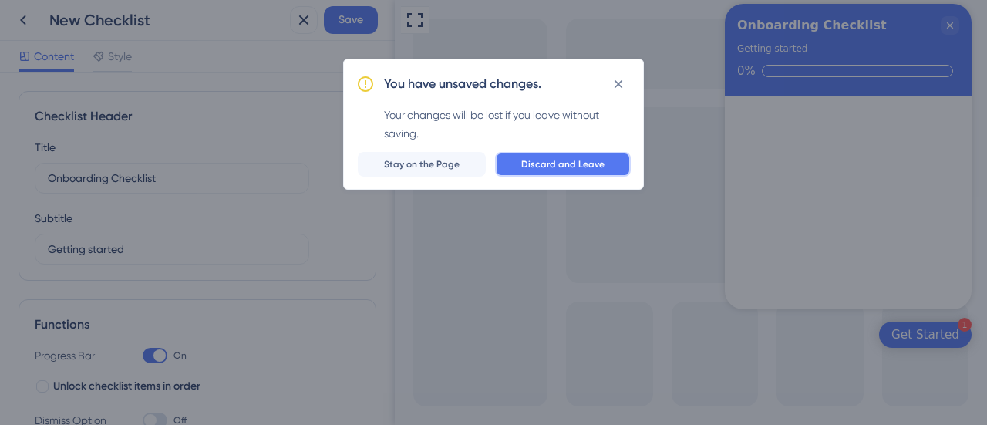
click at [520, 161] on button "Discard and Leave" at bounding box center [563, 164] width 136 height 25
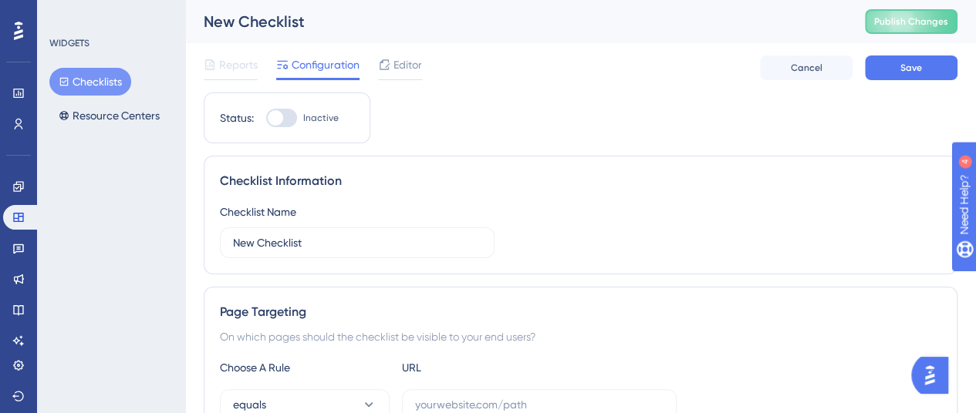
click at [111, 83] on button "Checklists" at bounding box center [90, 82] width 82 height 28
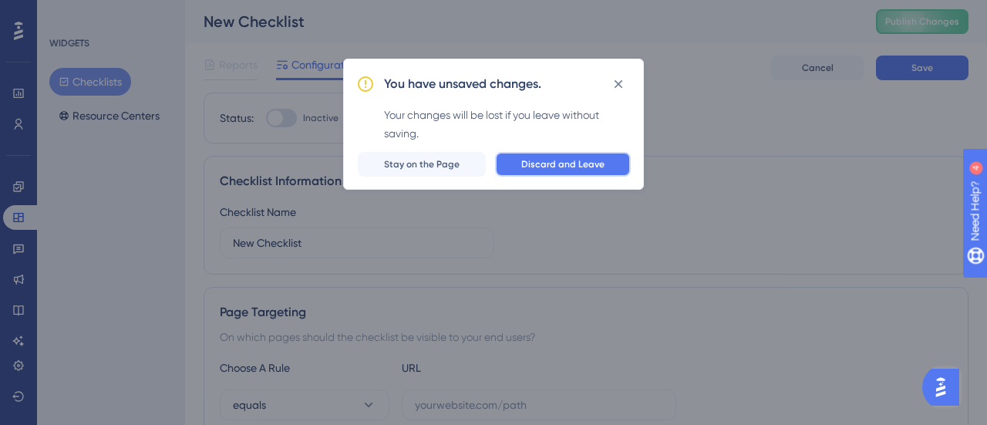
click at [526, 166] on span "Discard and Leave" at bounding box center [562, 164] width 83 height 12
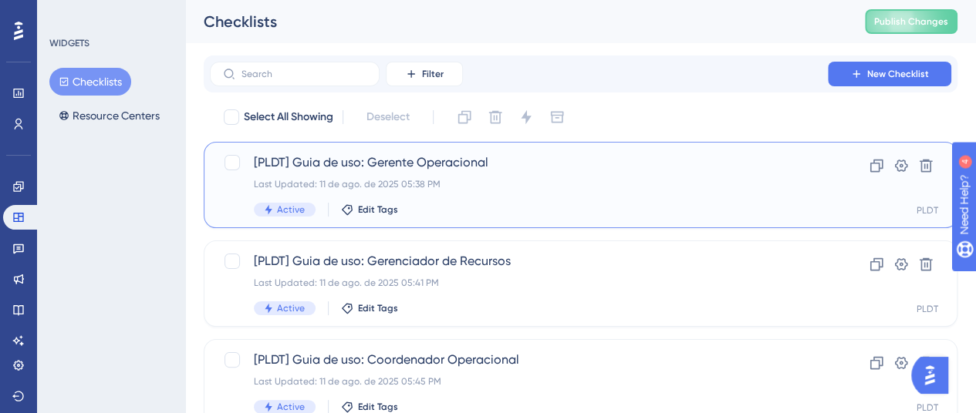
click at [359, 170] on span "[PLDT] Guia de uso: Gerente Operacional" at bounding box center [519, 163] width 530 height 19
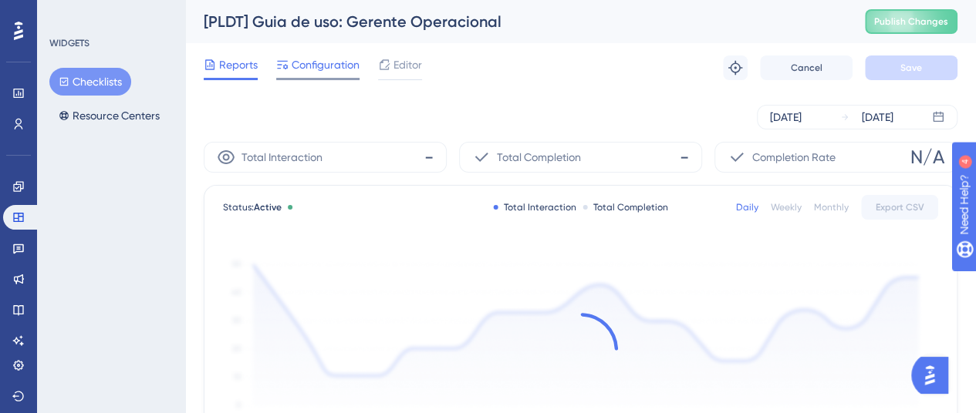
click at [326, 71] on span "Configuration" at bounding box center [326, 65] width 68 height 19
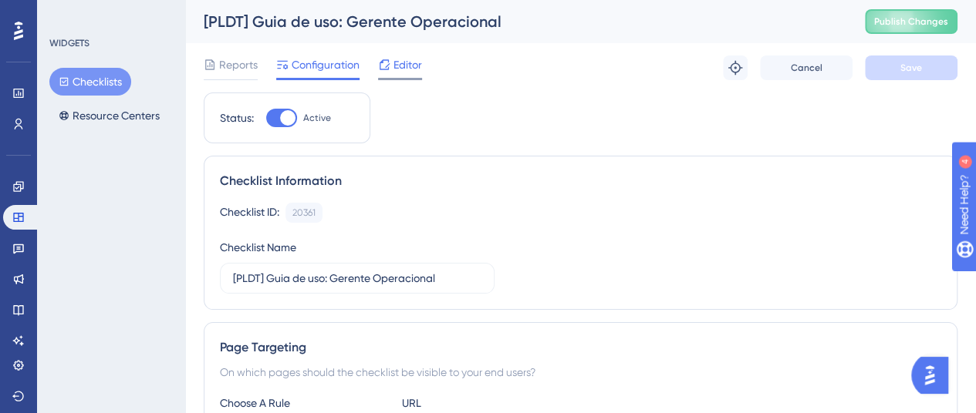
click at [418, 69] on span "Editor" at bounding box center [407, 65] width 29 height 19
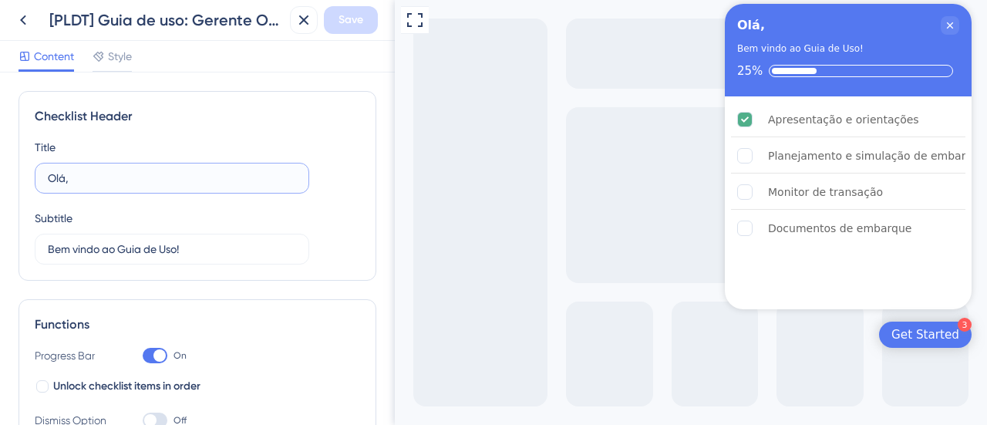
drag, startPoint x: 102, startPoint y: 175, endPoint x: 37, endPoint y: 181, distance: 65.1
click at [37, 181] on label "Olá," at bounding box center [172, 178] width 275 height 31
drag, startPoint x: 218, startPoint y: 252, endPoint x: 39, endPoint y: 253, distance: 179.0
click at [39, 253] on label "Bem vindo ao Guia de Uso!" at bounding box center [172, 249] width 275 height 31
click at [26, 19] on icon at bounding box center [23, 20] width 19 height 19
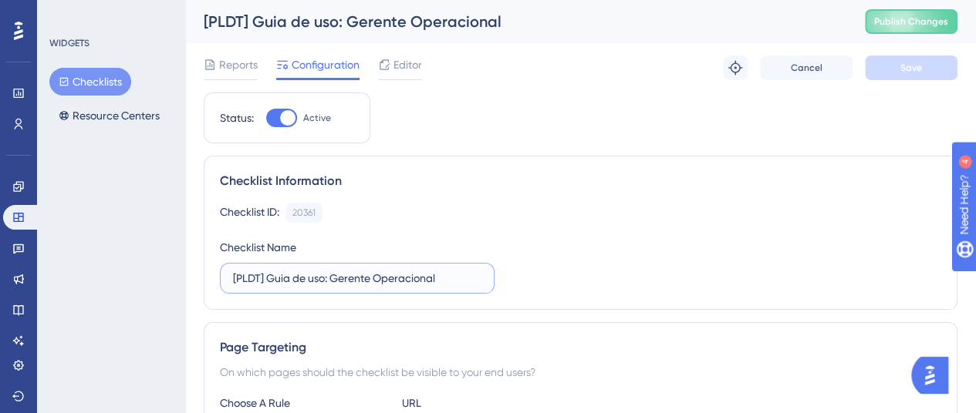
drag, startPoint x: 453, startPoint y: 276, endPoint x: 230, endPoint y: 272, distance: 223.0
click at [230, 272] on label "[PLDT] Guia de uso: Gerente Operacional" at bounding box center [357, 278] width 275 height 31
click at [940, 18] on span "Publish Changes" at bounding box center [911, 21] width 74 height 12
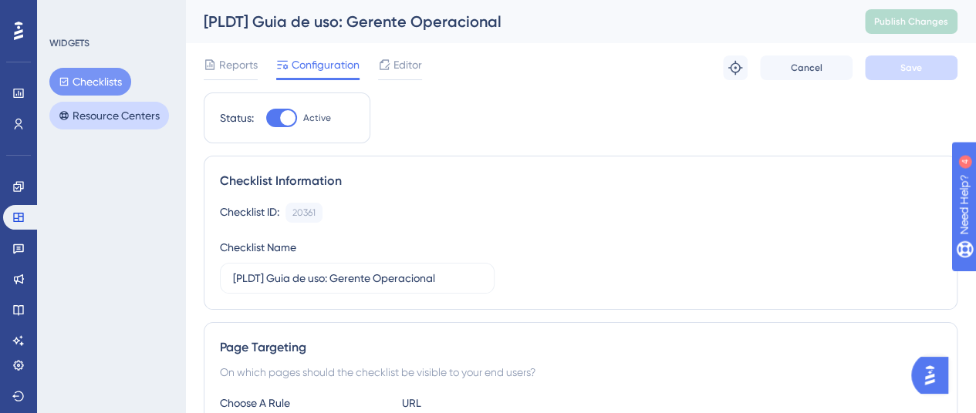
click at [106, 123] on button "Resource Centers" at bounding box center [109, 116] width 120 height 28
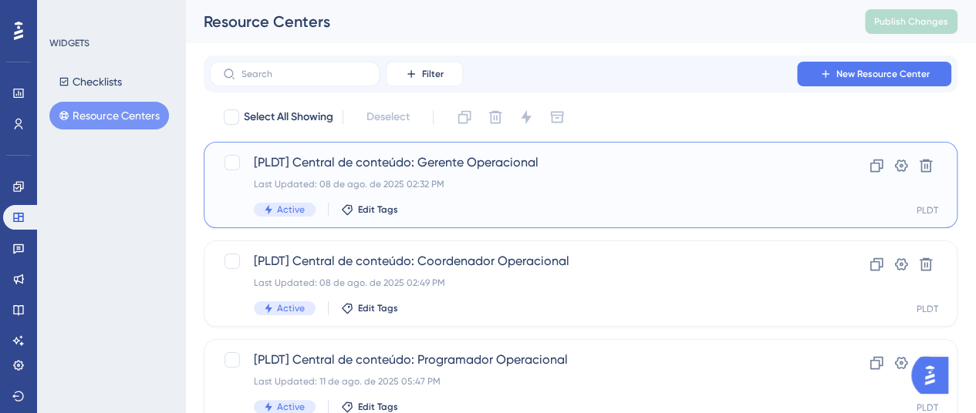
click at [521, 170] on span "[PLDT] Central de conteúdo: Gerente Operacional" at bounding box center [519, 163] width 530 height 19
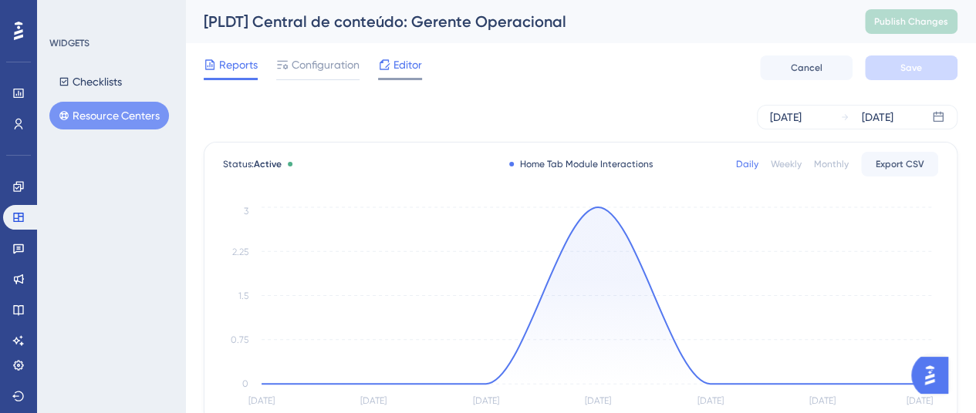
click at [410, 76] on div "Editor" at bounding box center [400, 68] width 44 height 25
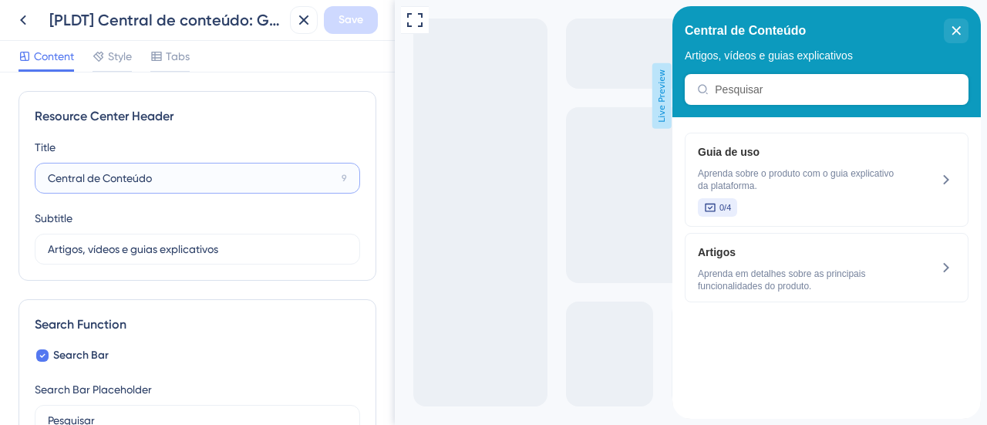
drag, startPoint x: 188, startPoint y: 175, endPoint x: 5, endPoint y: 180, distance: 183.6
click at [5, 180] on div "Resource Center Header Title Central de Conteúdo 9 Central de Conteúdo Subtitle…" at bounding box center [197, 249] width 395 height 353
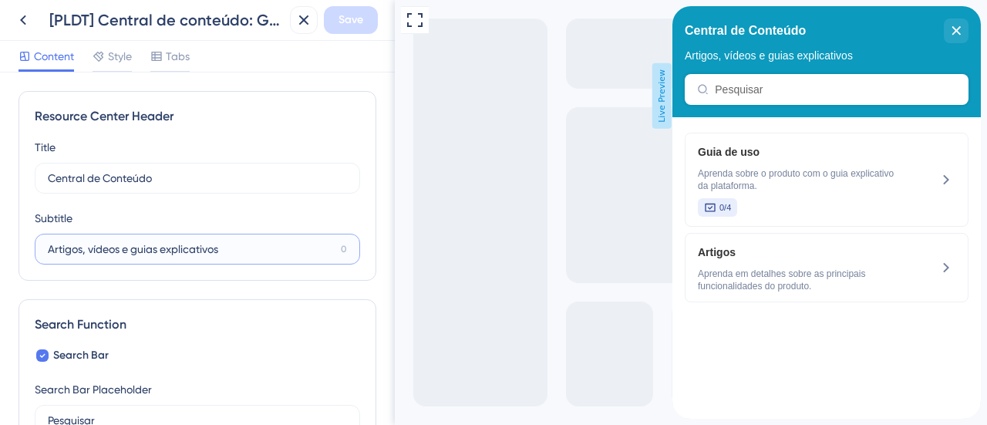
drag, startPoint x: 255, startPoint y: 255, endPoint x: 0, endPoint y: 224, distance: 256.4
click at [0, 224] on div "Resource Center Header Title Central de Conteúdo 9 Central de Conteúdo Subtitle…" at bounding box center [197, 249] width 395 height 353
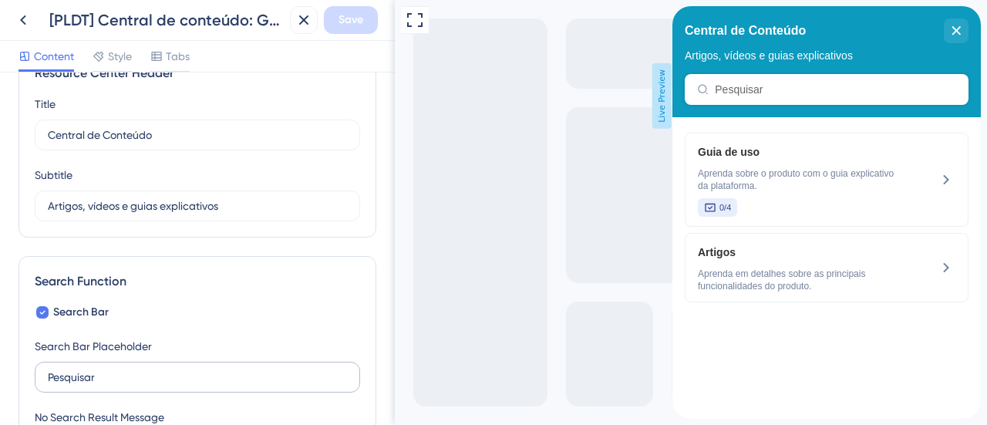
scroll to position [77, 0]
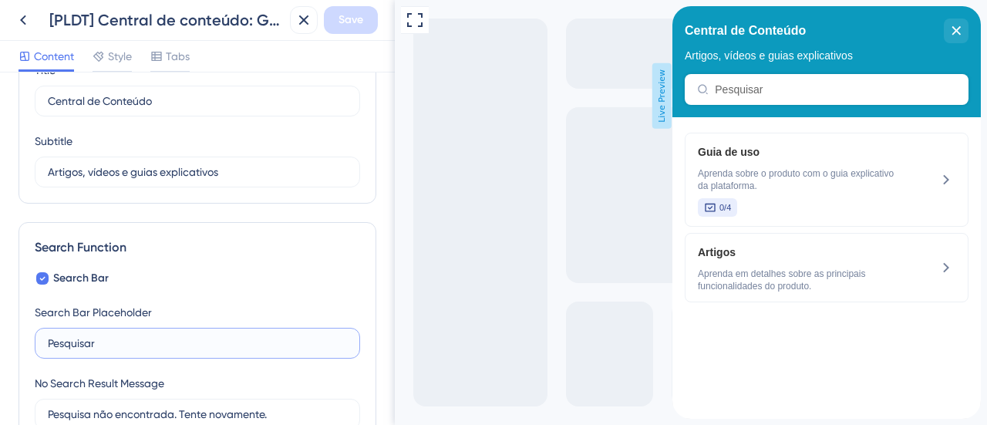
drag, startPoint x: 108, startPoint y: 348, endPoint x: 5, endPoint y: 348, distance: 103.4
click at [5, 348] on div "Resource Center Header Title Central de Conteúdo 9 Central de Conteúdo Subtitle…" at bounding box center [197, 249] width 395 height 353
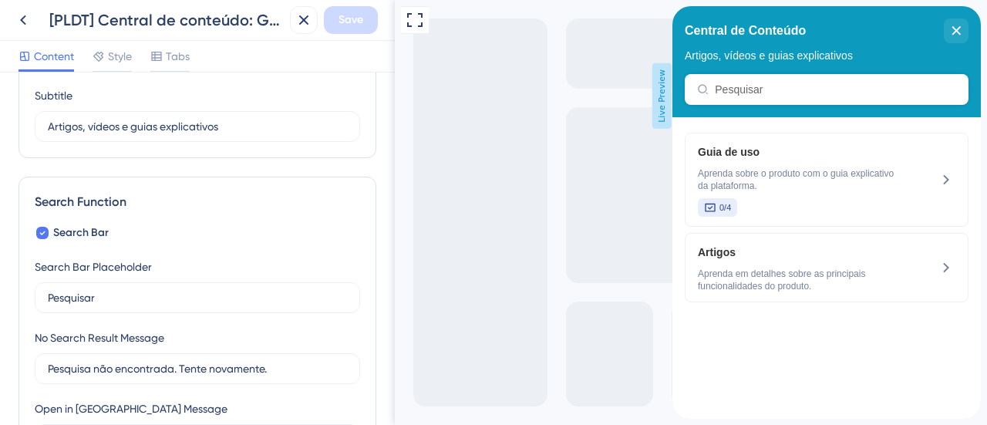
scroll to position [154, 0]
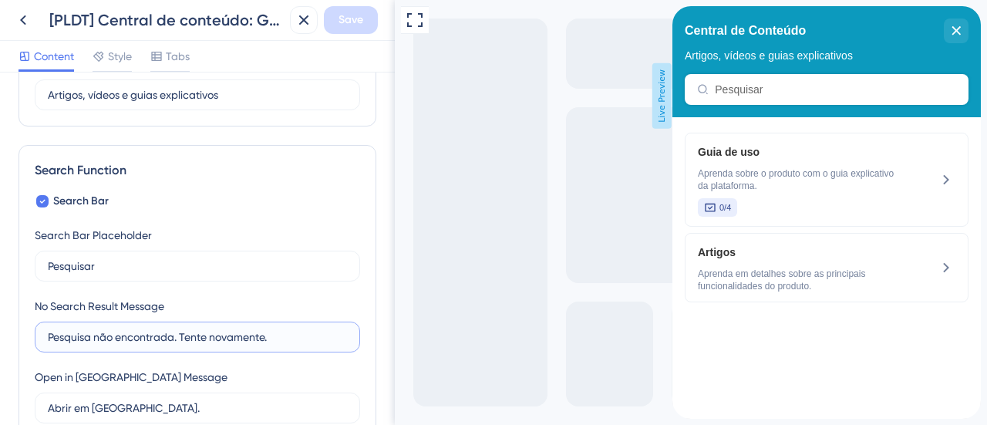
drag, startPoint x: 287, startPoint y: 338, endPoint x: 49, endPoint y: 343, distance: 237.6
click at [49, 343] on input "Pesquisa não encontrada. Tente novamente." at bounding box center [197, 337] width 299 height 17
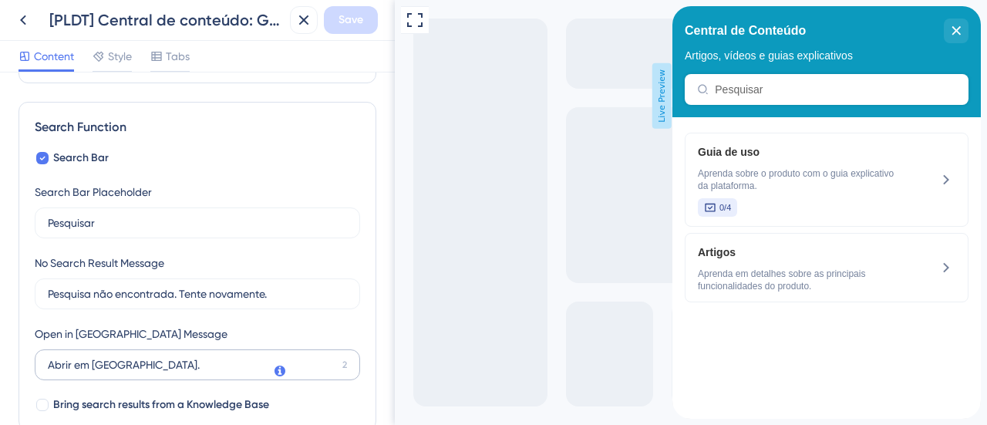
scroll to position [231, 0]
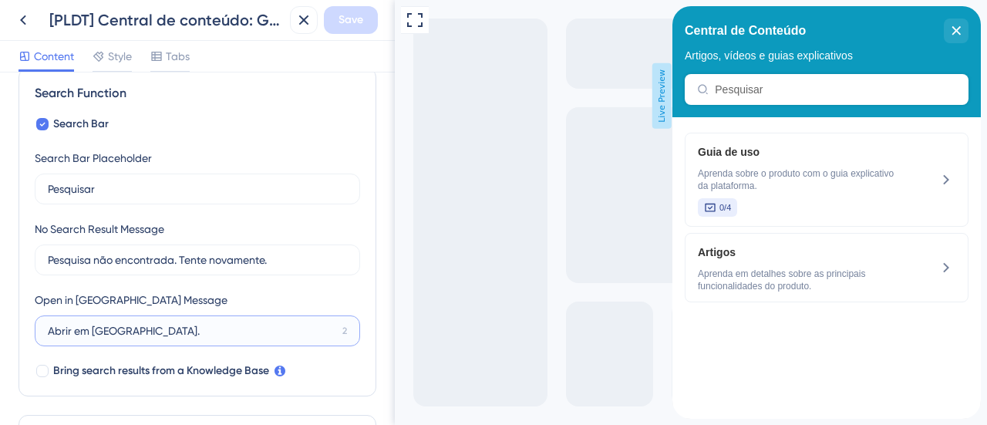
drag, startPoint x: 171, startPoint y: 332, endPoint x: 34, endPoint y: 332, distance: 137.3
click at [35, 332] on label "Abrir em nova aba. 2" at bounding box center [198, 330] width 326 height 31
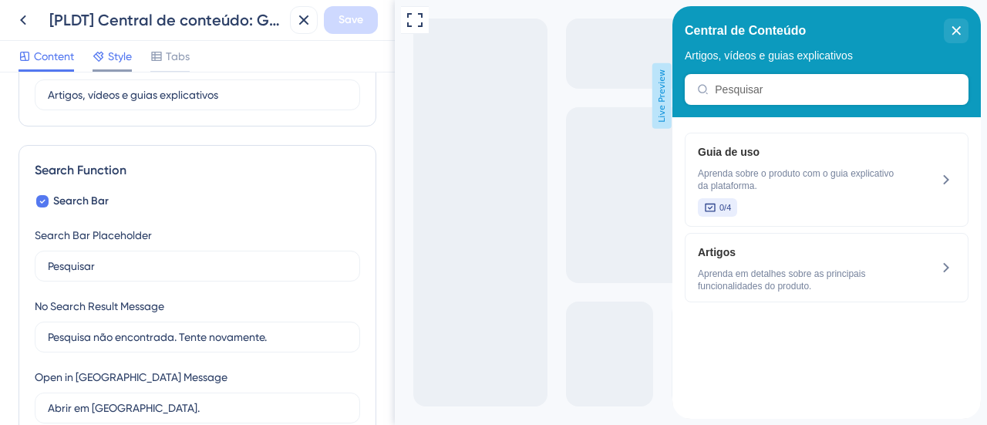
click at [129, 65] on span "Style" at bounding box center [120, 56] width 24 height 19
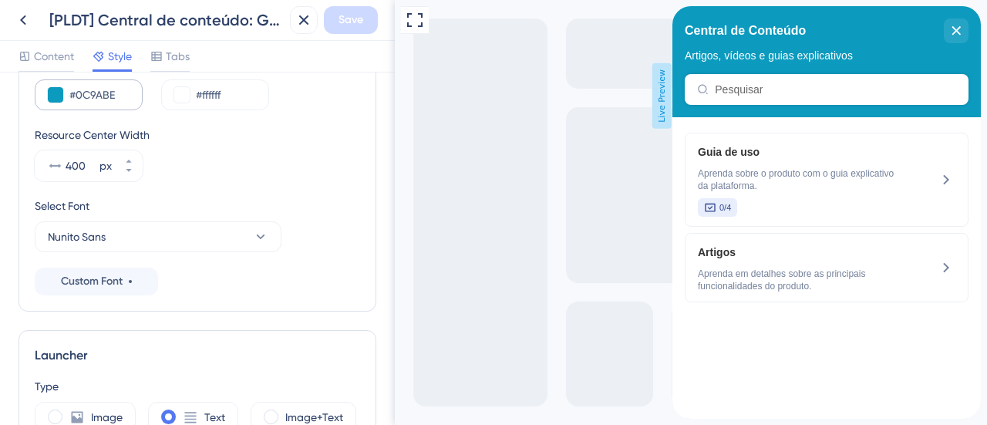
drag, startPoint x: 130, startPoint y: 93, endPoint x: 51, endPoint y: 93, distance: 78.7
click at [51, 93] on div "#0C9ABE" at bounding box center [89, 94] width 108 height 31
copy div
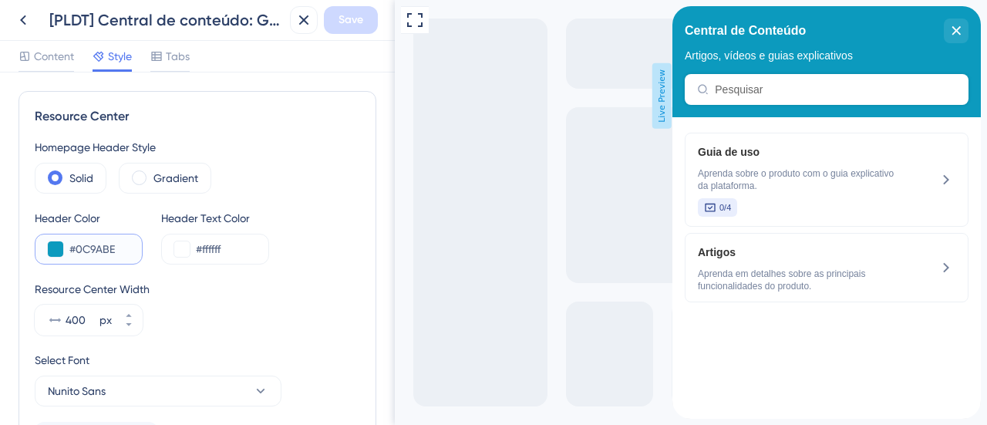
copy div
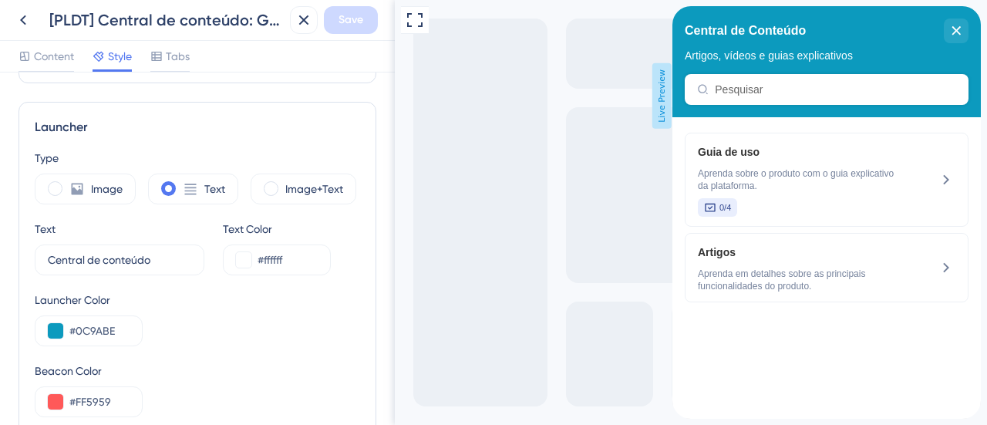
scroll to position [386, 0]
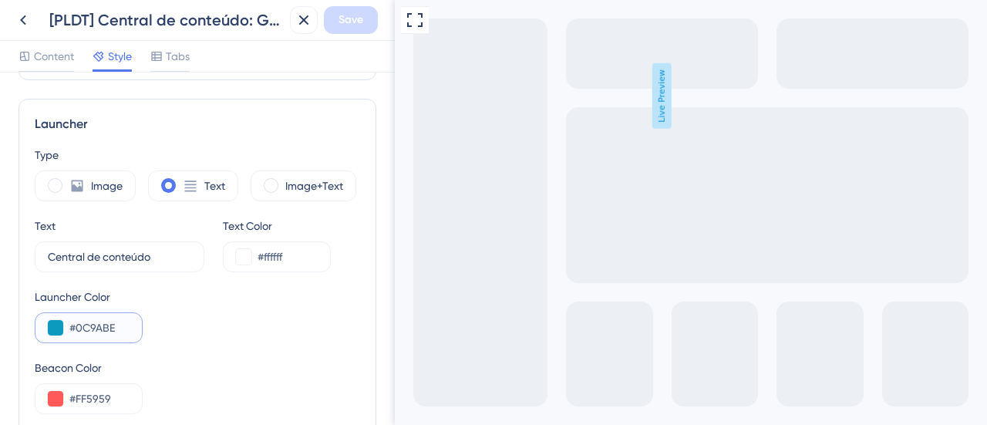
click at [116, 327] on input "#0C9ABE" at bounding box center [99, 328] width 60 height 19
click at [136, 258] on input "Central de conteúdo" at bounding box center [115, 256] width 134 height 17
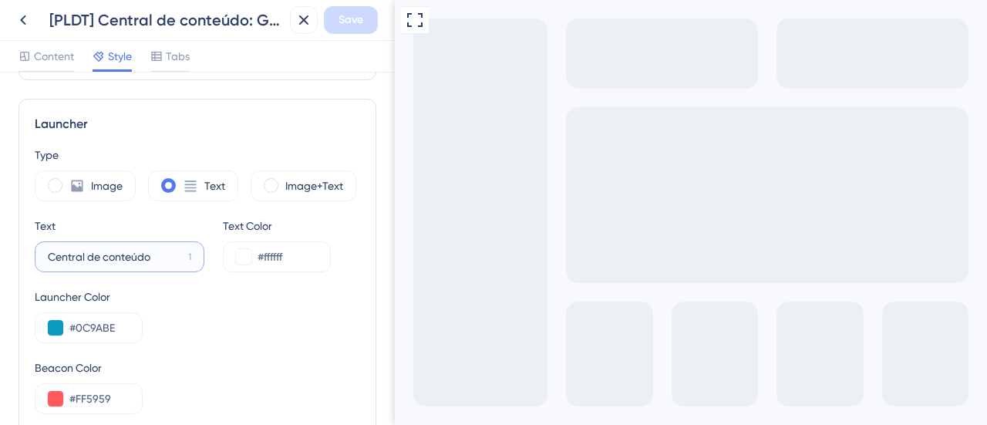
click at [136, 258] on input "Central de conteúdo" at bounding box center [115, 256] width 134 height 17
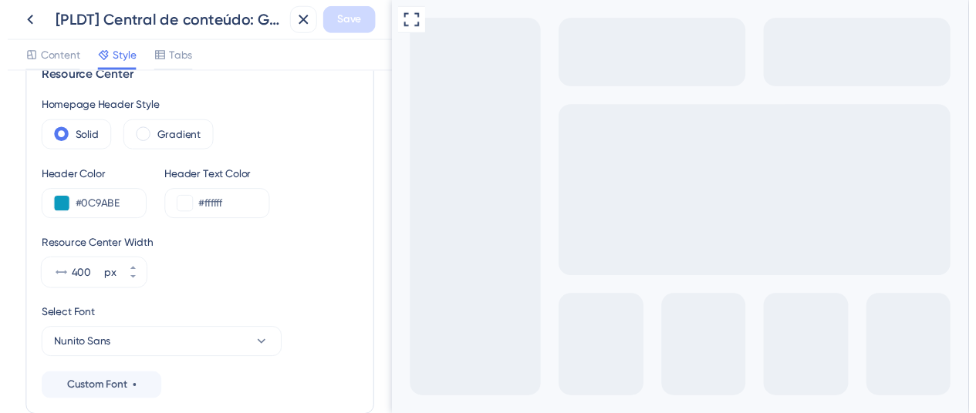
scroll to position [0, 0]
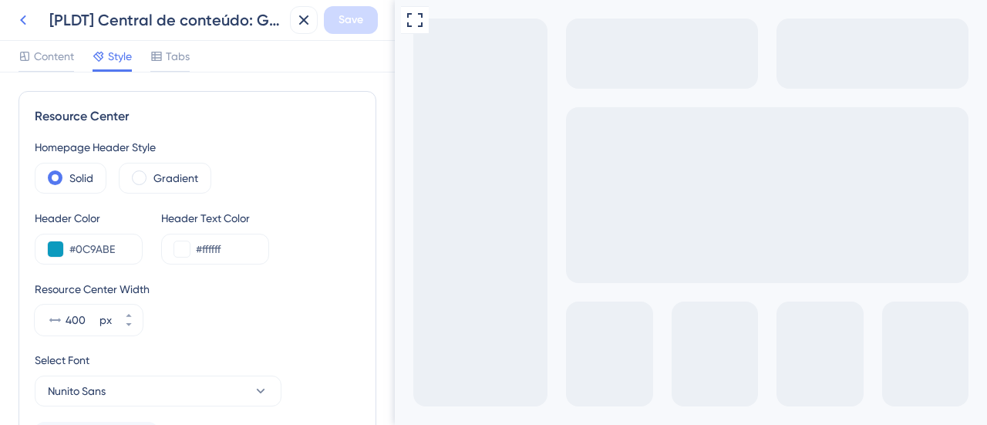
click at [28, 24] on icon at bounding box center [23, 20] width 19 height 19
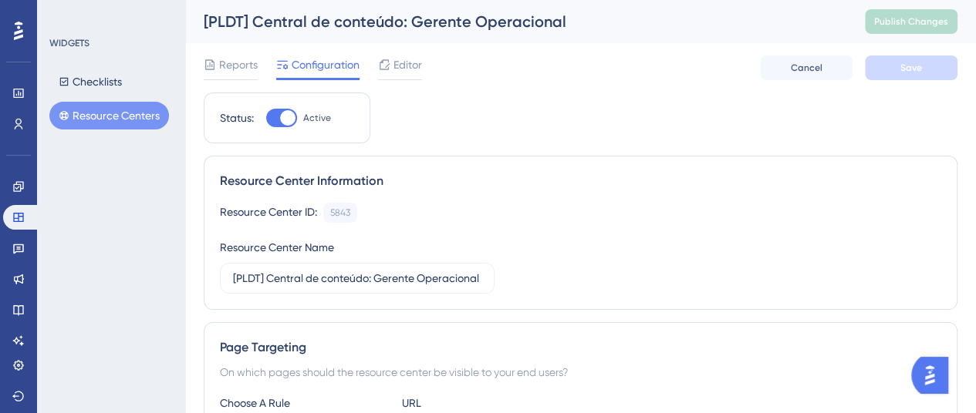
click at [113, 112] on button "Resource Centers" at bounding box center [109, 116] width 120 height 28
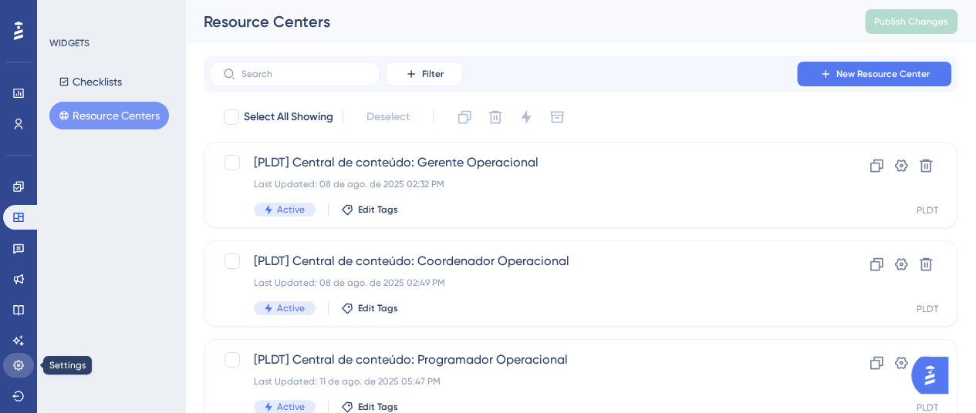
click at [20, 373] on link at bounding box center [18, 365] width 31 height 25
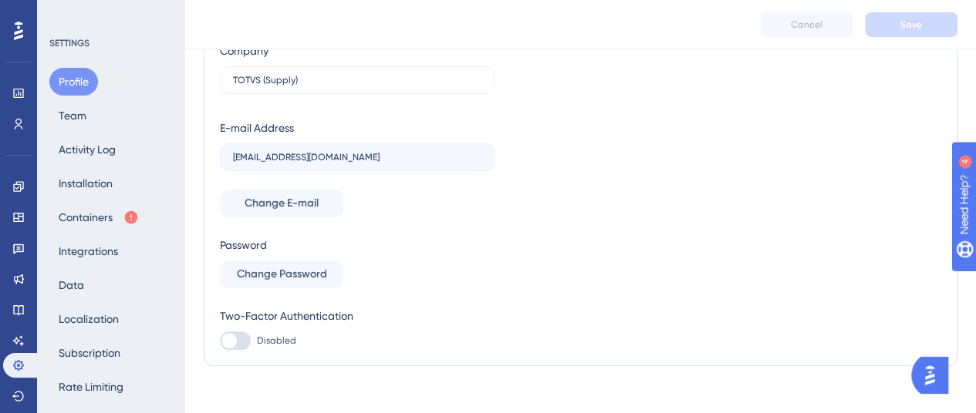
scroll to position [158, 0]
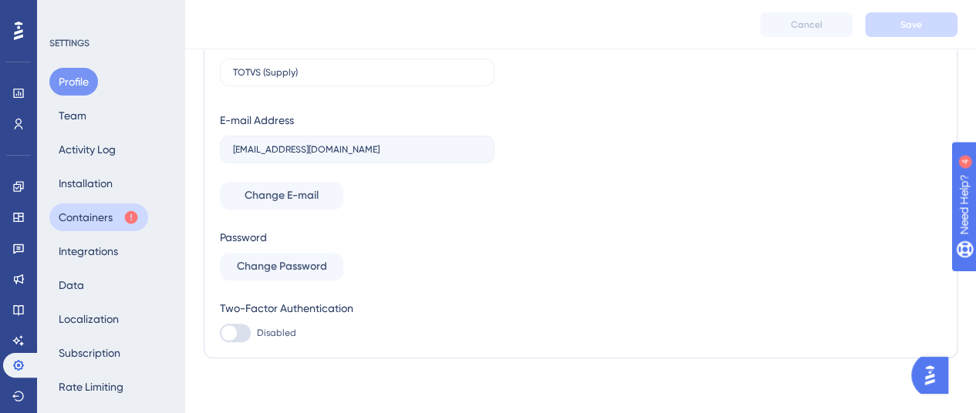
click at [100, 211] on button "Containers" at bounding box center [98, 218] width 99 height 28
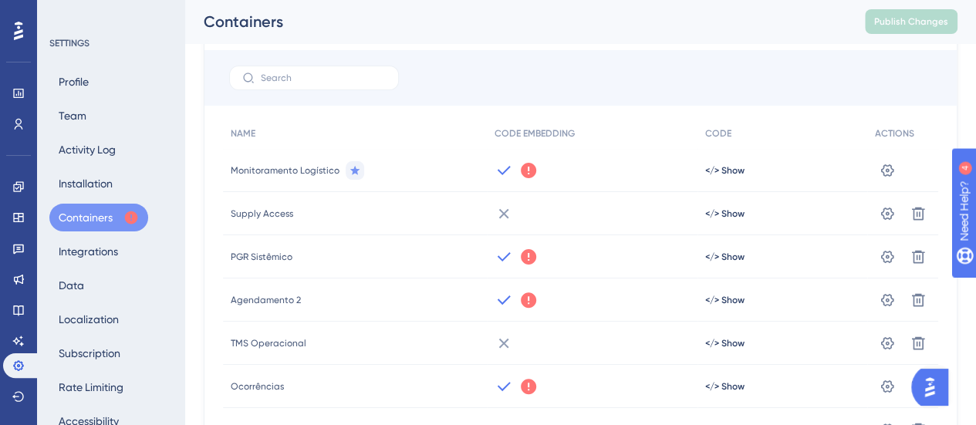
scroll to position [231, 0]
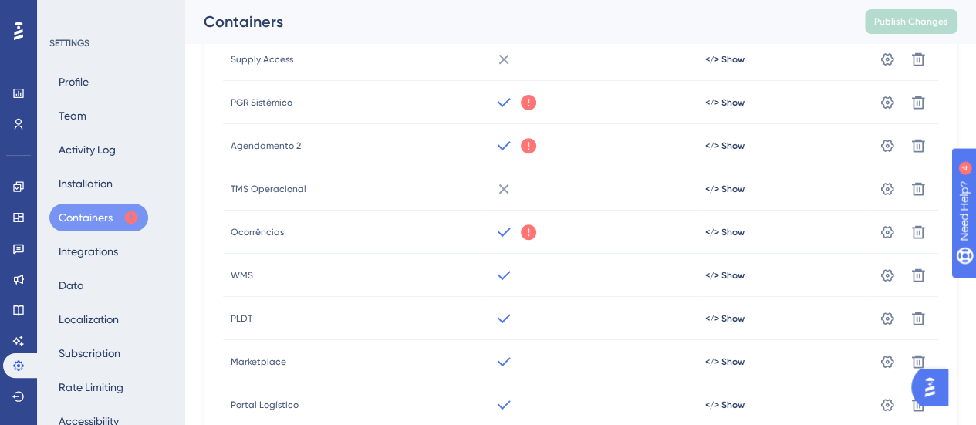
click at [527, 235] on icon at bounding box center [528, 231] width 15 height 15
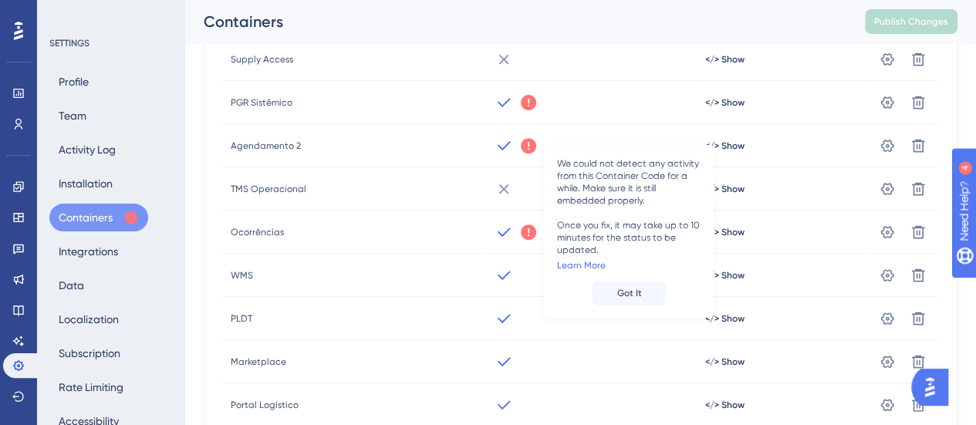
drag, startPoint x: 651, startPoint y: 198, endPoint x: 571, endPoint y: 187, distance: 80.9
click at [570, 190] on span "We could not detect any activity from this Container Code for a while. Make sur…" at bounding box center [628, 206] width 145 height 99
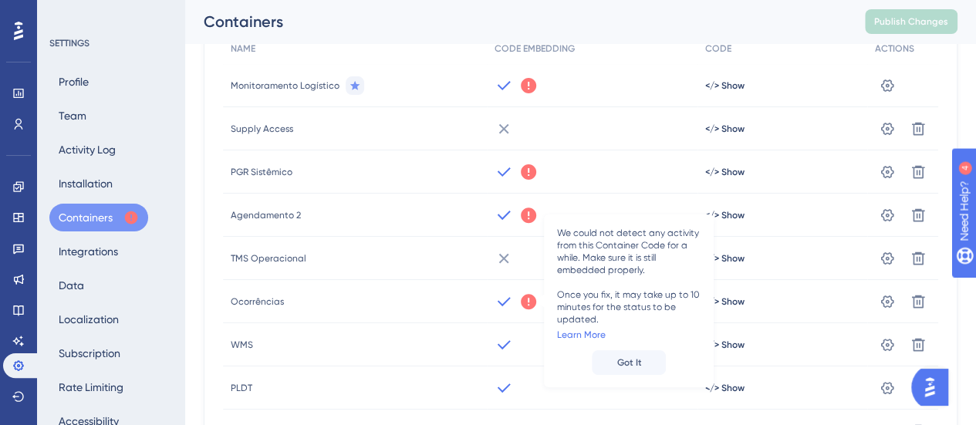
scroll to position [77, 0]
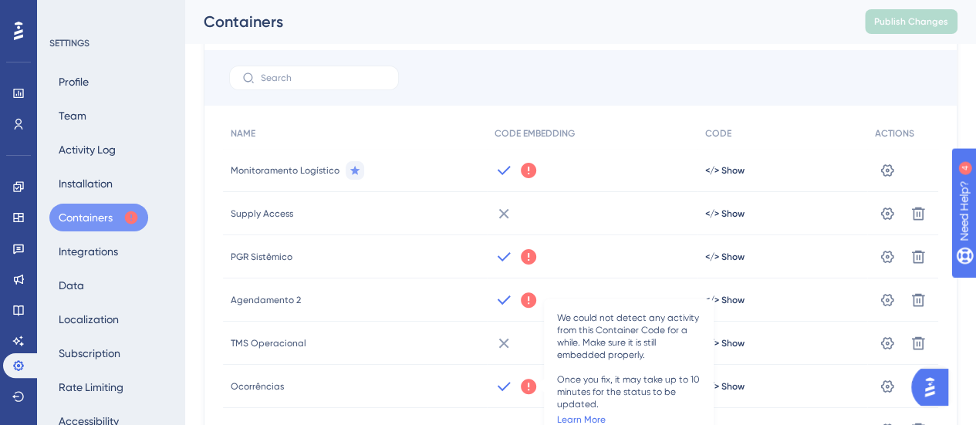
click at [535, 161] on div "We could not detect any activity from this Container Code for a while. Make sur…" at bounding box center [592, 170] width 211 height 43
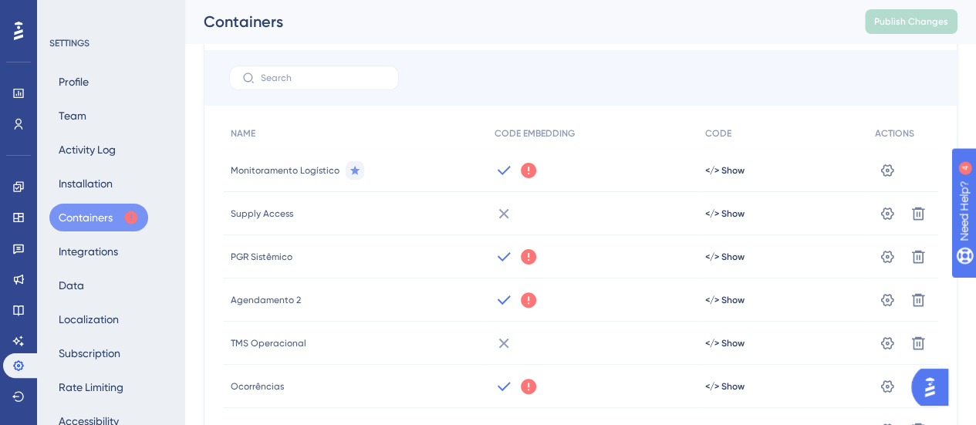
click at [528, 169] on icon at bounding box center [528, 170] width 15 height 15
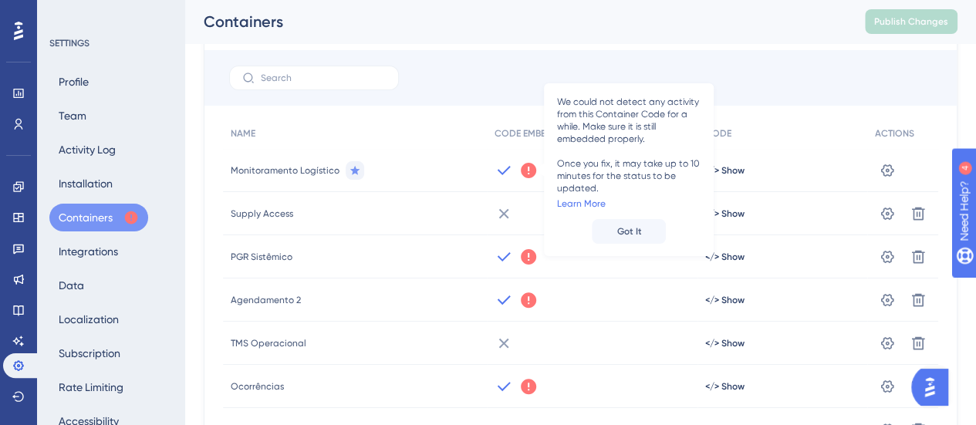
click at [313, 165] on span "Monitoramento Logístico" at bounding box center [285, 170] width 109 height 12
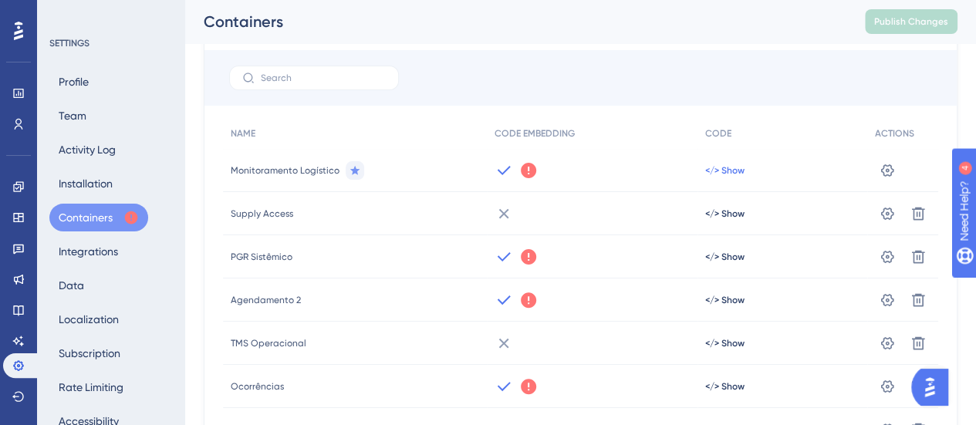
click at [717, 167] on span "</> Show" at bounding box center [724, 170] width 39 height 12
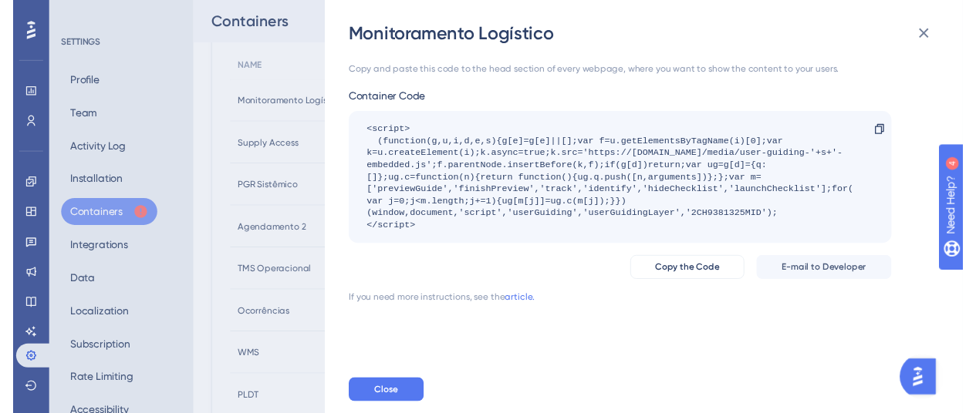
scroll to position [0, 0]
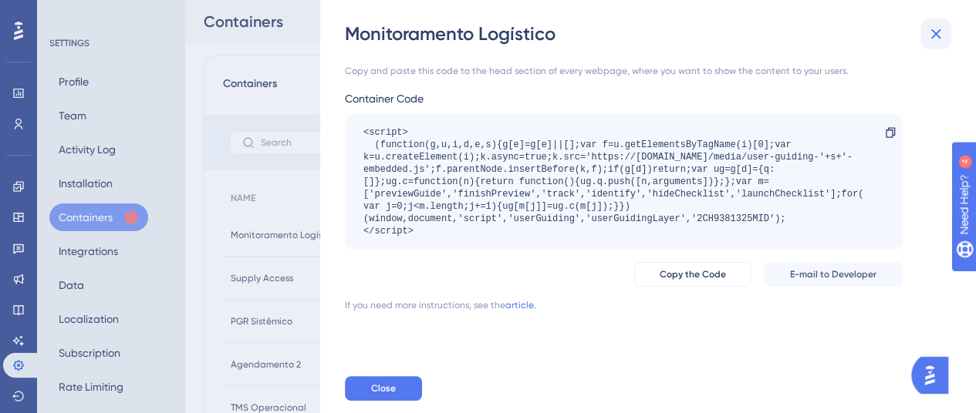
click at [929, 32] on icon at bounding box center [935, 34] width 19 height 19
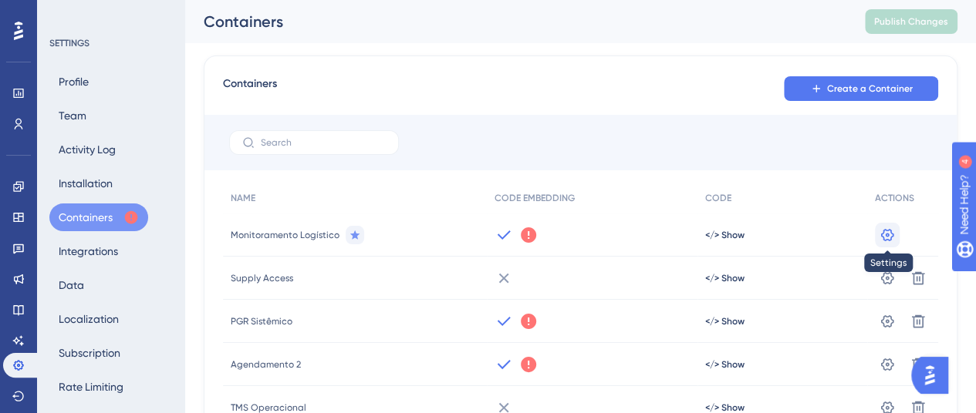
click at [887, 228] on icon at bounding box center [886, 235] width 15 height 15
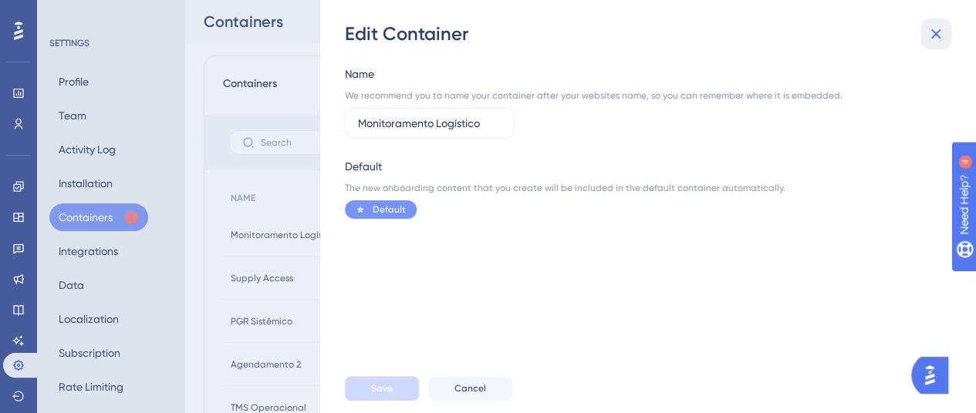
click at [944, 44] on button at bounding box center [935, 34] width 31 height 31
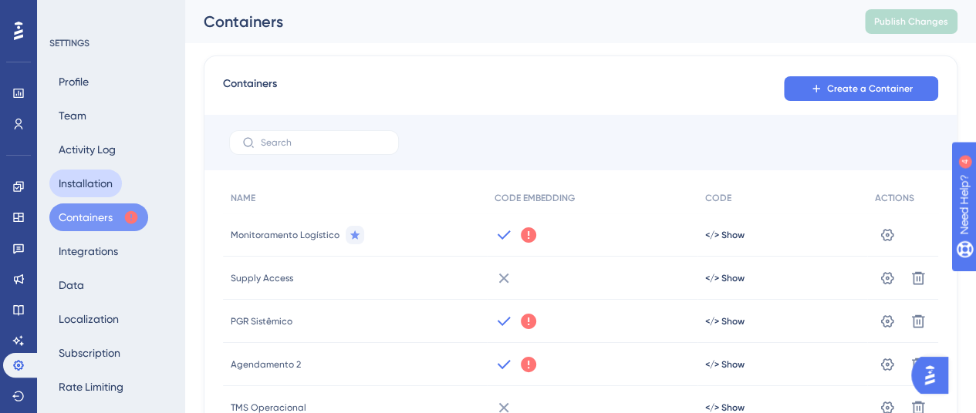
click at [105, 180] on button "Installation" at bounding box center [85, 184] width 73 height 28
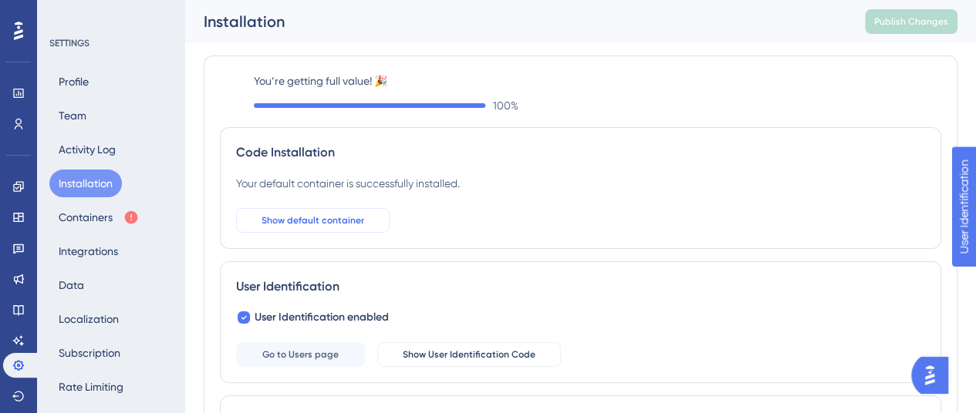
click at [367, 231] on button "Show default container" at bounding box center [313, 220] width 154 height 25
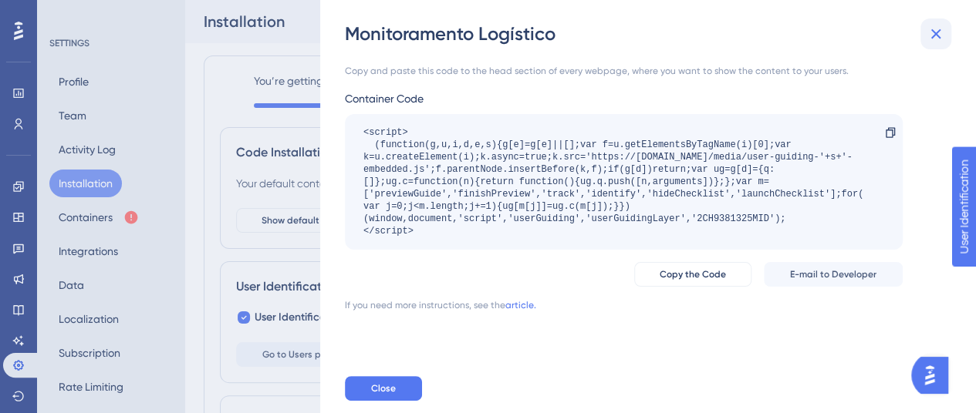
click at [946, 38] on button at bounding box center [935, 34] width 31 height 31
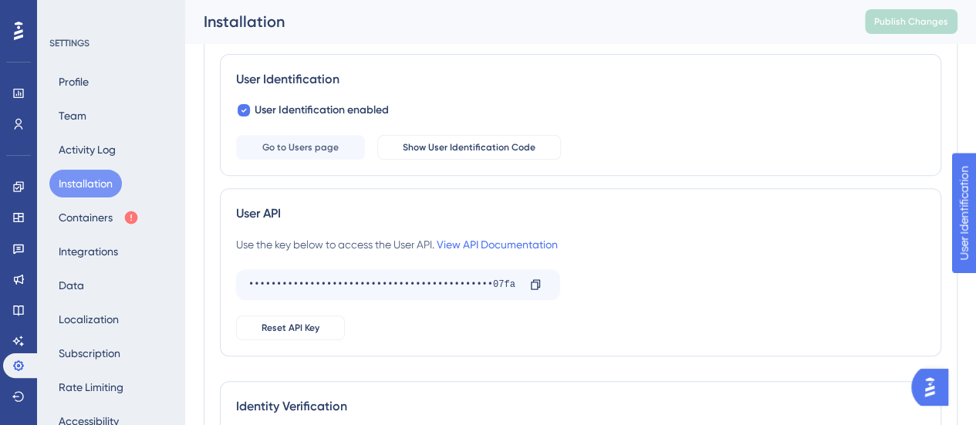
scroll to position [154, 0]
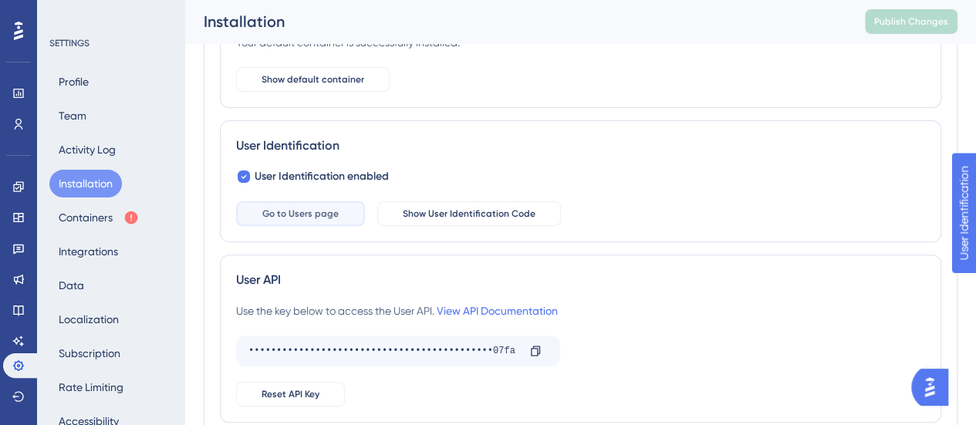
click at [298, 208] on span "Go to Users page" at bounding box center [300, 214] width 76 height 12
click at [459, 218] on button "Show User Identification Code" at bounding box center [469, 213] width 184 height 25
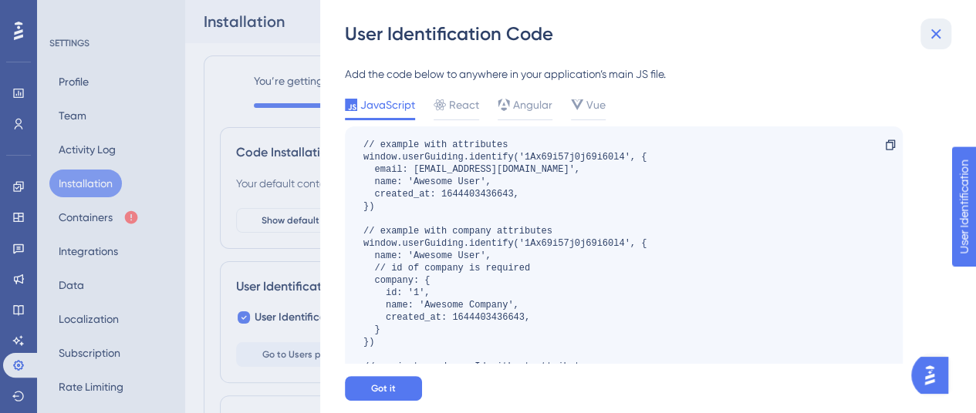
click at [930, 30] on icon at bounding box center [935, 34] width 19 height 19
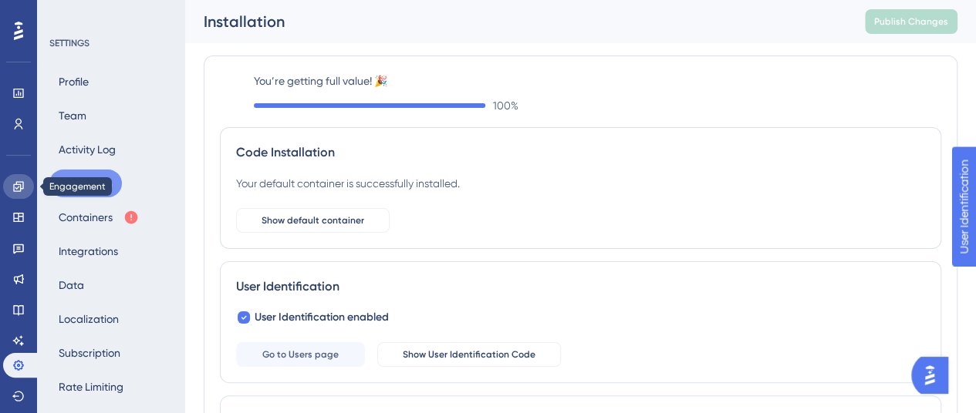
drag, startPoint x: 12, startPoint y: 187, endPoint x: 135, endPoint y: 183, distance: 122.7
click at [12, 187] on icon at bounding box center [18, 187] width 12 height 12
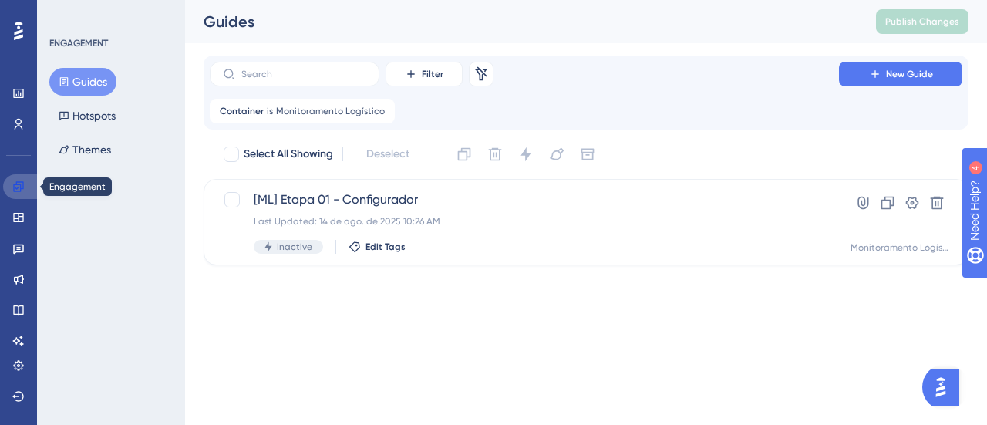
click at [25, 184] on link at bounding box center [21, 186] width 37 height 25
click at [96, 80] on button "Guides" at bounding box center [82, 82] width 67 height 28
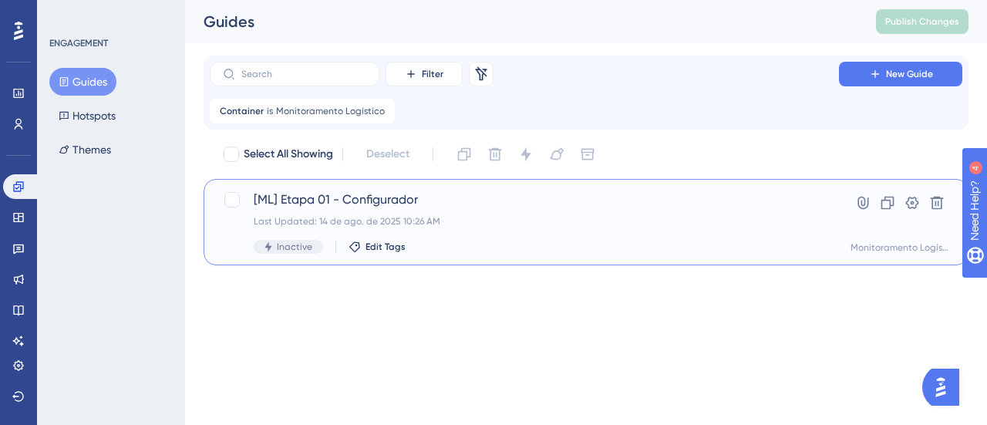
click at [388, 208] on span "[ML] Etapa 01 - Configurador" at bounding box center [525, 200] width 542 height 19
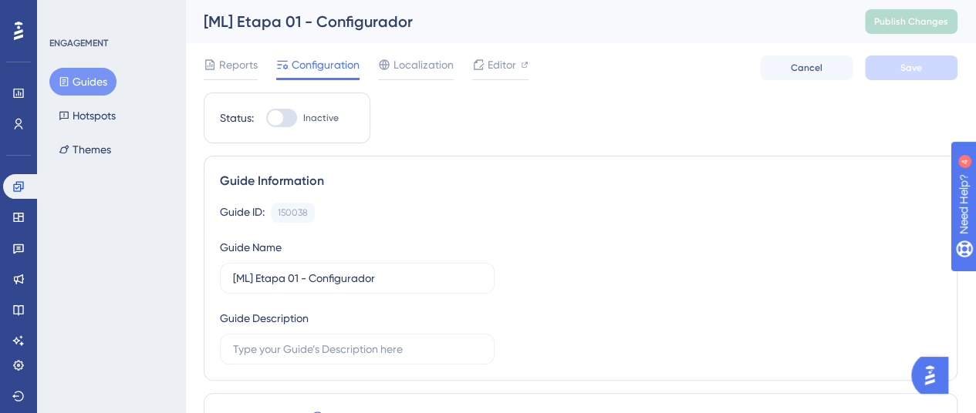
click at [304, 120] on span "Inactive" at bounding box center [320, 118] width 35 height 12
click at [266, 119] on input "Inactive" at bounding box center [265, 118] width 1 height 1
checkbox input "true"
click at [909, 66] on span "Save" at bounding box center [911, 68] width 22 height 12
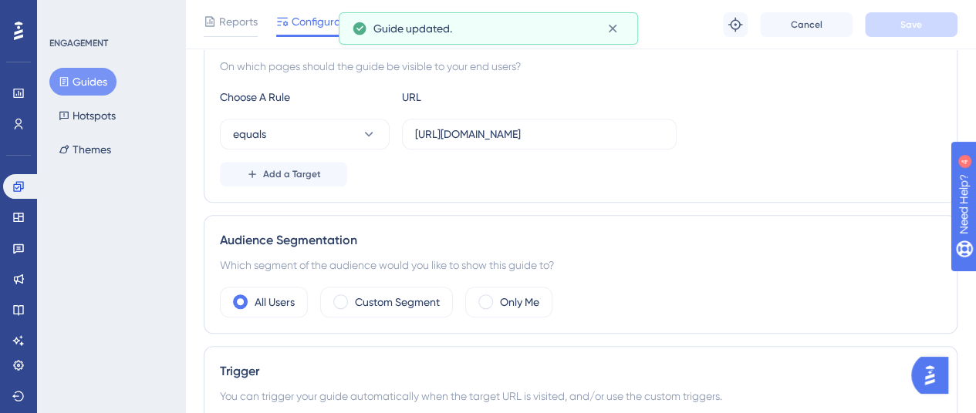
scroll to position [386, 0]
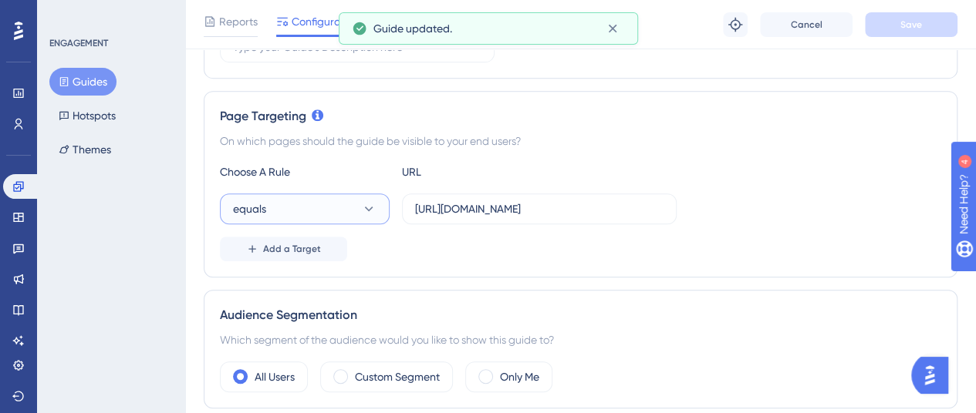
click at [338, 194] on button "equals" at bounding box center [305, 209] width 170 height 31
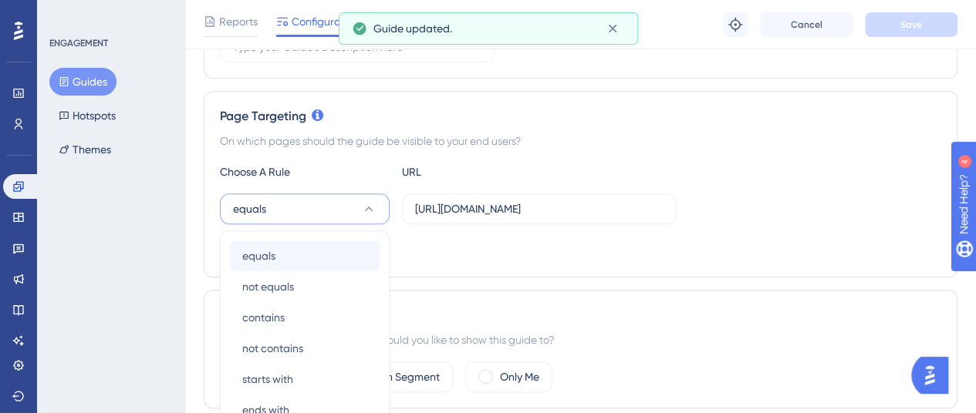
scroll to position [448, 0]
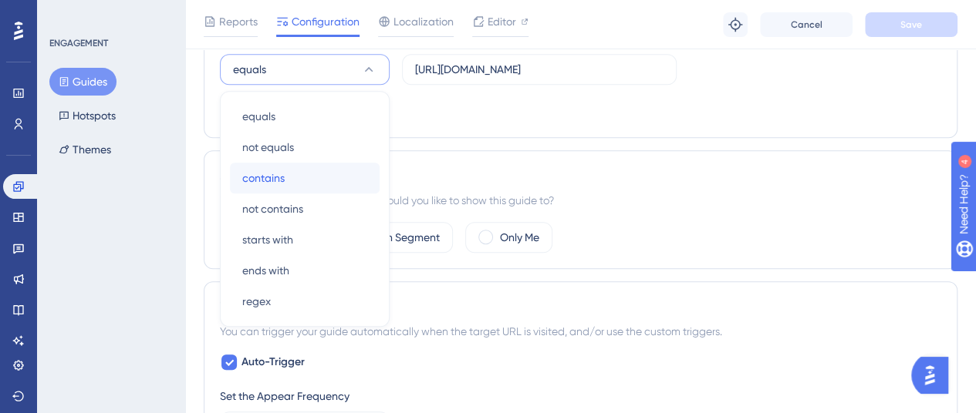
click at [307, 185] on div "contains contains" at bounding box center [304, 178] width 125 height 31
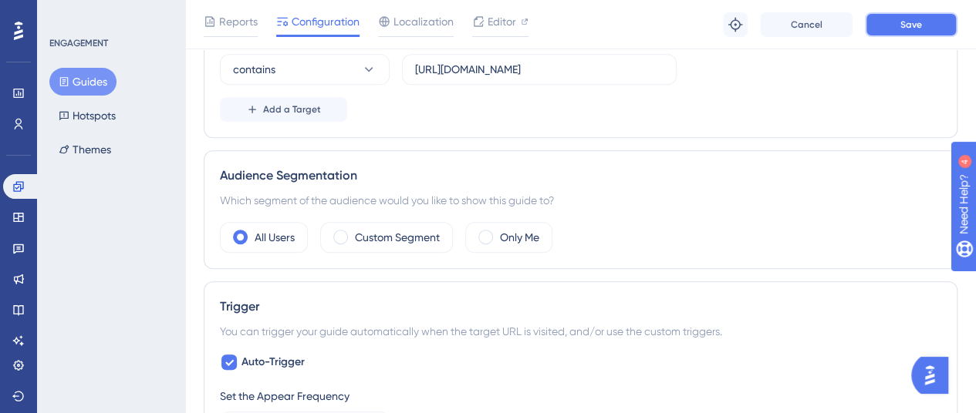
click at [876, 15] on button "Save" at bounding box center [911, 24] width 93 height 25
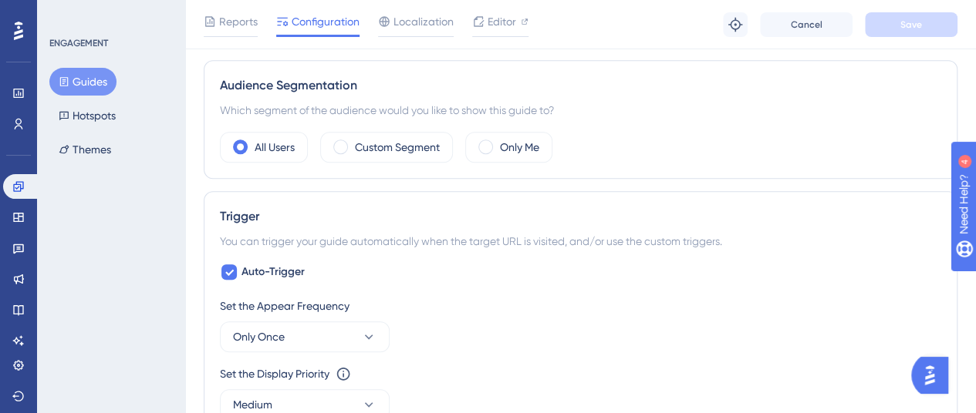
scroll to position [617, 0]
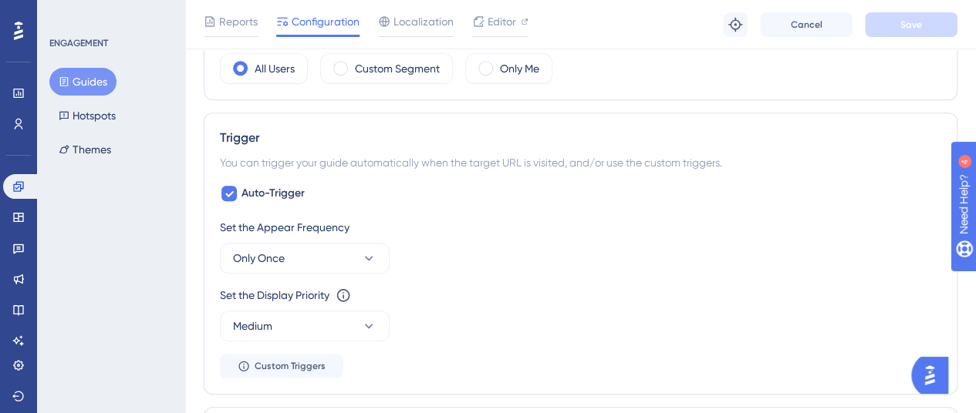
click at [251, 204] on div "Auto-Trigger Set the Appear Frequency Only Once Set the Display Priority This o…" at bounding box center [580, 281] width 721 height 194
click at [255, 194] on span "Auto-Trigger" at bounding box center [272, 193] width 63 height 19
checkbox input "false"
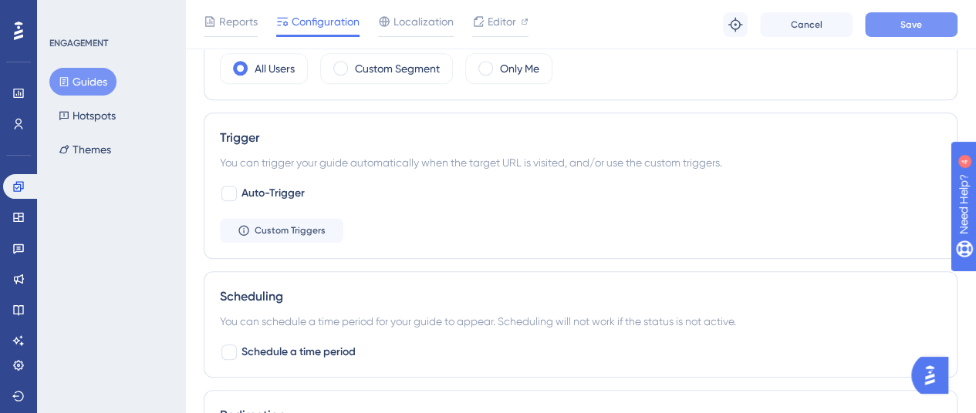
click at [941, 32] on button "Save" at bounding box center [911, 24] width 93 height 25
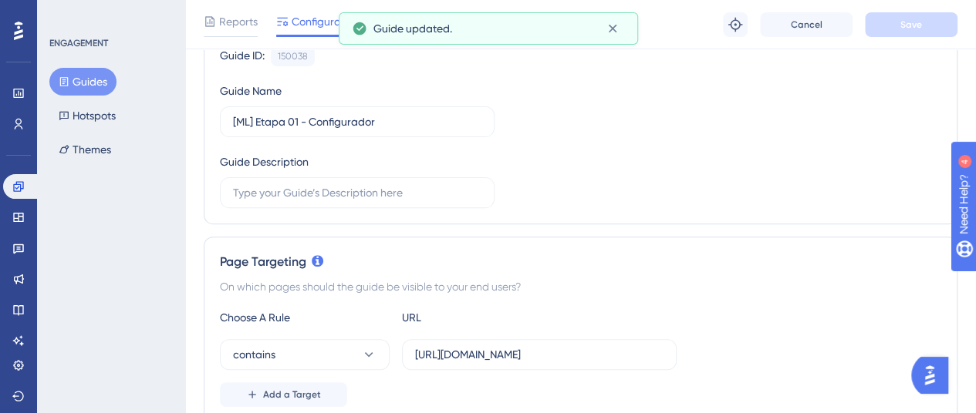
scroll to position [0, 0]
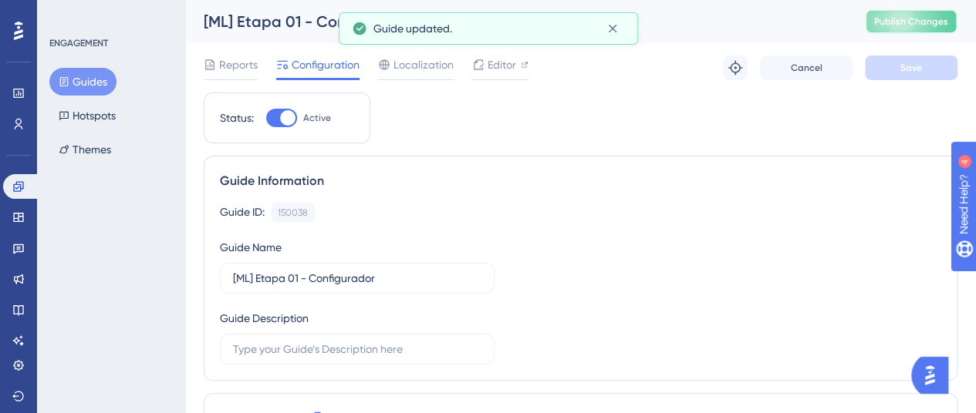
click at [892, 27] on span "Publish Changes" at bounding box center [911, 21] width 74 height 12
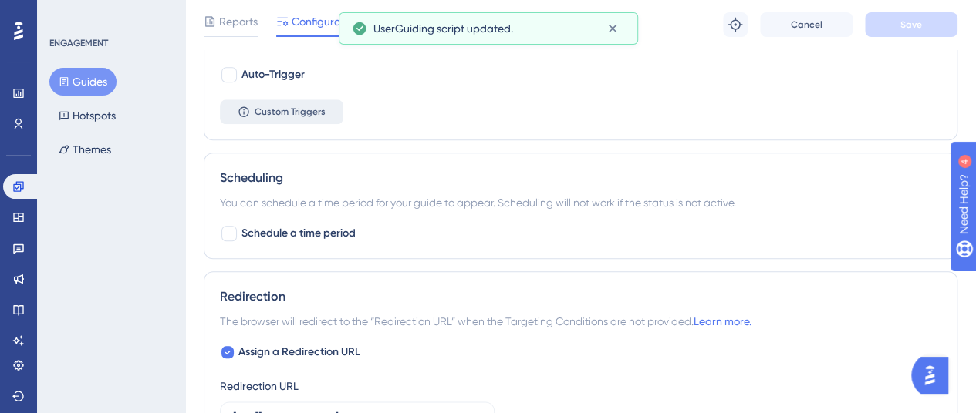
scroll to position [926, 0]
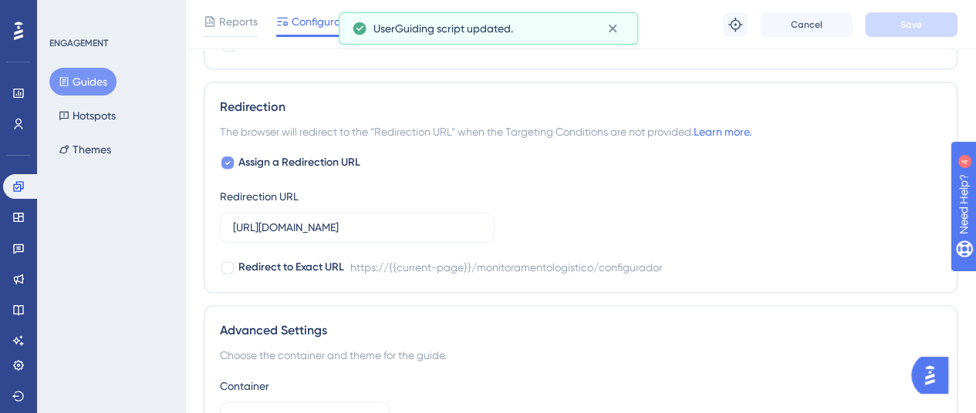
click at [339, 158] on span "Assign a Redirection URL" at bounding box center [299, 163] width 122 height 19
checkbox input "false"
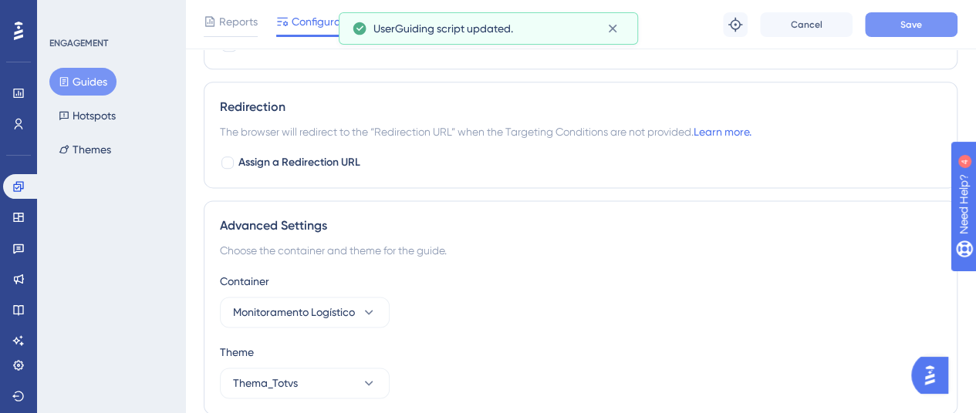
click at [912, 28] on span "Save" at bounding box center [911, 25] width 22 height 12
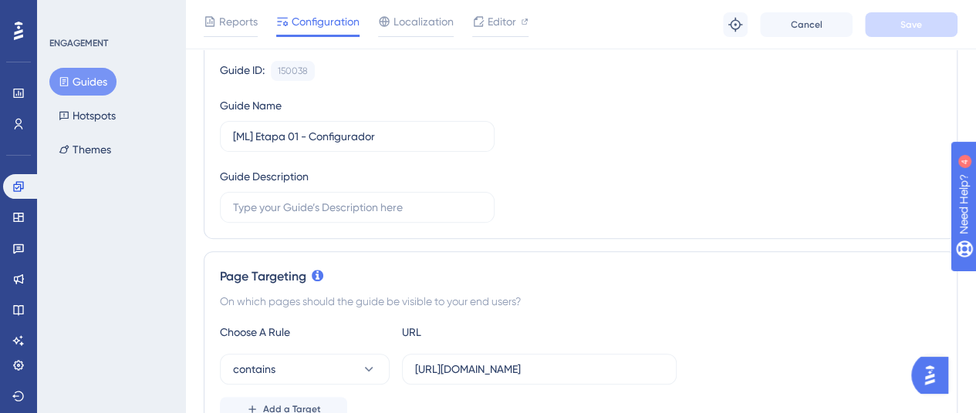
scroll to position [0, 0]
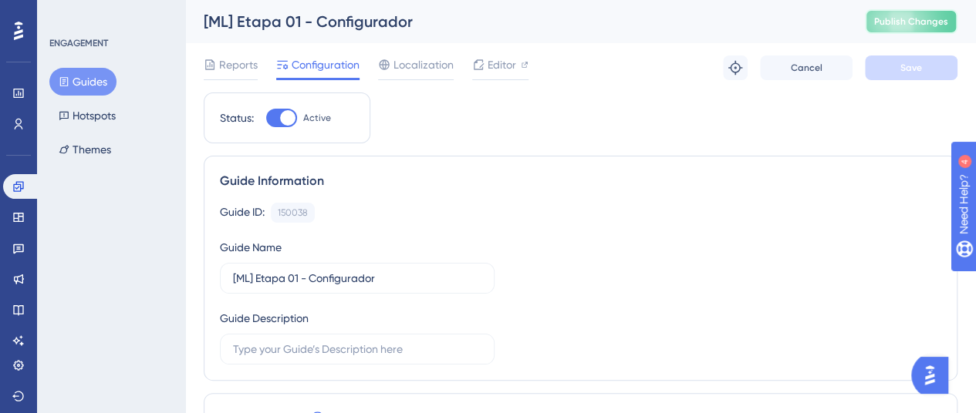
click at [886, 18] on button "Publish Changes" at bounding box center [911, 21] width 93 height 25
